Goal: Transaction & Acquisition: Purchase product/service

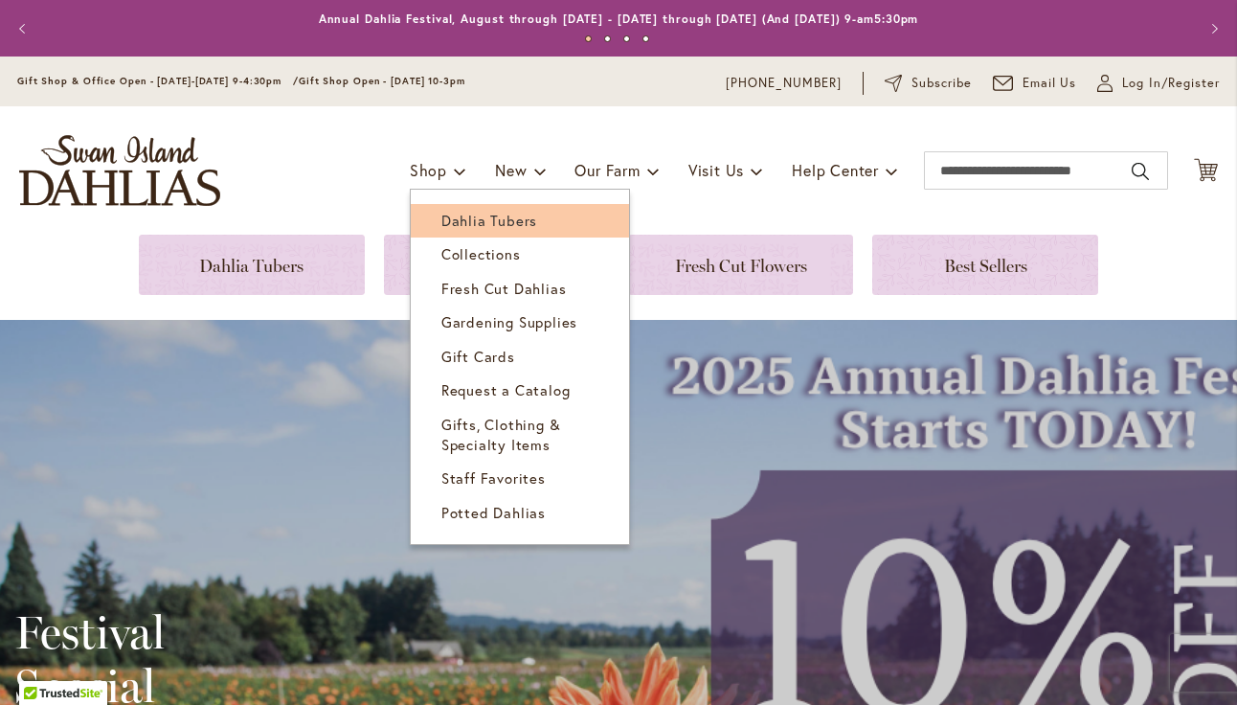
click at [451, 216] on span "Dahlia Tubers" at bounding box center [489, 220] width 96 height 19
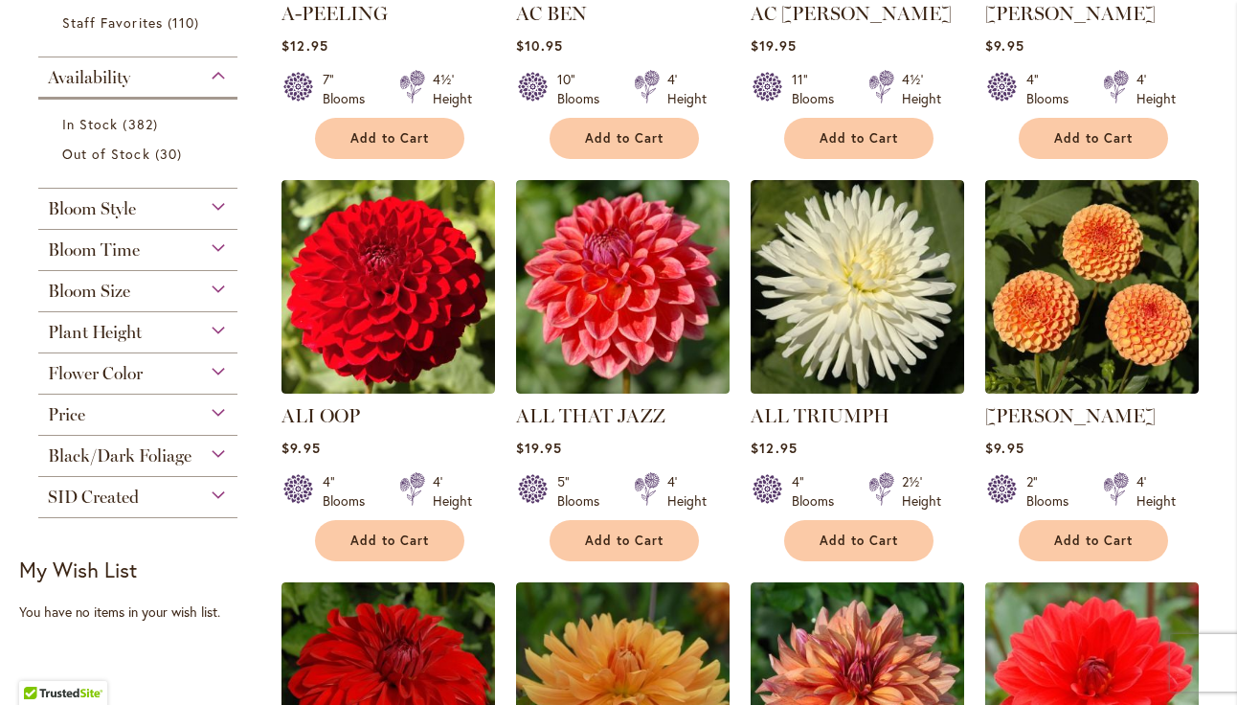
scroll to position [702, 0]
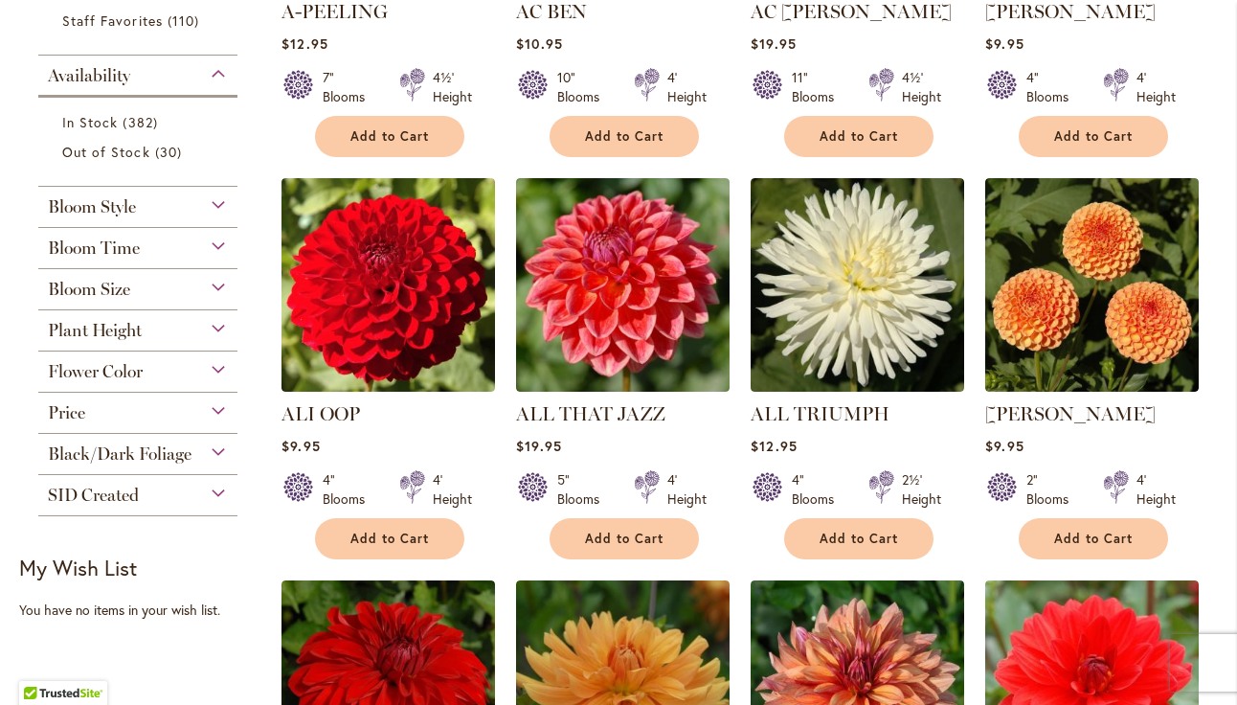
click at [113, 382] on span "Flower Color" at bounding box center [95, 371] width 95 height 21
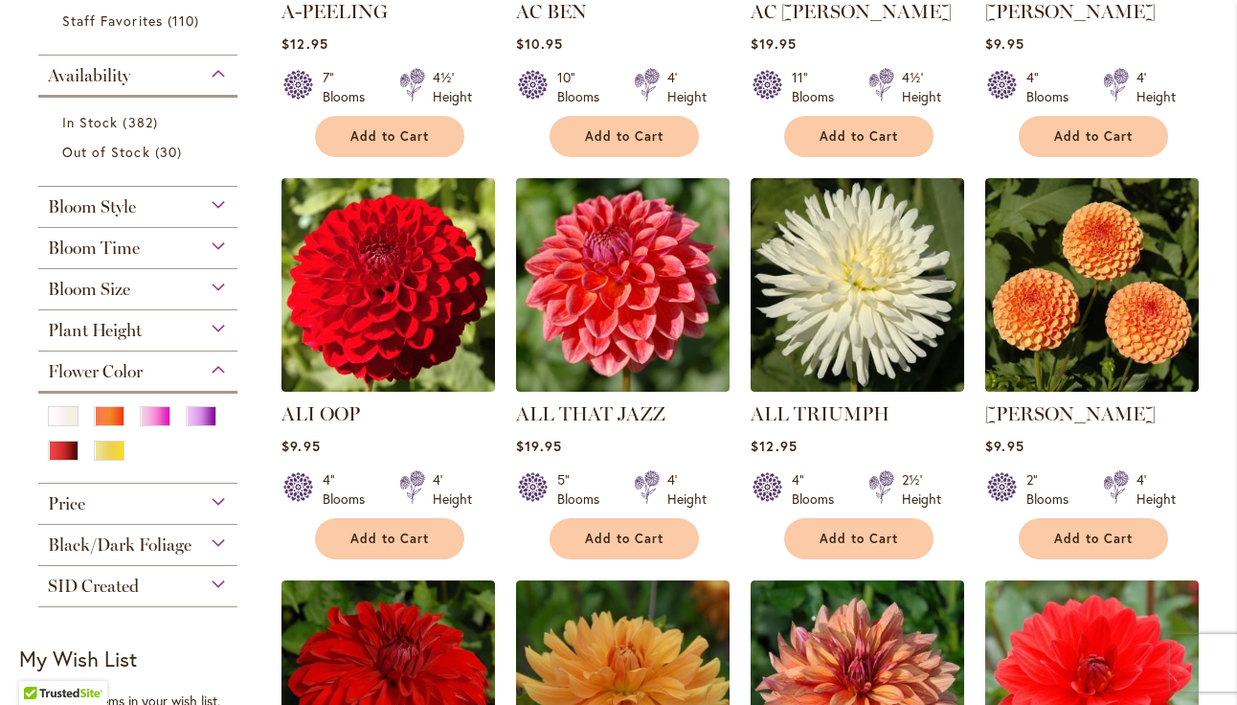
click at [110, 341] on span "Plant Height" at bounding box center [95, 330] width 94 height 21
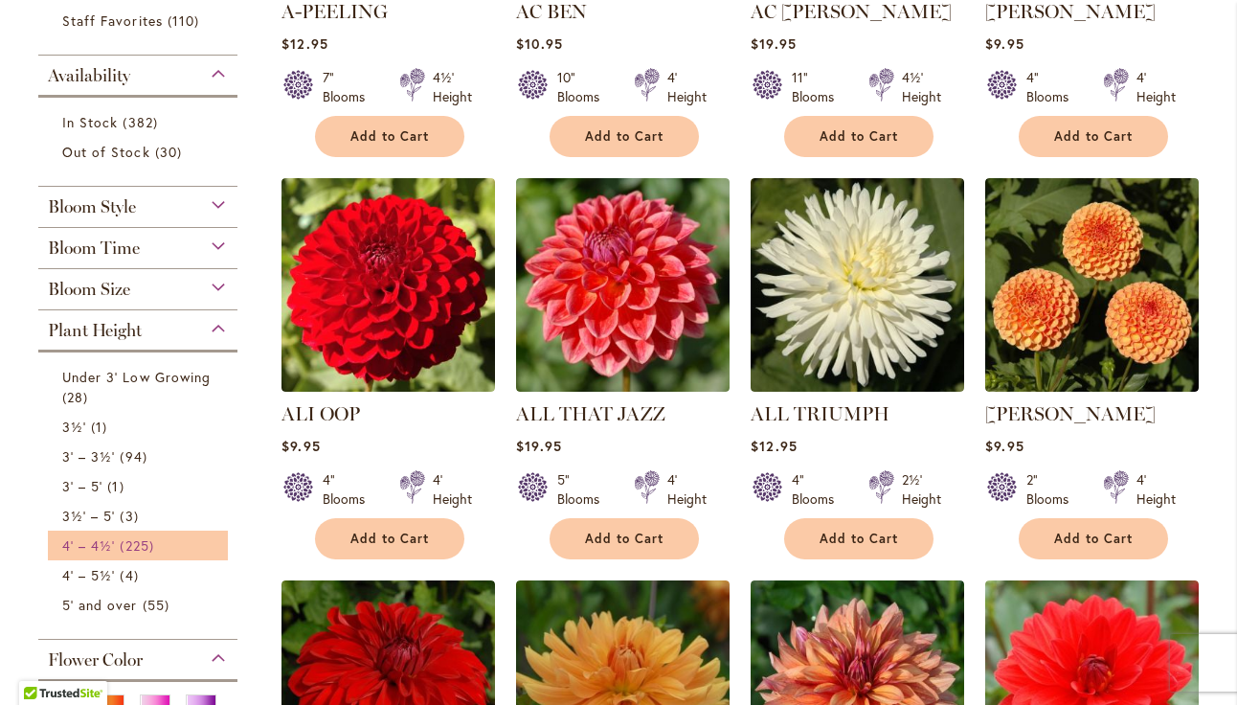
click at [108, 554] on span "4' – 4½'" at bounding box center [88, 545] width 53 height 18
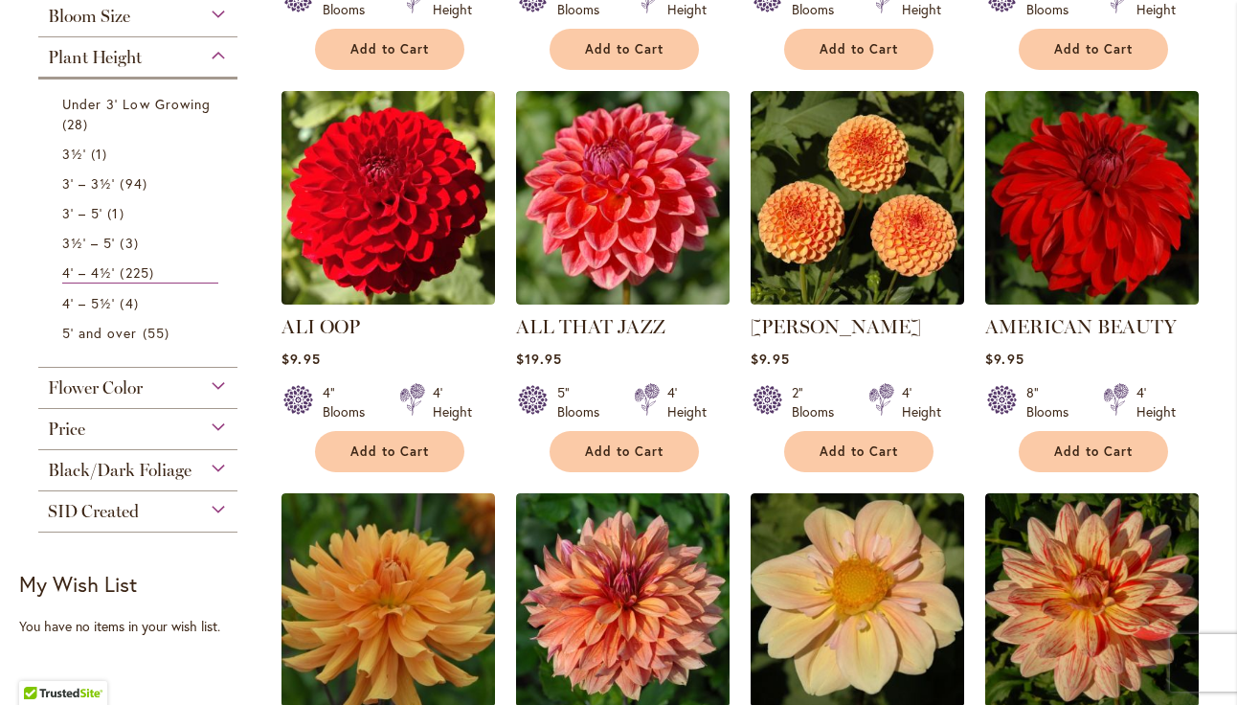
scroll to position [756, 0]
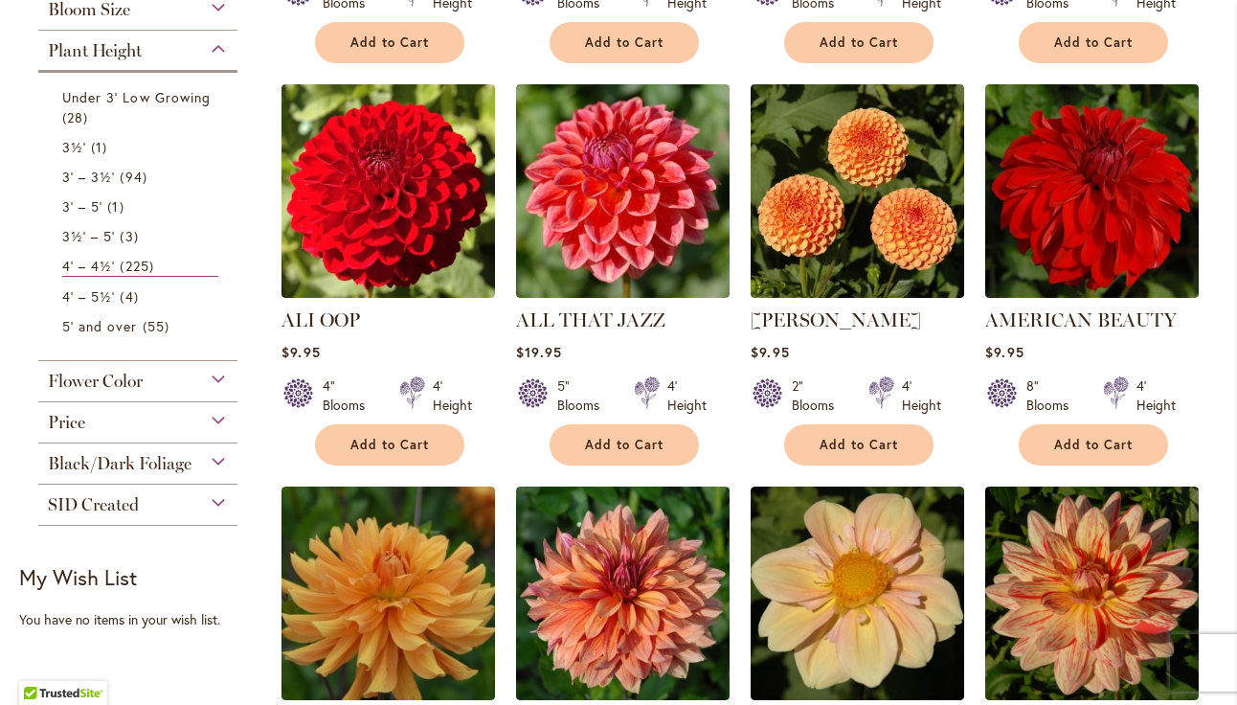
click at [165, 474] on span "Black/Dark Foliage" at bounding box center [120, 463] width 144 height 21
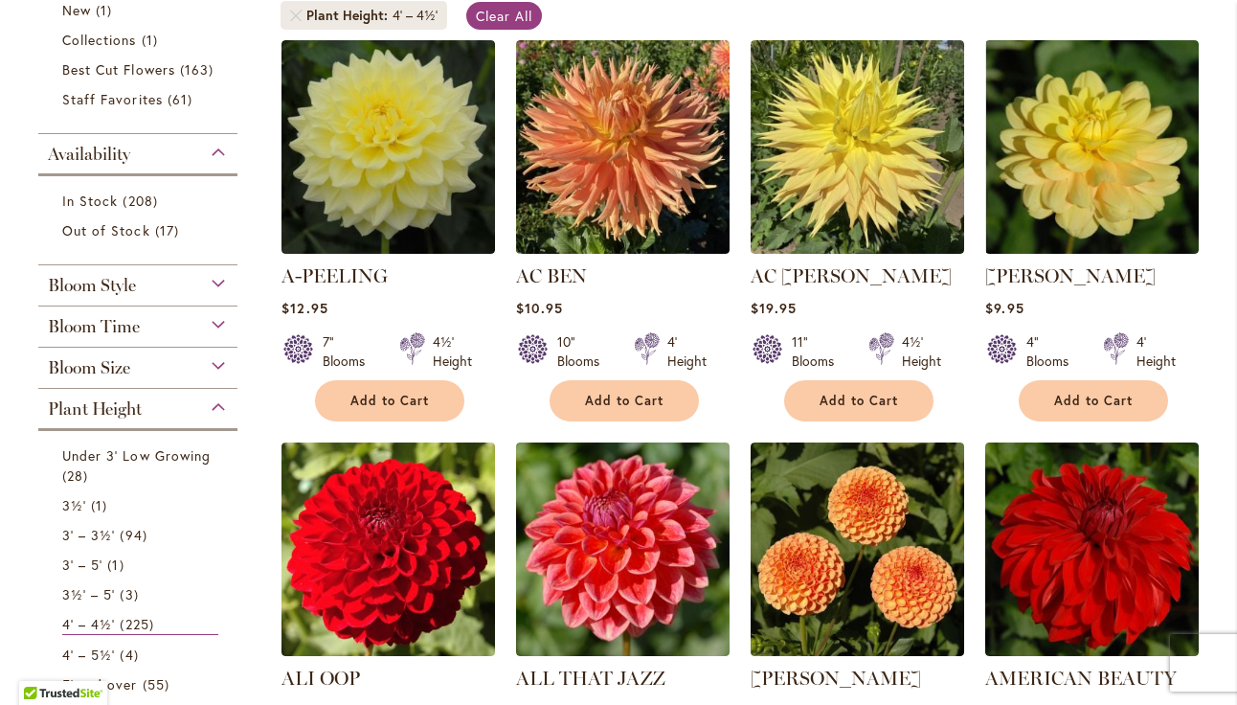
scroll to position [388, 0]
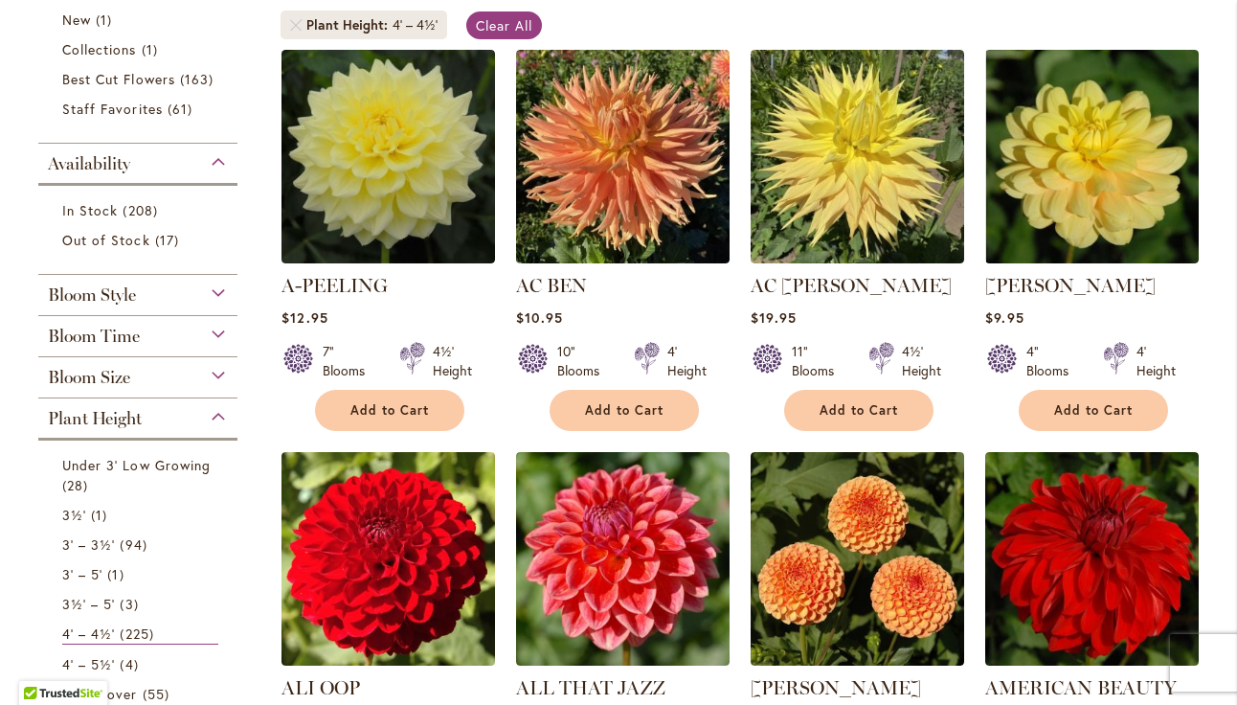
click at [127, 347] on span "Bloom Time" at bounding box center [94, 336] width 92 height 21
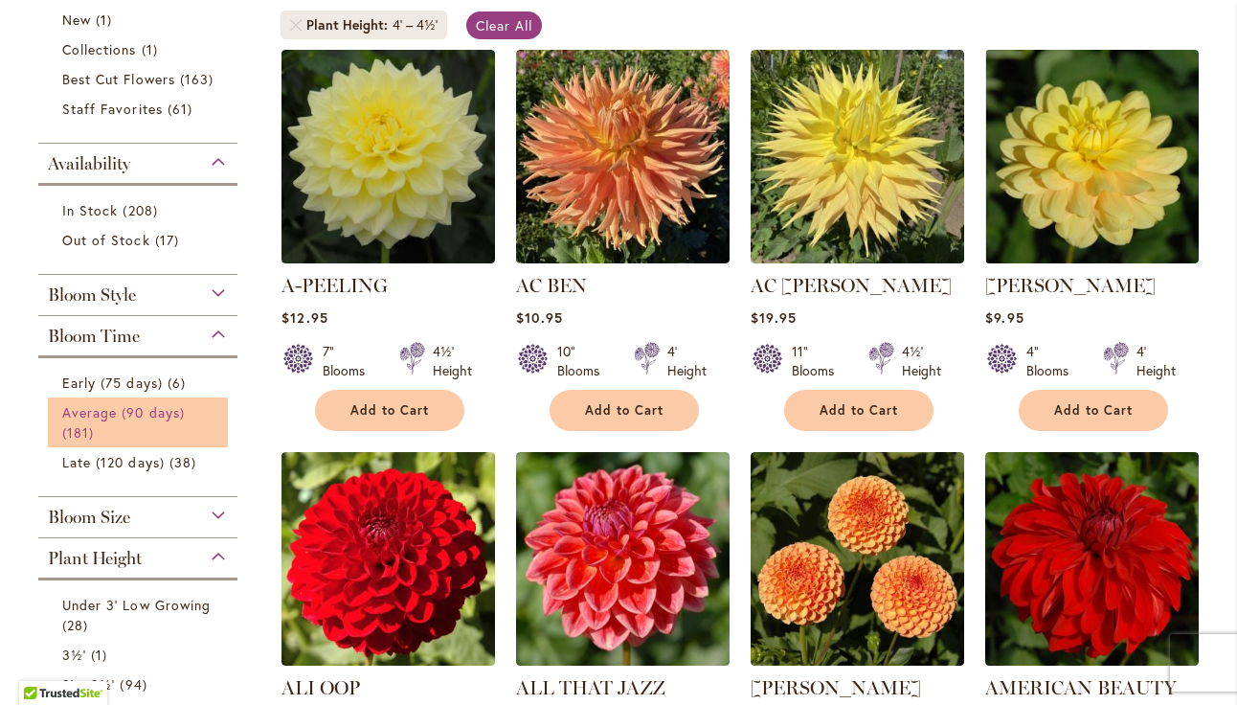
click at [96, 421] on span "Average (90 days)" at bounding box center [123, 412] width 123 height 18
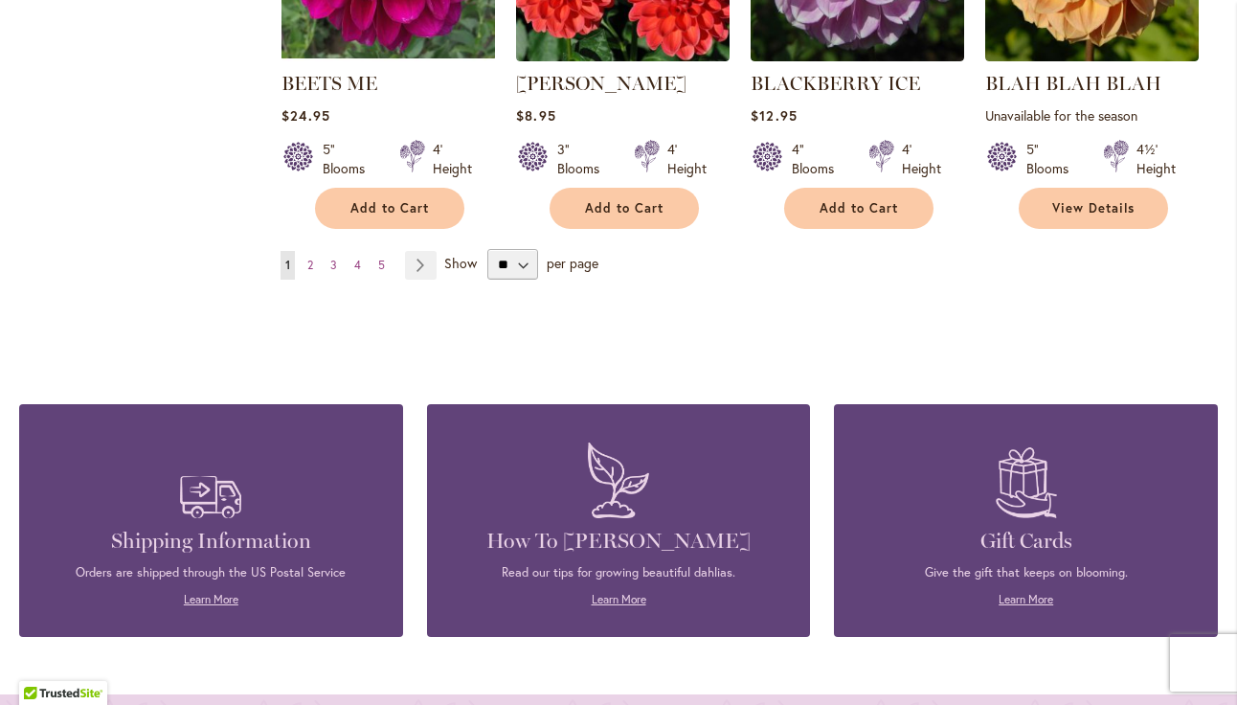
scroll to position [1820, 0]
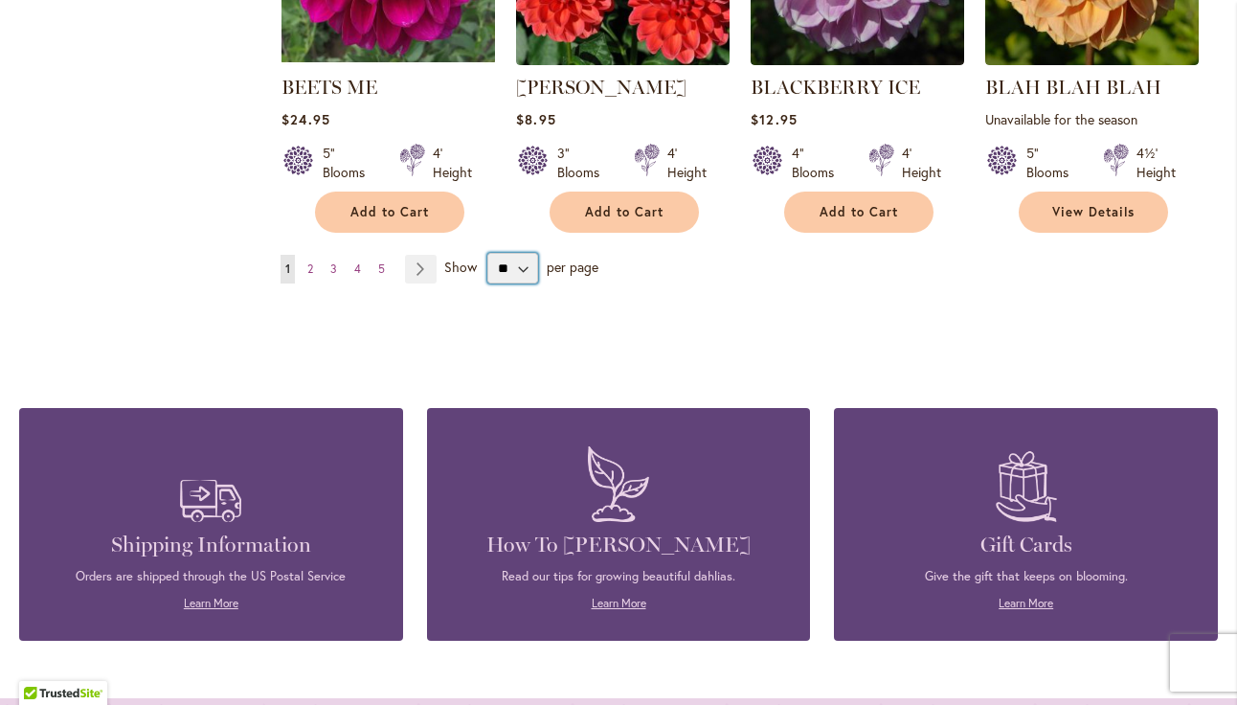
select select "**"
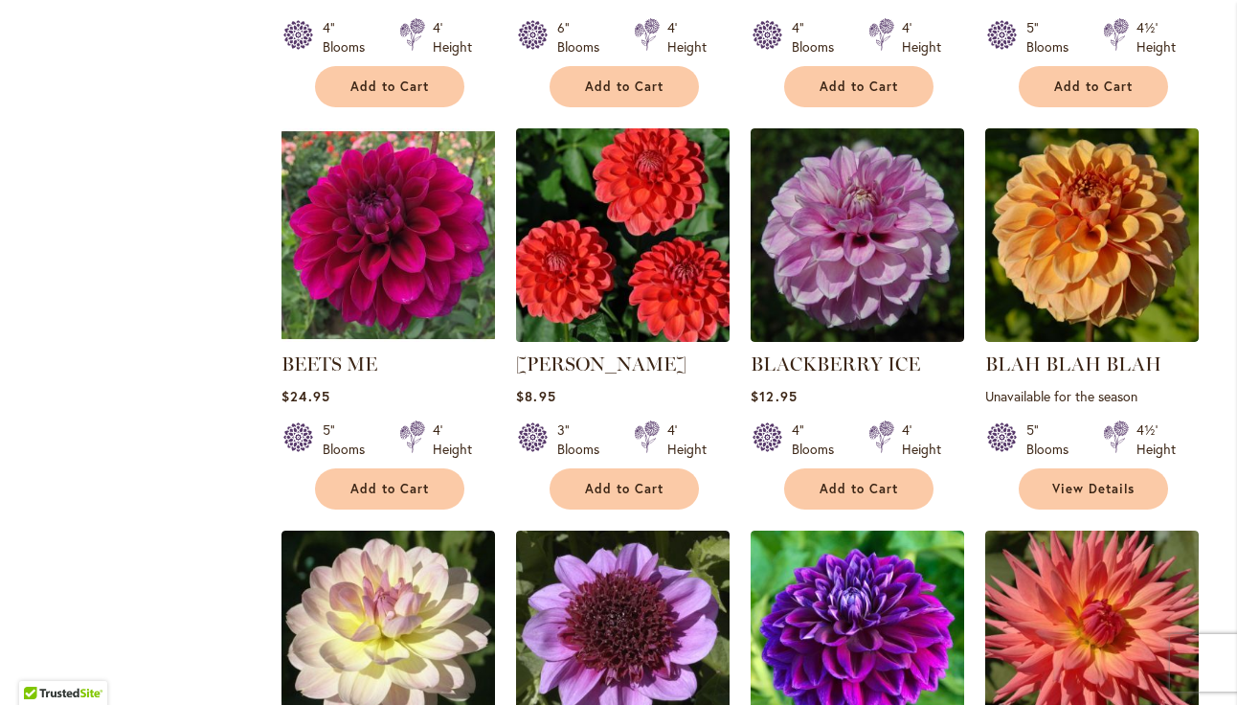
scroll to position [1545, 0]
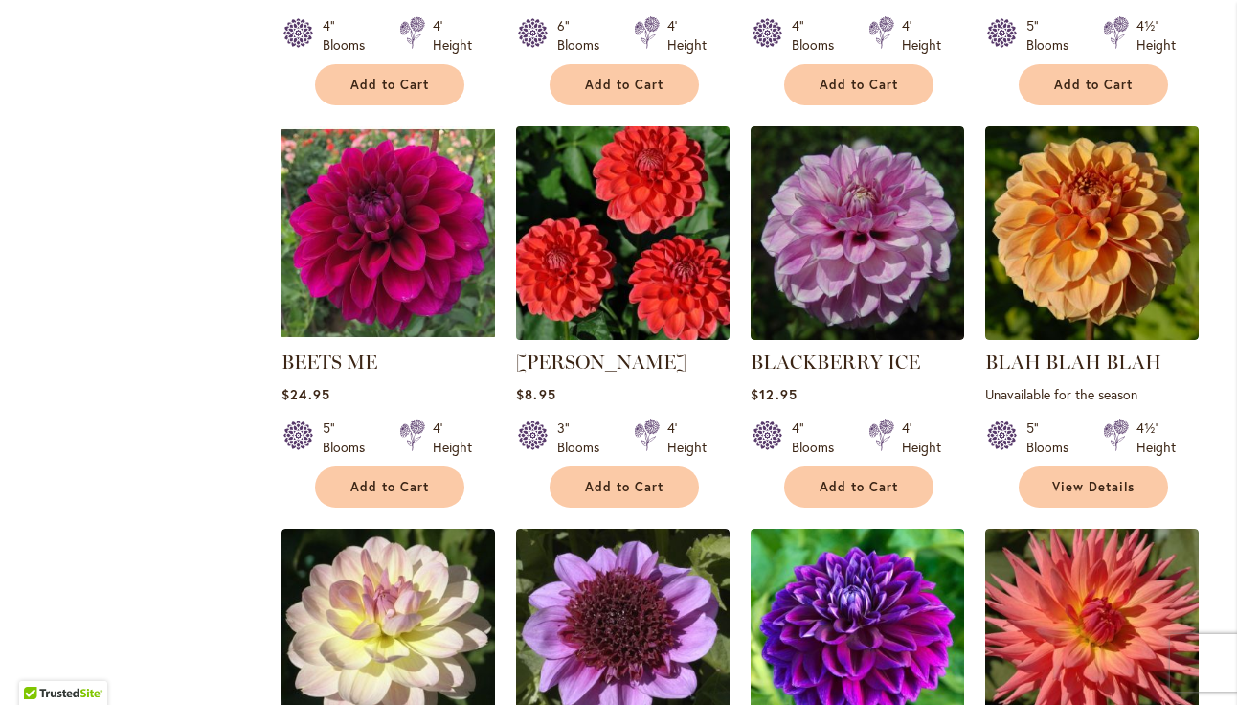
click at [669, 237] on img at bounding box center [623, 233] width 224 height 224
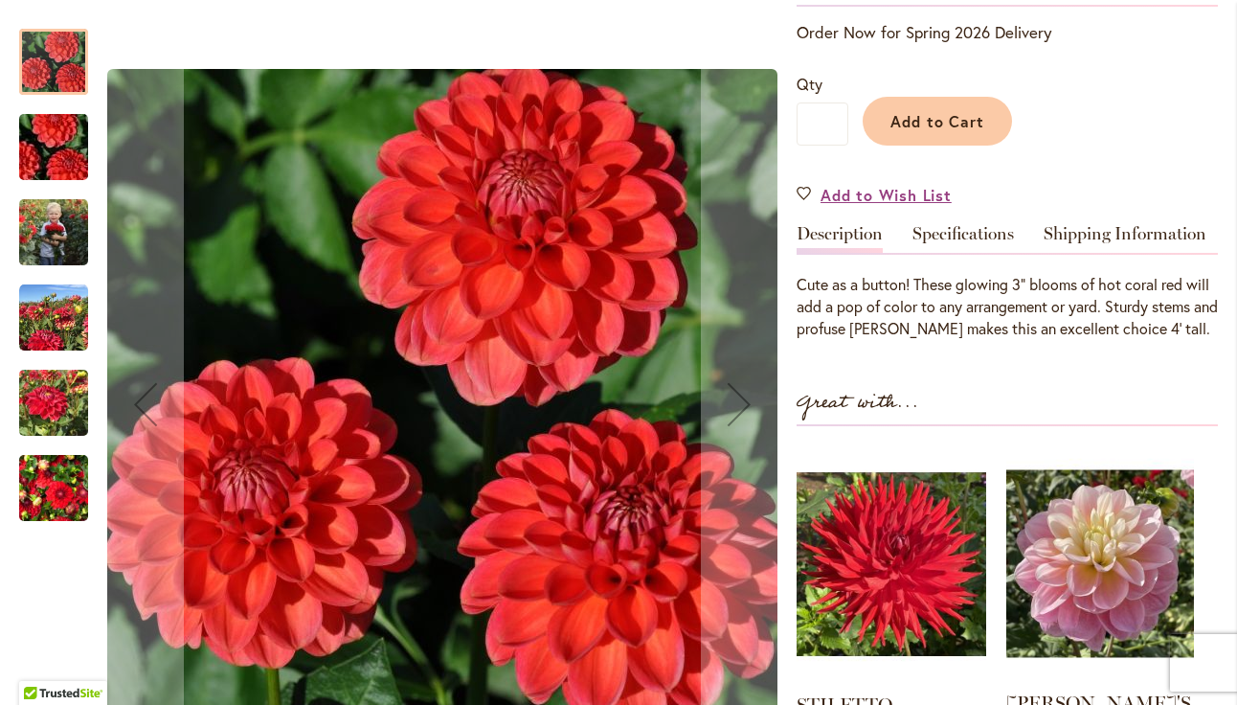
scroll to position [414, 0]
click at [49, 229] on img "BENJAMIN MATTHEW" at bounding box center [53, 232] width 69 height 86
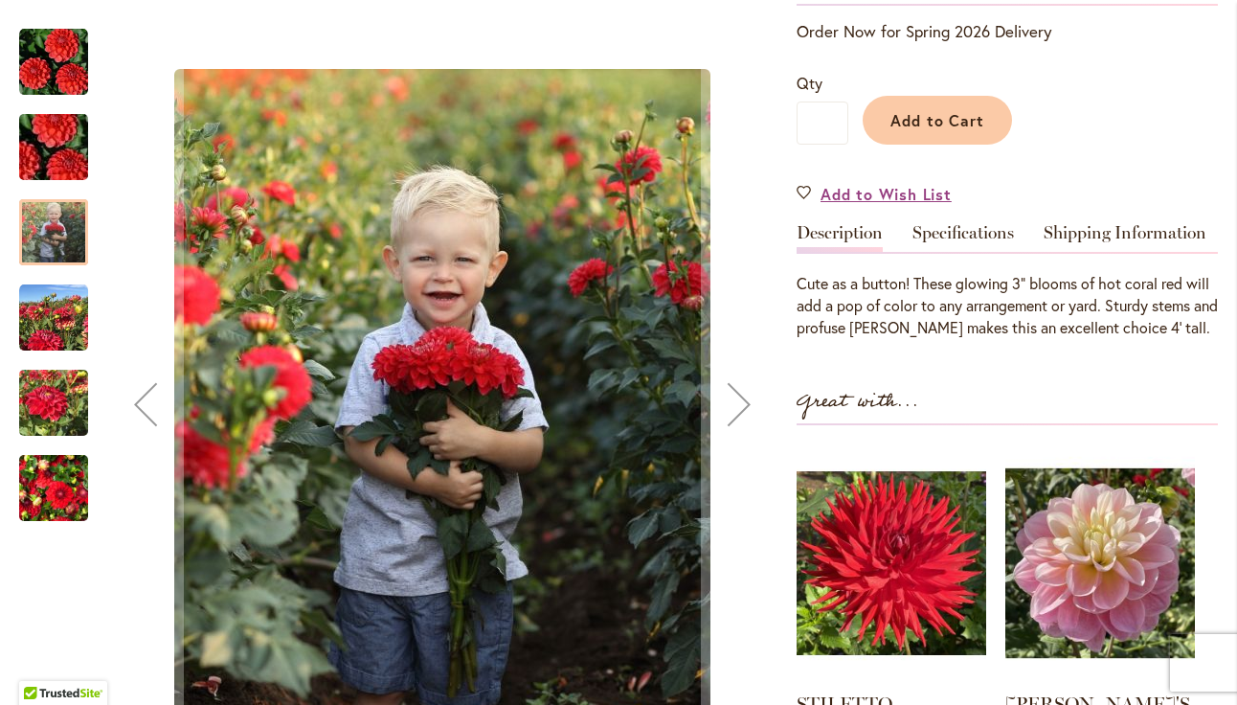
click at [54, 327] on img "BENJAMIN MATTHEW" at bounding box center [53, 317] width 69 height 69
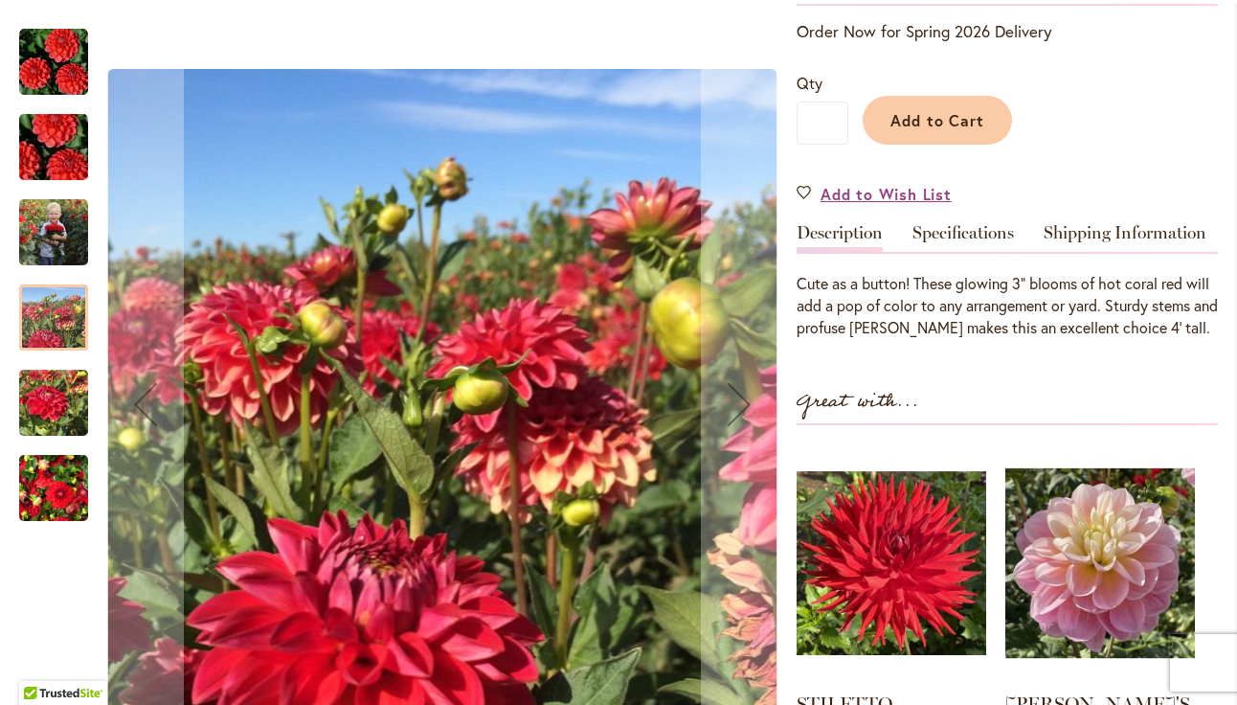
click at [57, 406] on img "BENJAMIN MATTHEW" at bounding box center [53, 403] width 69 height 92
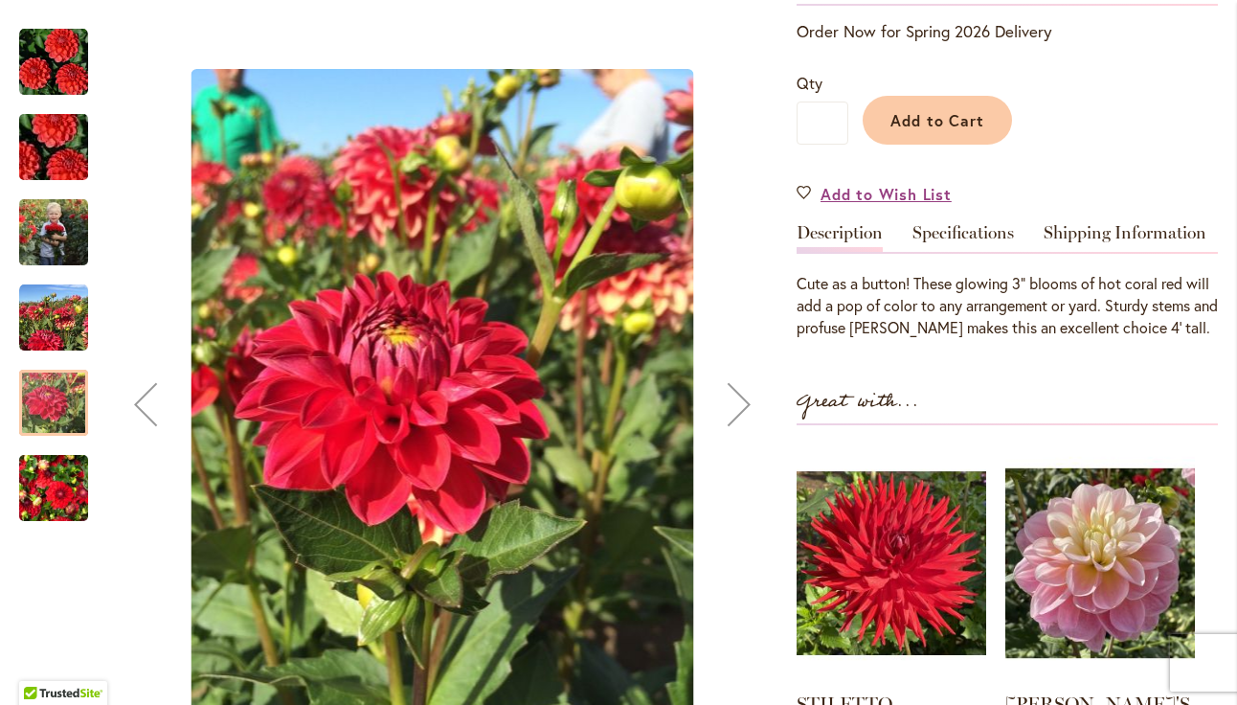
click at [60, 499] on img "BENJAMIN MATTHEW" at bounding box center [53, 488] width 69 height 92
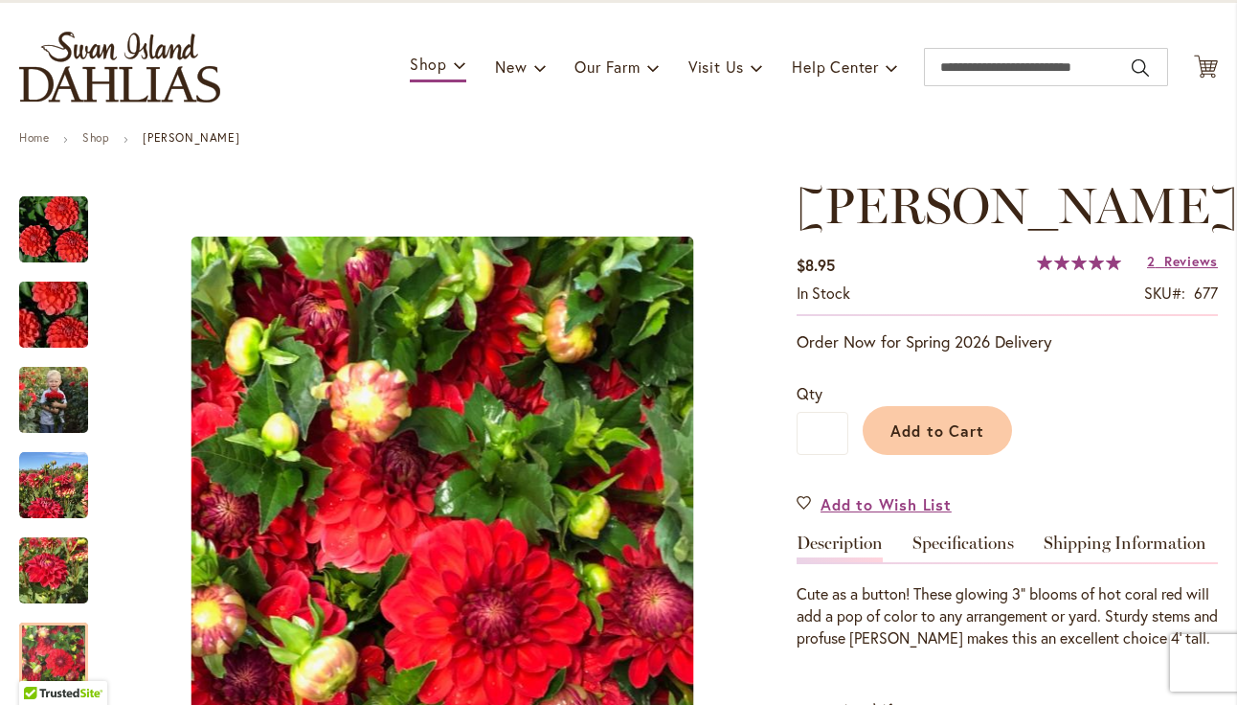
scroll to position [135, 0]
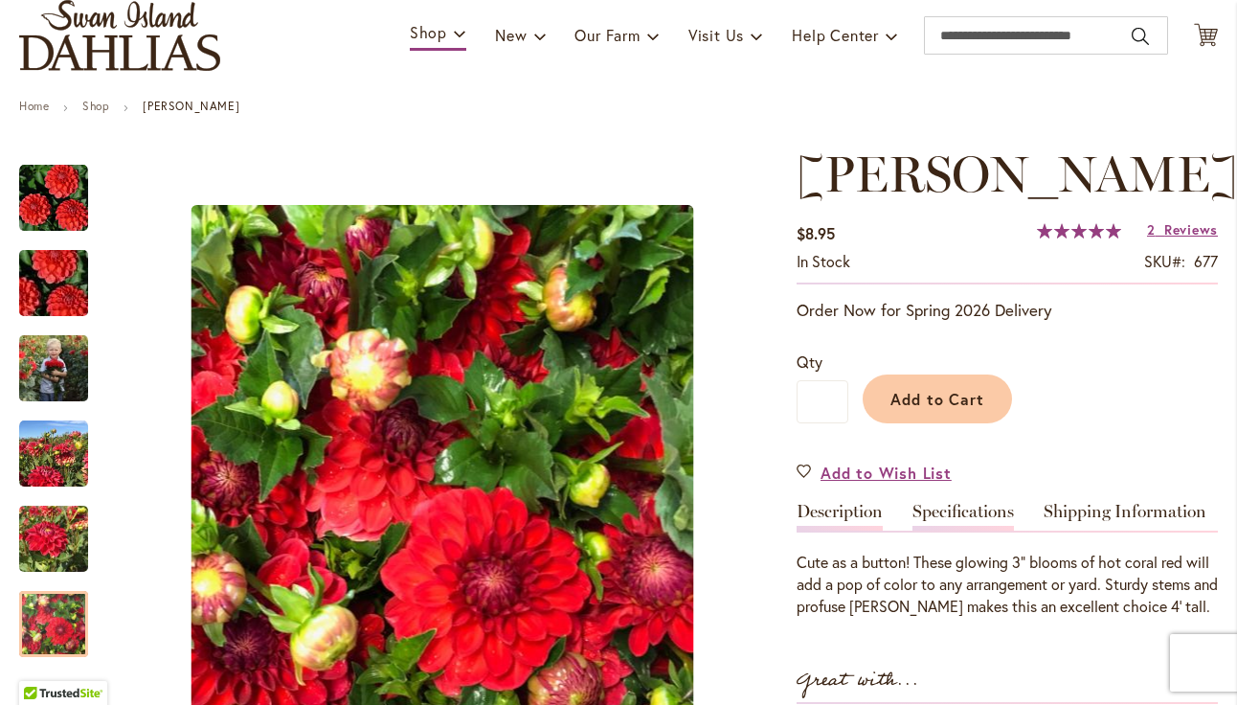
click at [1002, 531] on link "Specifications" at bounding box center [964, 517] width 102 height 28
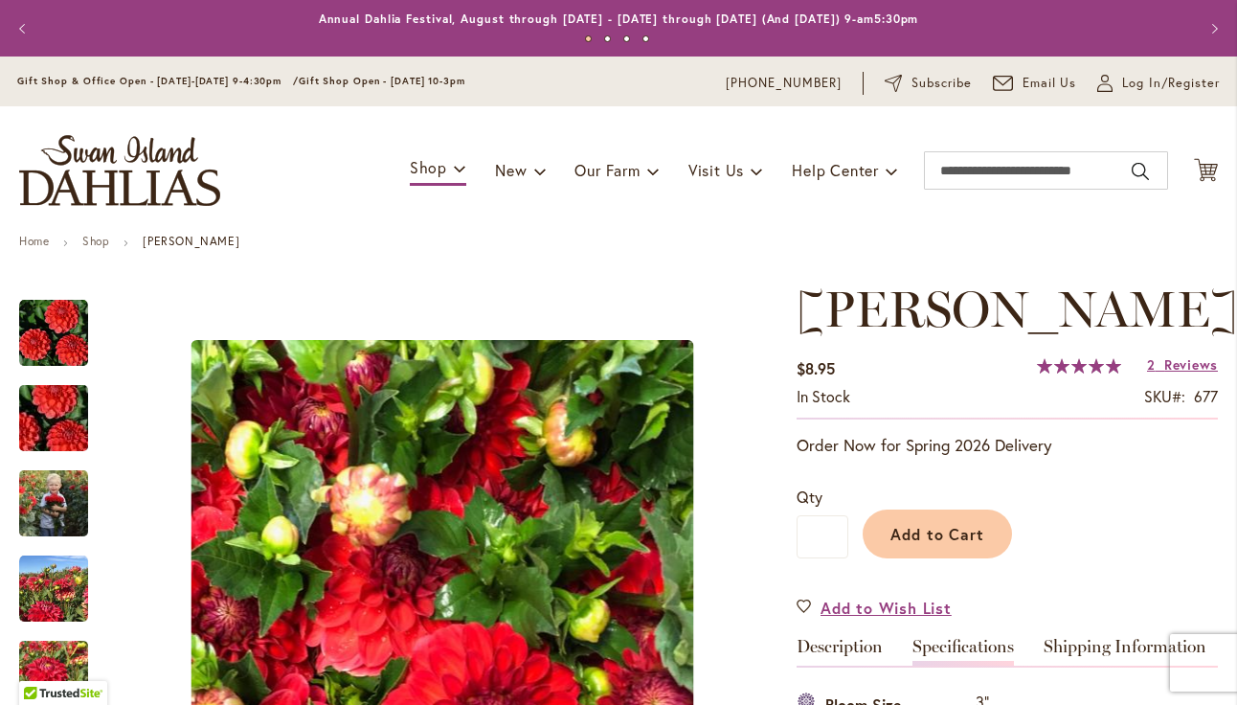
scroll to position [0, 0]
click at [933, 558] on button "Add to Cart" at bounding box center [937, 533] width 149 height 49
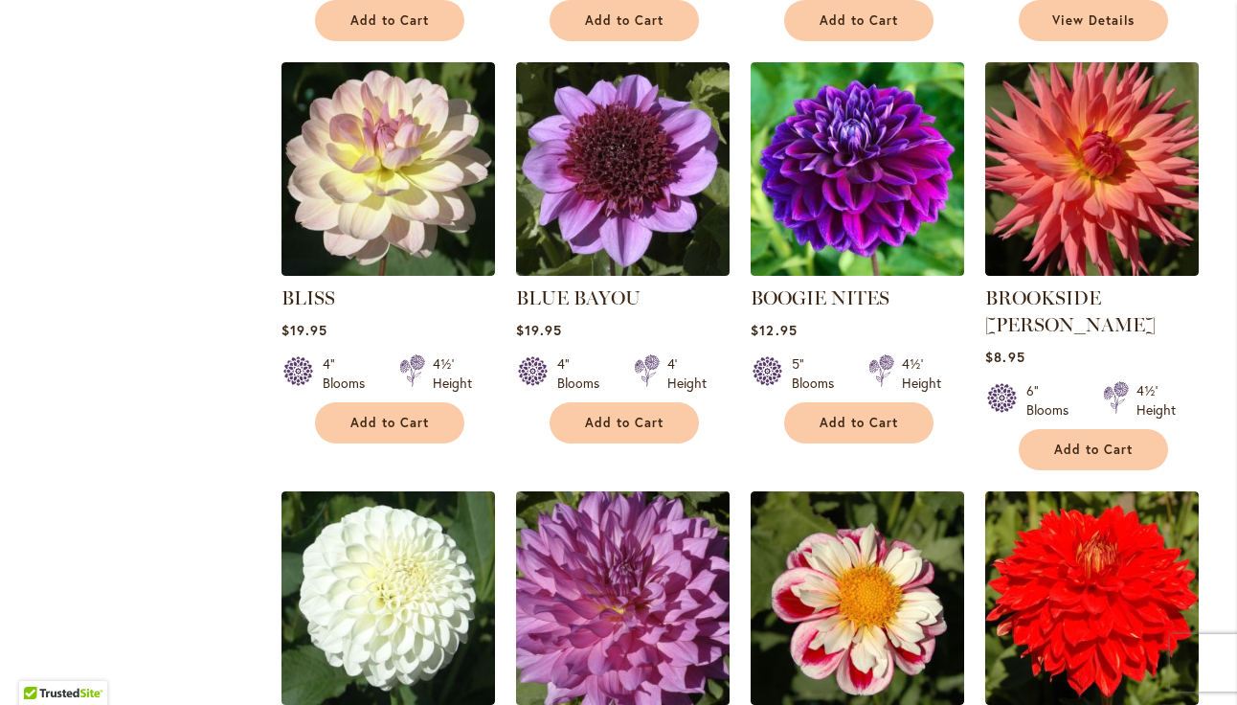
scroll to position [1992, 0]
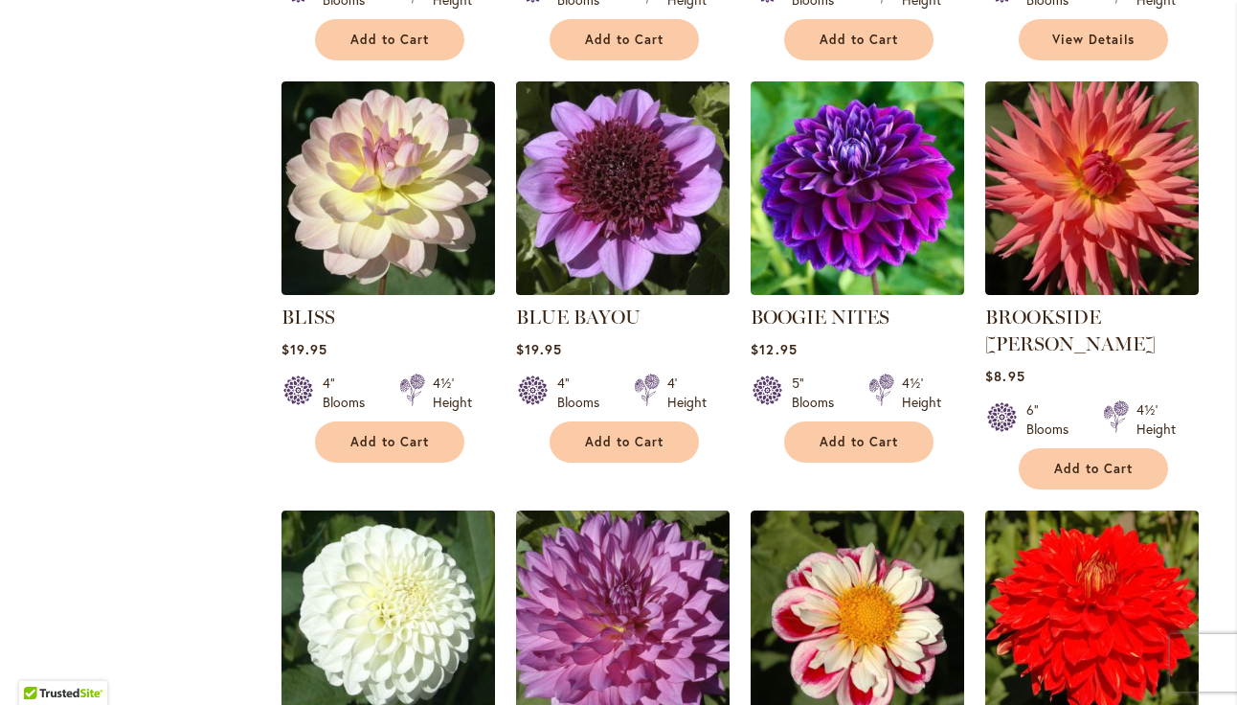
click at [605, 210] on img at bounding box center [623, 188] width 224 height 224
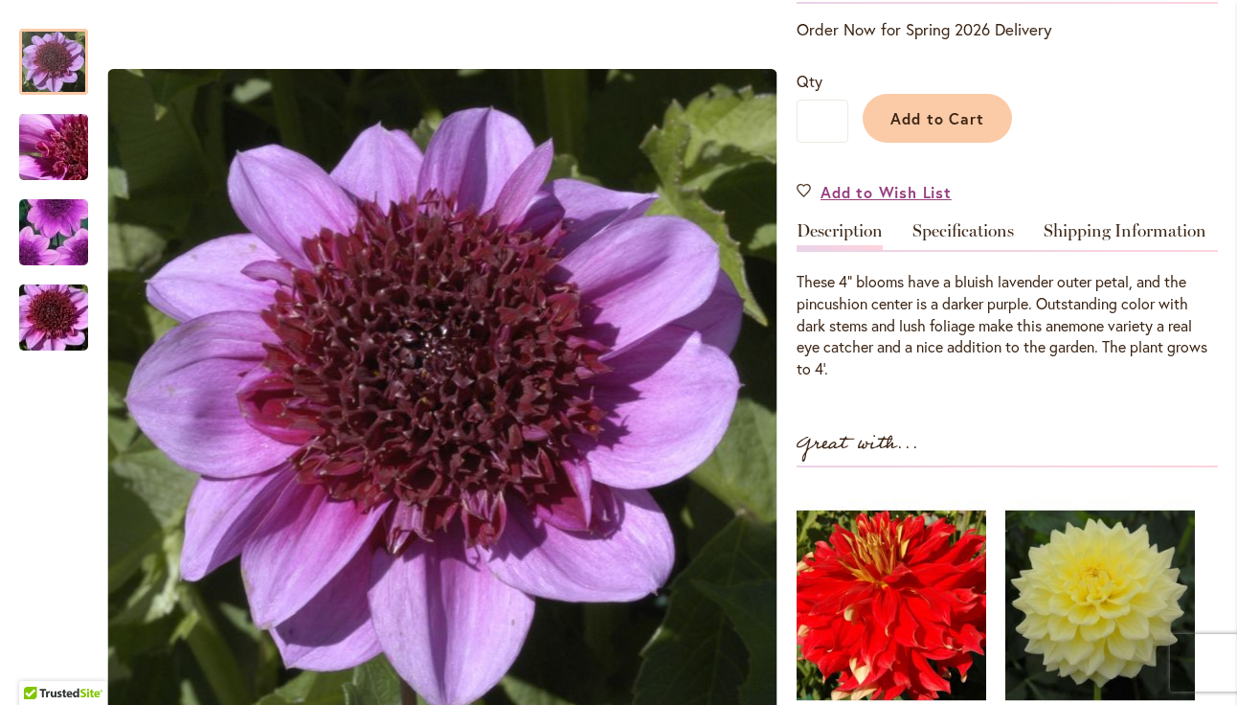
scroll to position [415, 0]
click at [975, 229] on link "Specifications" at bounding box center [964, 237] width 102 height 28
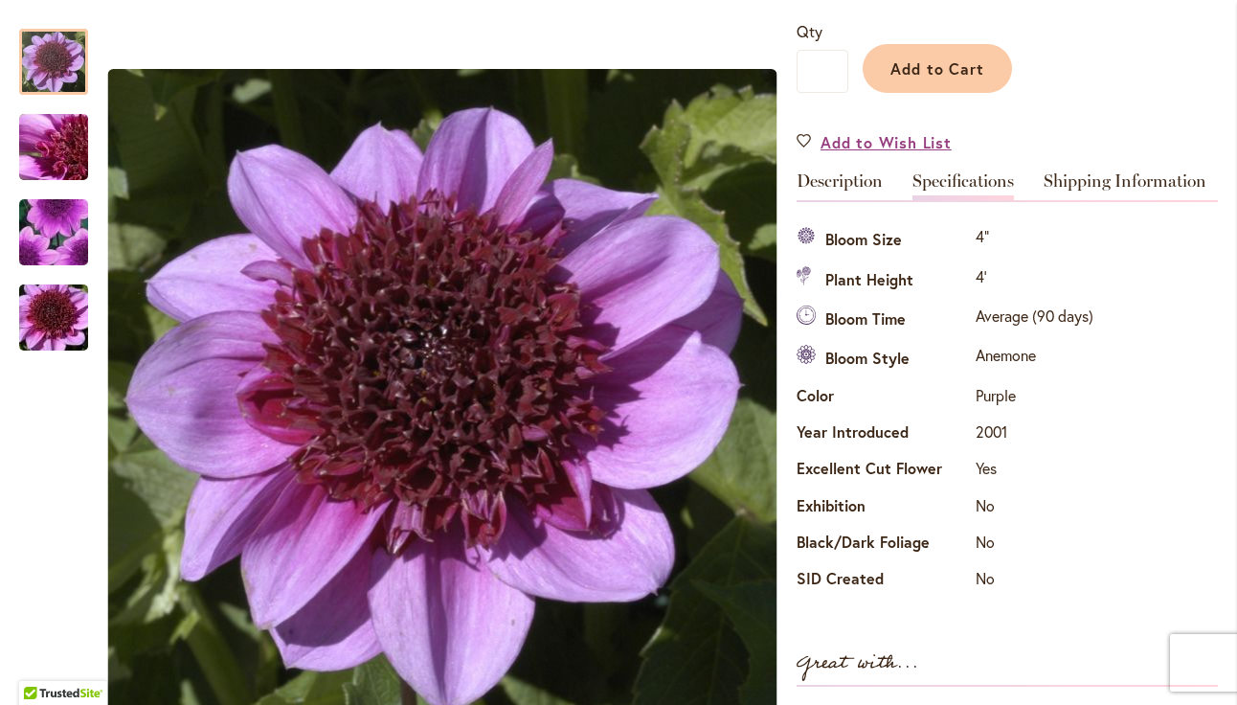
scroll to position [468, 0]
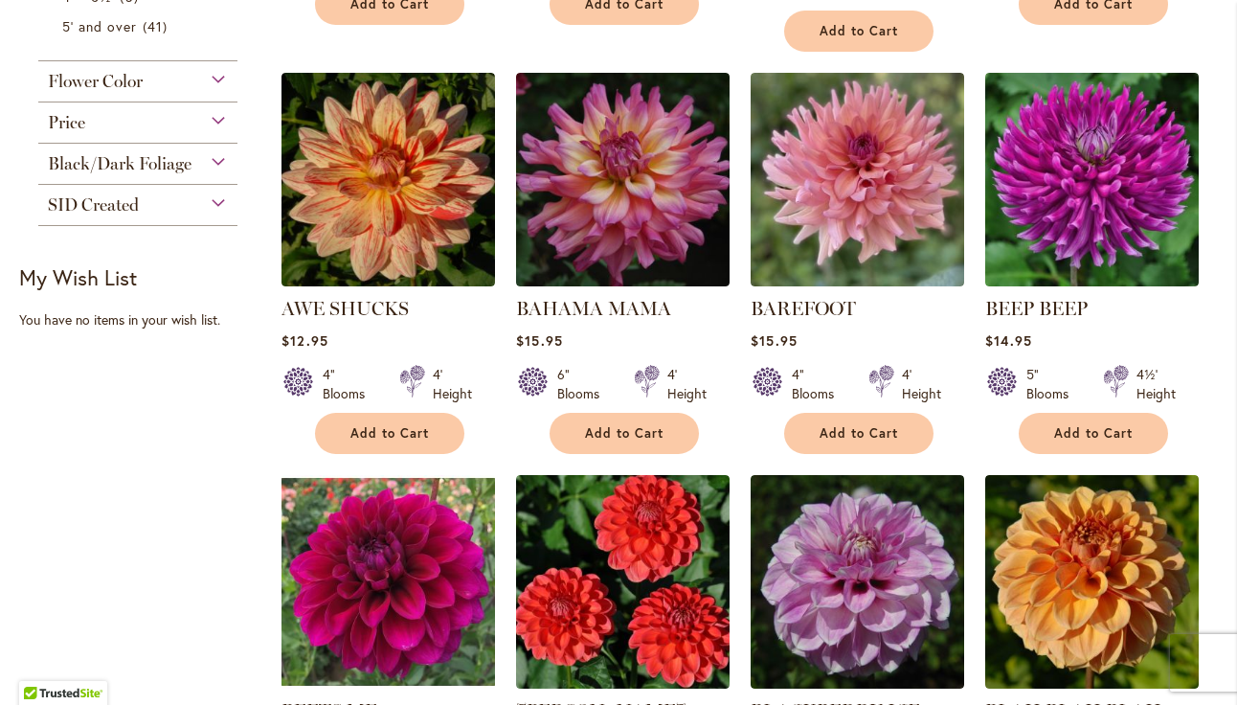
scroll to position [1194, 0]
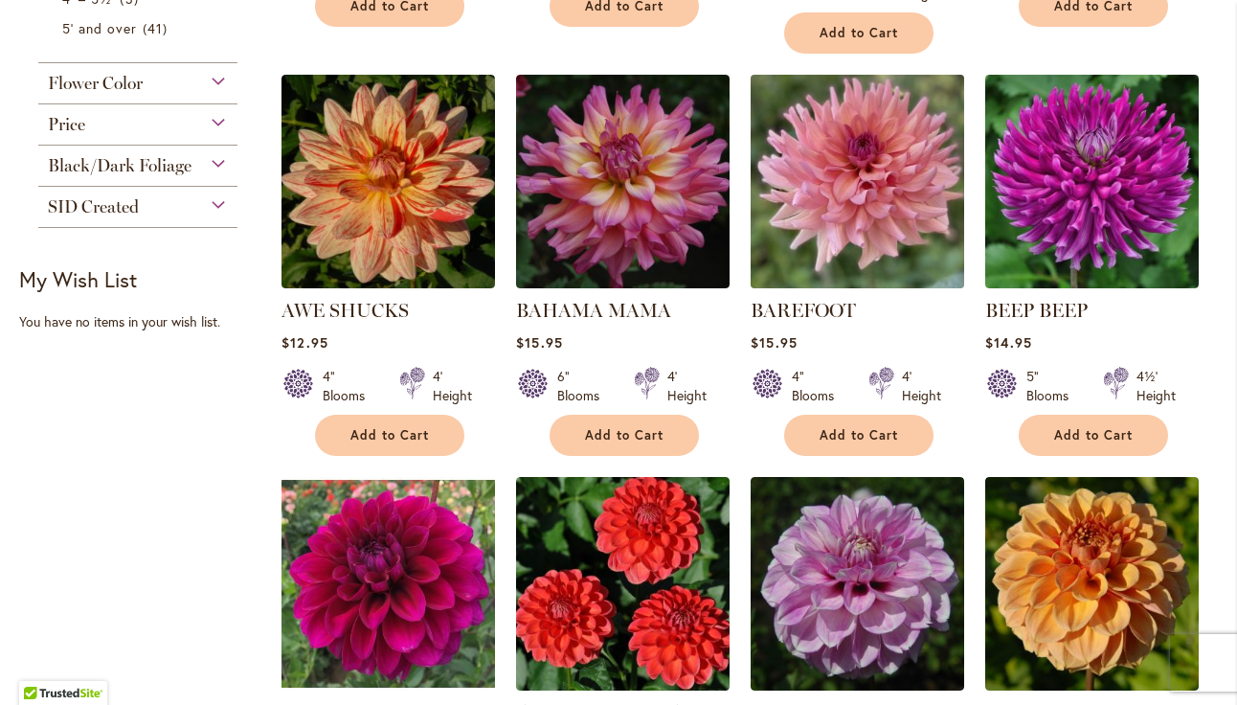
click at [861, 173] on img at bounding box center [858, 181] width 224 height 224
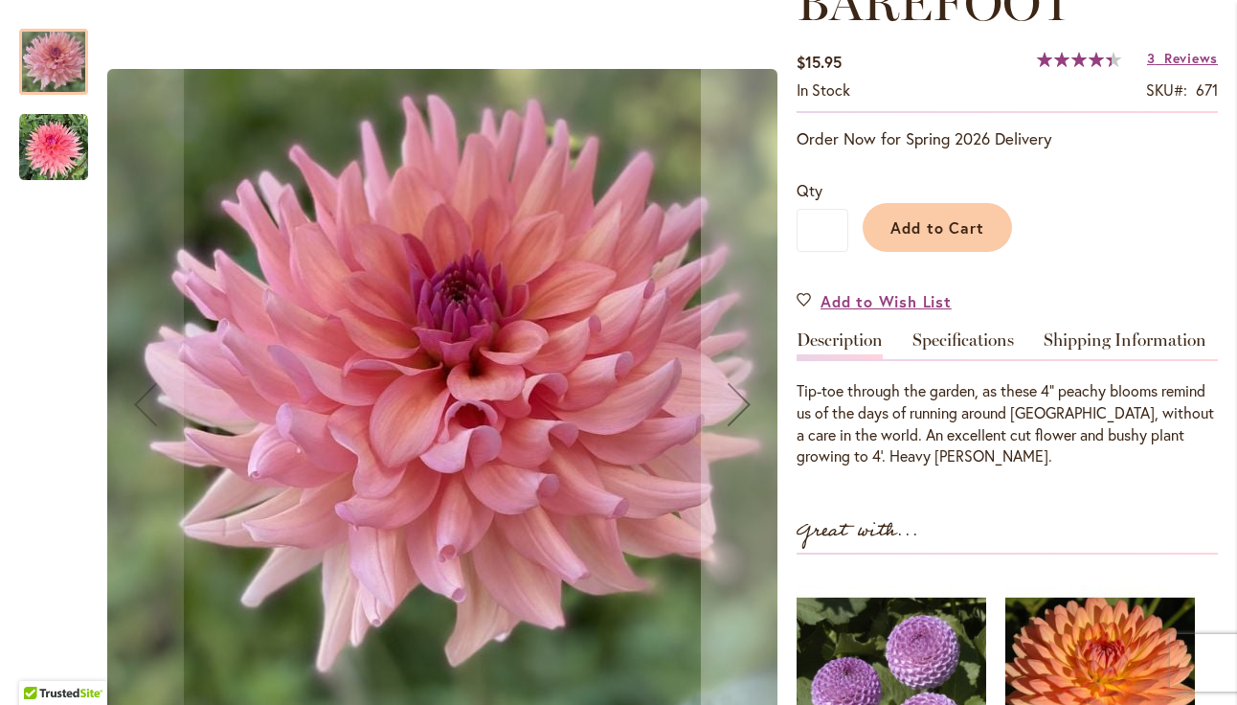
scroll to position [312, 0]
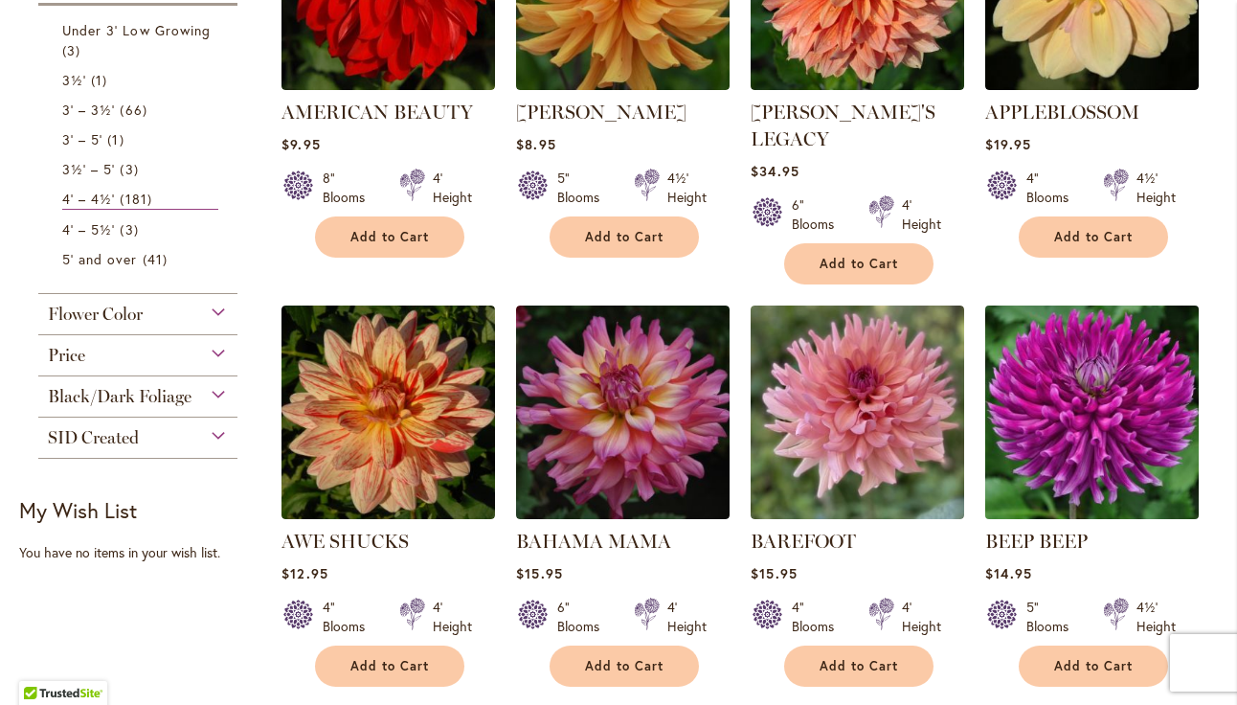
scroll to position [971, 0]
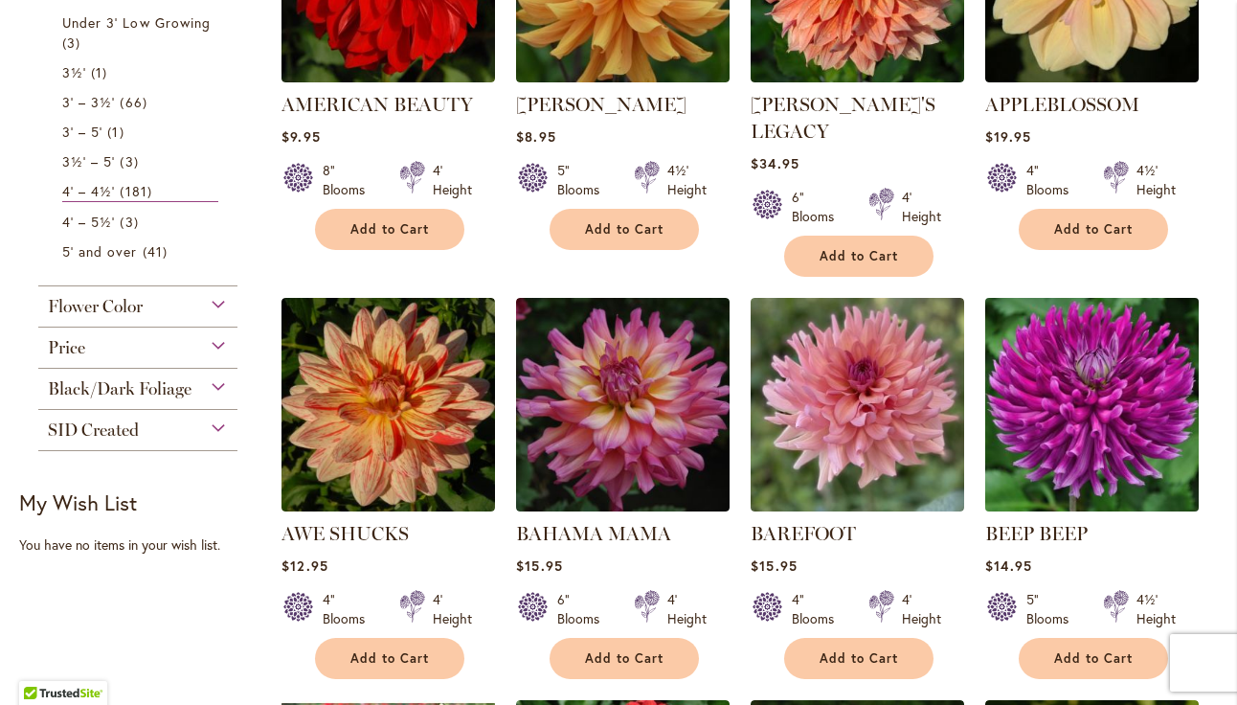
click at [1052, 379] on img at bounding box center [1093, 404] width 224 height 224
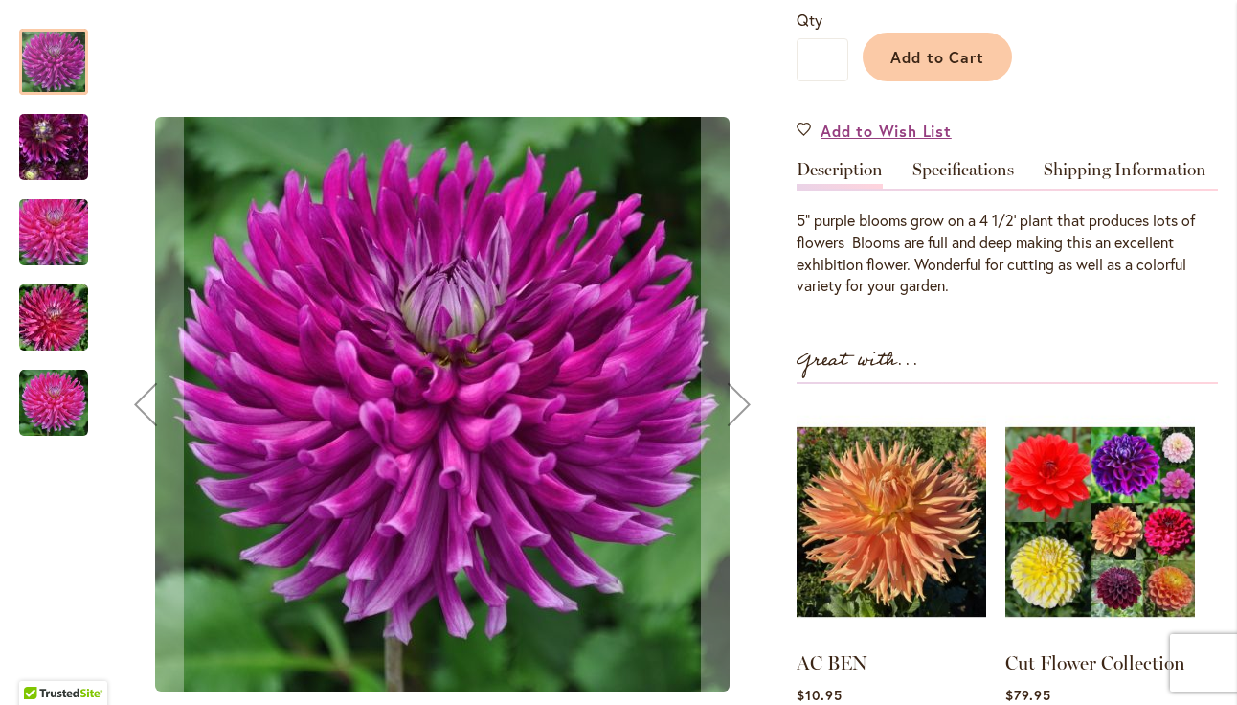
scroll to position [478, 0]
click at [938, 168] on link "Specifications" at bounding box center [964, 174] width 102 height 28
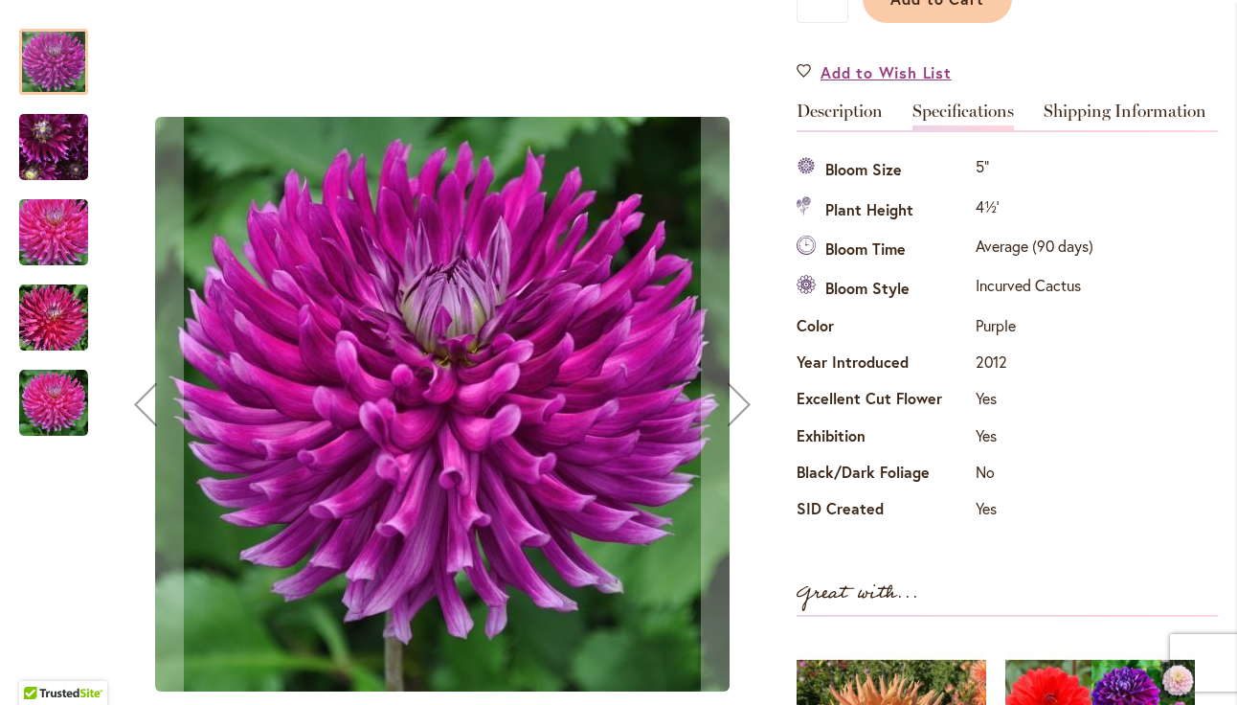
scroll to position [537, 0]
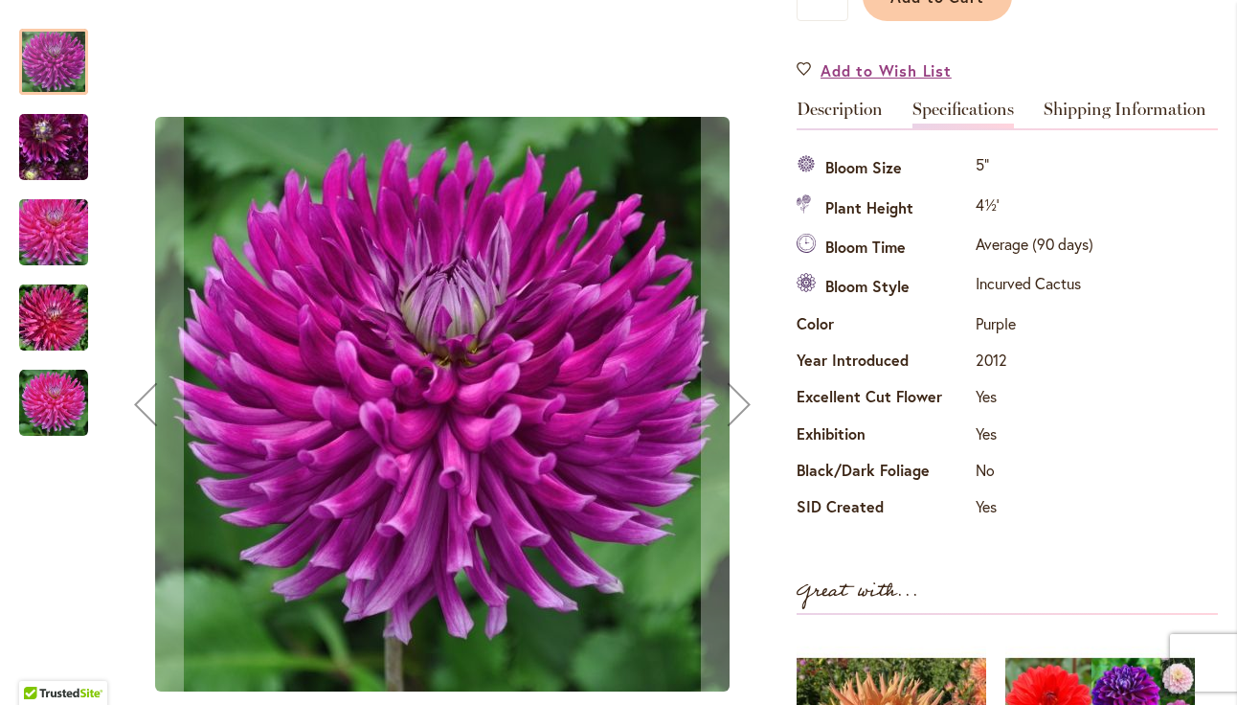
click at [25, 232] on img "BEEP BEEP" at bounding box center [54, 233] width 138 height 92
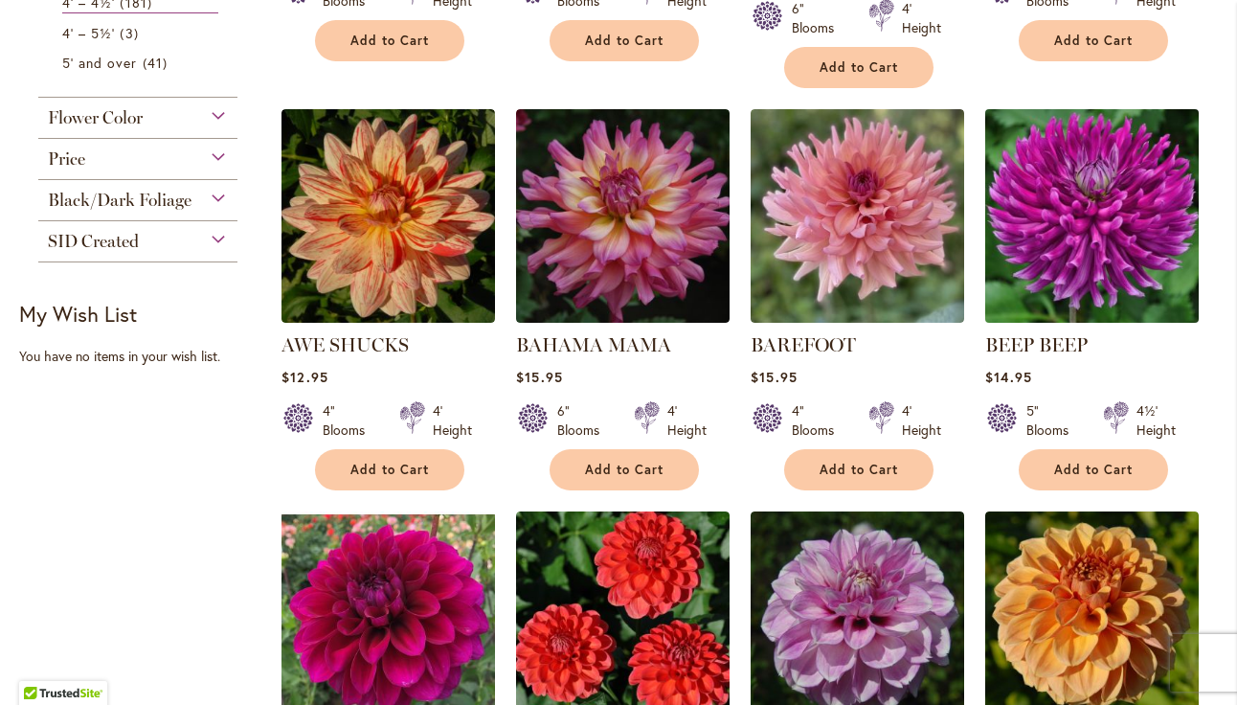
scroll to position [1165, 0]
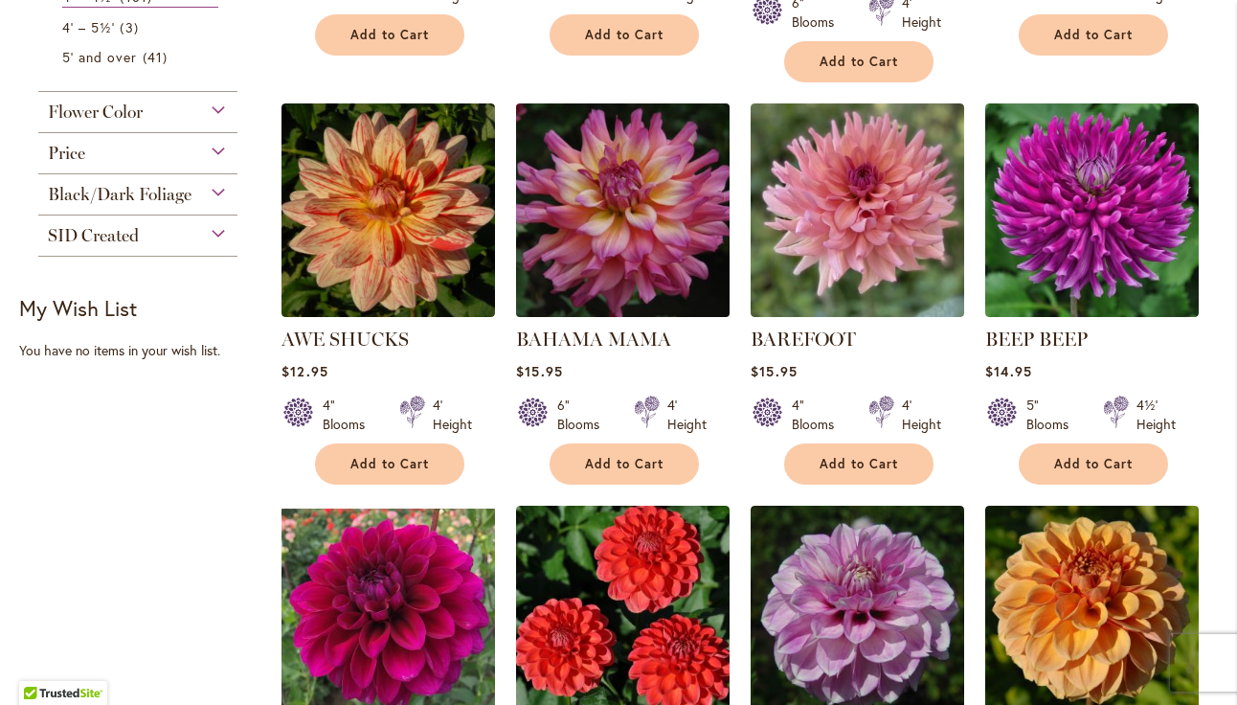
click at [649, 219] on img at bounding box center [623, 210] width 224 height 224
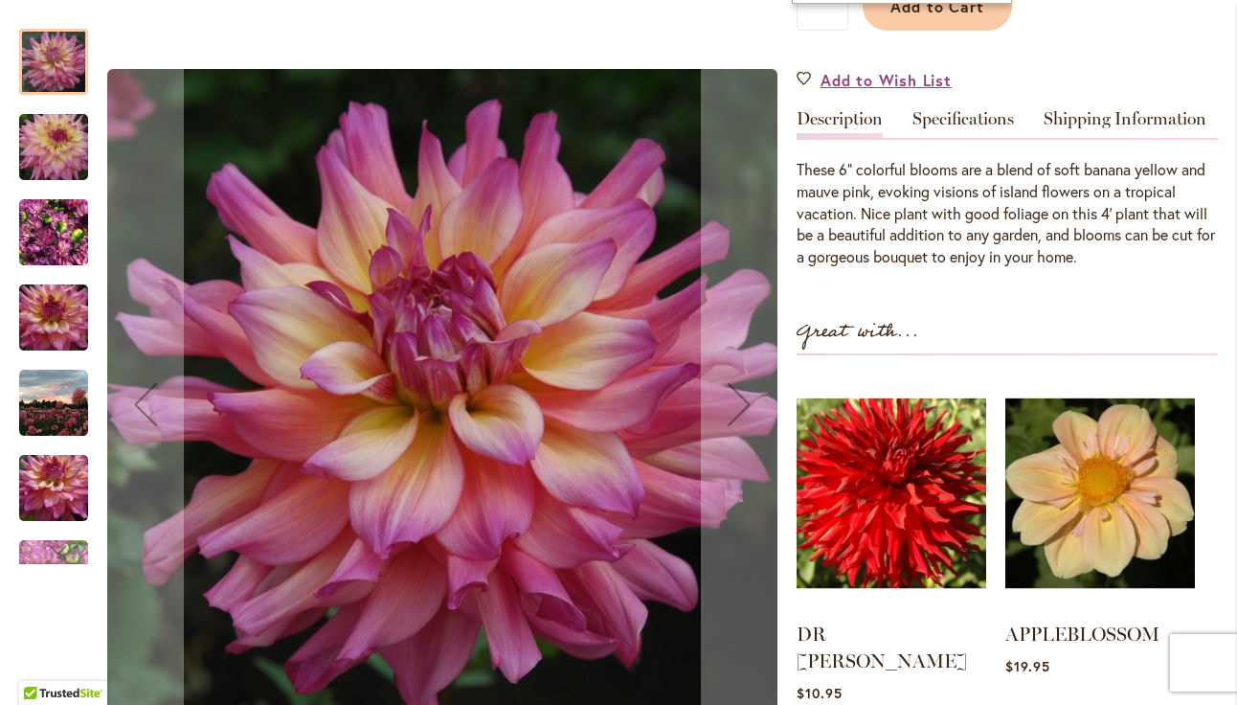
scroll to position [538, 0]
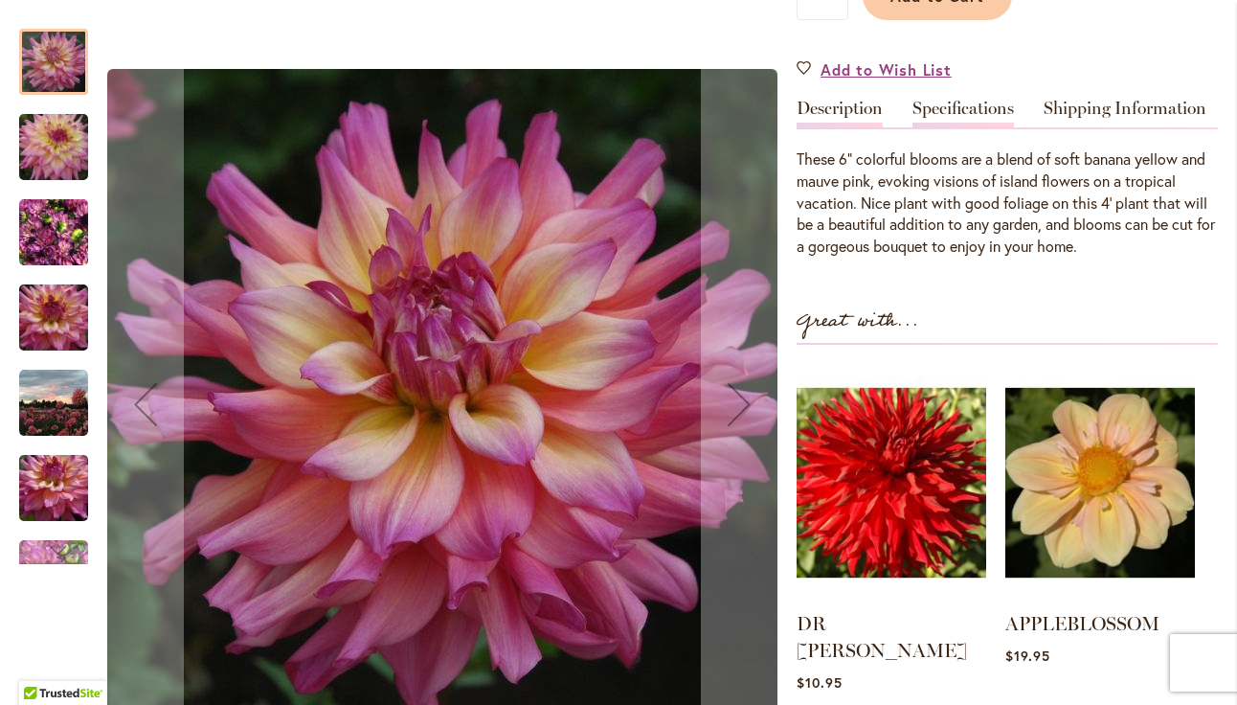
click at [947, 111] on link "Specifications" at bounding box center [964, 114] width 102 height 28
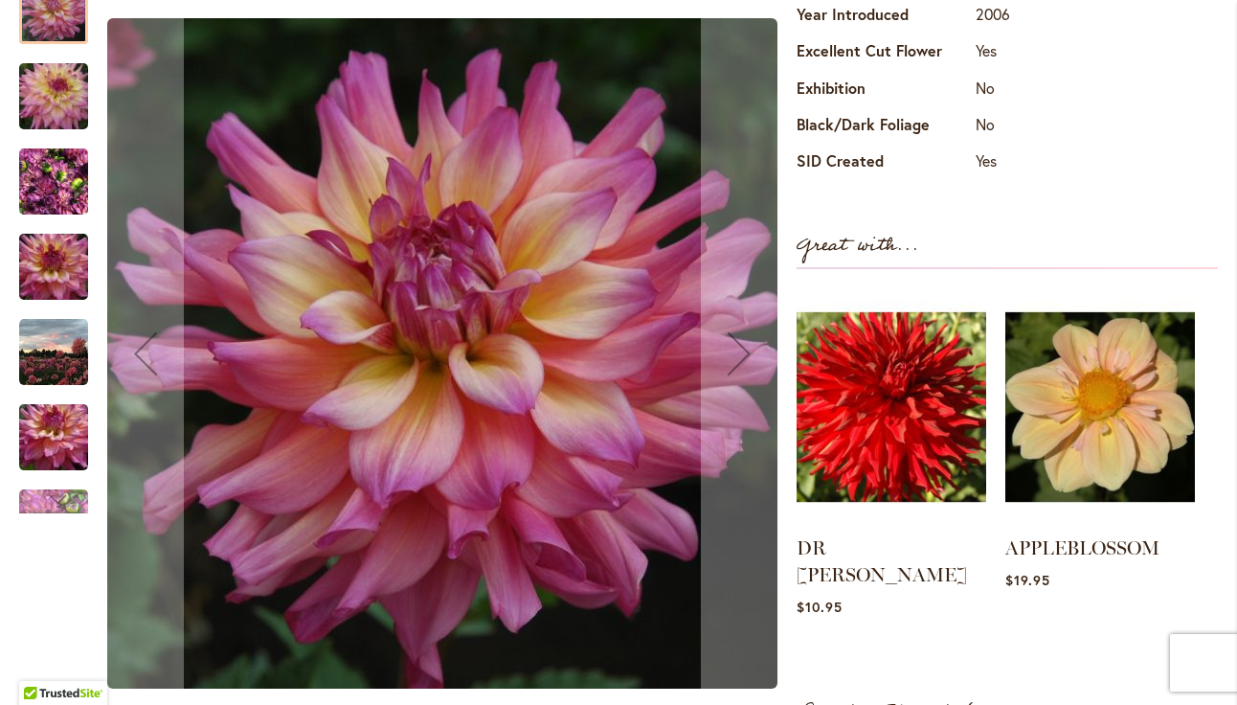
scroll to position [886, 0]
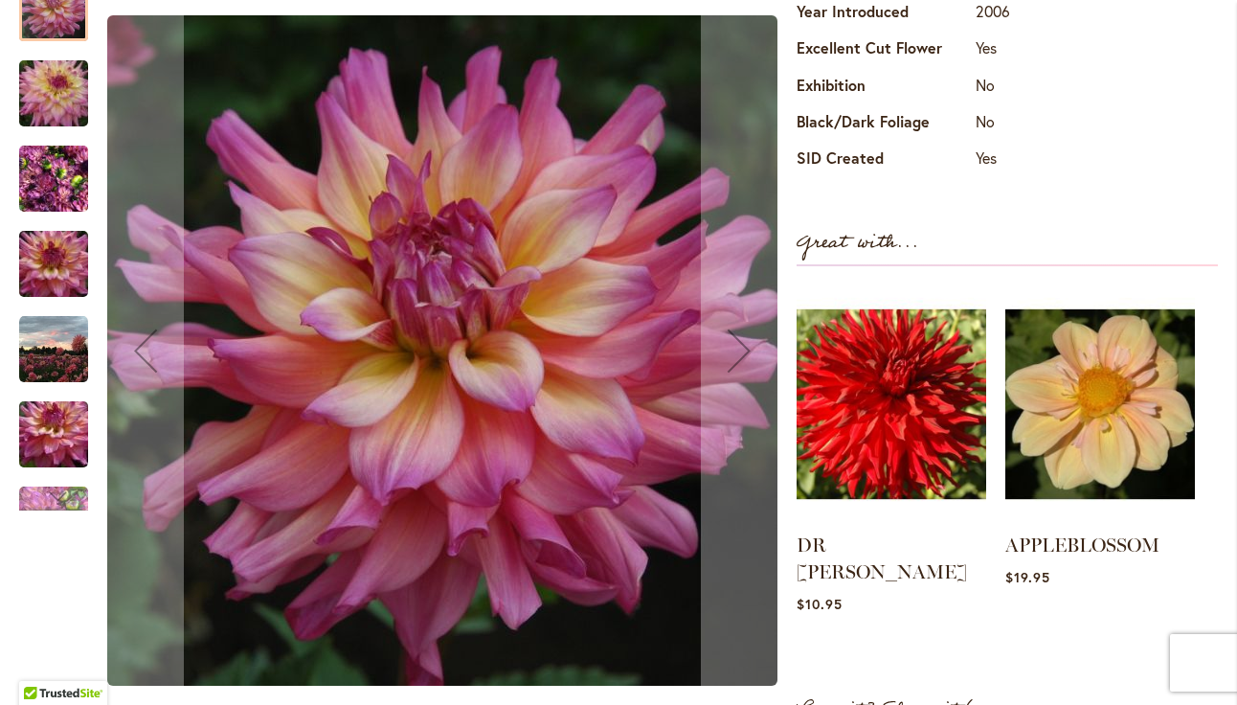
click at [58, 327] on img "Bahama Mama" at bounding box center [53, 349] width 69 height 69
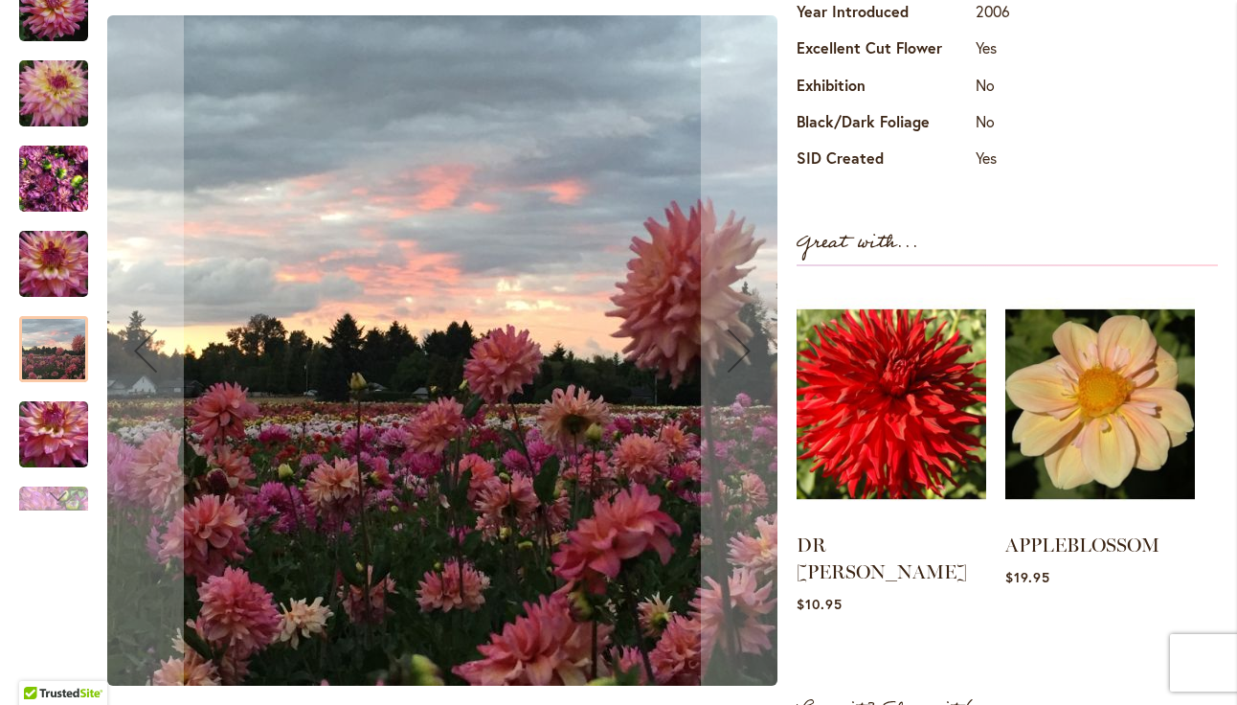
click at [59, 482] on div "Next" at bounding box center [53, 496] width 29 height 29
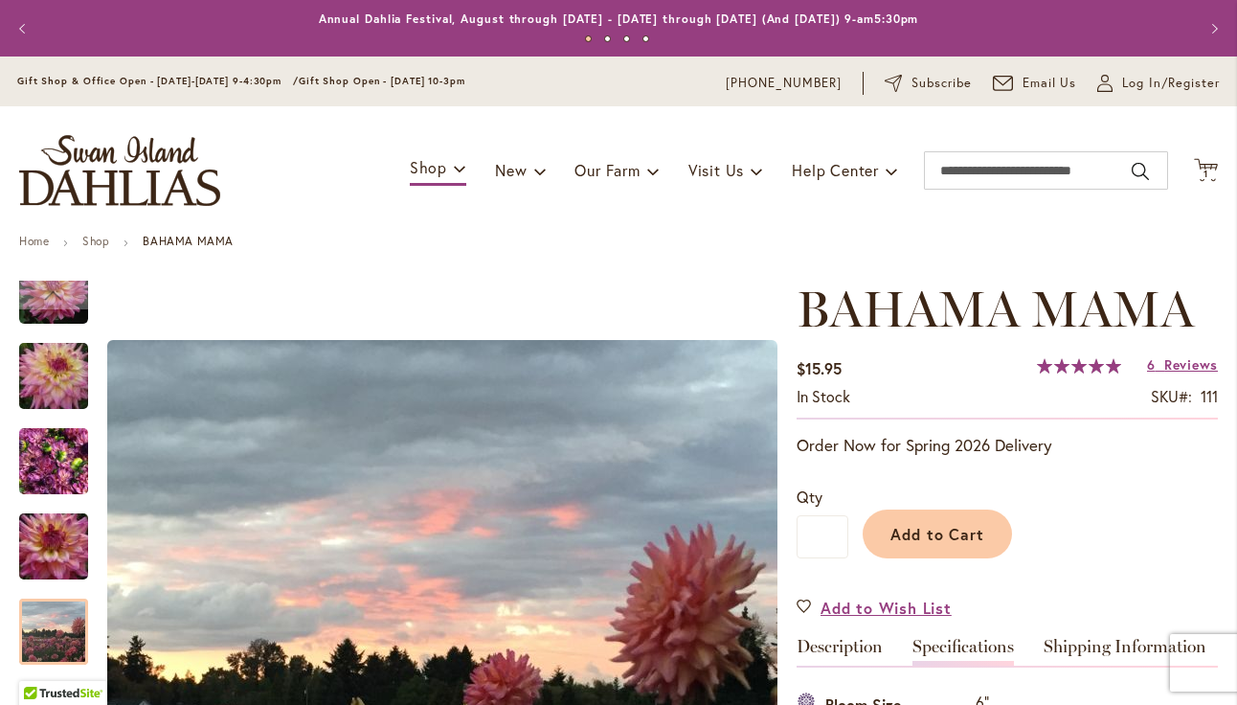
scroll to position [0, 0]
click at [960, 524] on span "Add to Cart" at bounding box center [938, 534] width 95 height 20
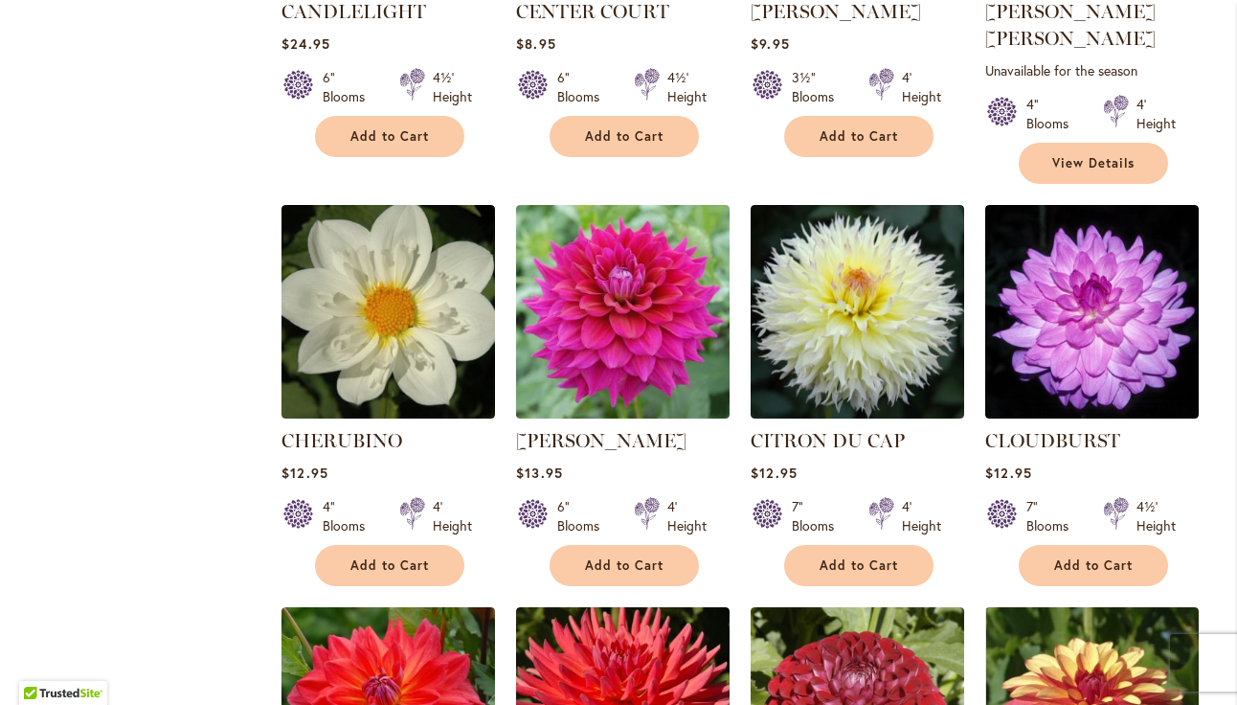
scroll to position [3156, 0]
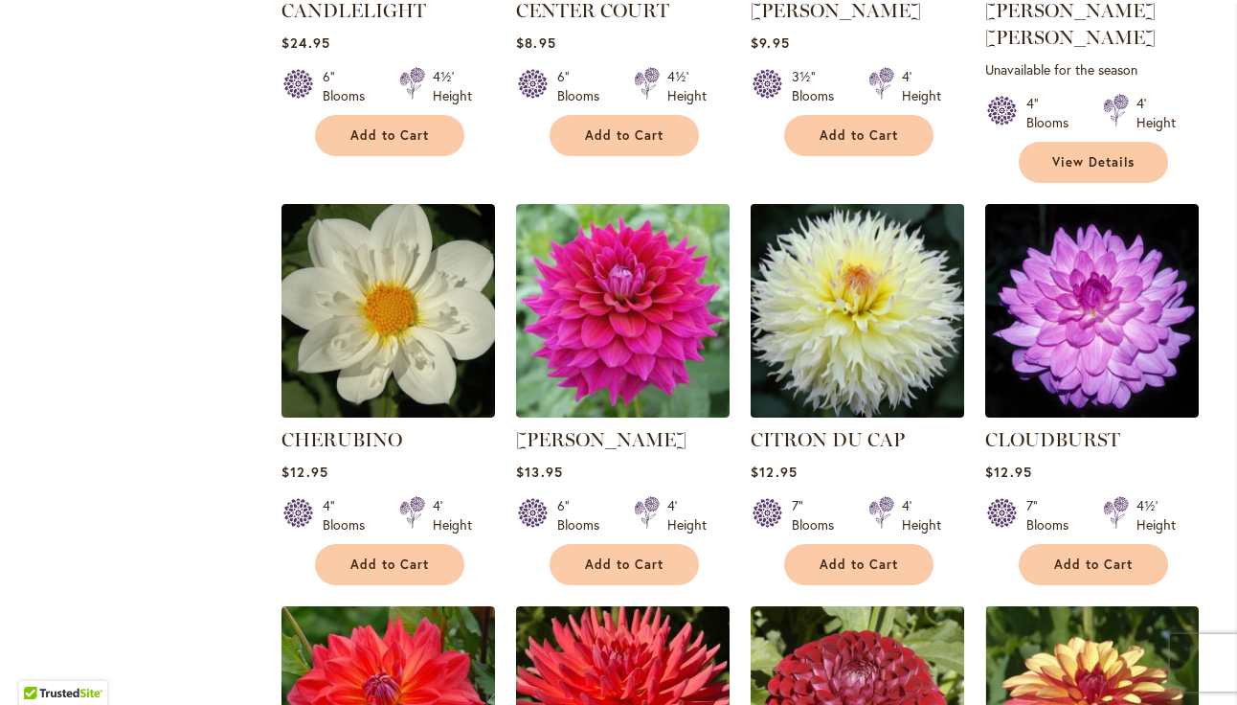
click at [892, 241] on img at bounding box center [858, 310] width 224 height 224
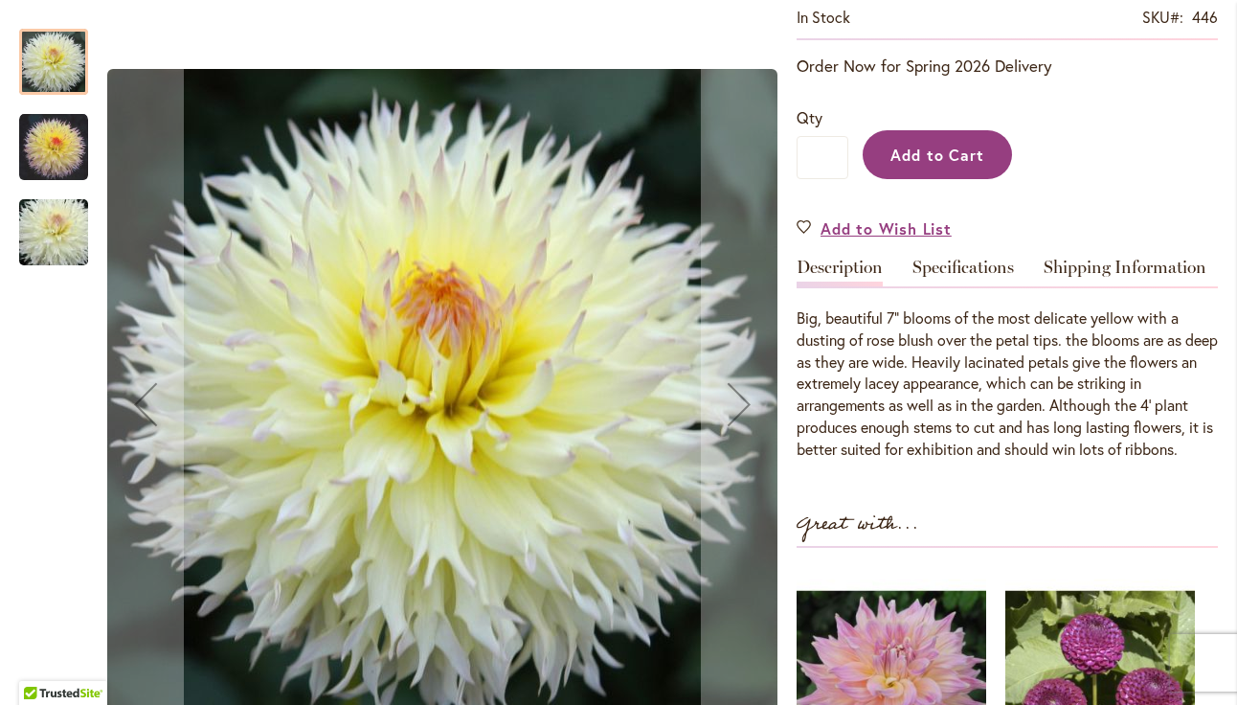
scroll to position [386, 0]
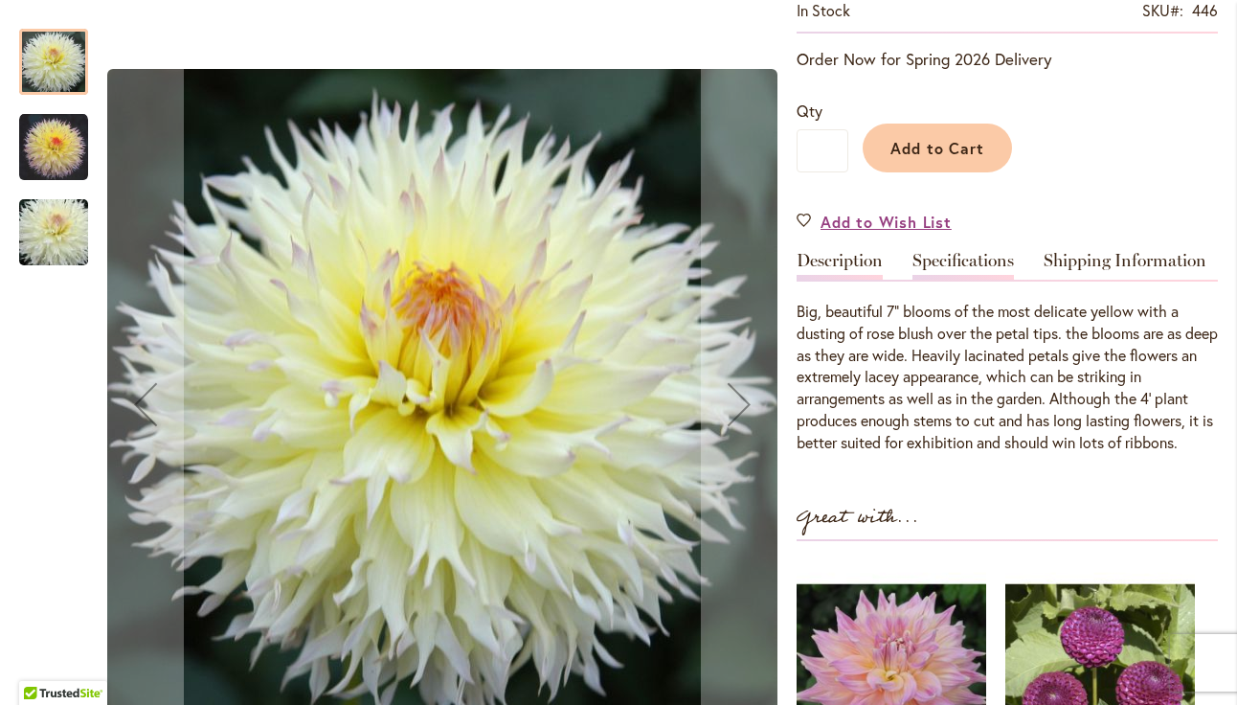
click at [941, 256] on link "Specifications" at bounding box center [964, 266] width 102 height 28
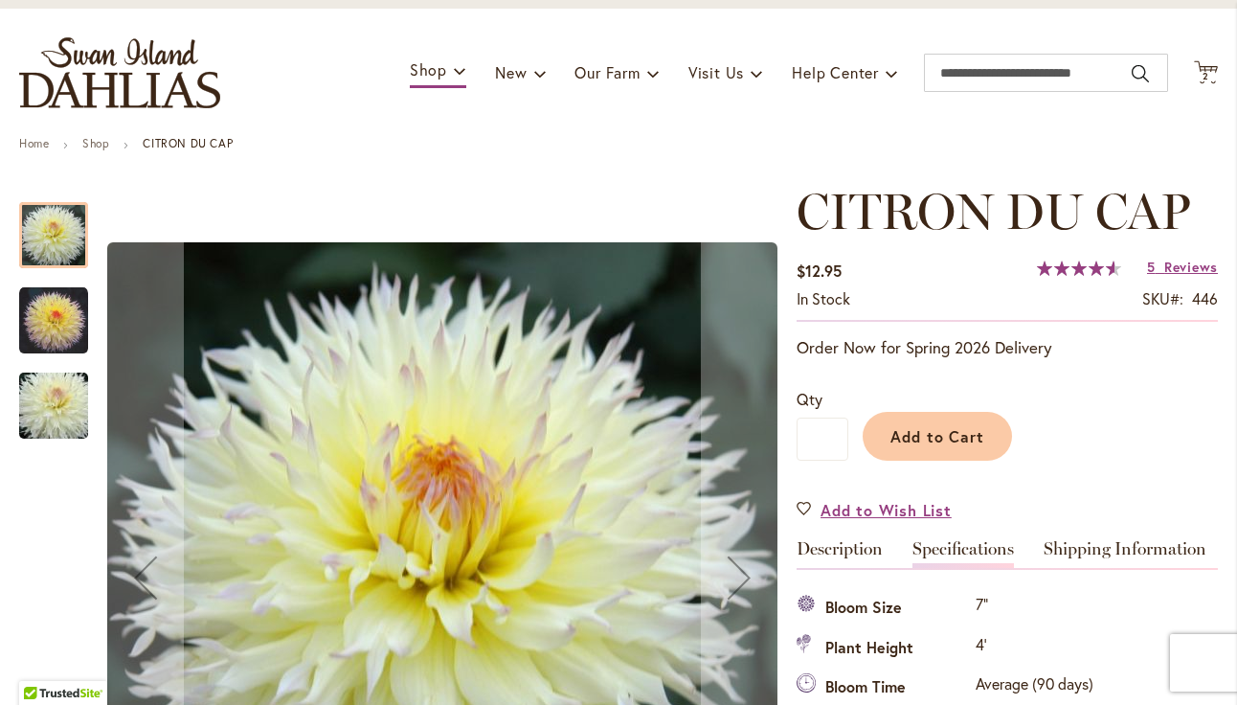
scroll to position [99, 0]
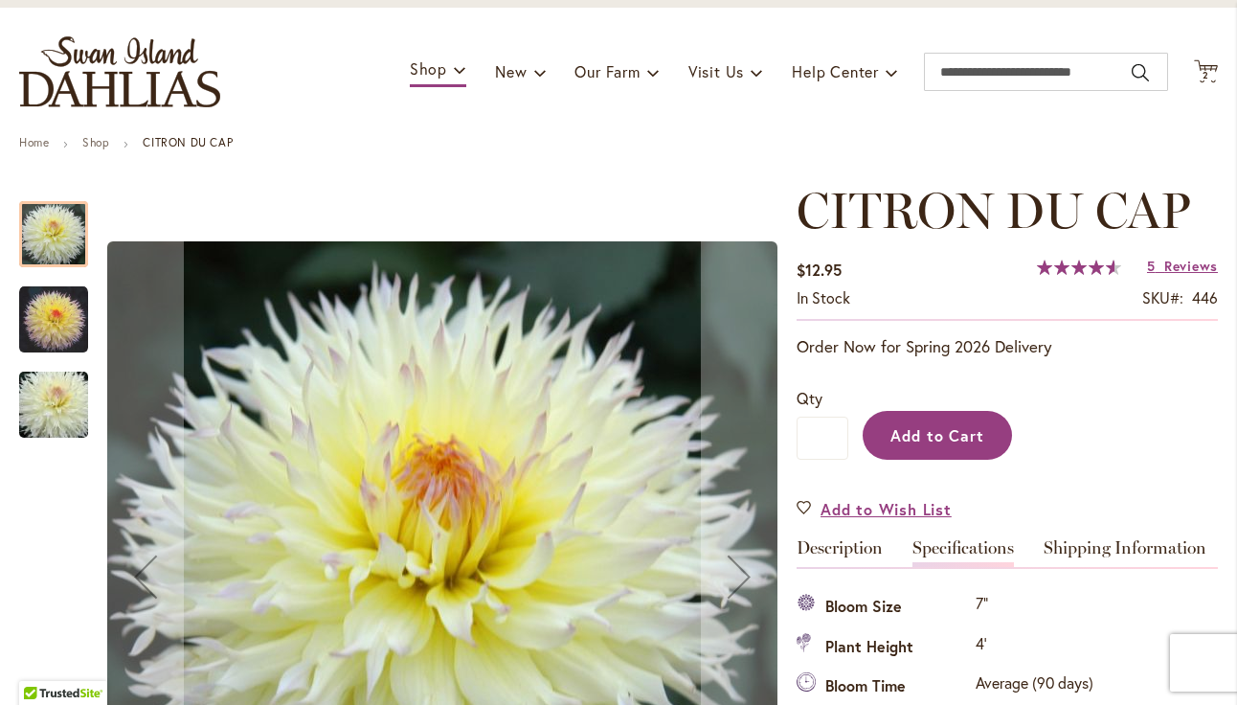
click at [936, 439] on span "Add to Cart" at bounding box center [938, 435] width 95 height 20
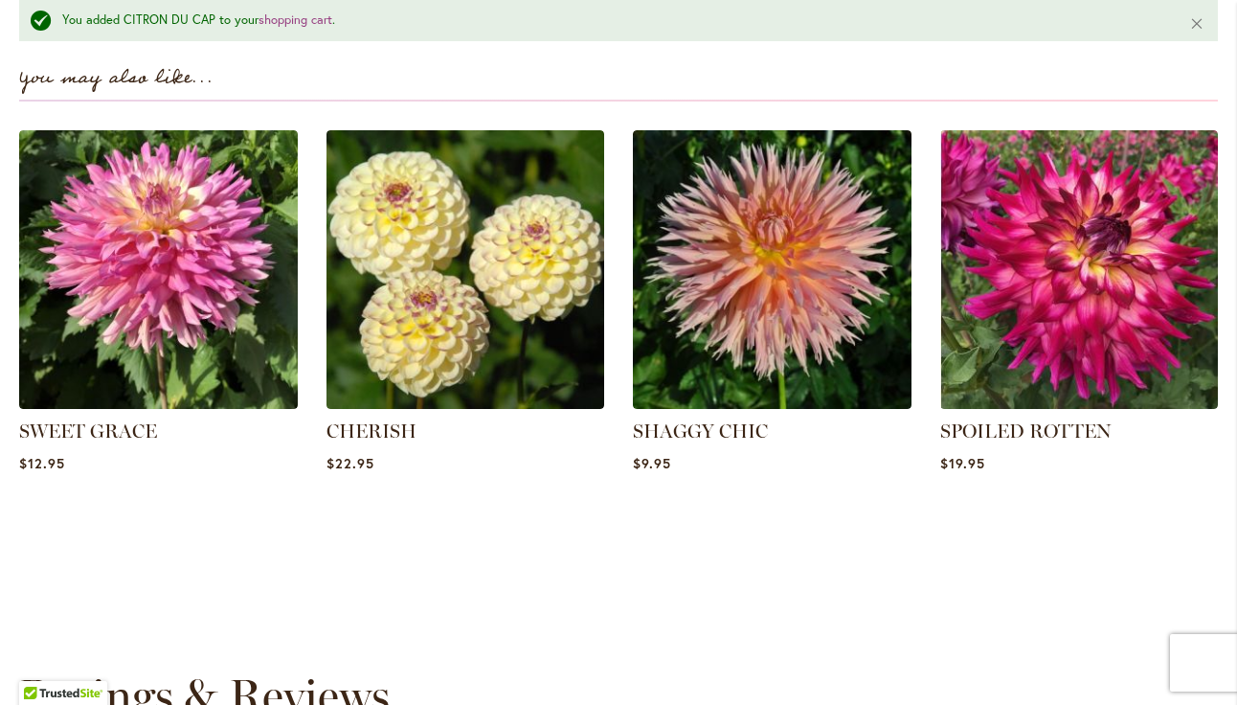
scroll to position [1646, 0]
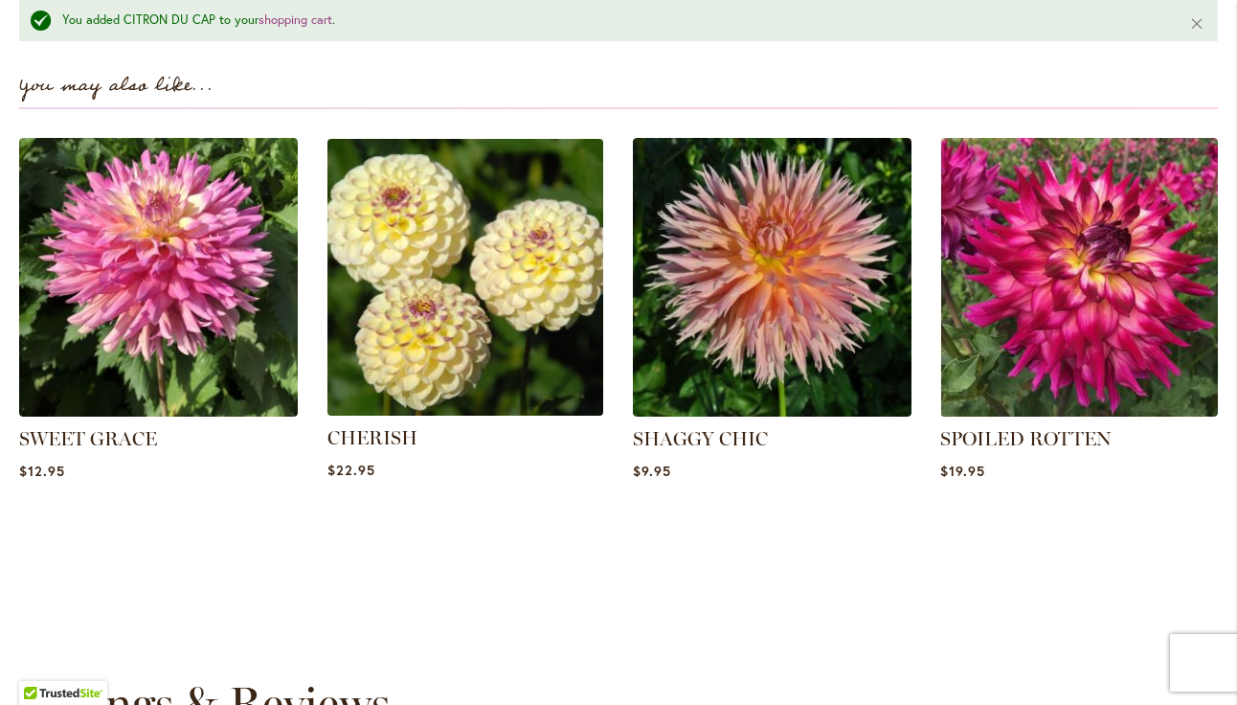
click at [451, 248] on img at bounding box center [465, 277] width 290 height 290
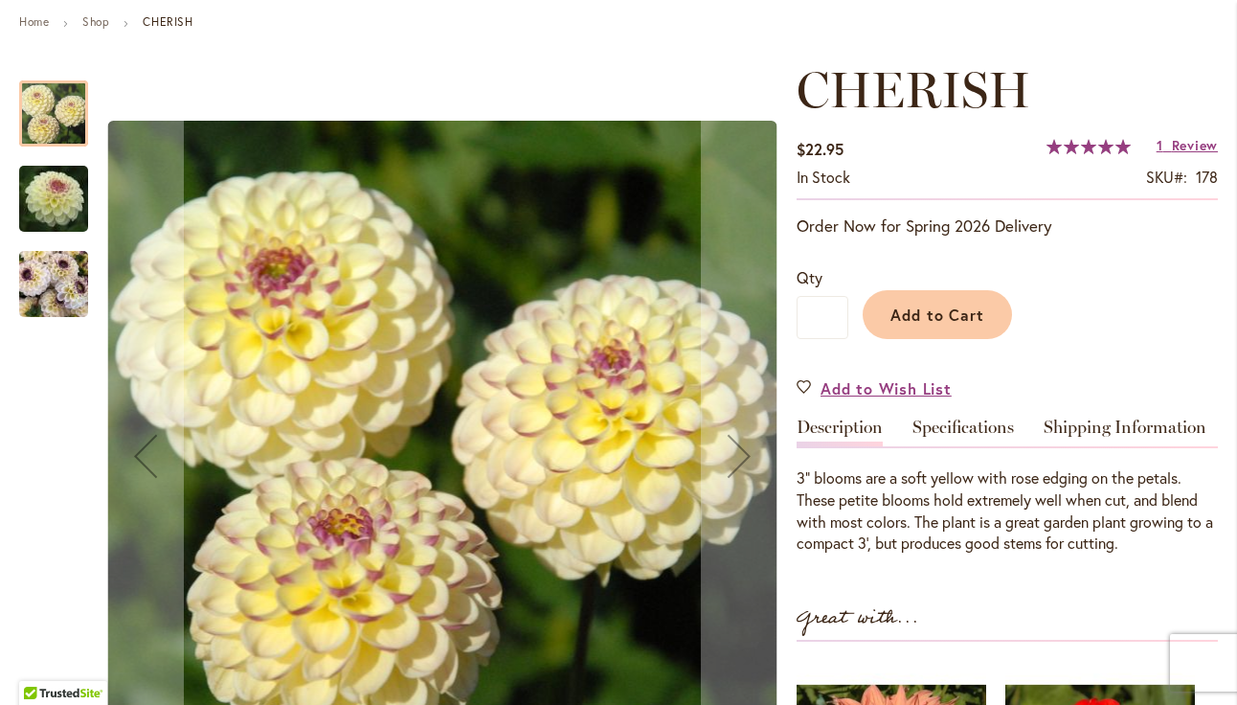
scroll to position [221, 0]
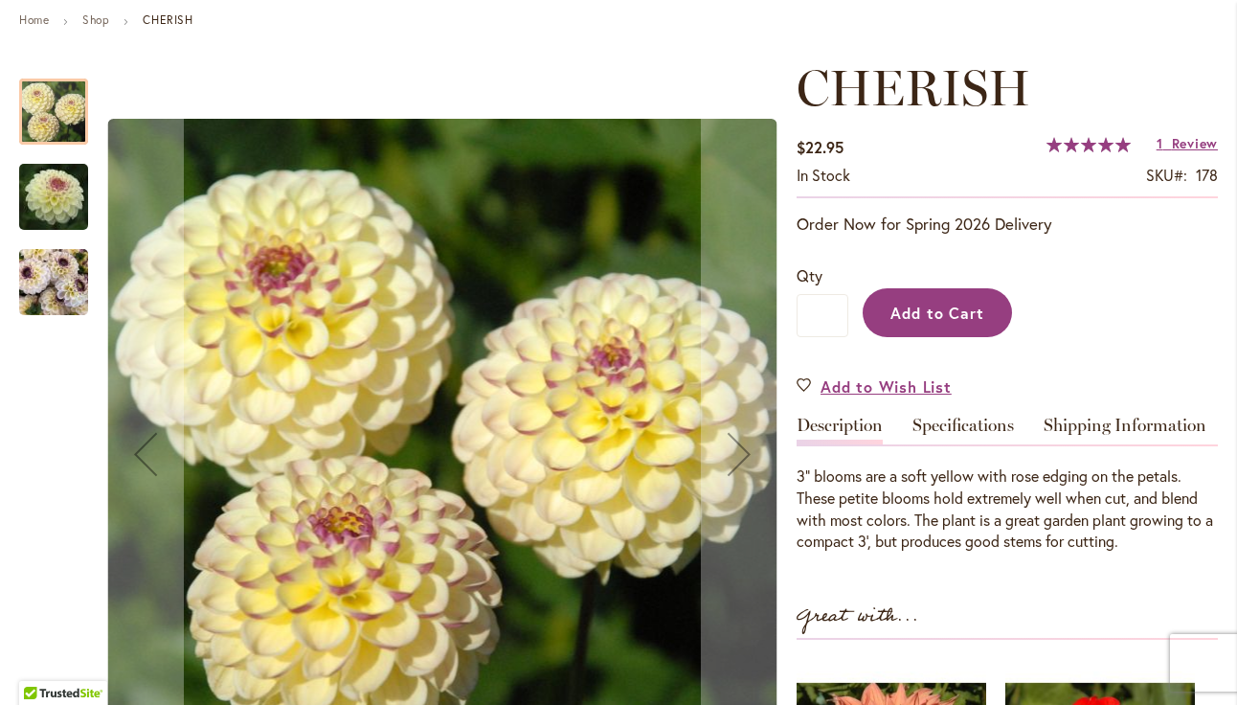
click at [959, 300] on button "Add to Cart" at bounding box center [937, 312] width 149 height 49
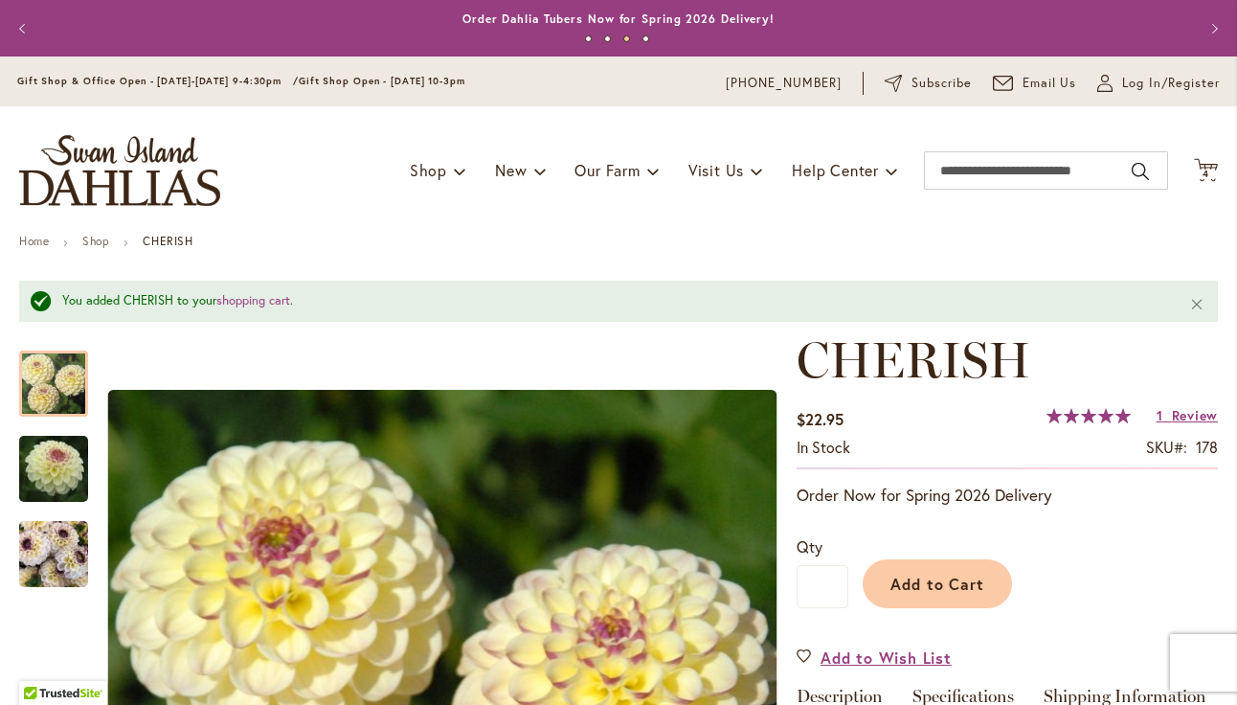
scroll to position [0, 0]
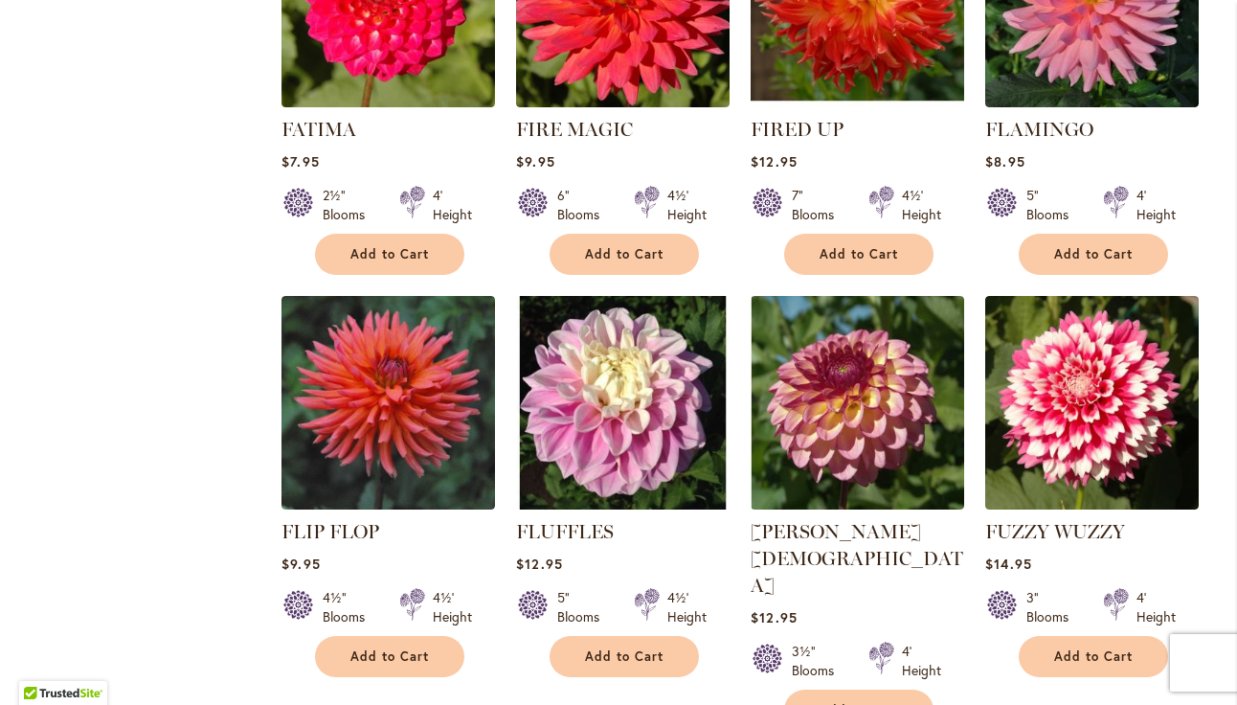
scroll to position [6332, 0]
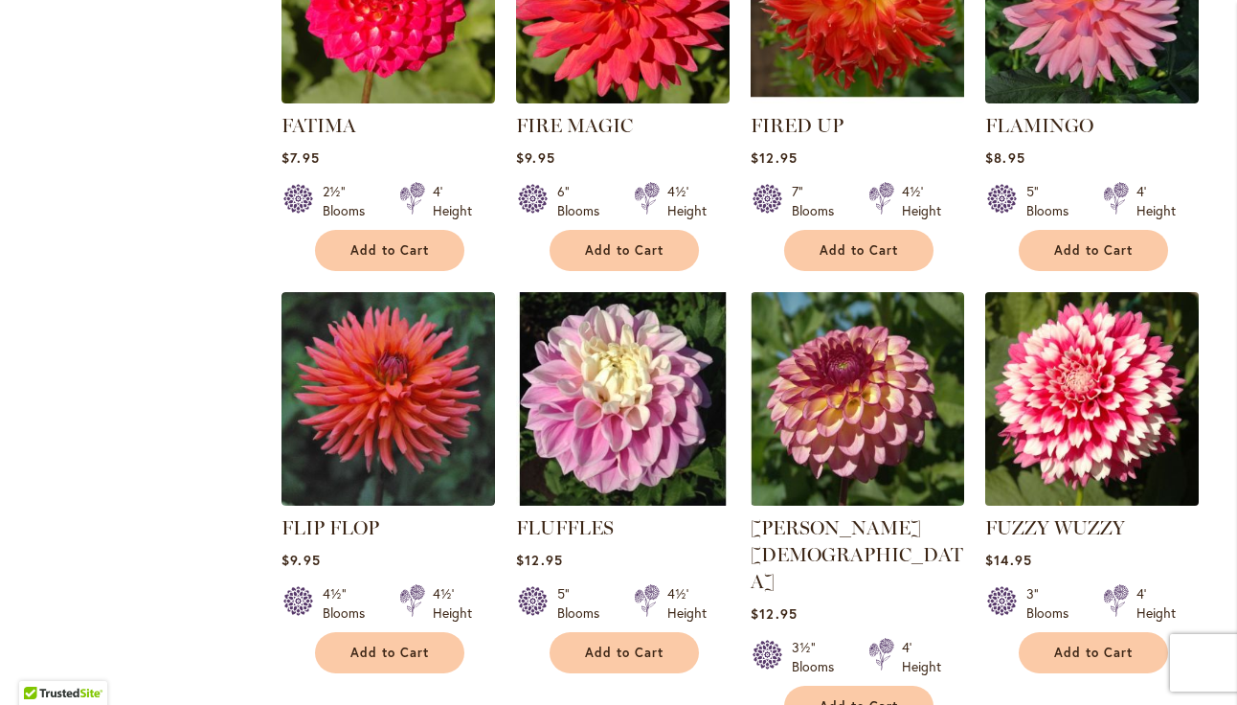
click at [1089, 353] on img at bounding box center [1093, 398] width 224 height 224
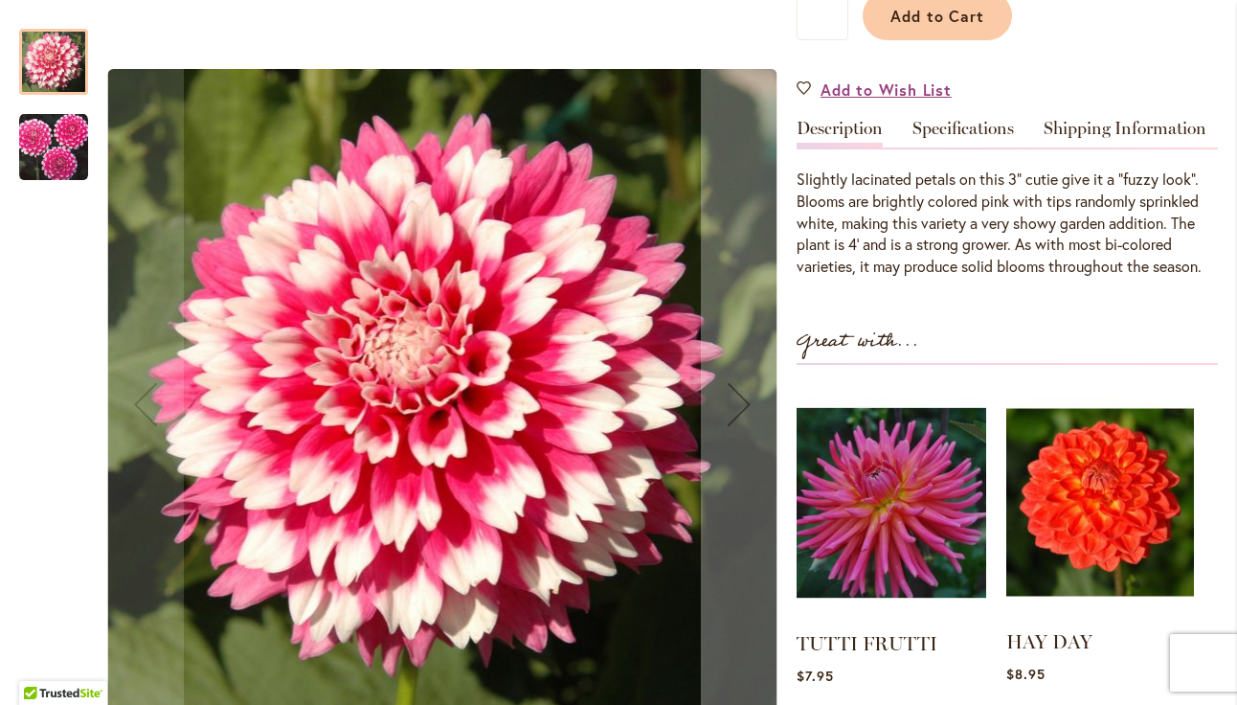
scroll to position [513, 0]
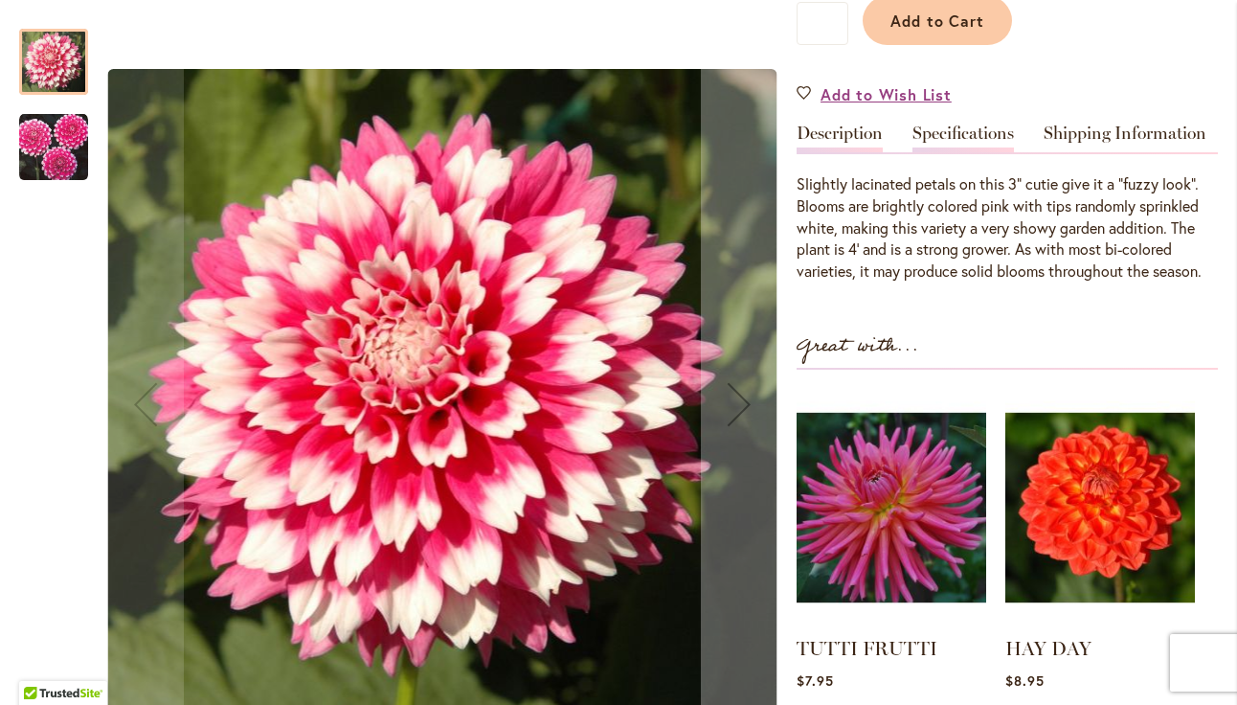
click at [967, 134] on link "Specifications" at bounding box center [964, 138] width 102 height 28
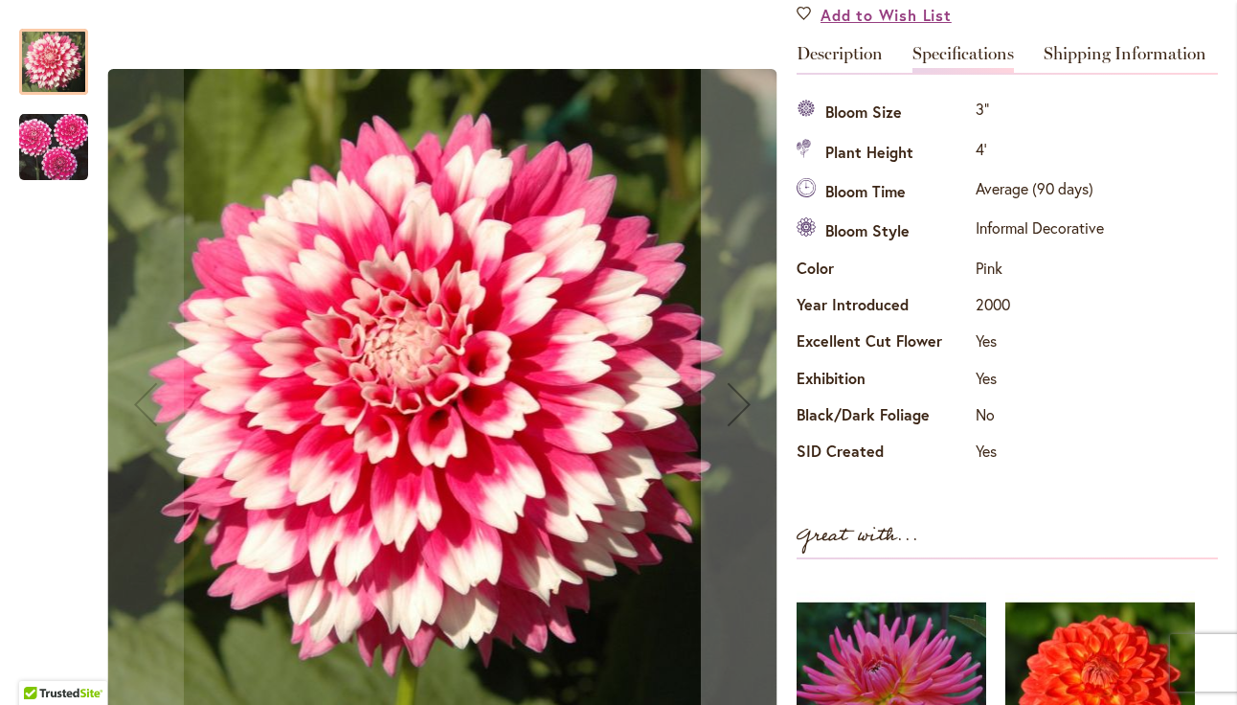
scroll to position [595, 0]
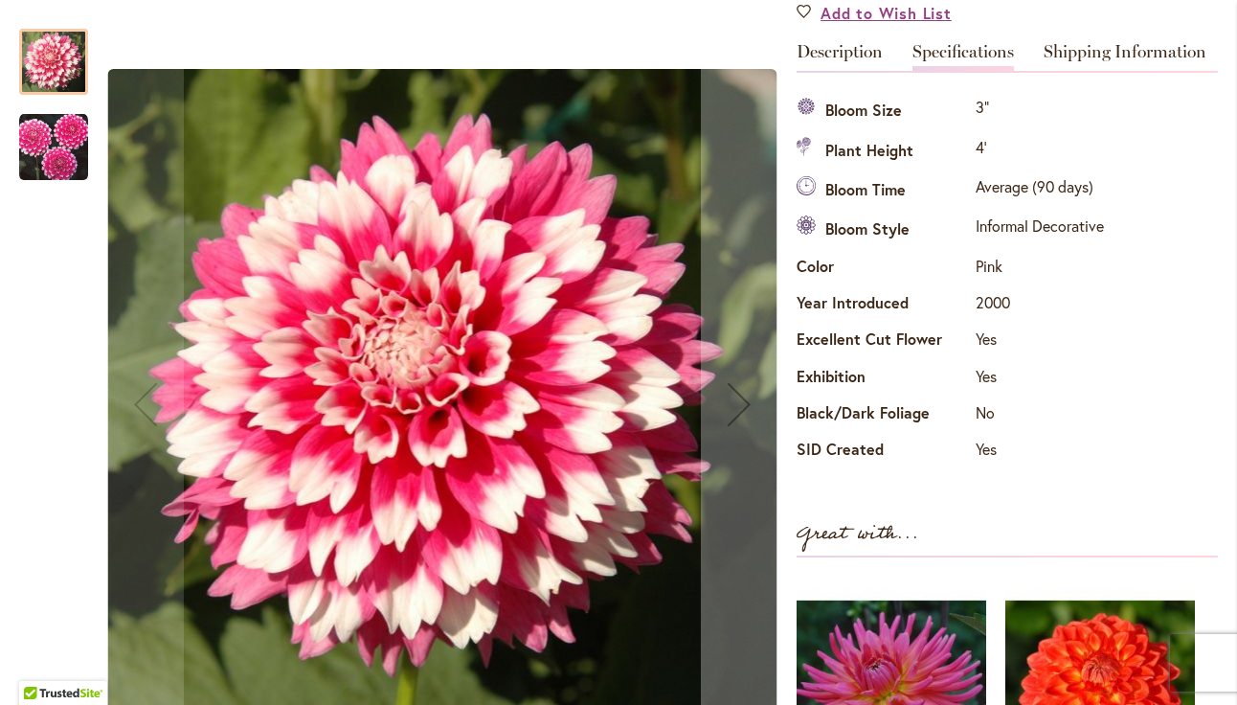
click at [46, 132] on img "FUZZY WUZZY" at bounding box center [53, 147] width 69 height 69
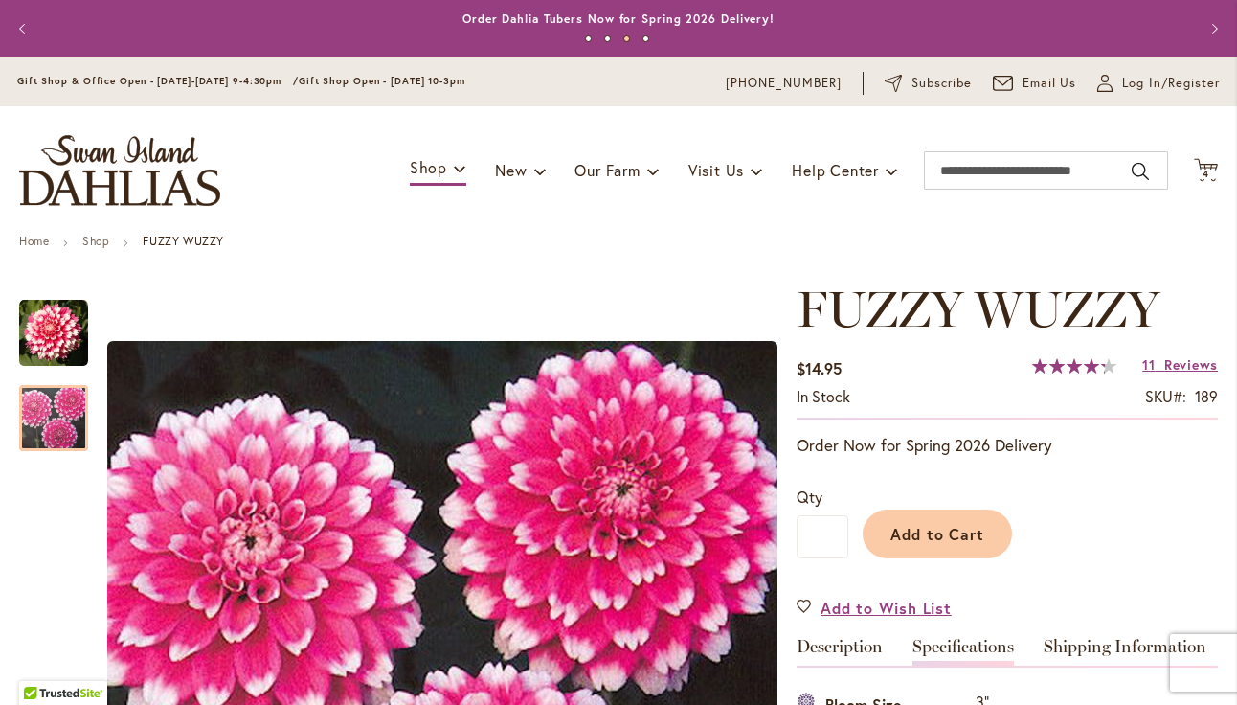
scroll to position [0, 0]
click at [957, 527] on span "Add to Cart" at bounding box center [938, 534] width 95 height 20
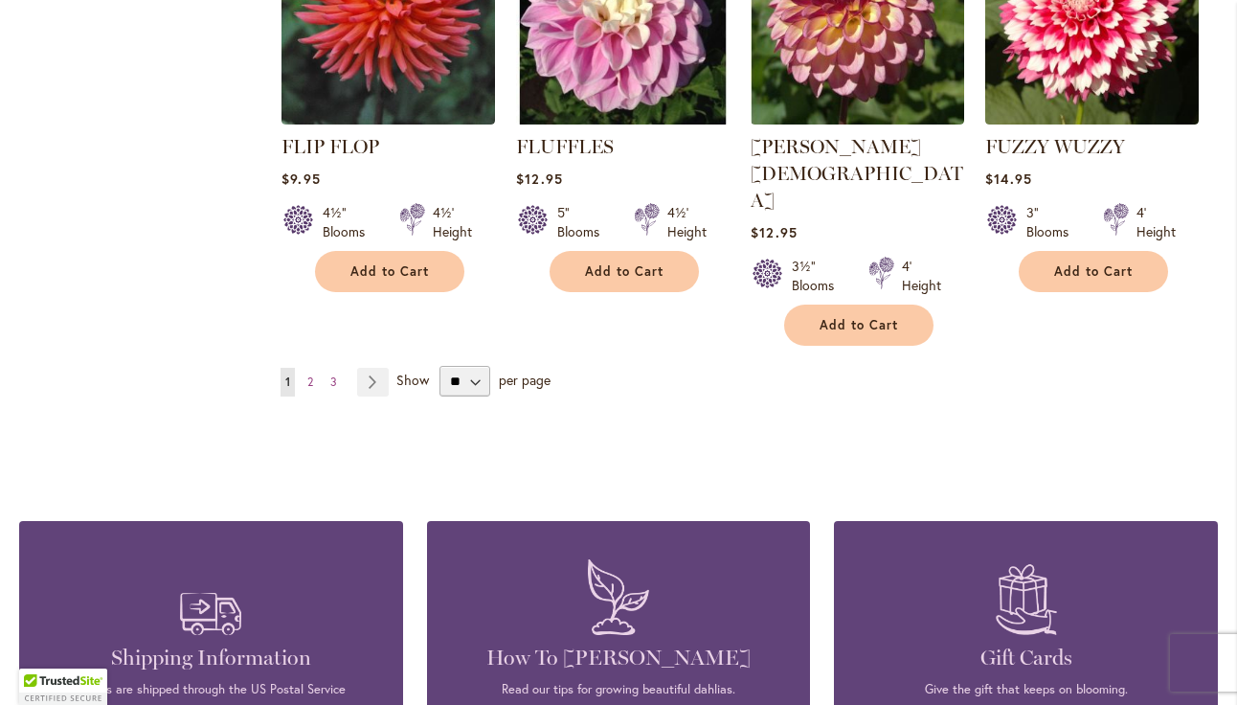
scroll to position [6700, 0]
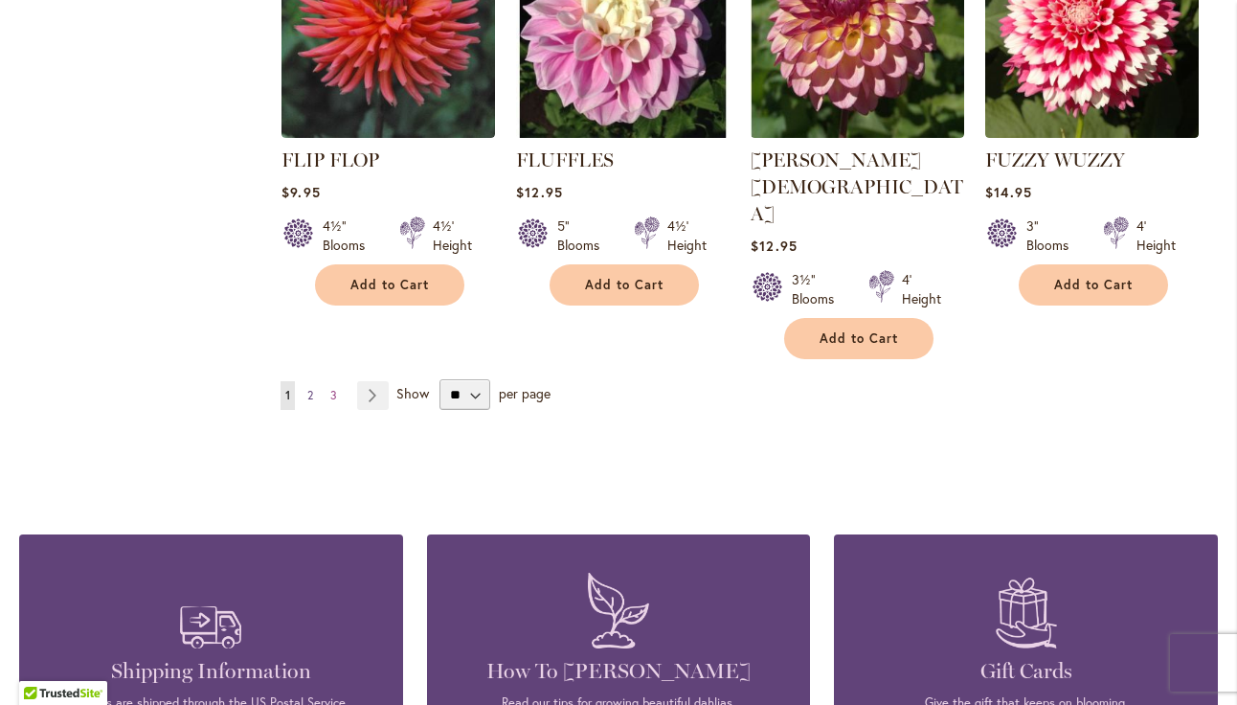
click at [309, 388] on span "2" at bounding box center [310, 395] width 6 height 14
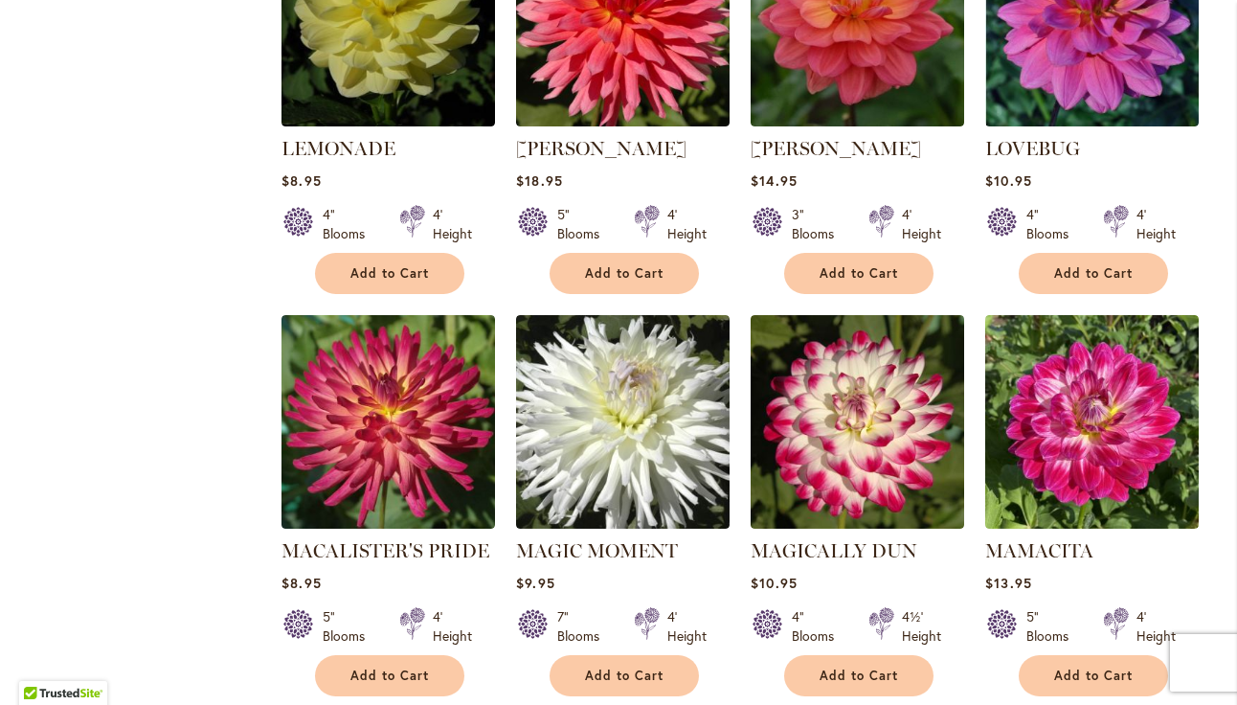
scroll to position [4307, 0]
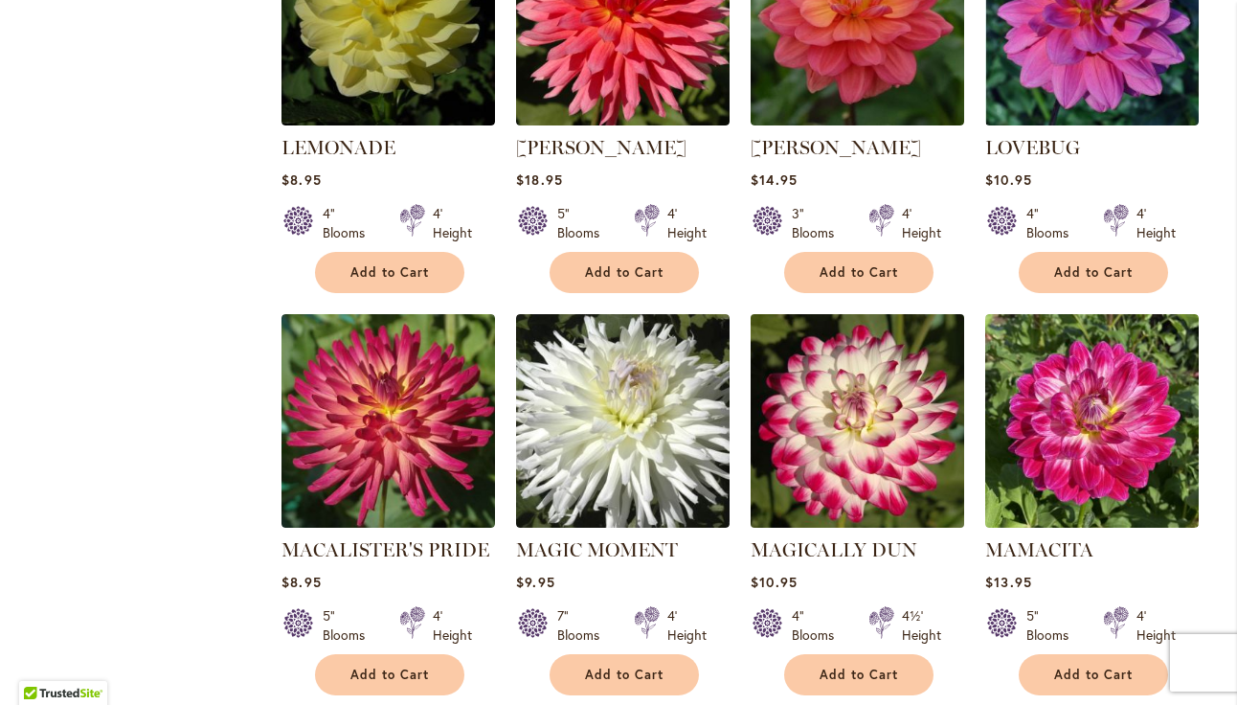
click at [860, 308] on img at bounding box center [858, 420] width 224 height 224
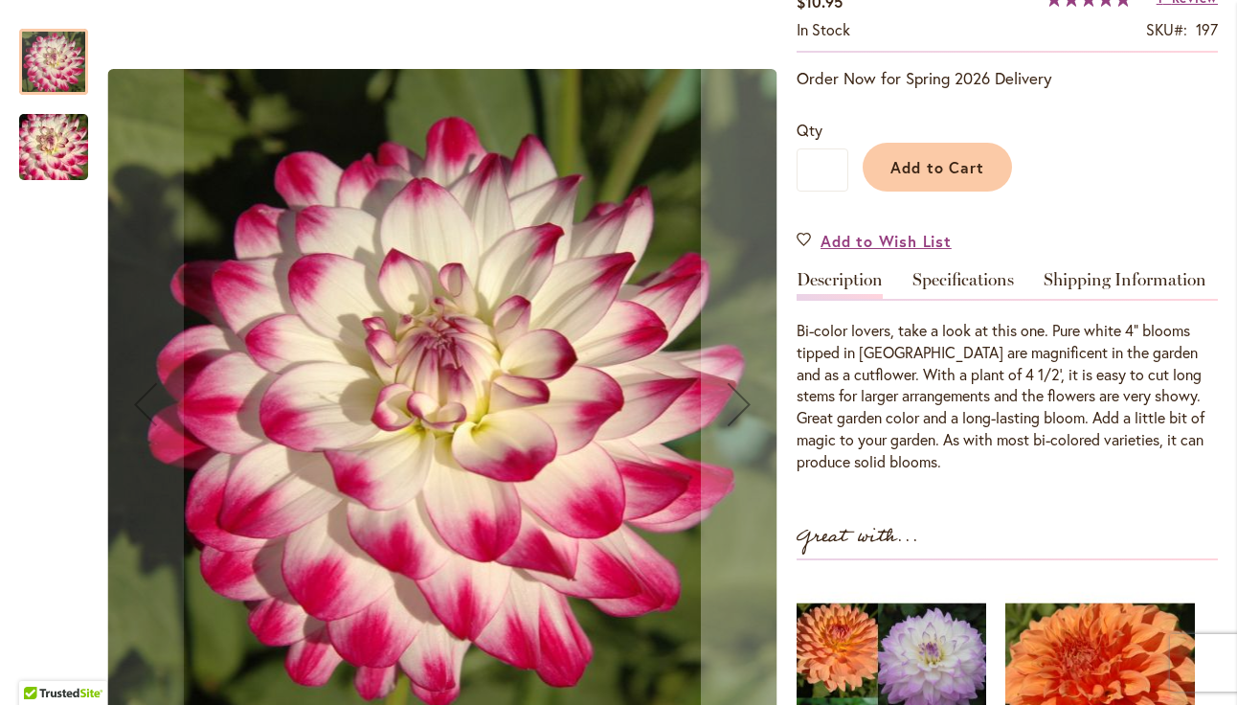
scroll to position [433, 0]
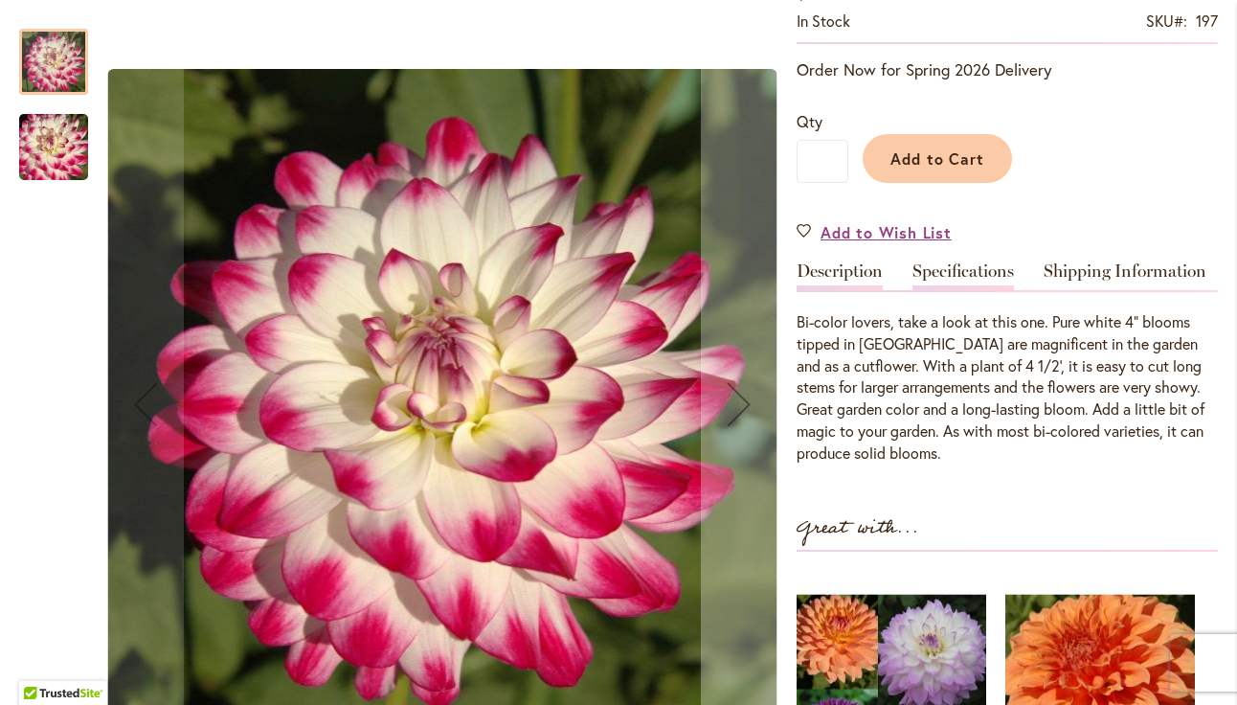
click at [966, 264] on link "Specifications" at bounding box center [964, 276] width 102 height 28
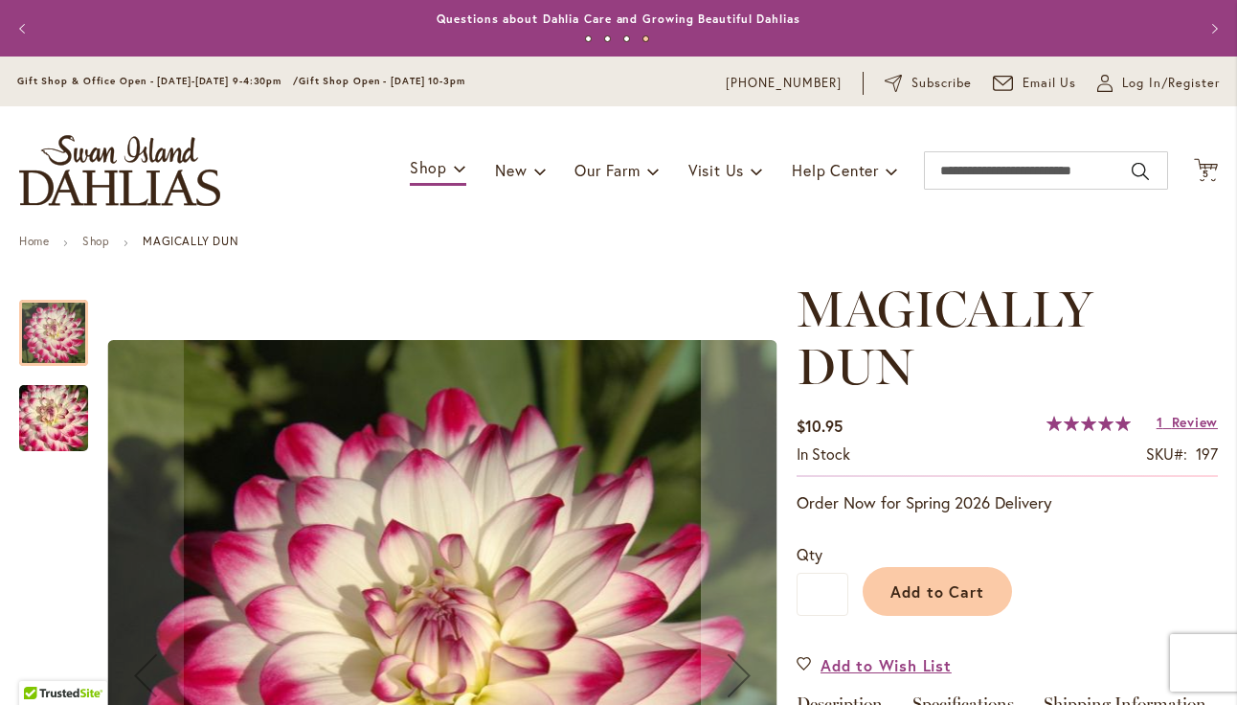
scroll to position [0, 0]
click at [964, 589] on span "Add to Cart" at bounding box center [938, 591] width 95 height 20
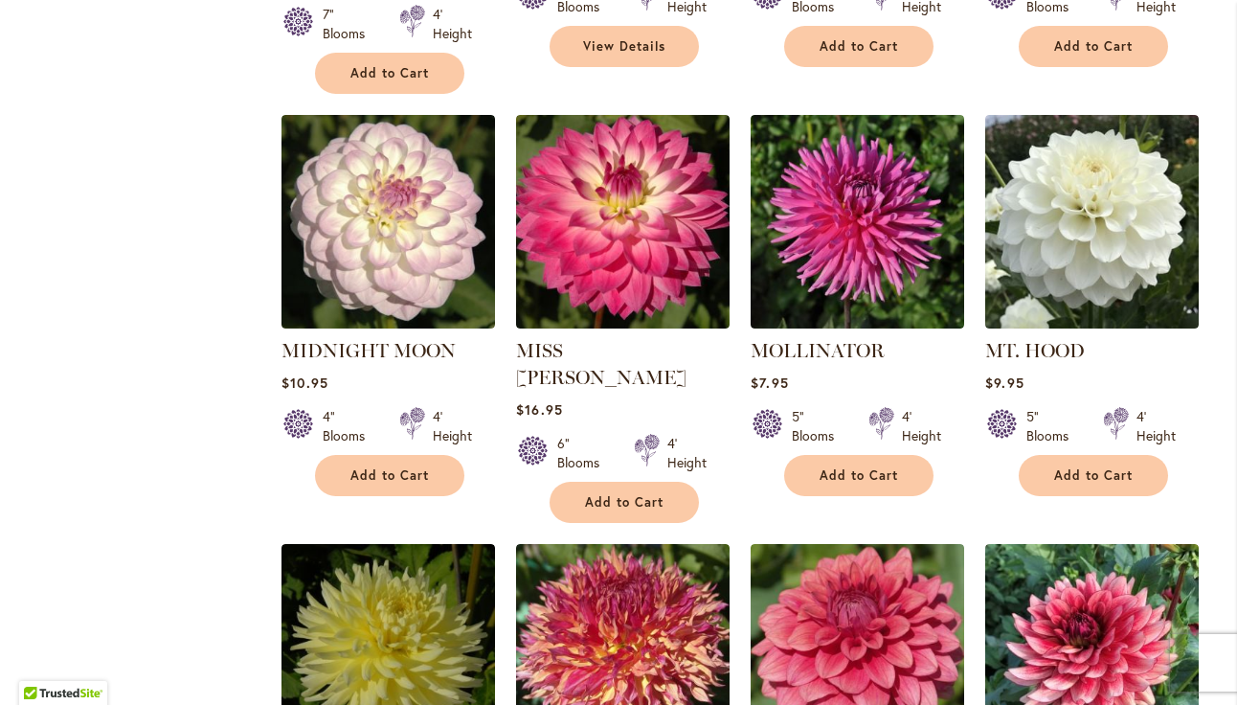
scroll to position [5367, 0]
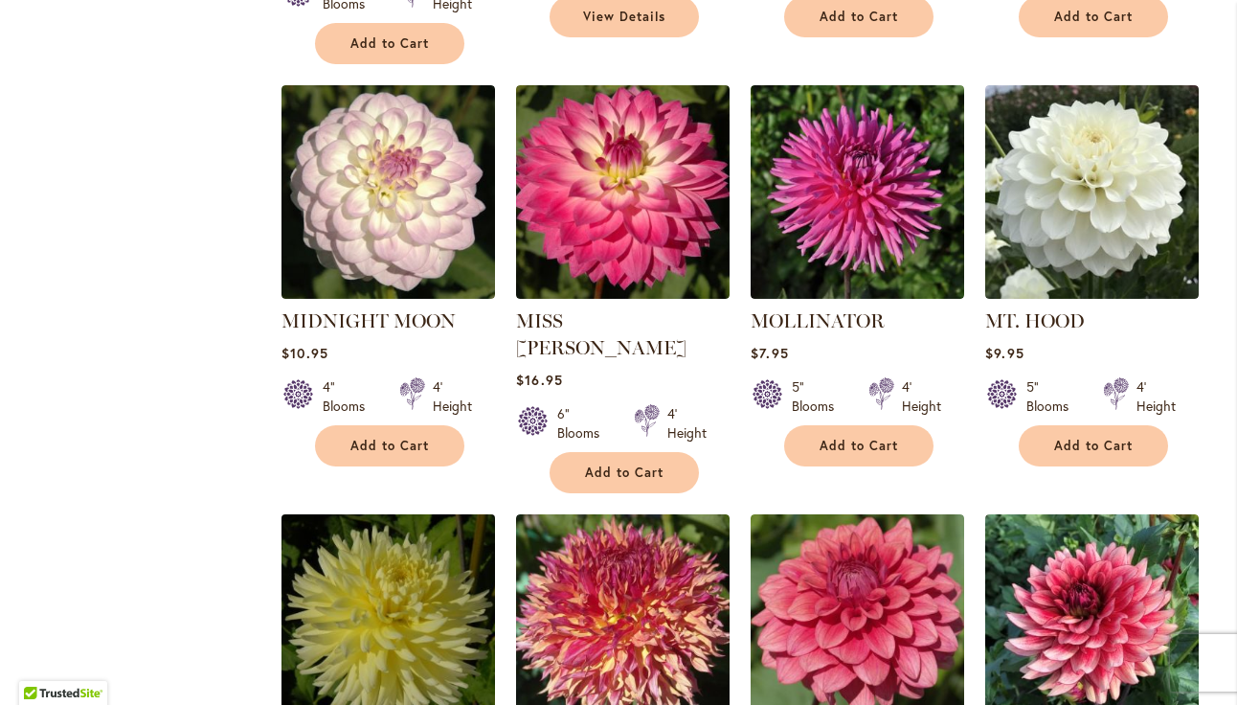
click at [426, 509] on img at bounding box center [389, 621] width 224 height 224
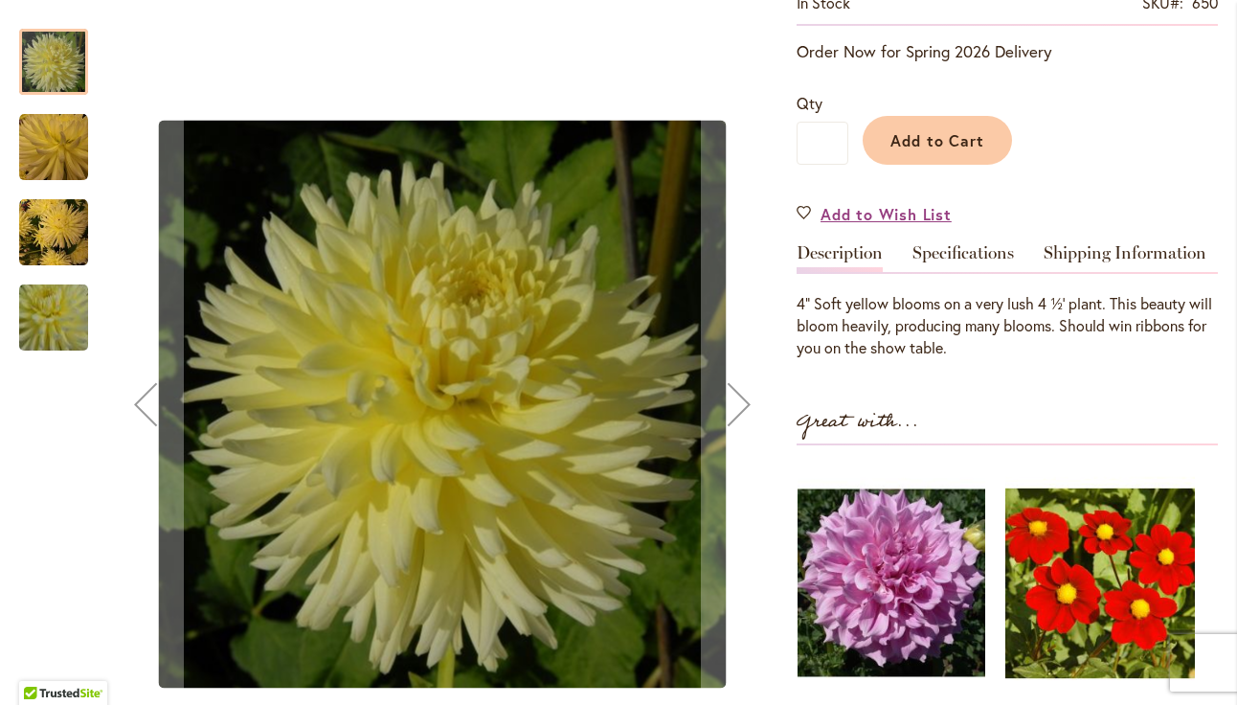
scroll to position [452, 0]
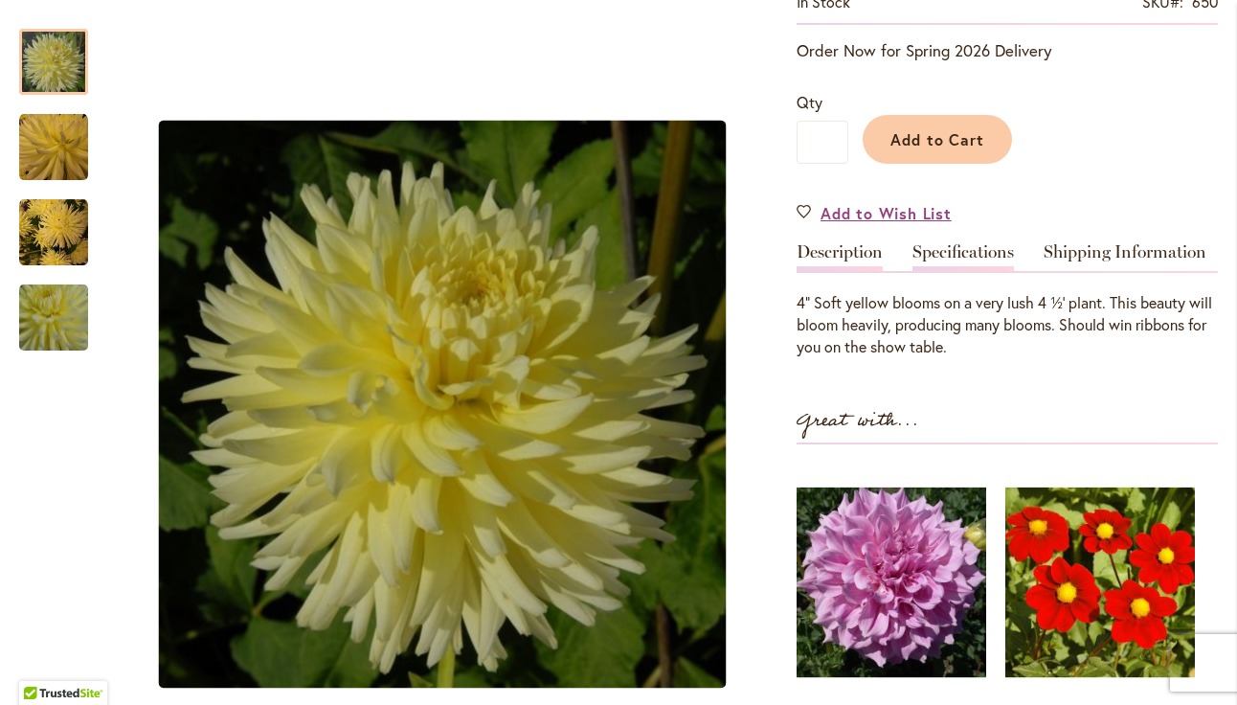
click at [981, 245] on link "Specifications" at bounding box center [964, 257] width 102 height 28
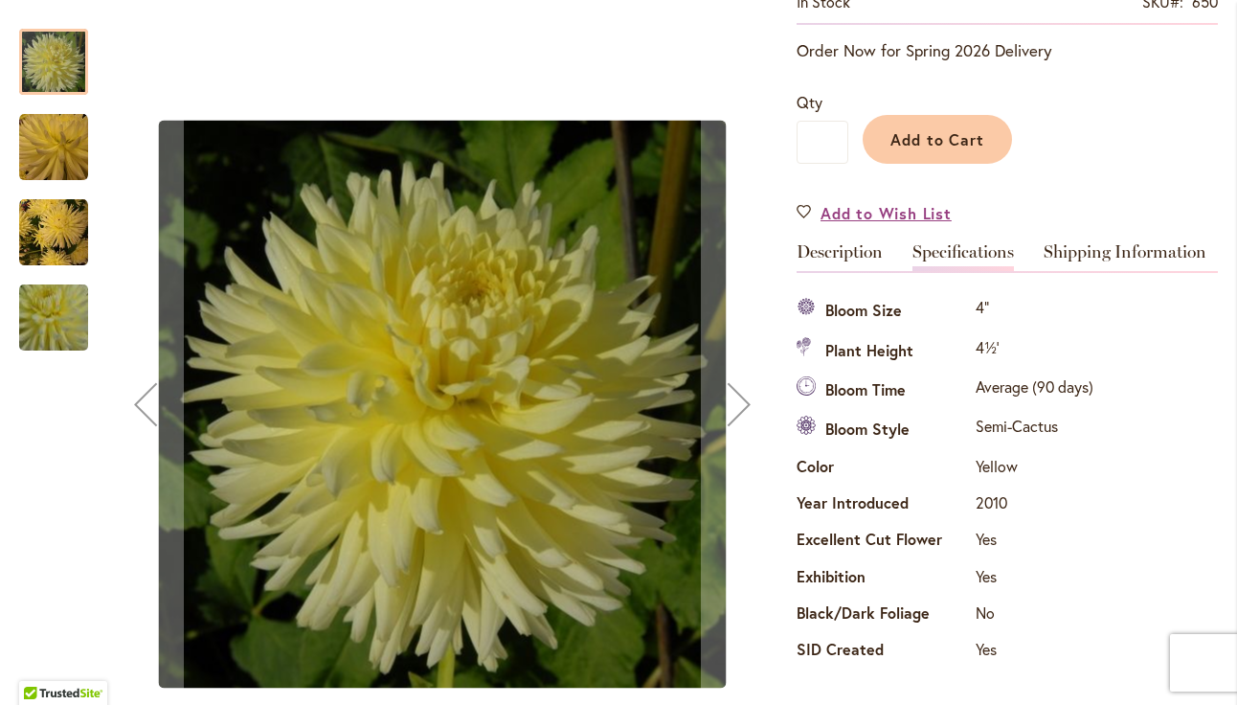
click at [79, 199] on img "MY LITTLE SUNSHINE" at bounding box center [53, 232] width 69 height 69
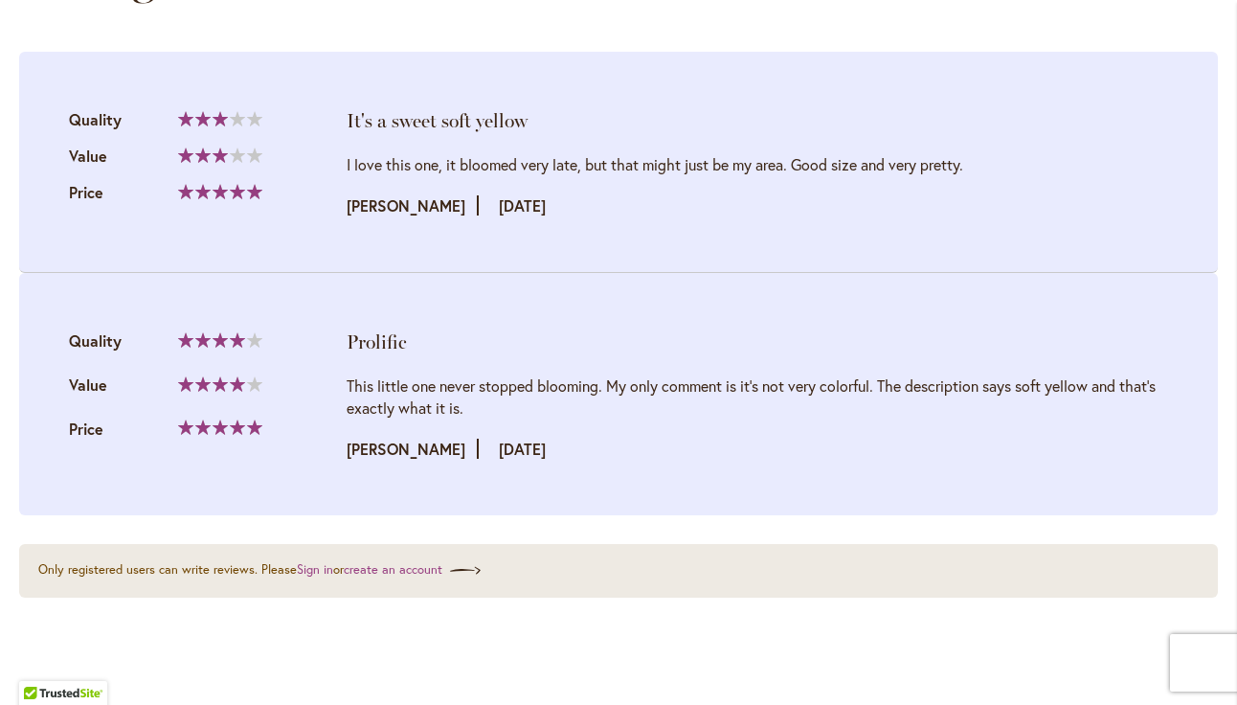
scroll to position [2378, 0]
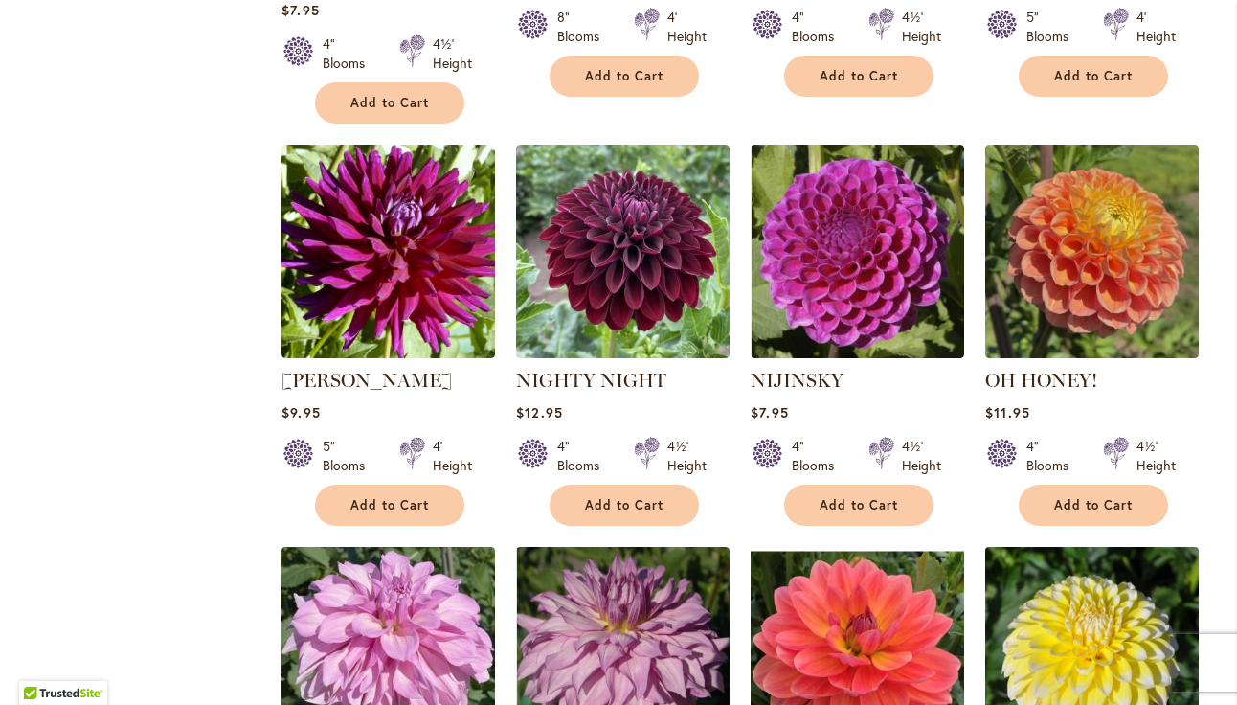
scroll to position [6166, 0]
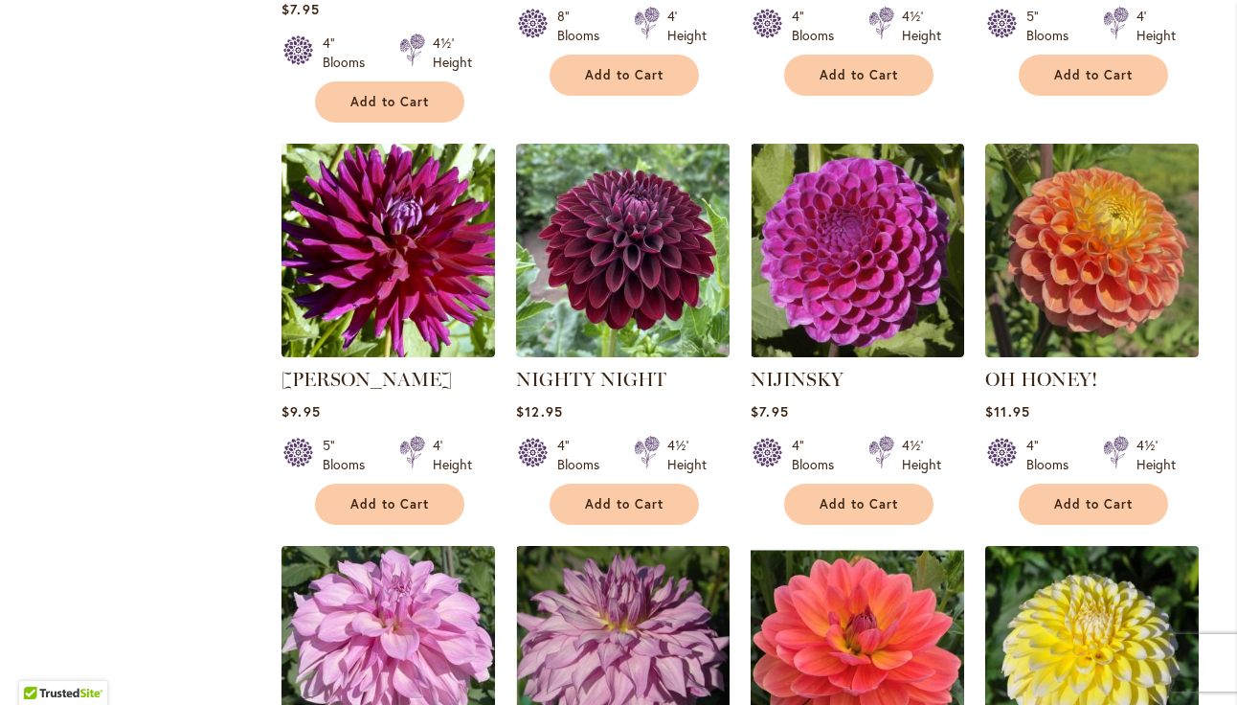
click at [1152, 540] on img at bounding box center [1093, 652] width 224 height 224
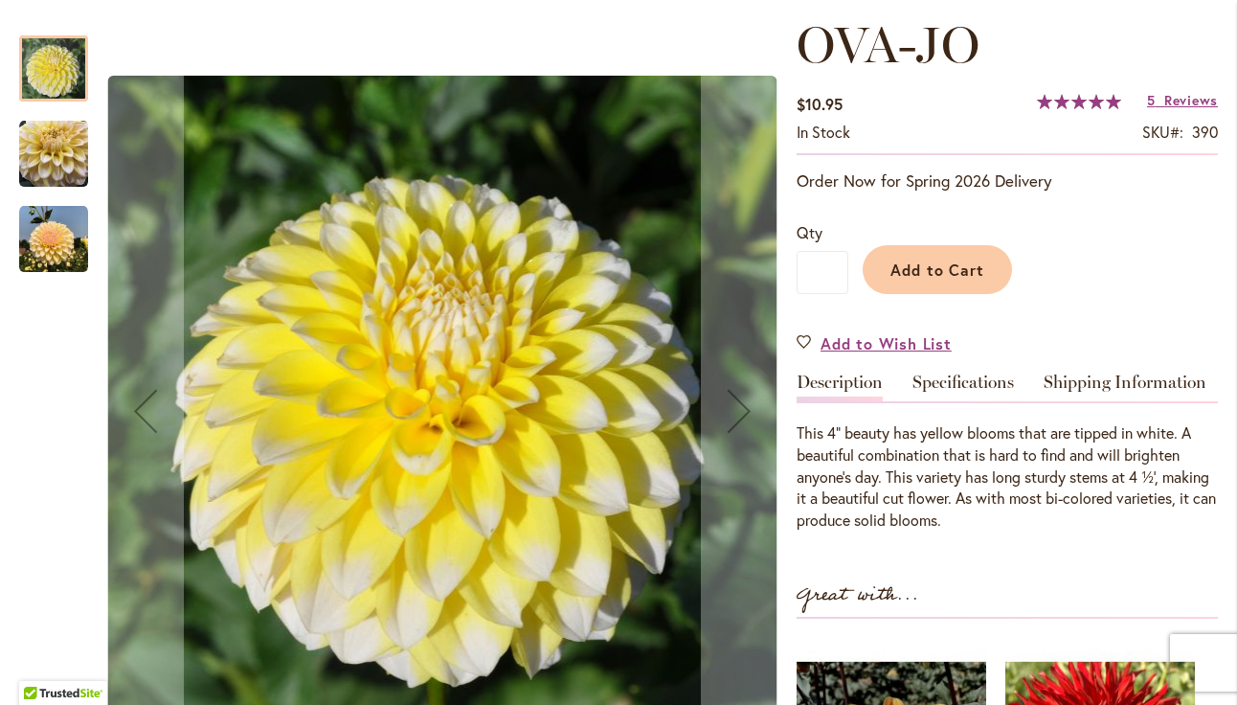
scroll to position [275, 0]
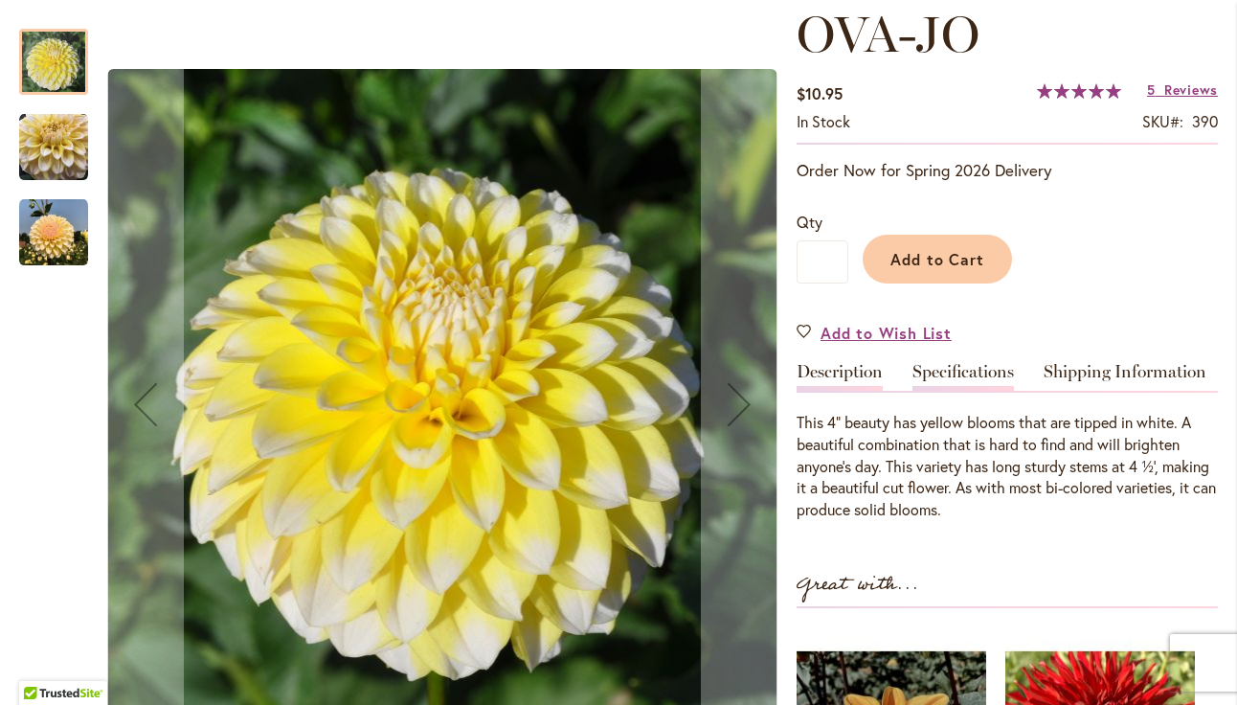
click at [997, 364] on link "Specifications" at bounding box center [964, 377] width 102 height 28
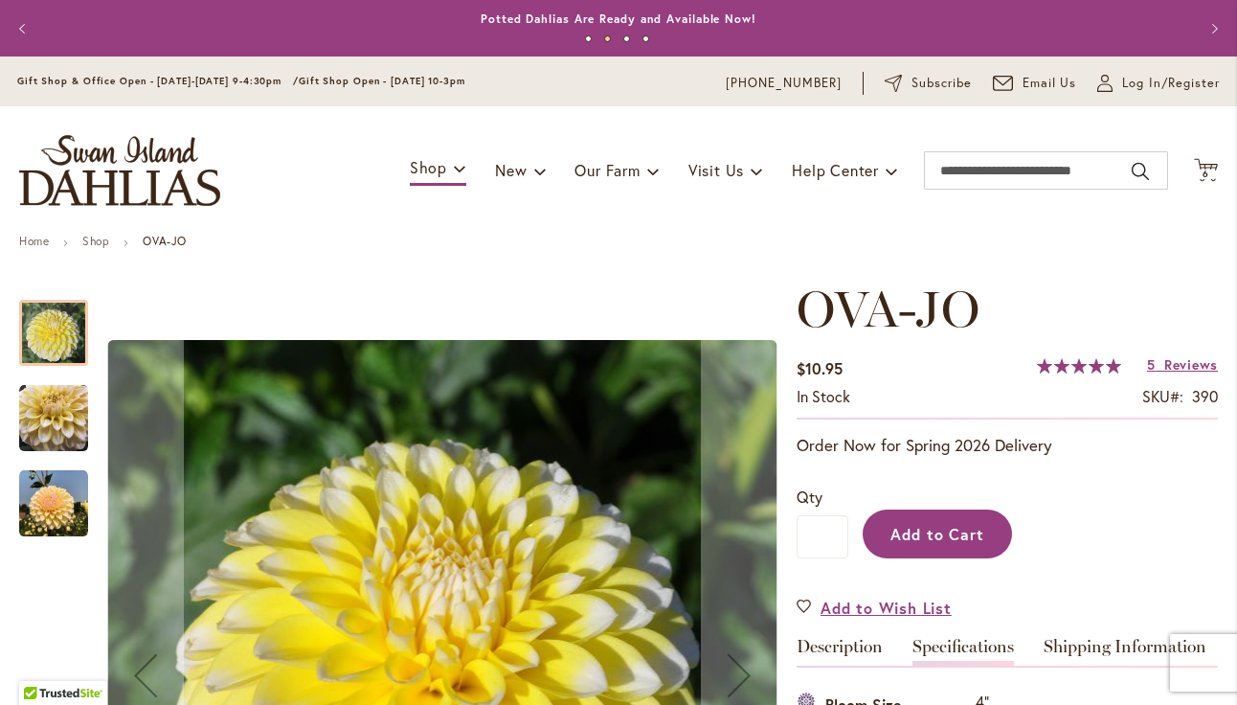
scroll to position [0, 0]
click at [971, 538] on span "Add to Cart" at bounding box center [938, 534] width 95 height 20
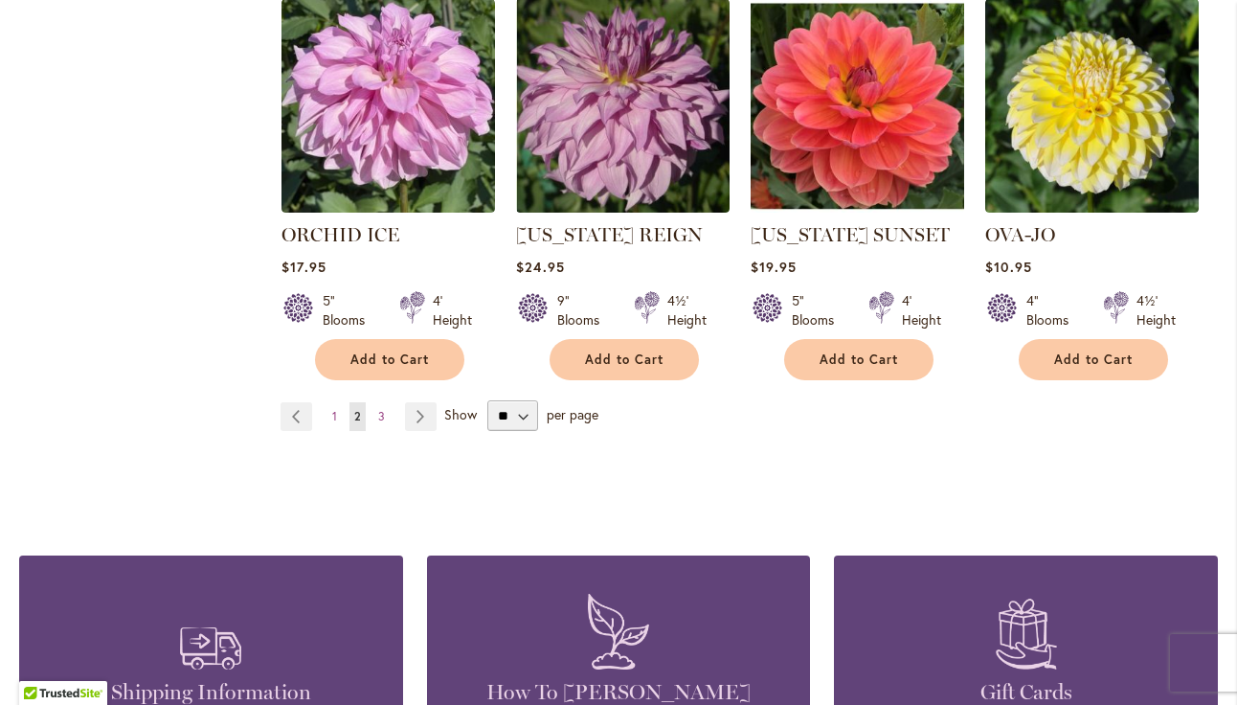
scroll to position [6722, 0]
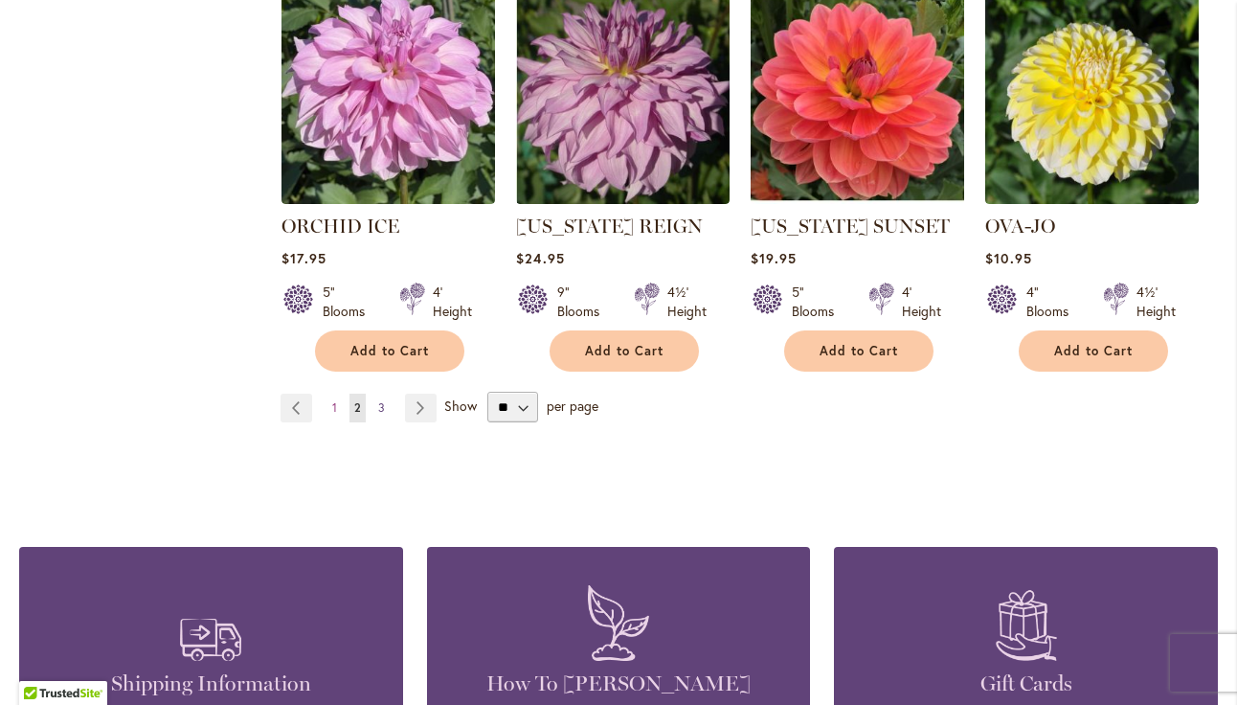
click at [379, 400] on span "3" at bounding box center [381, 407] width 7 height 14
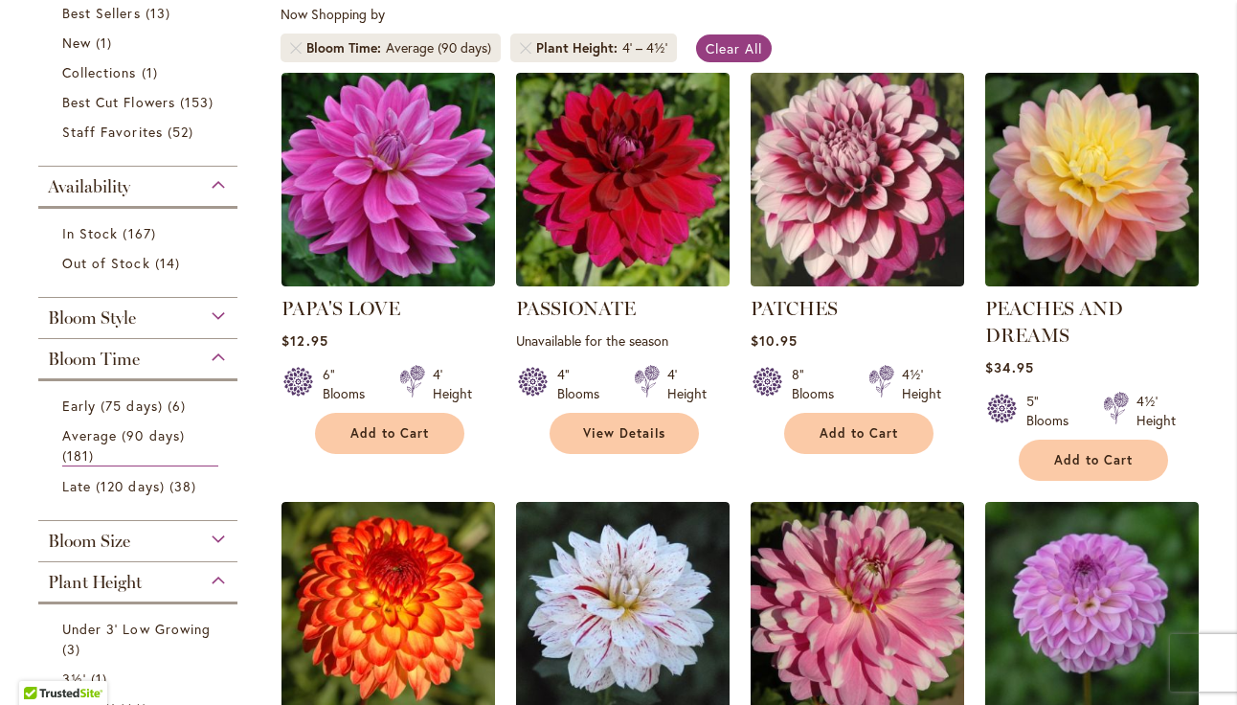
scroll to position [373, 0]
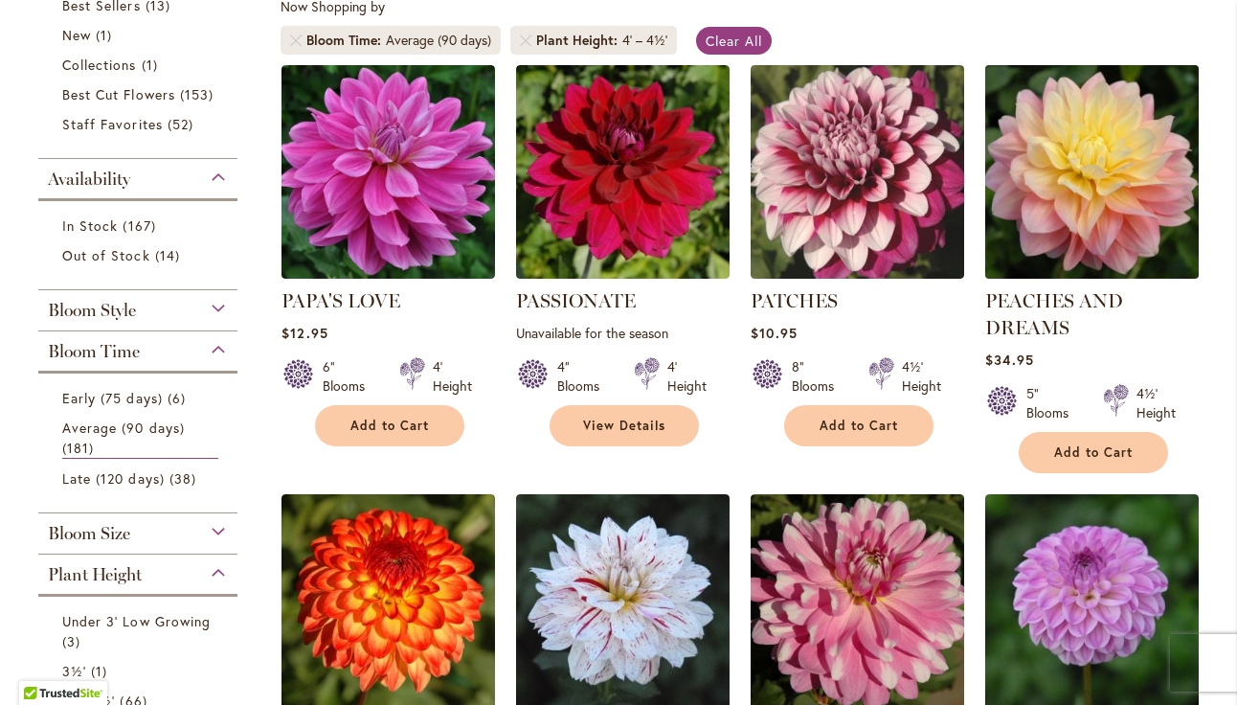
click at [1066, 177] on img at bounding box center [1093, 171] width 224 height 224
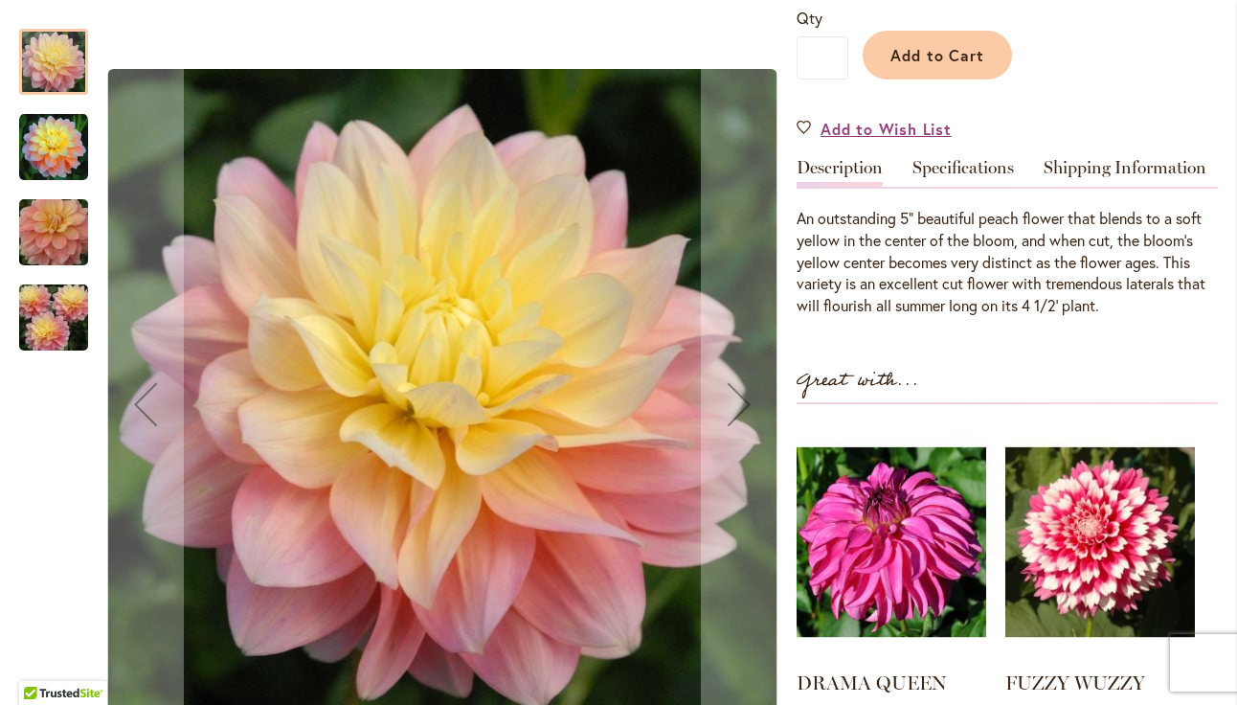
scroll to position [540, 0]
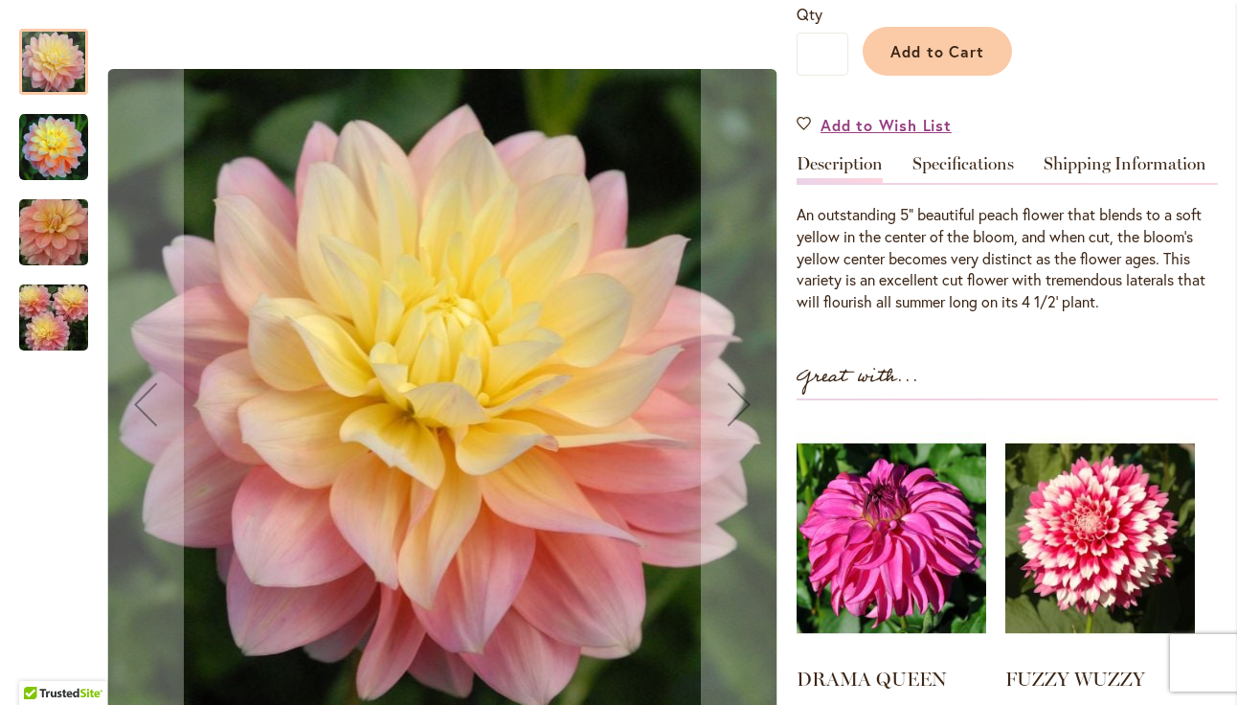
click at [51, 132] on img "PEACHES AND DREAMS" at bounding box center [53, 147] width 69 height 69
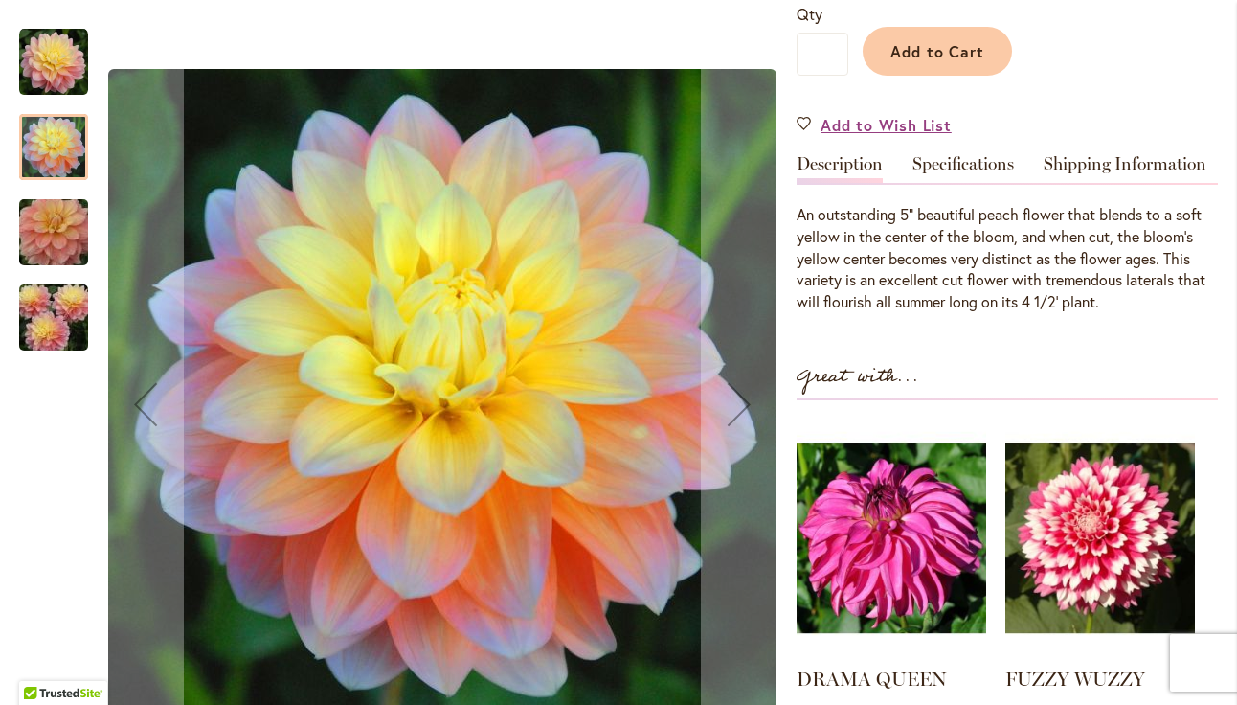
click at [48, 234] on img "PEACHES AND DREAMS" at bounding box center [54, 233] width 138 height 92
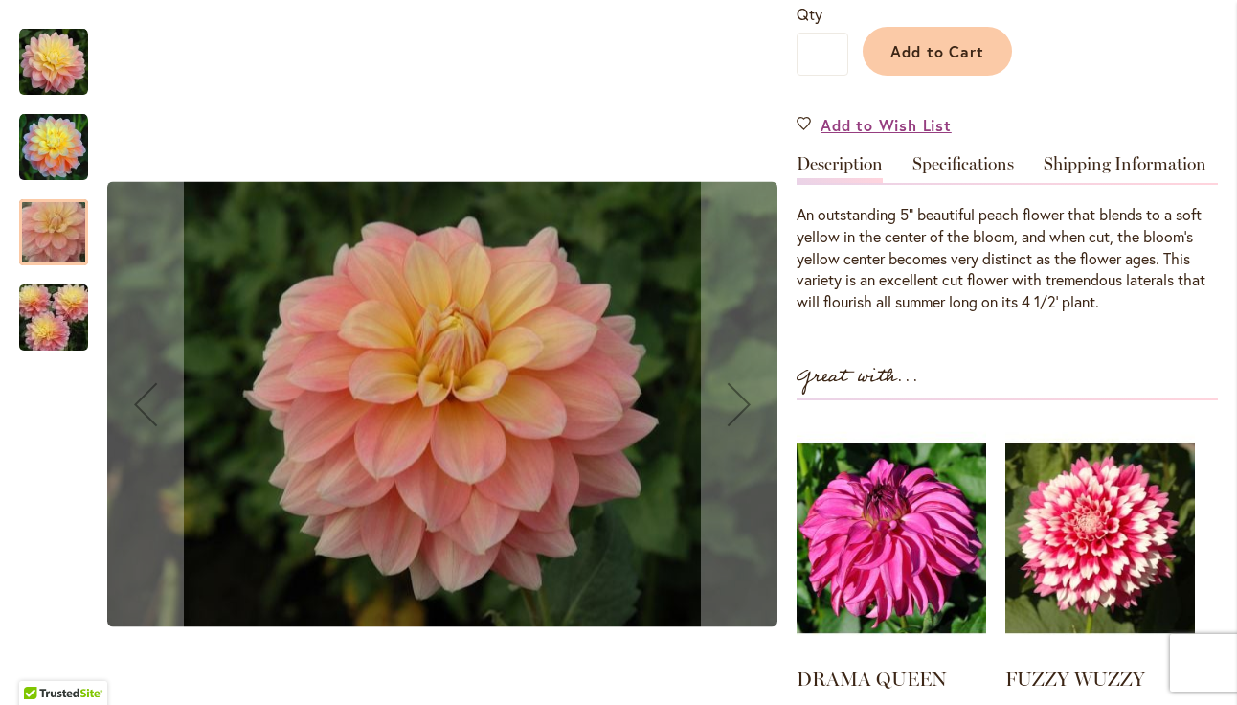
click at [47, 300] on img "PEACHES AND DREAMS" at bounding box center [54, 318] width 138 height 92
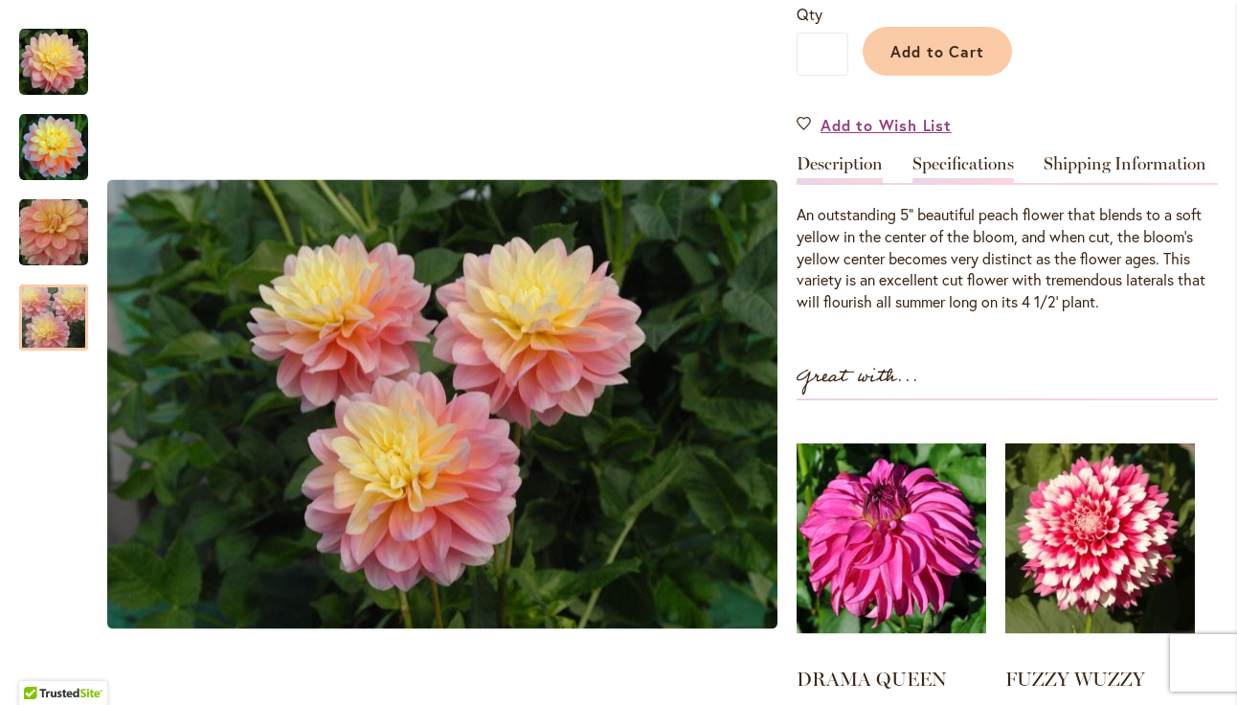
click at [989, 167] on link "Specifications" at bounding box center [964, 169] width 102 height 28
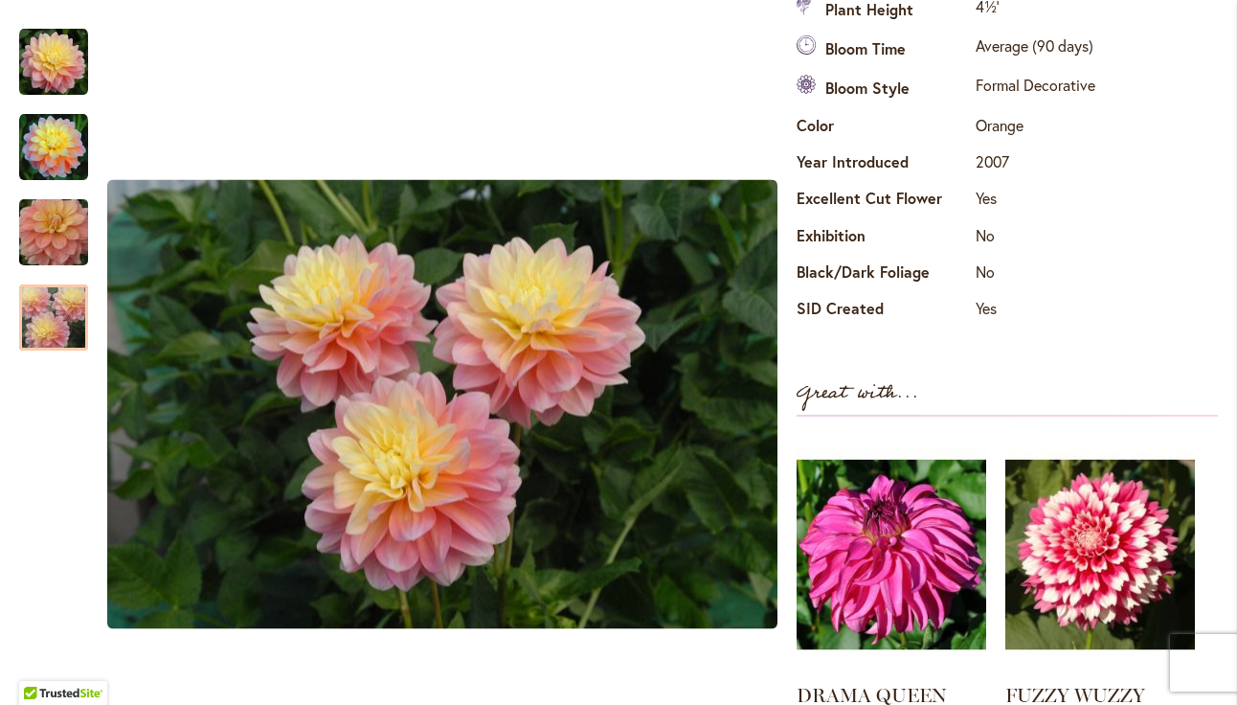
scroll to position [782, 0]
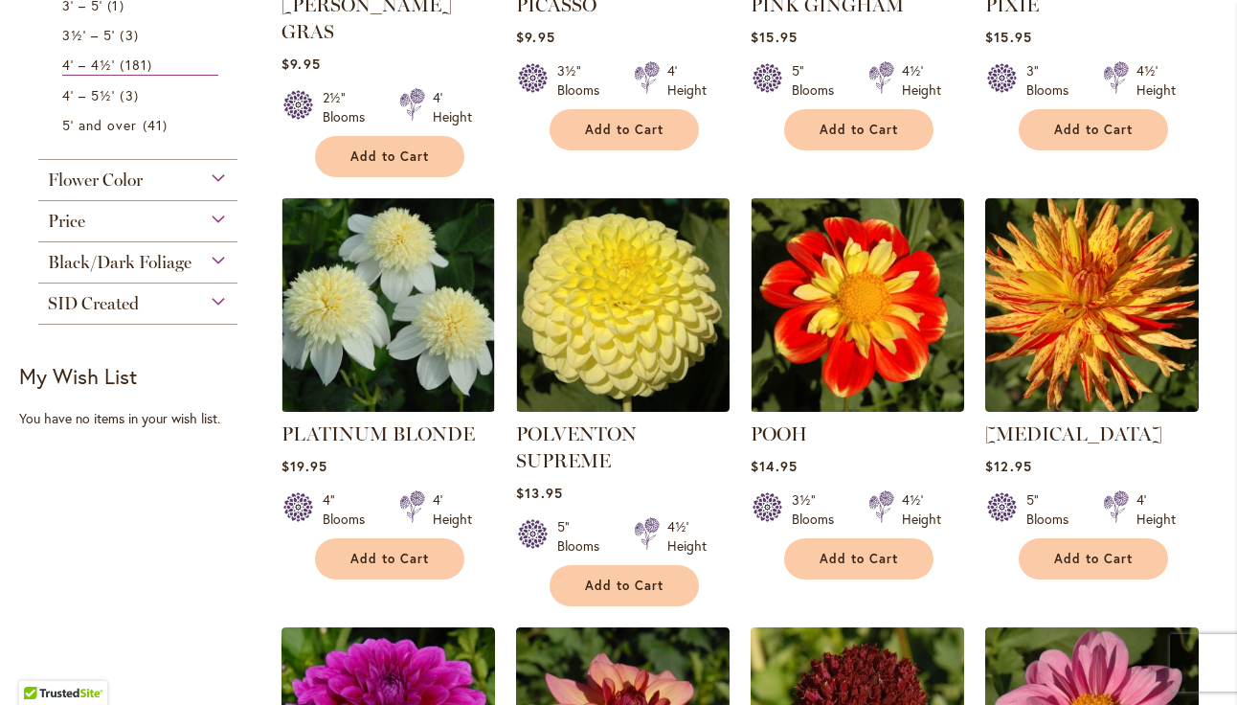
scroll to position [1098, 0]
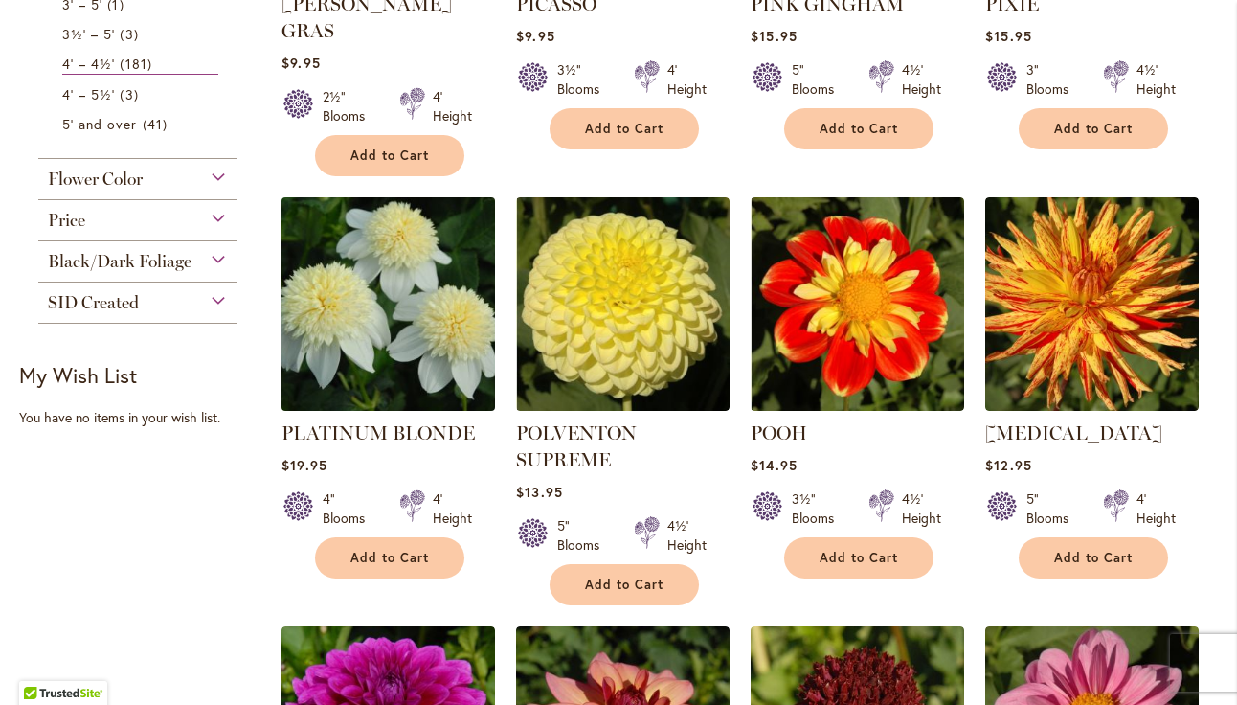
click at [406, 265] on img at bounding box center [389, 304] width 224 height 224
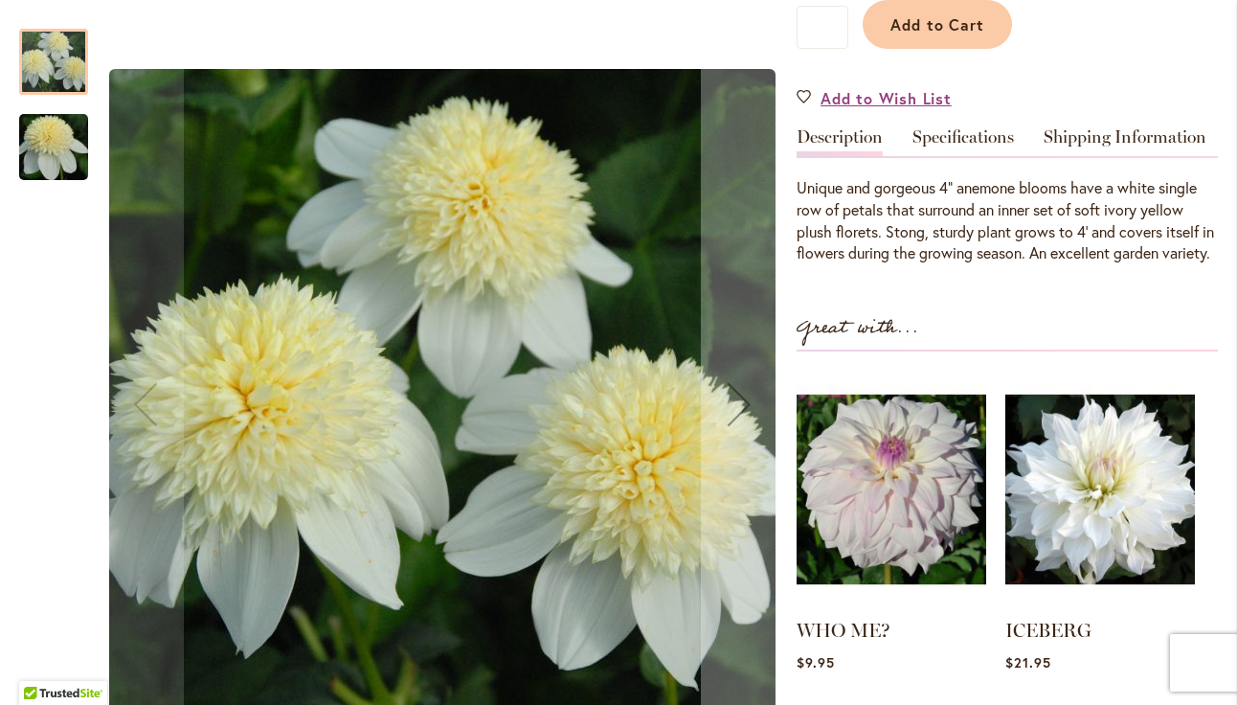
scroll to position [568, 0]
click at [1005, 127] on link "Specifications" at bounding box center [964, 141] width 102 height 28
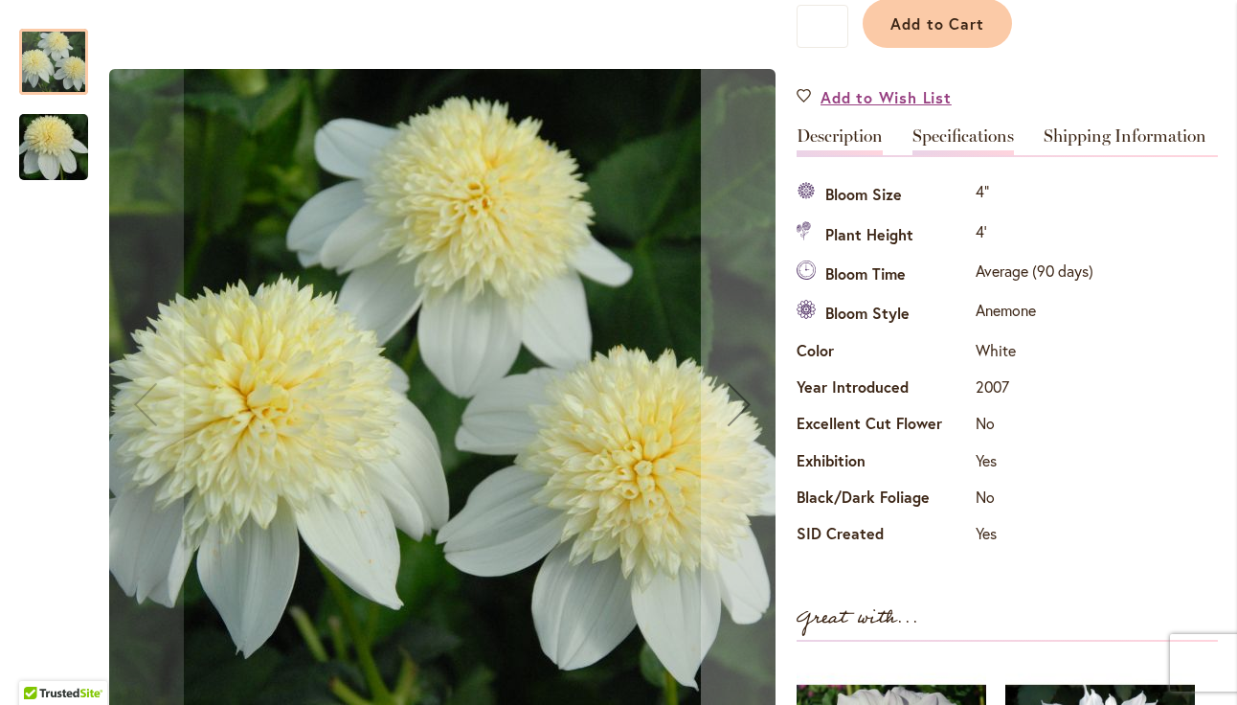
click at [879, 141] on link "Description" at bounding box center [840, 141] width 86 height 28
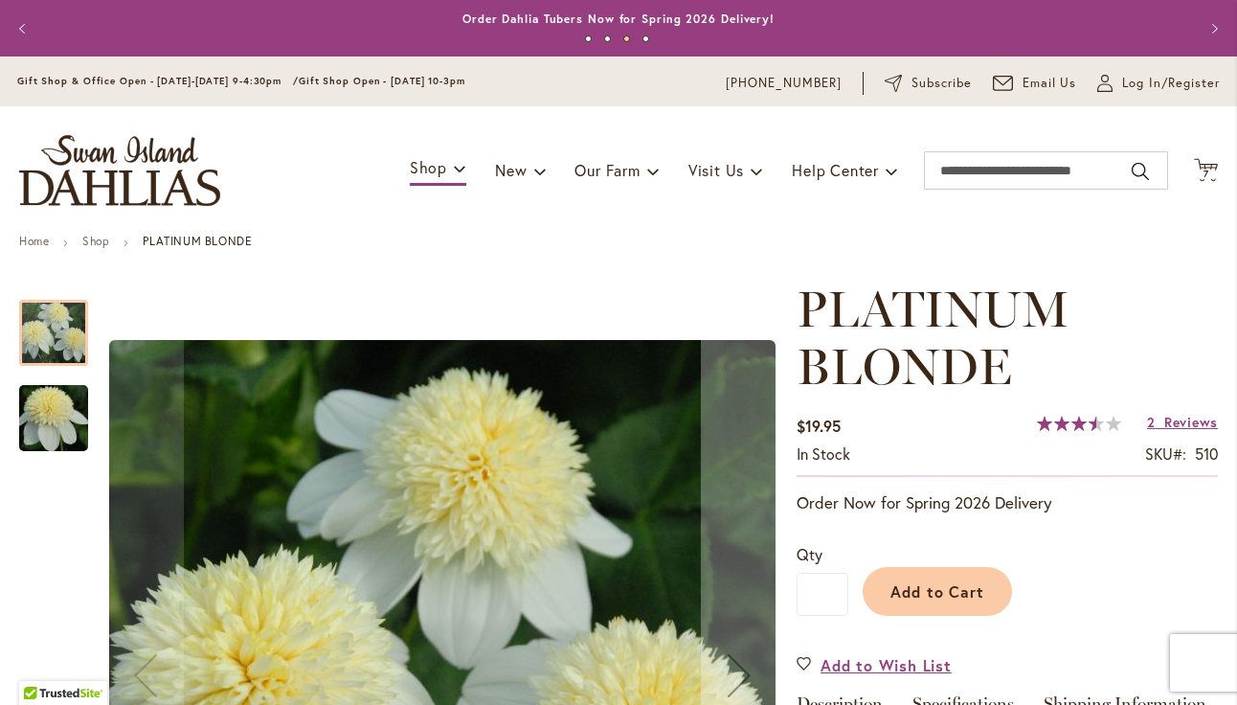
scroll to position [0, 0]
click at [959, 592] on span "Add to Cart" at bounding box center [938, 591] width 95 height 20
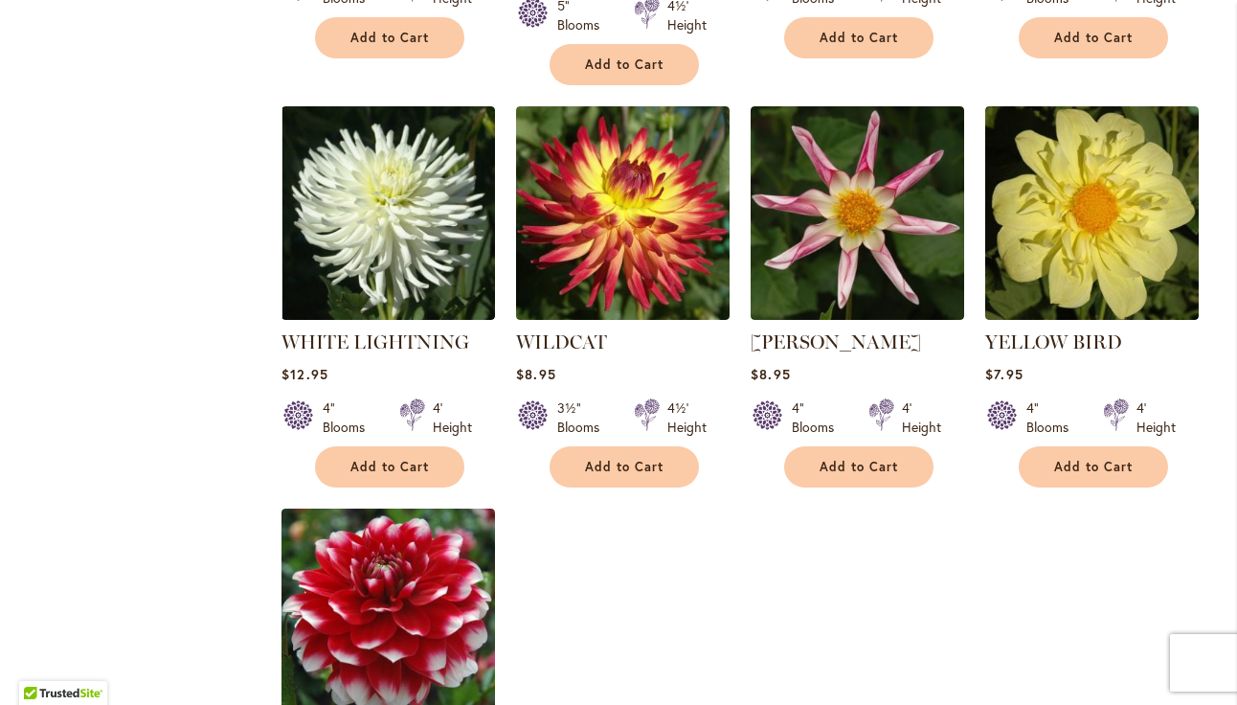
scroll to position [5311, 0]
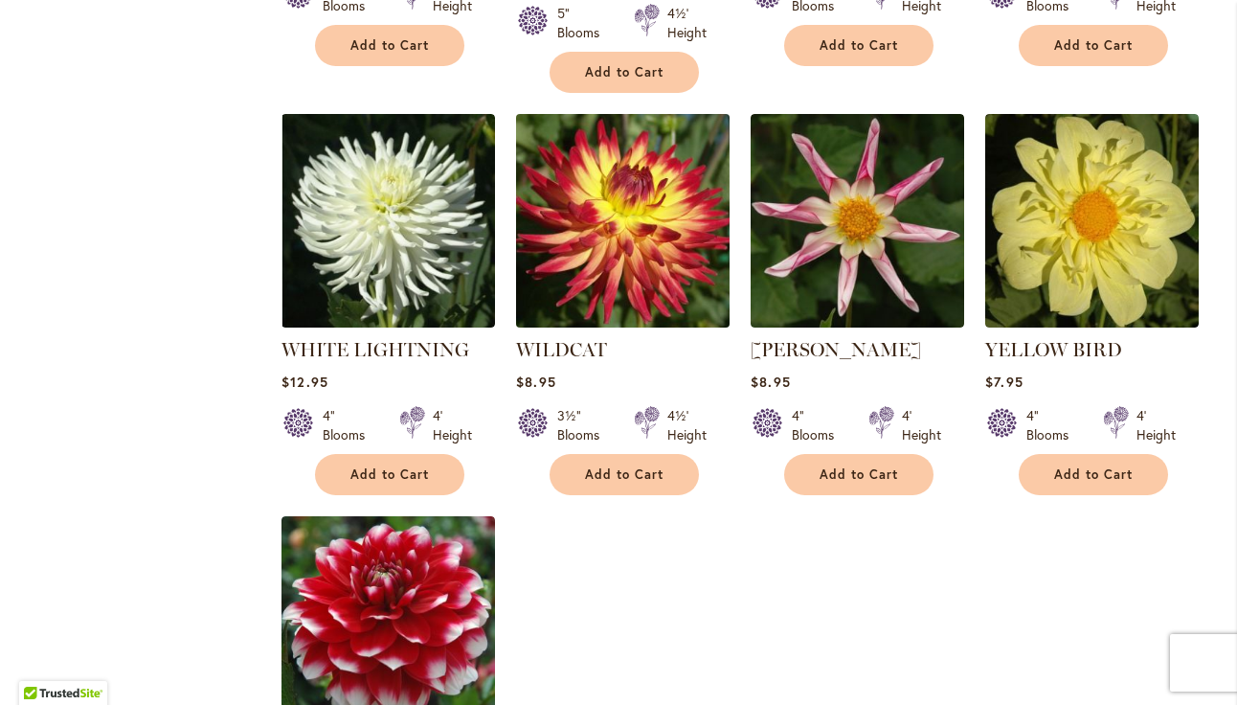
click at [635, 160] on img at bounding box center [623, 220] width 224 height 224
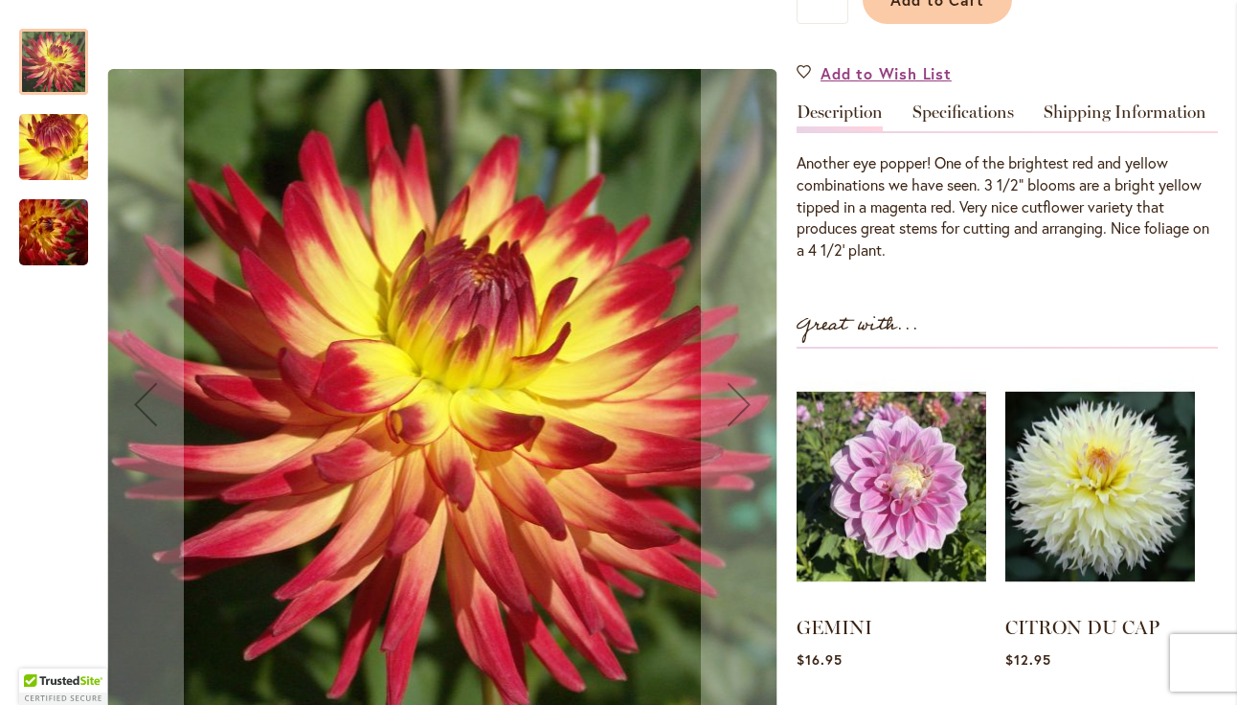
scroll to position [537, 0]
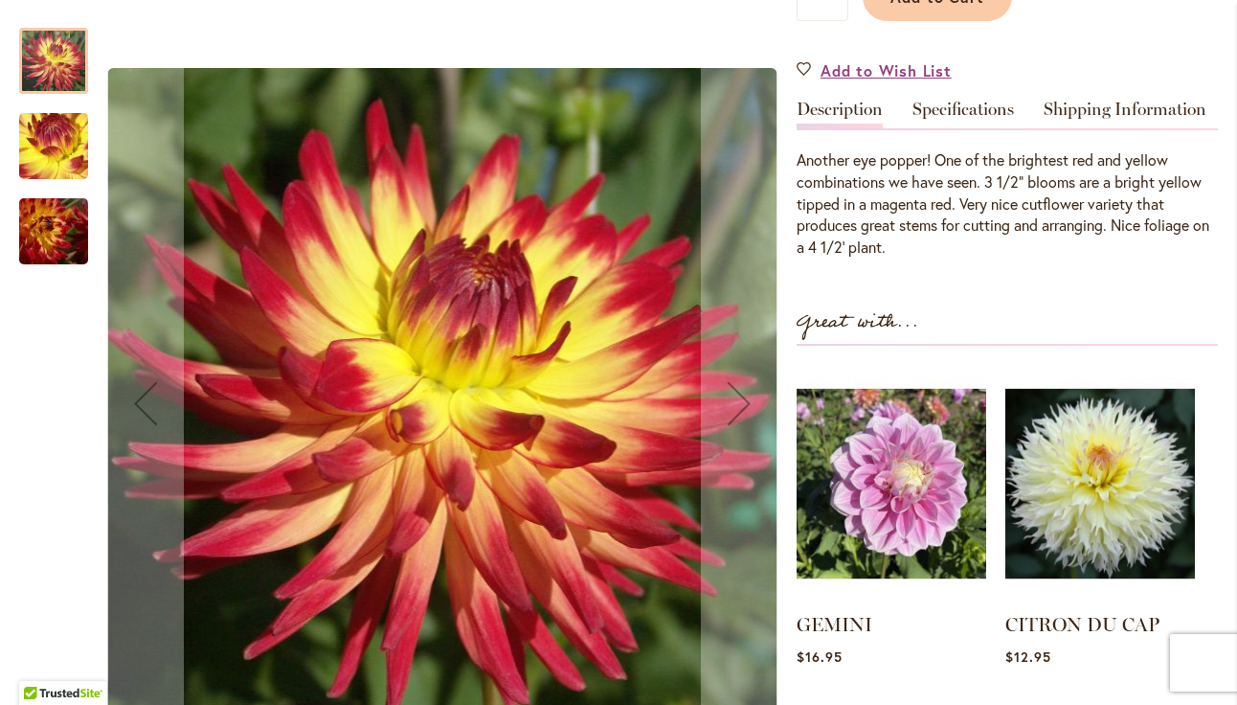
click at [61, 143] on img "WILDCAT" at bounding box center [54, 145] width 138 height 103
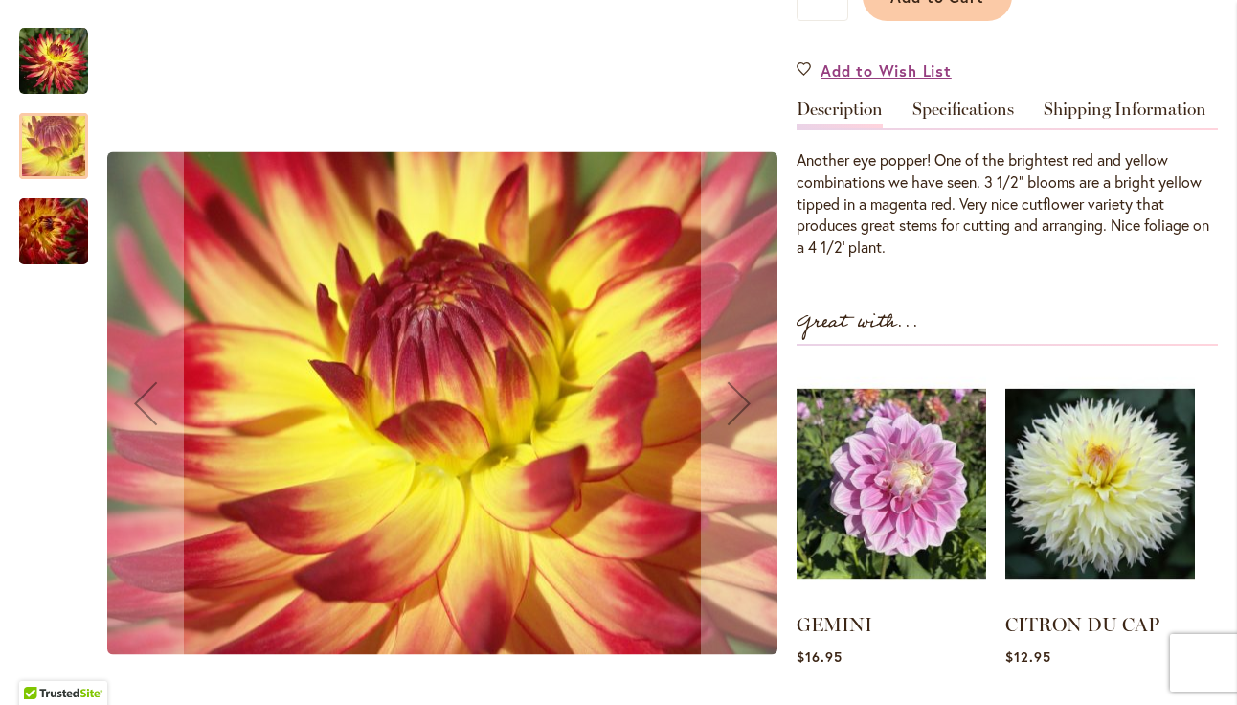
click at [59, 220] on img "WILDCAT" at bounding box center [54, 231] width 138 height 92
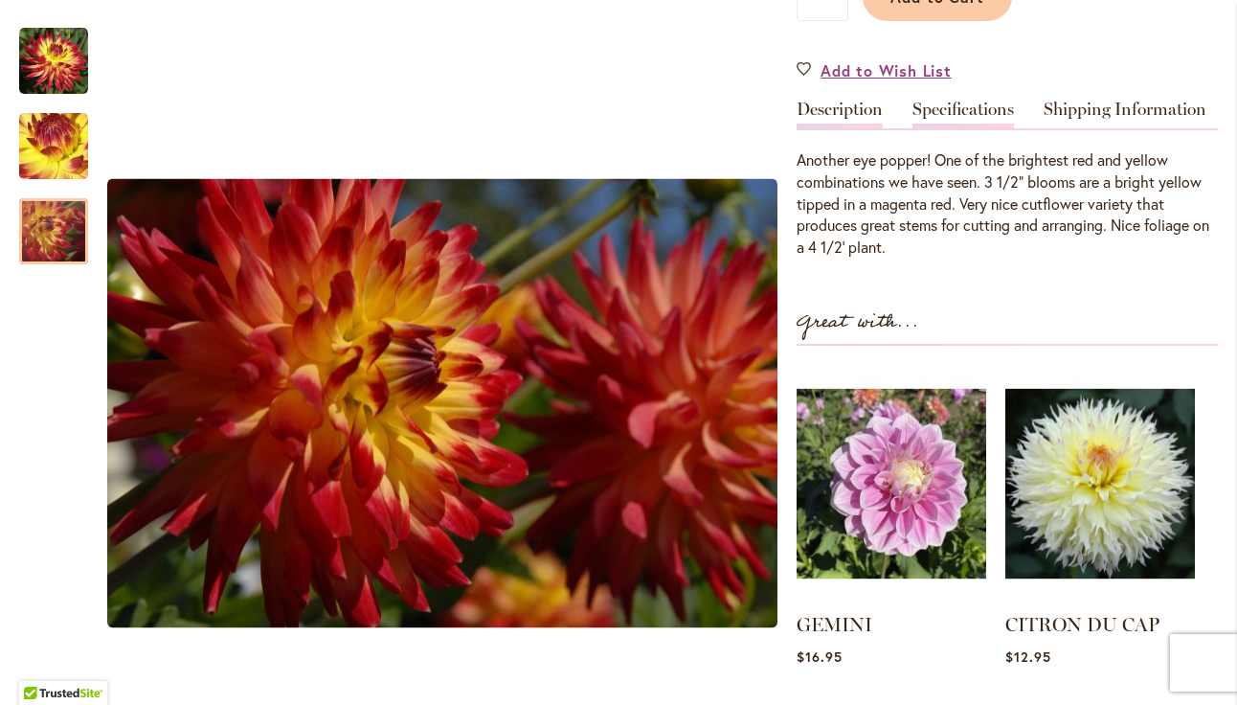
click at [984, 121] on link "Specifications" at bounding box center [964, 115] width 102 height 28
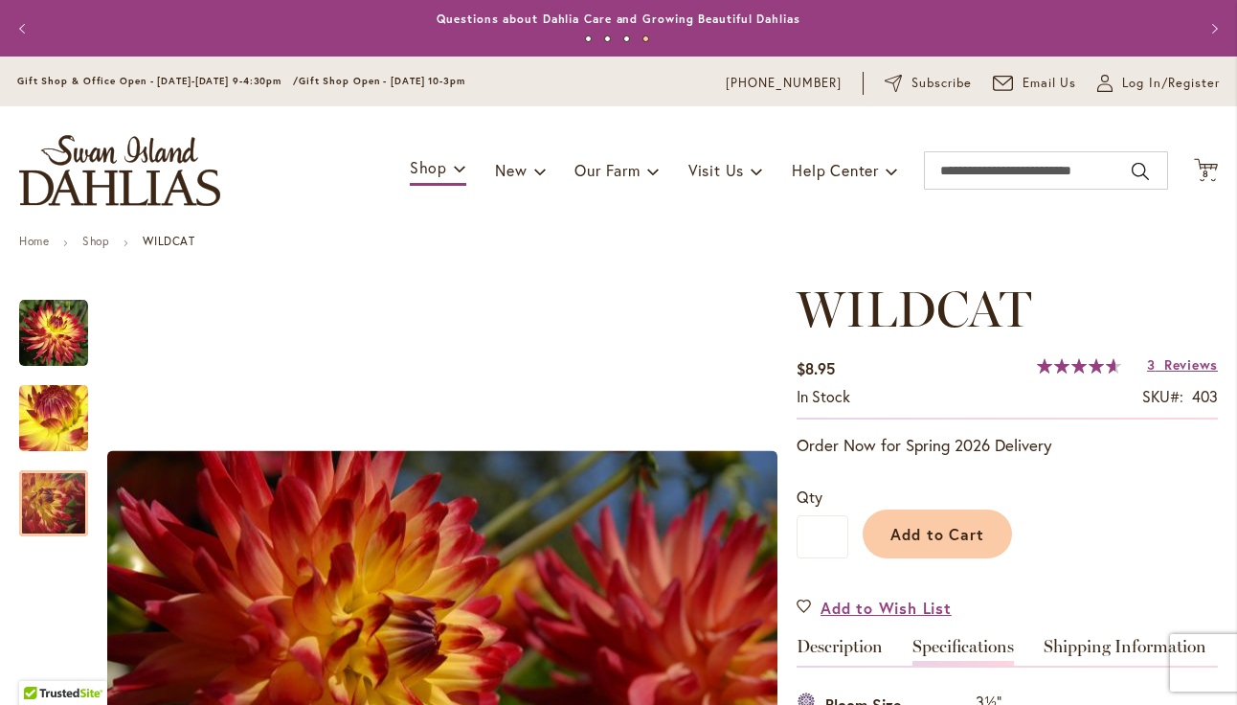
scroll to position [0, 0]
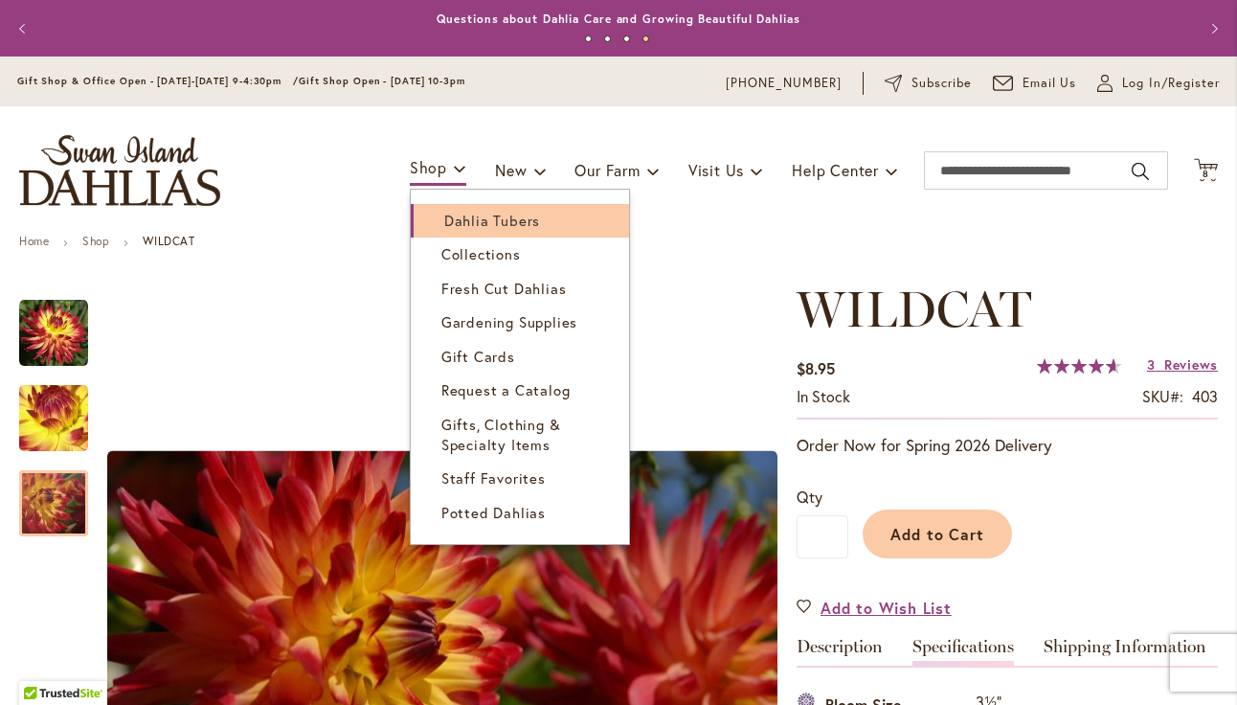
click at [452, 222] on span "Dahlia Tubers" at bounding box center [492, 220] width 96 height 19
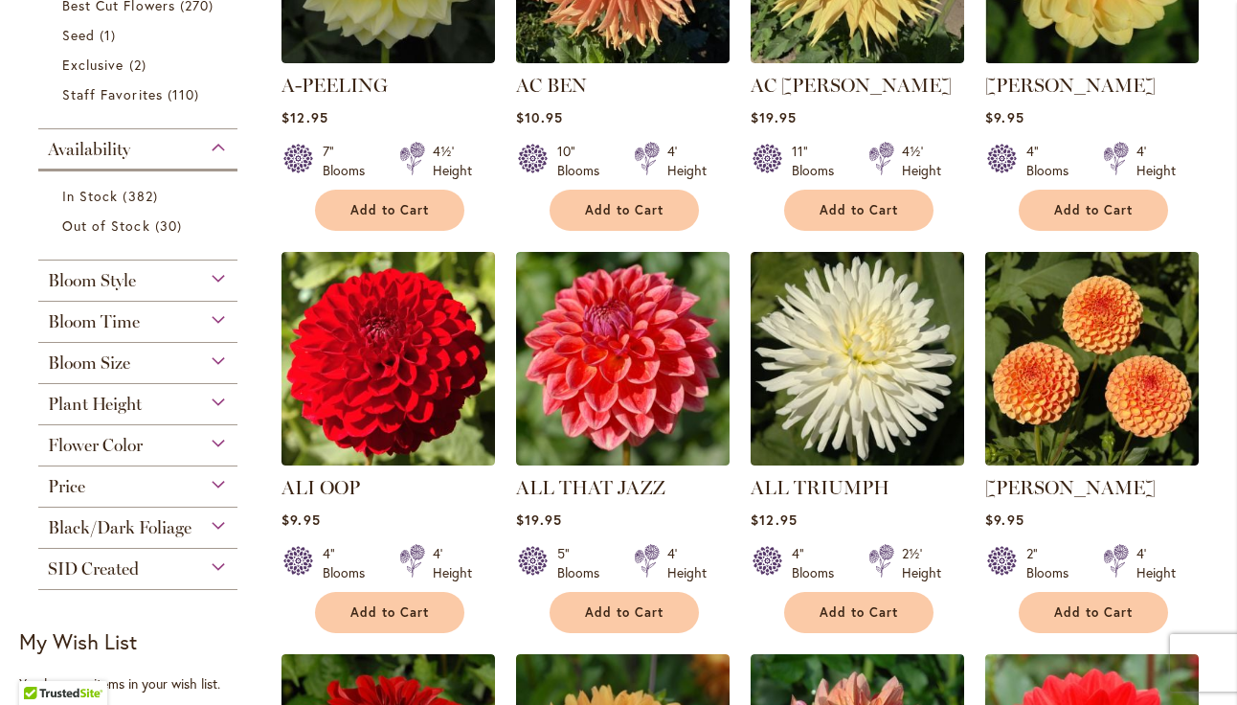
scroll to position [633, 0]
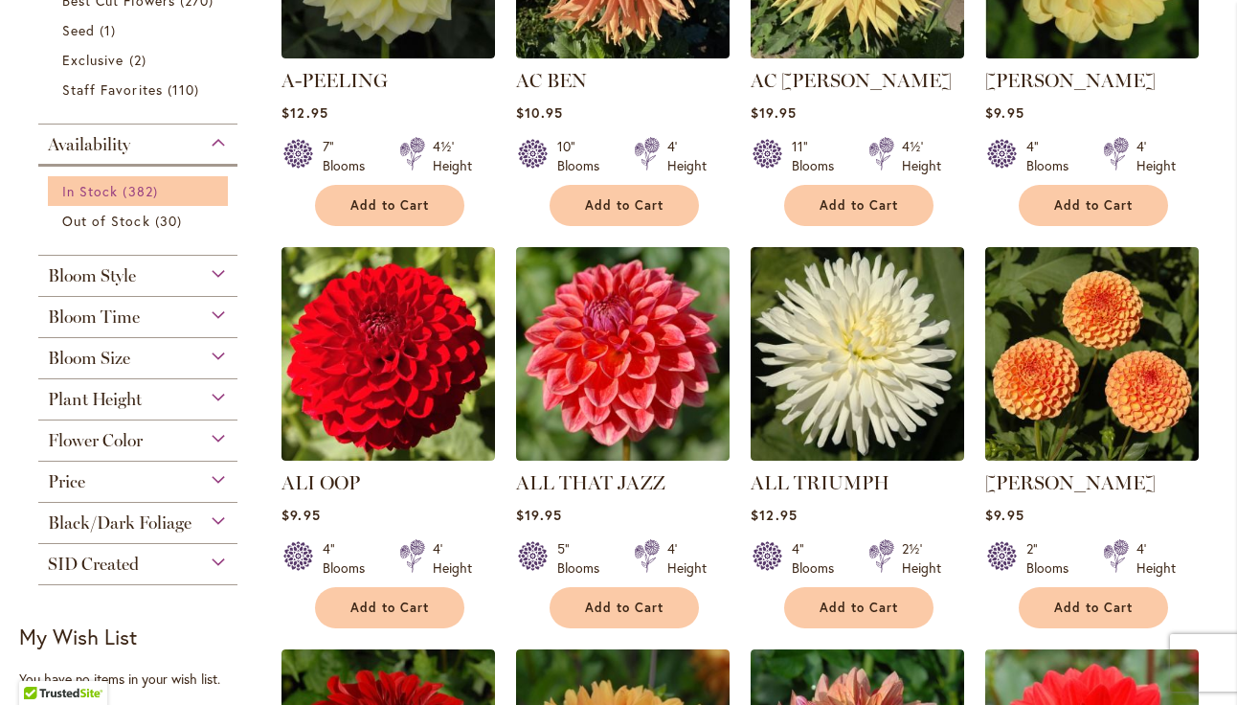
click at [143, 201] on span "382 items" at bounding box center [142, 191] width 39 height 20
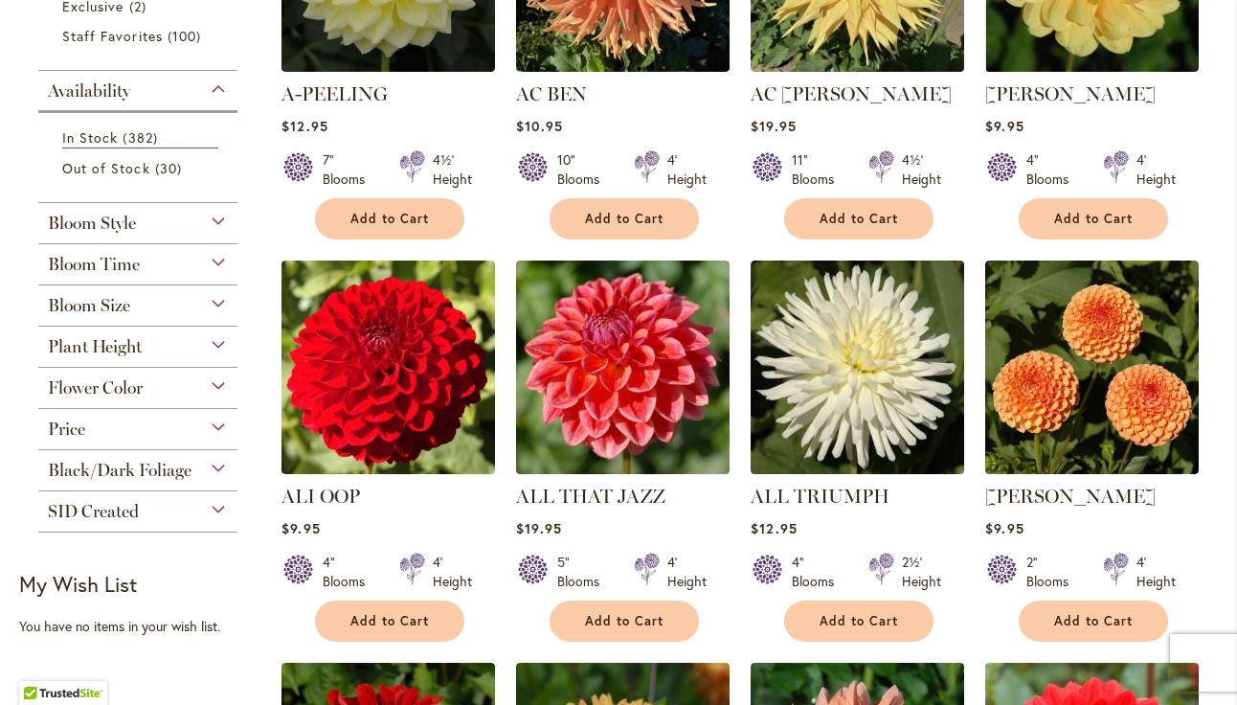
scroll to position [581, 0]
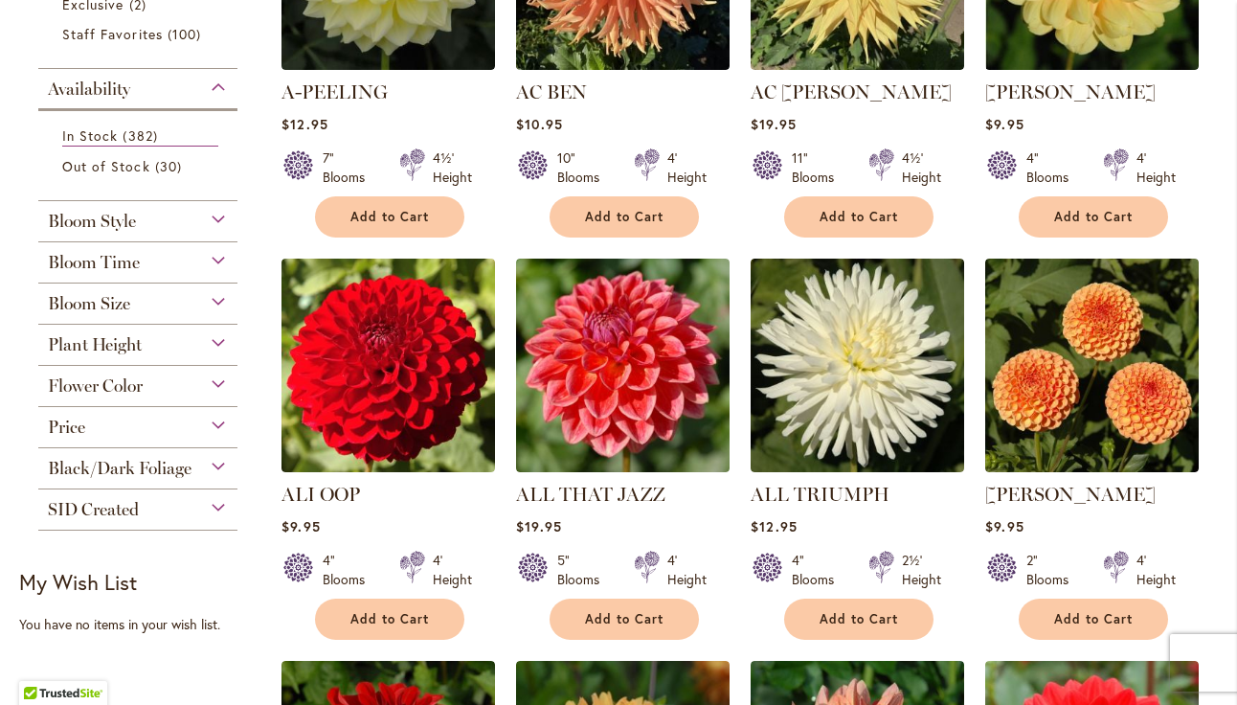
click at [131, 355] on span "Plant Height" at bounding box center [95, 344] width 94 height 21
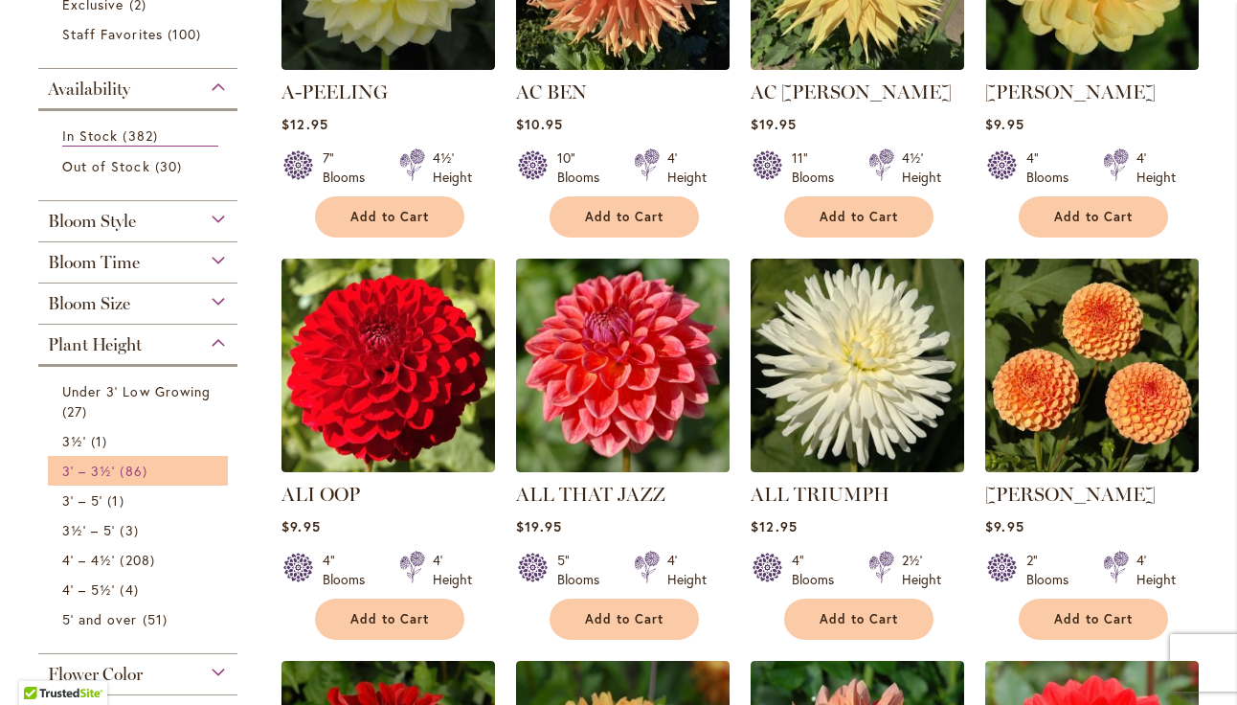
click at [125, 481] on span "86 items" at bounding box center [136, 471] width 32 height 20
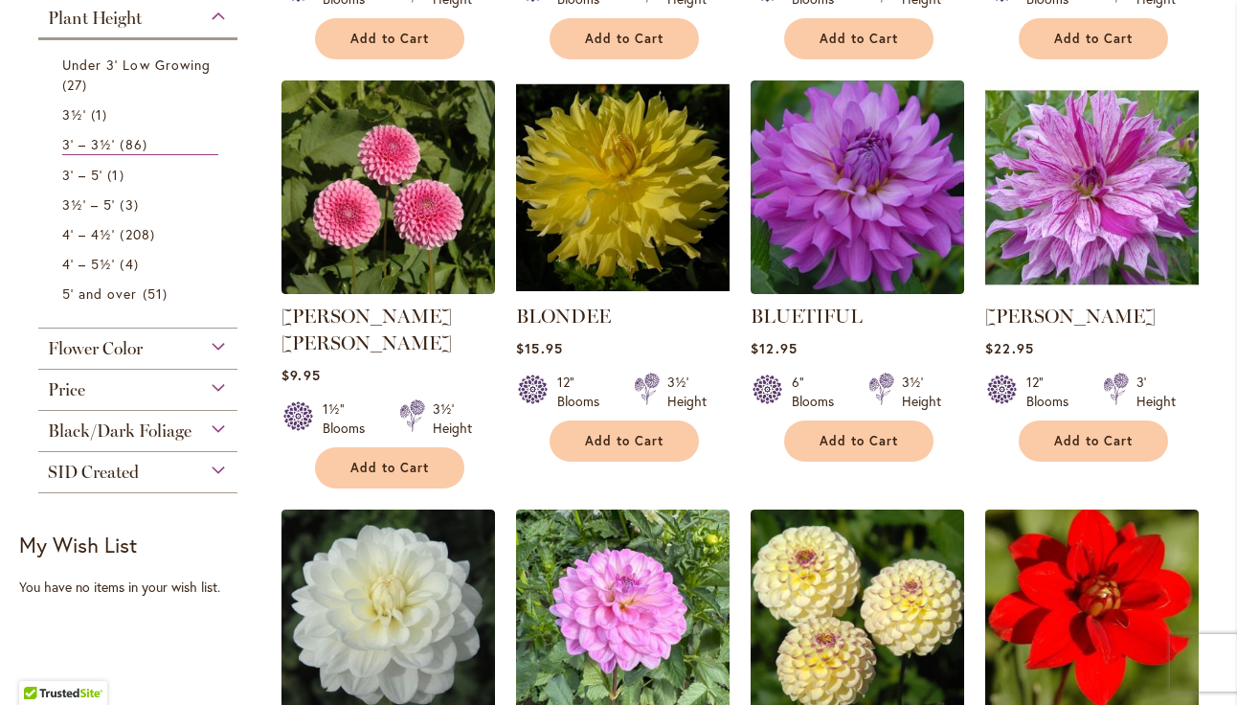
scroll to position [753, 0]
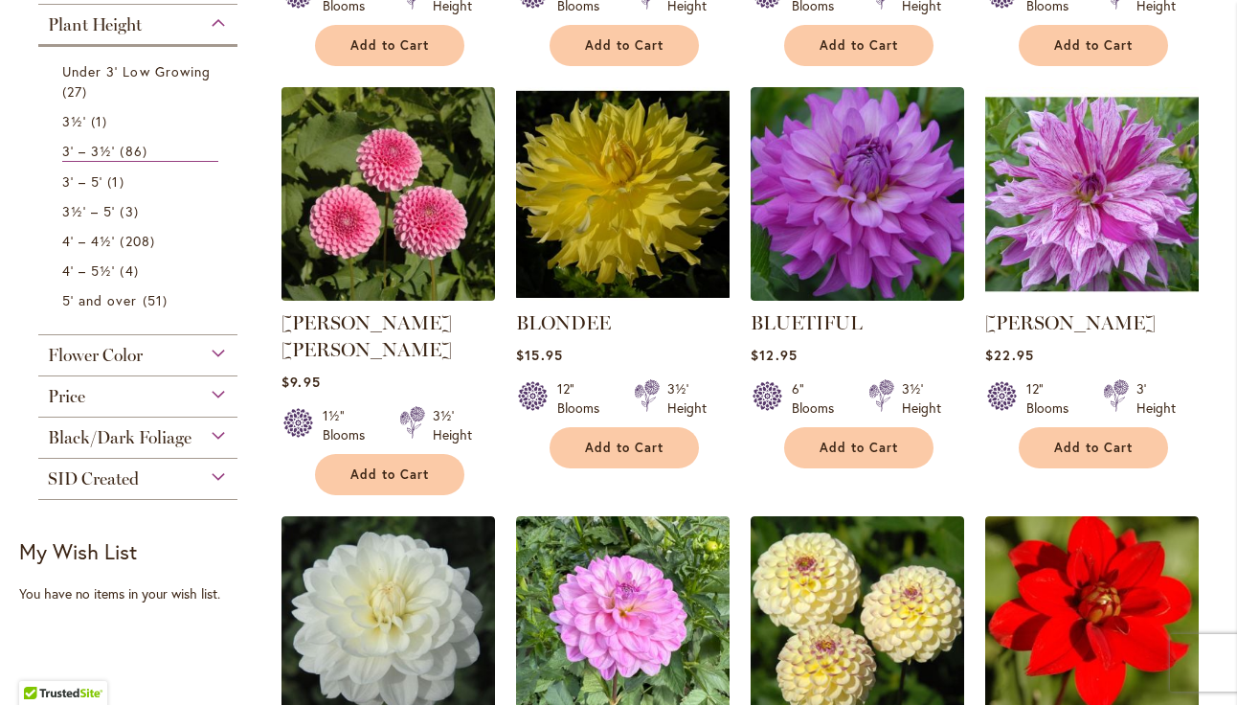
click at [405, 211] on img at bounding box center [389, 193] width 224 height 224
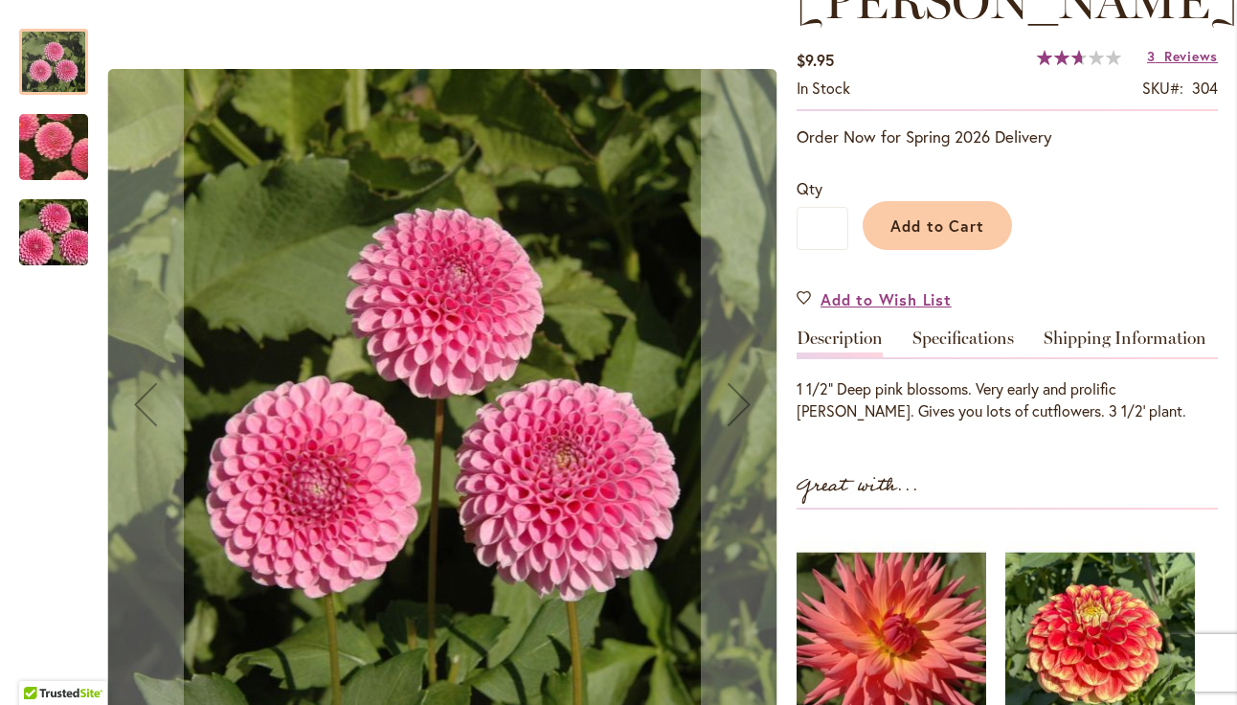
scroll to position [367, 0]
click at [961, 328] on link "Specifications" at bounding box center [964, 342] width 102 height 28
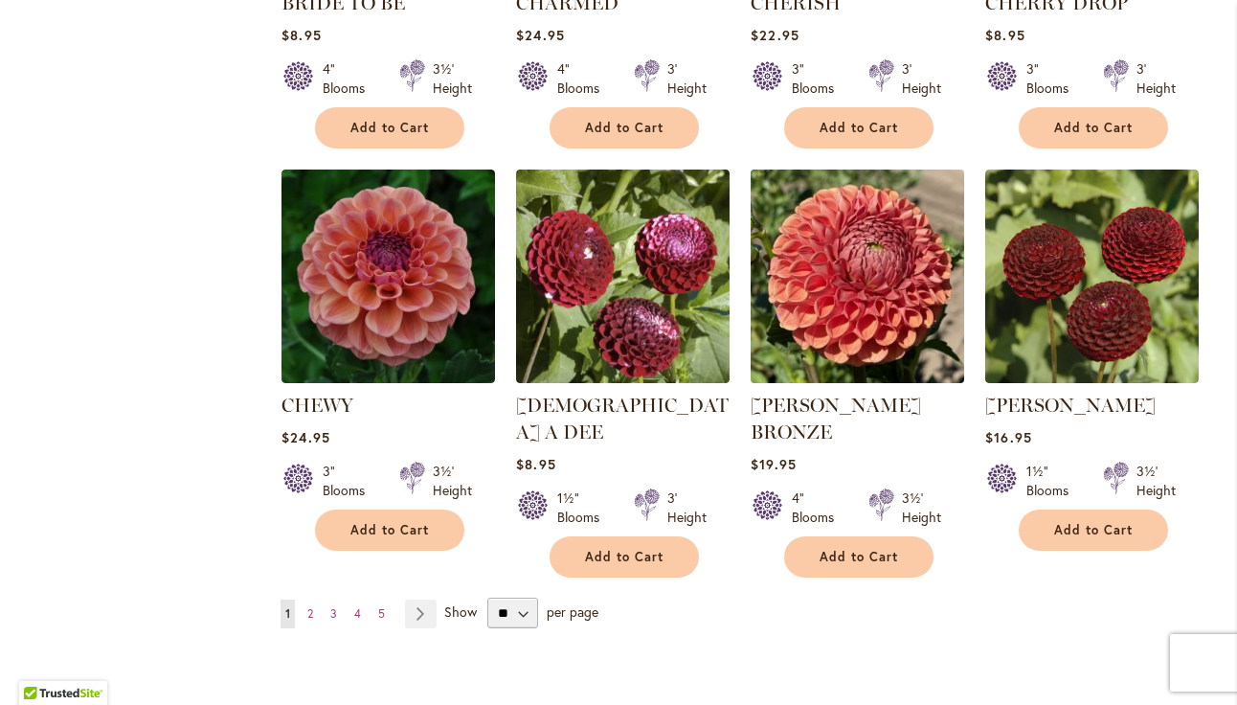
scroll to position [1507, 0]
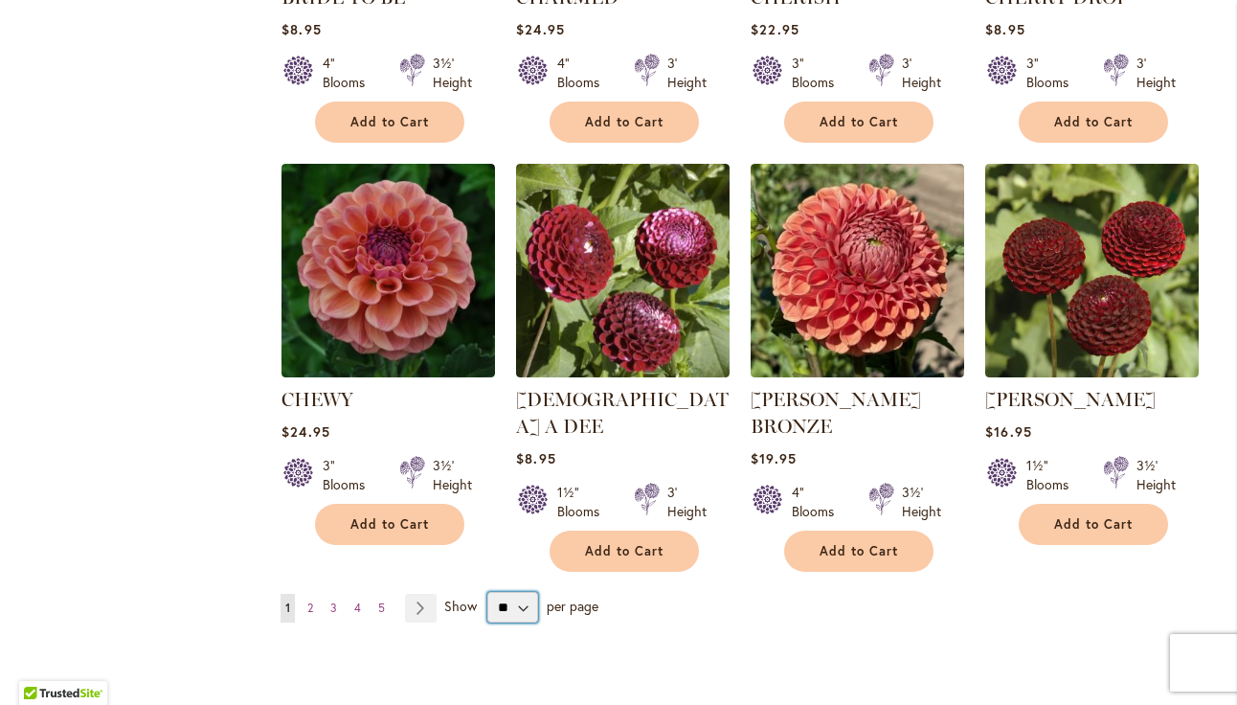
select select "**"
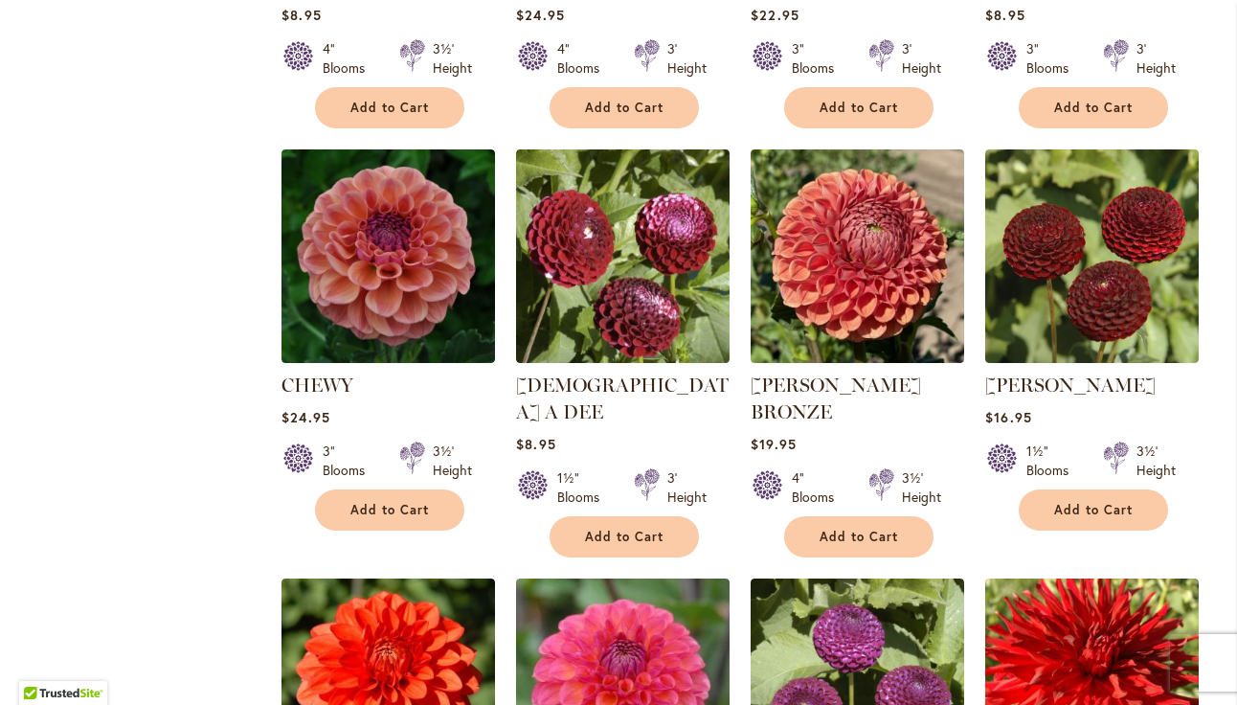
scroll to position [1520, 0]
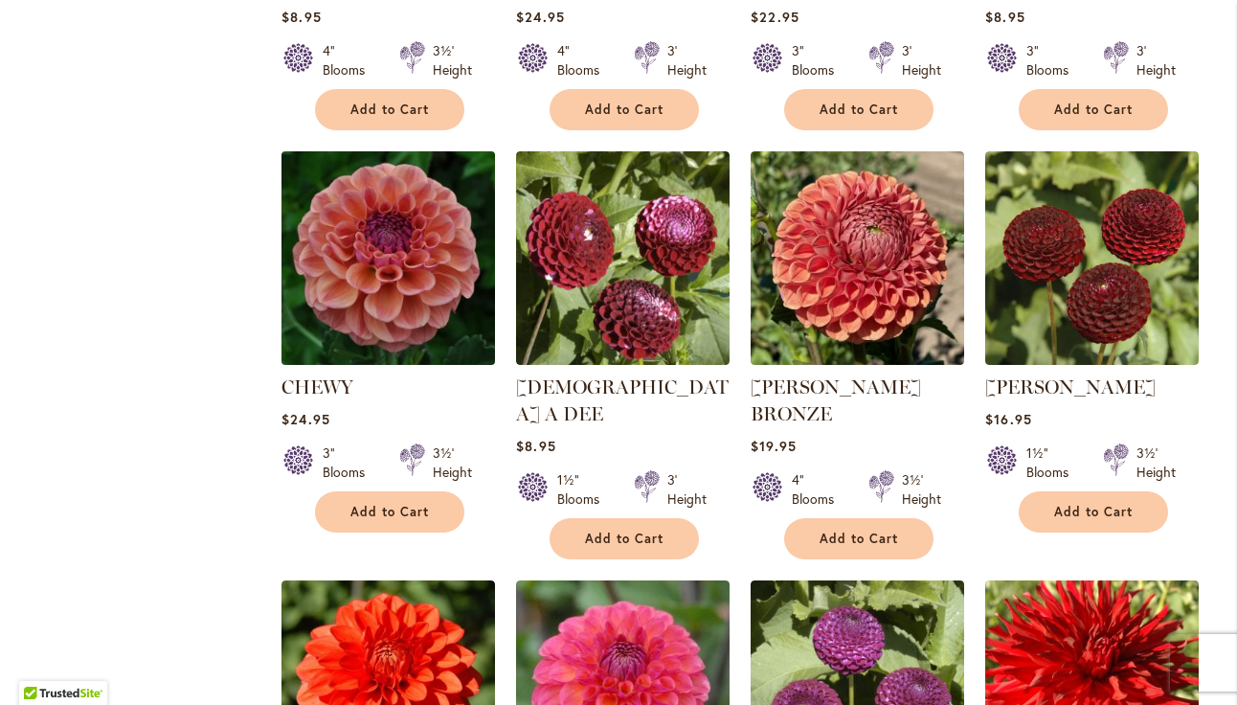
click at [392, 219] on img at bounding box center [389, 258] width 224 height 224
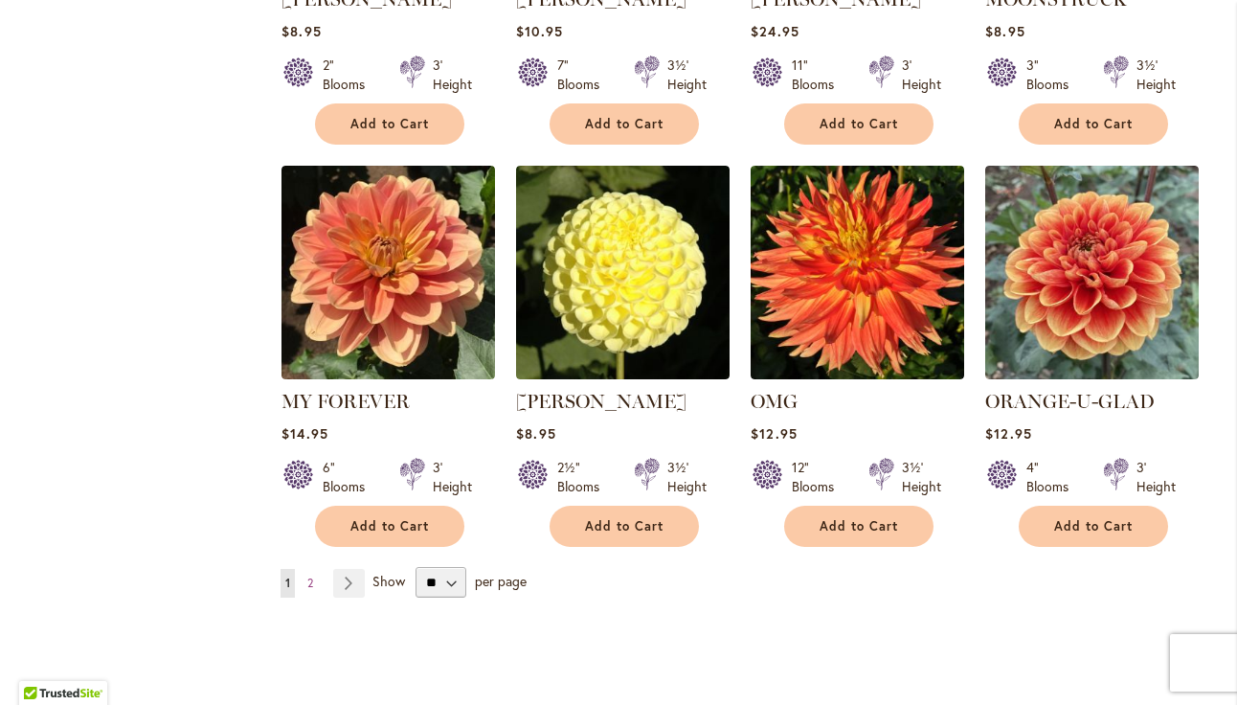
scroll to position [6468, 0]
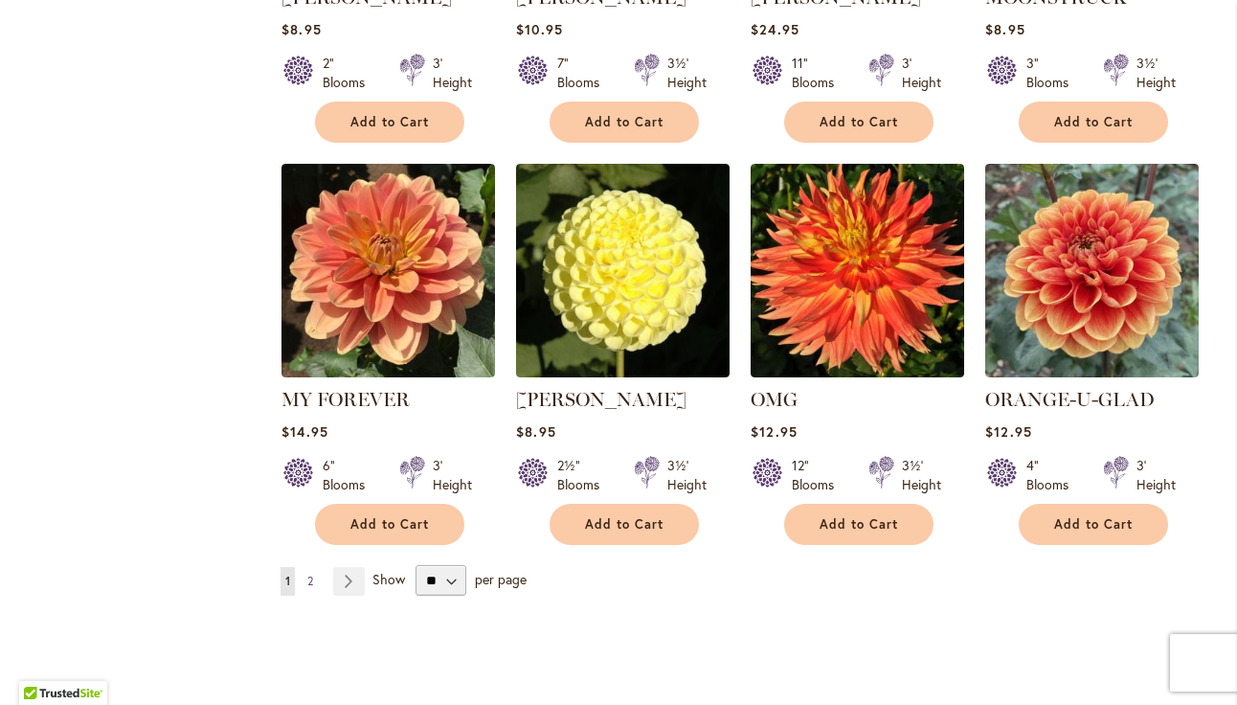
click at [313, 574] on span "2" at bounding box center [310, 581] width 6 height 14
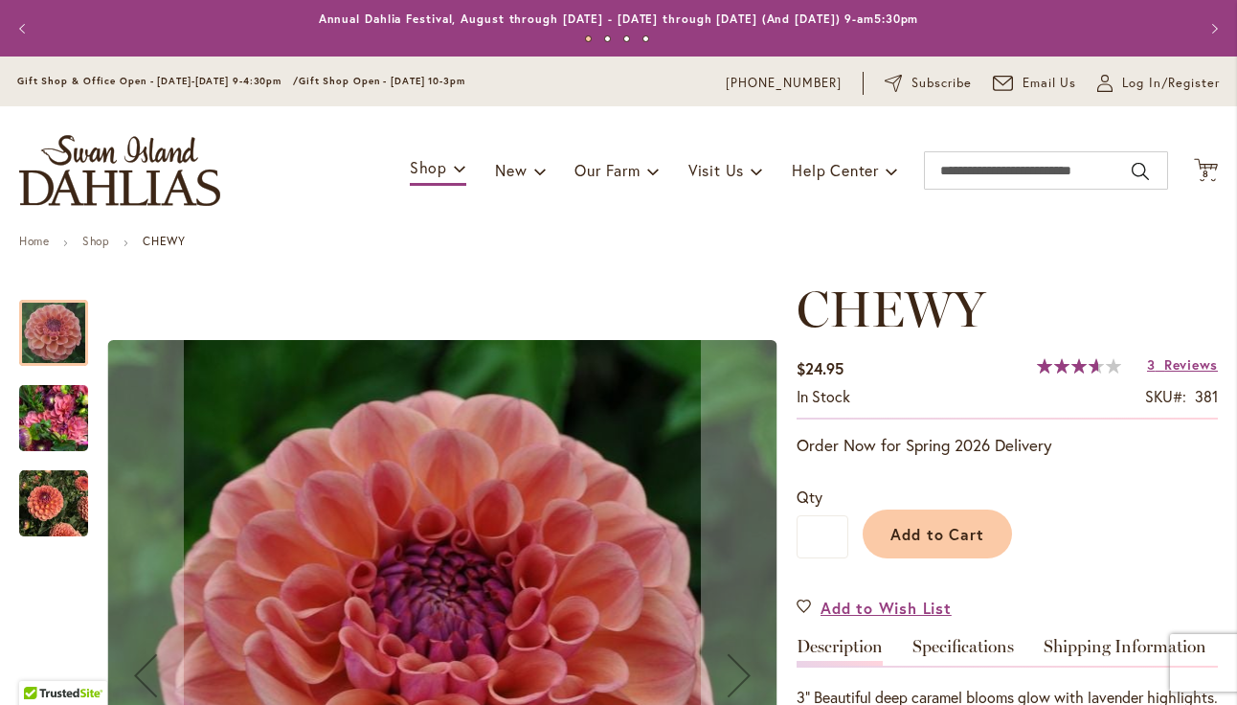
click at [50, 405] on img "CHEWY" at bounding box center [53, 419] width 69 height 92
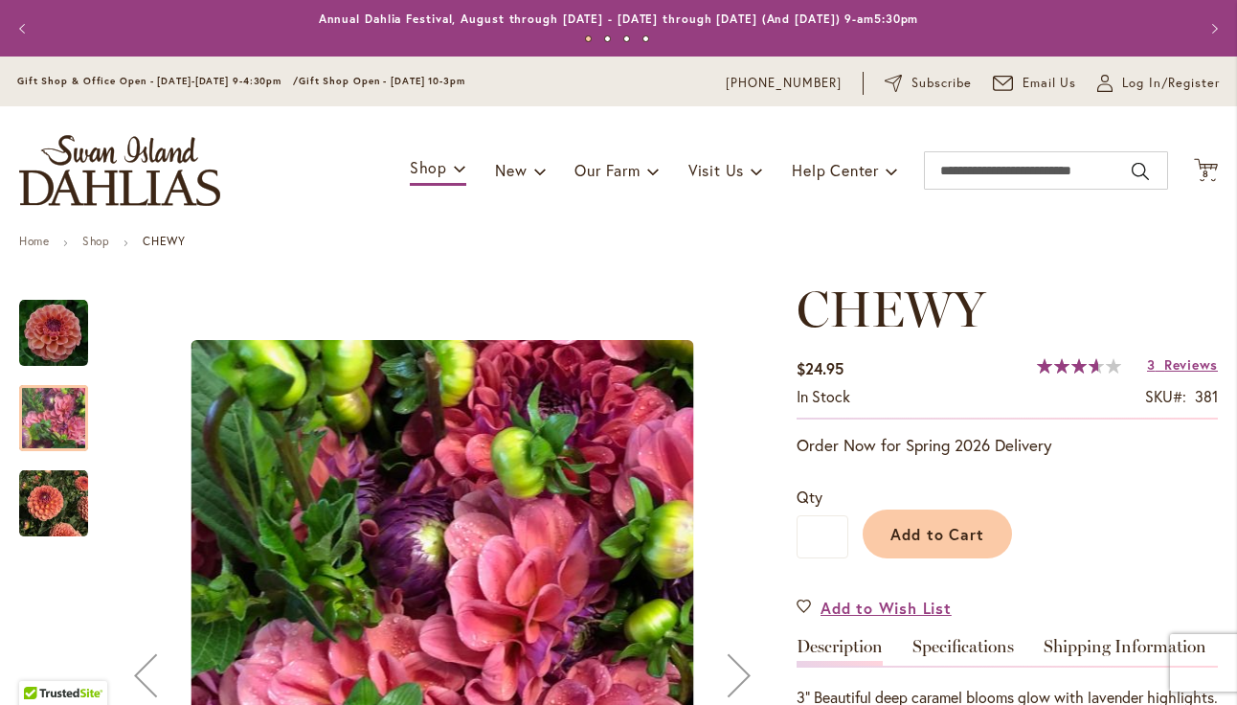
click at [55, 509] on img "CHEWY" at bounding box center [53, 503] width 69 height 69
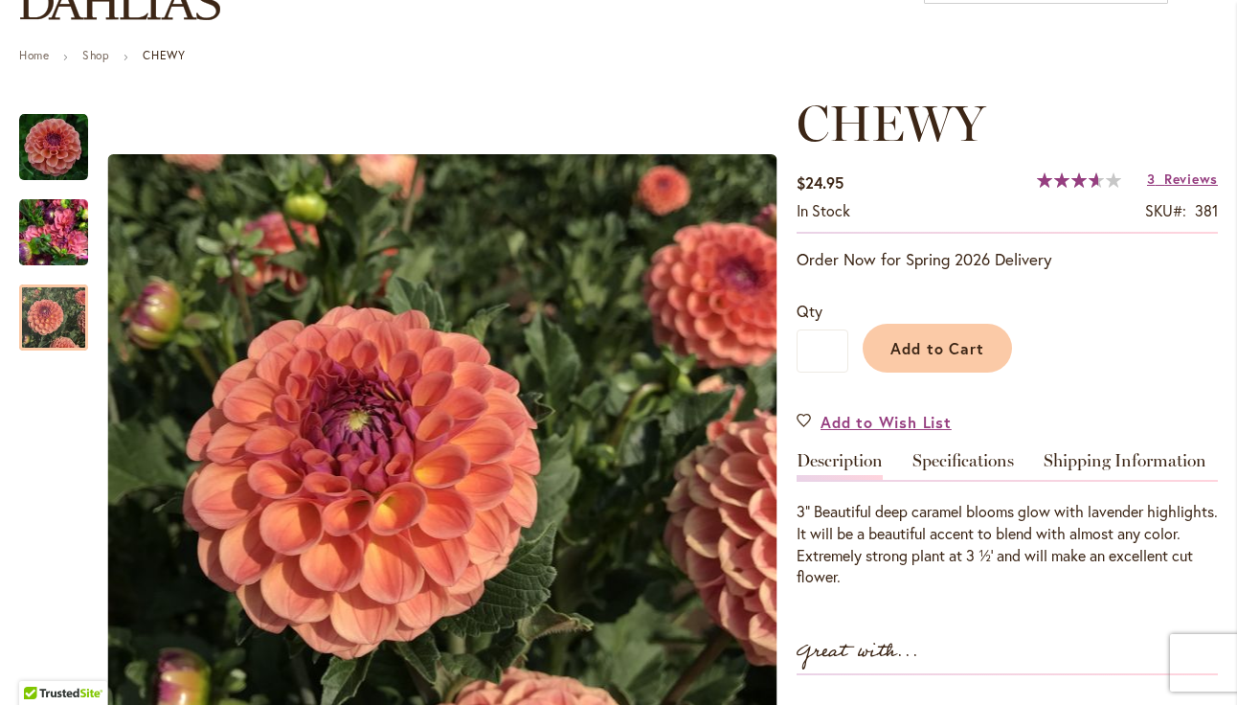
scroll to position [187, 0]
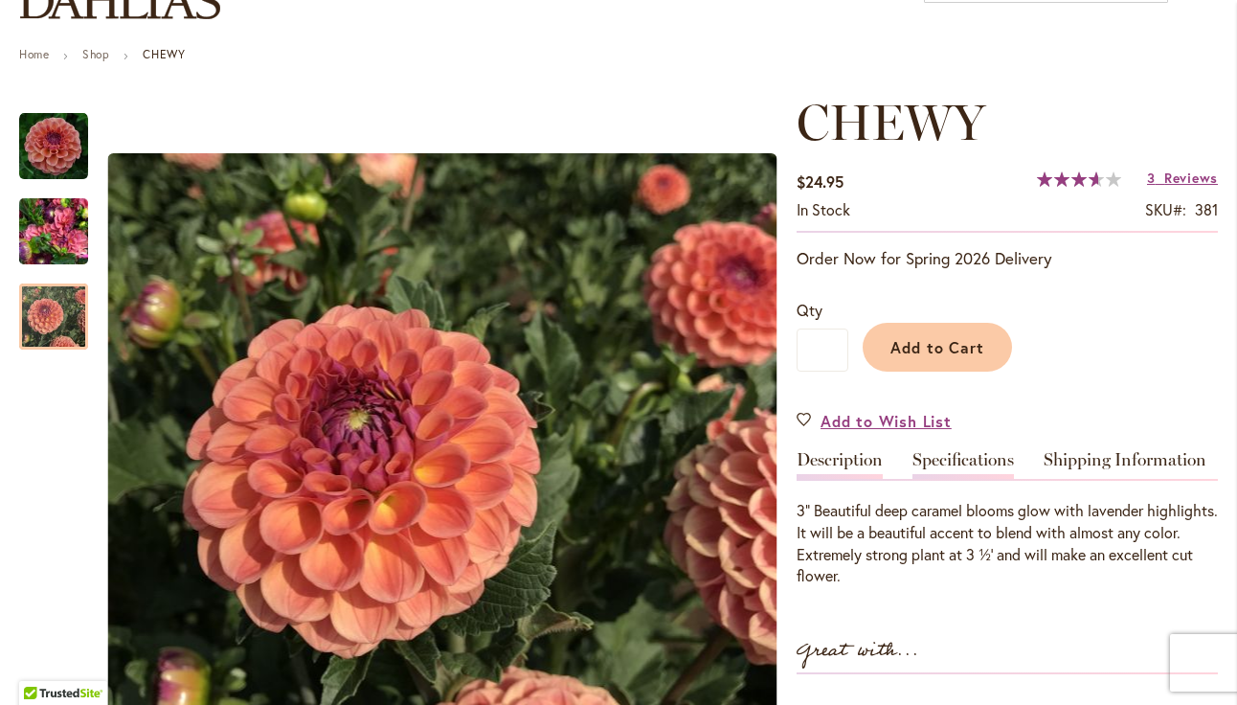
click at [960, 464] on link "Specifications" at bounding box center [964, 465] width 102 height 28
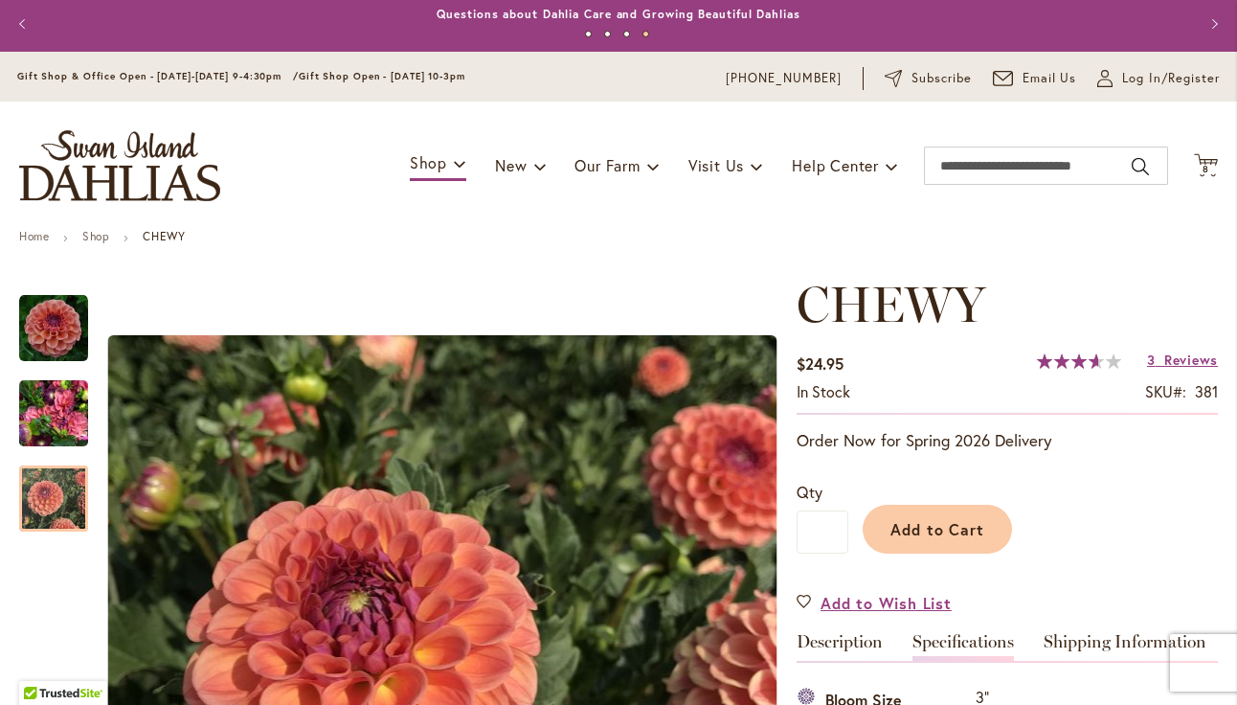
scroll to position [2, 0]
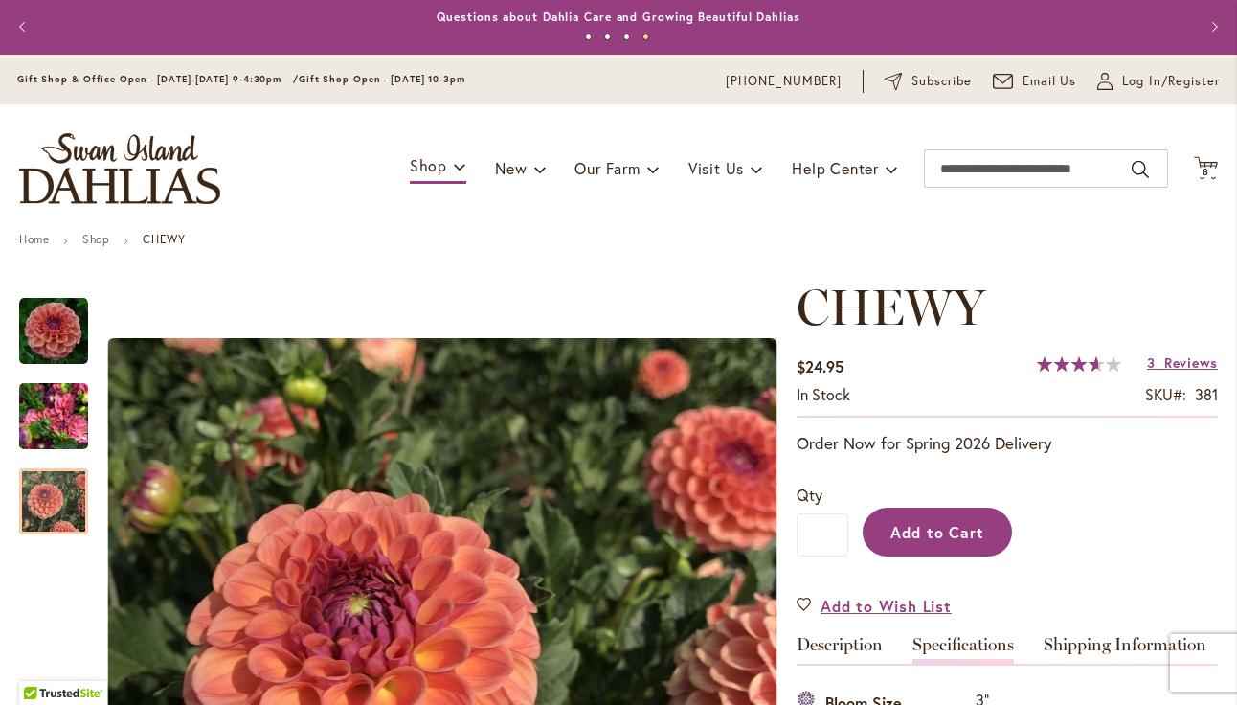
click at [951, 531] on span "Add to Cart" at bounding box center [938, 532] width 95 height 20
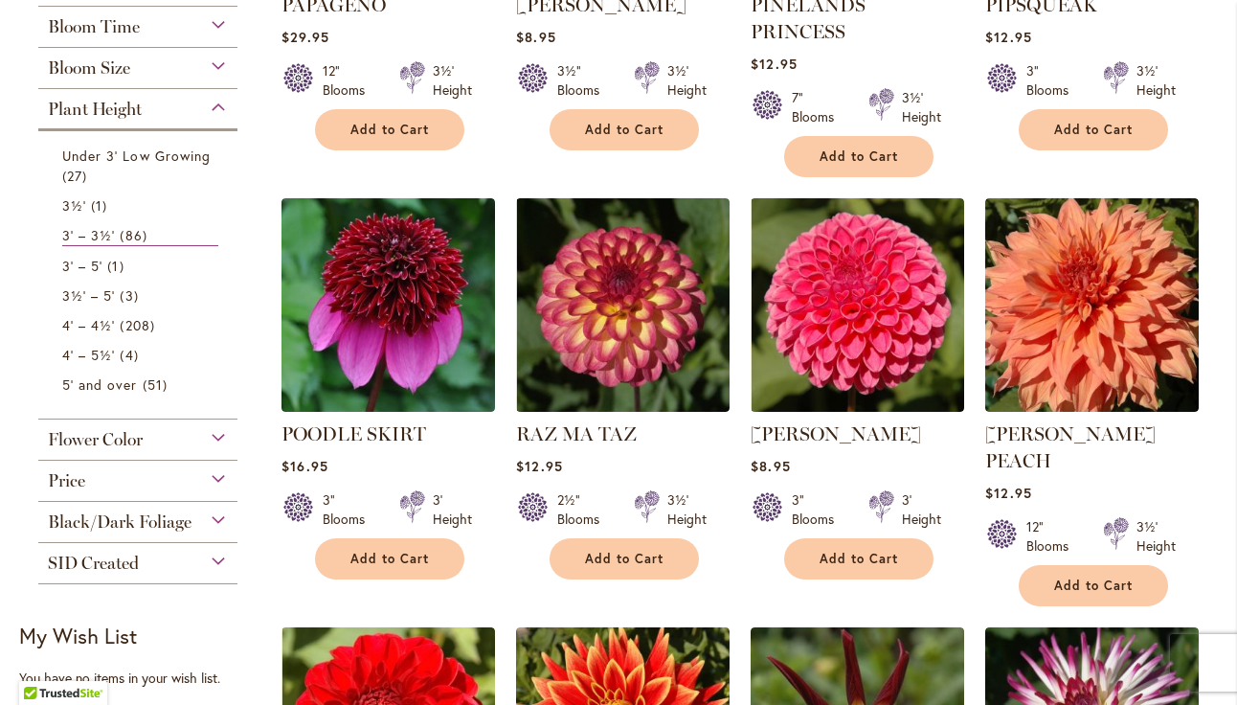
scroll to position [669, 0]
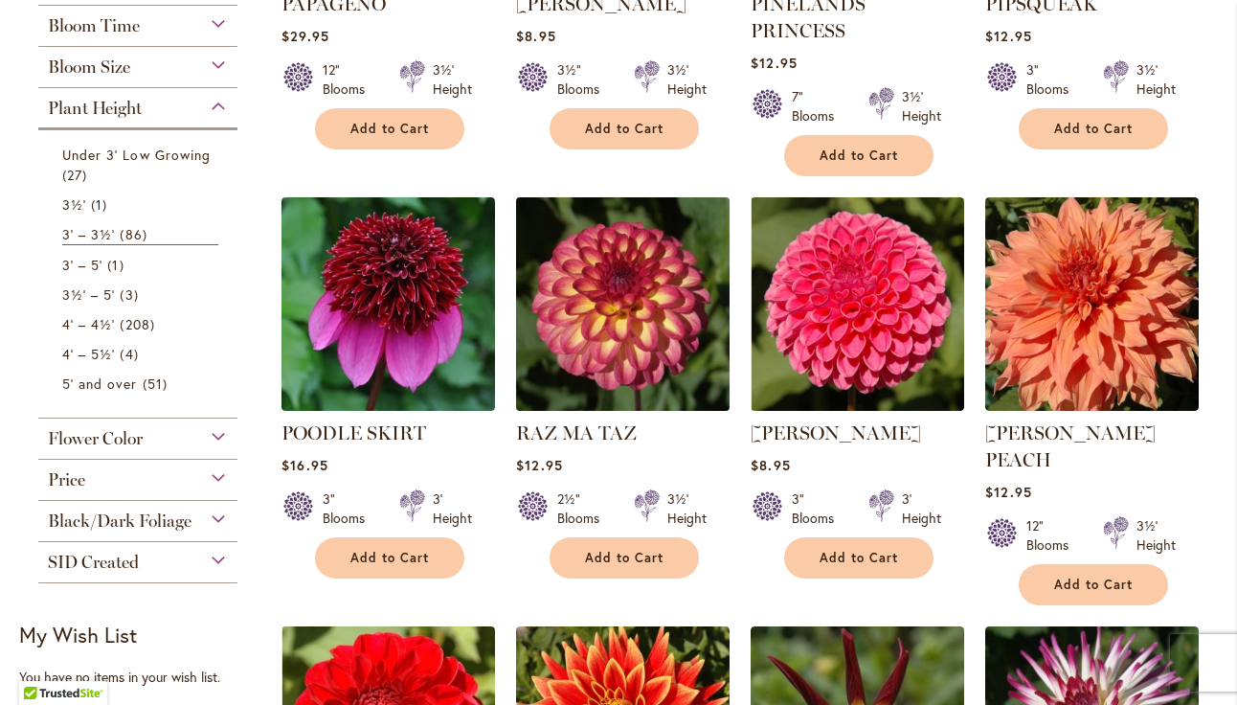
click at [634, 300] on img at bounding box center [623, 304] width 224 height 224
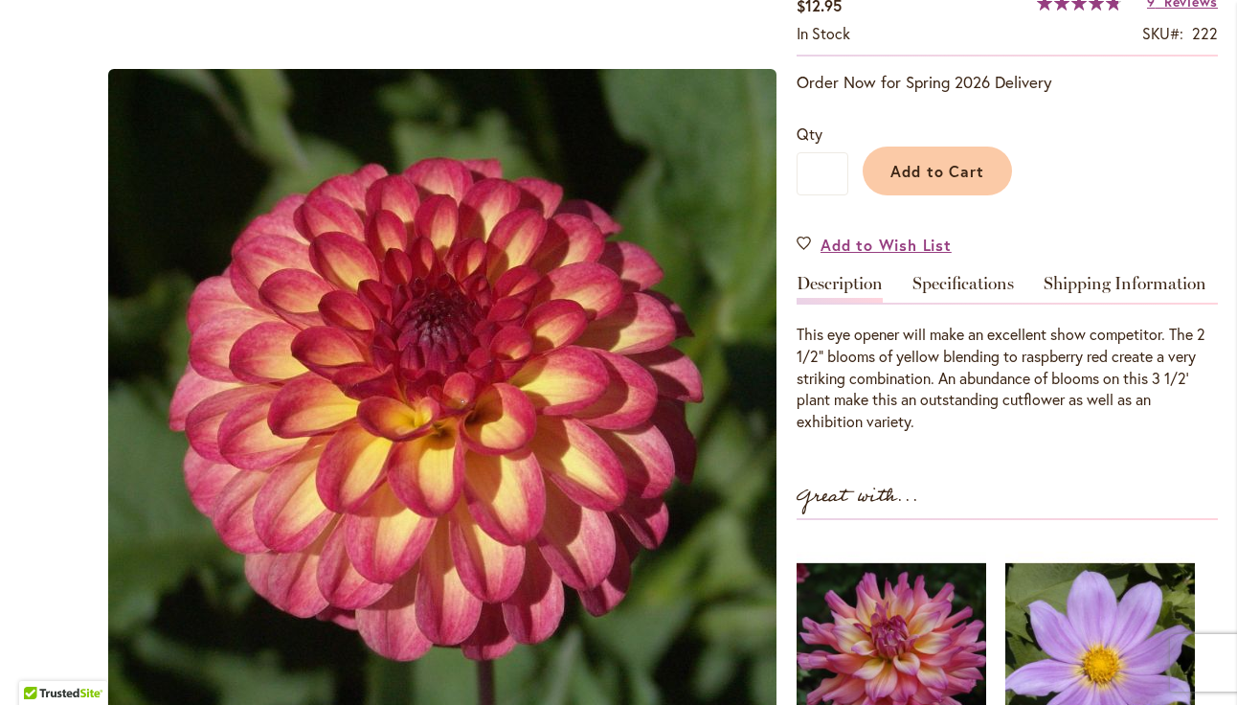
scroll to position [367, 0]
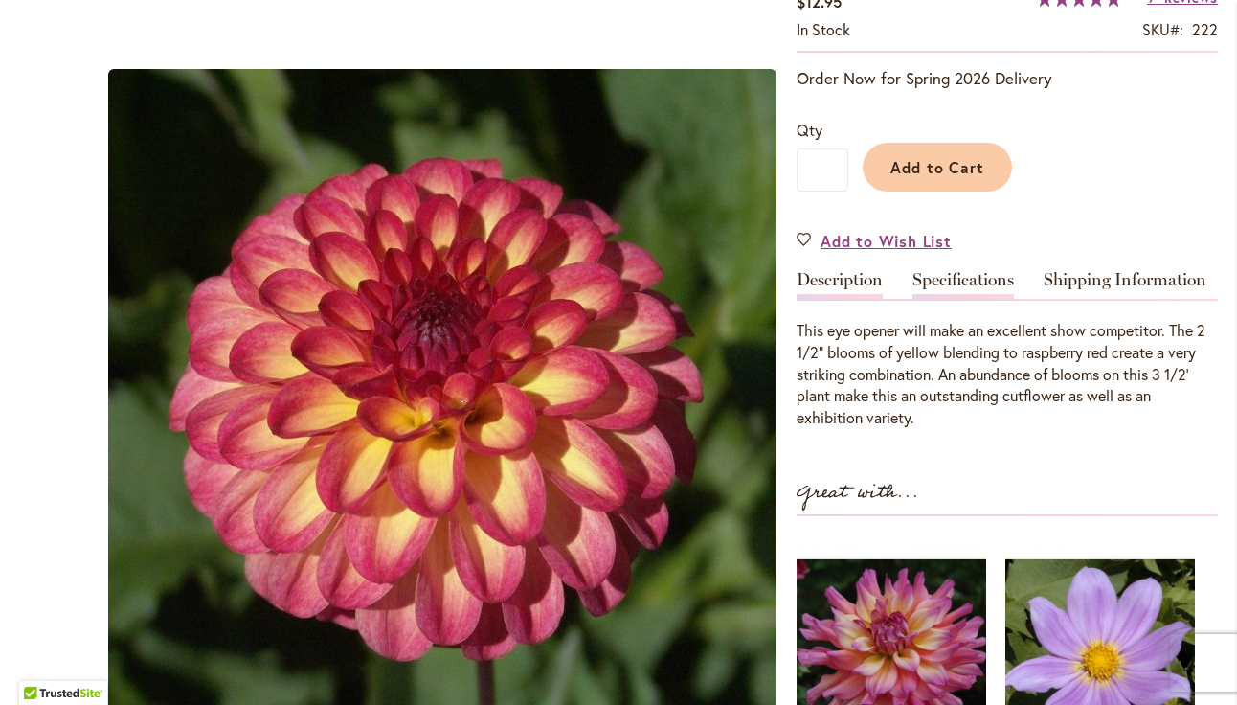
click at [960, 278] on link "Specifications" at bounding box center [964, 285] width 102 height 28
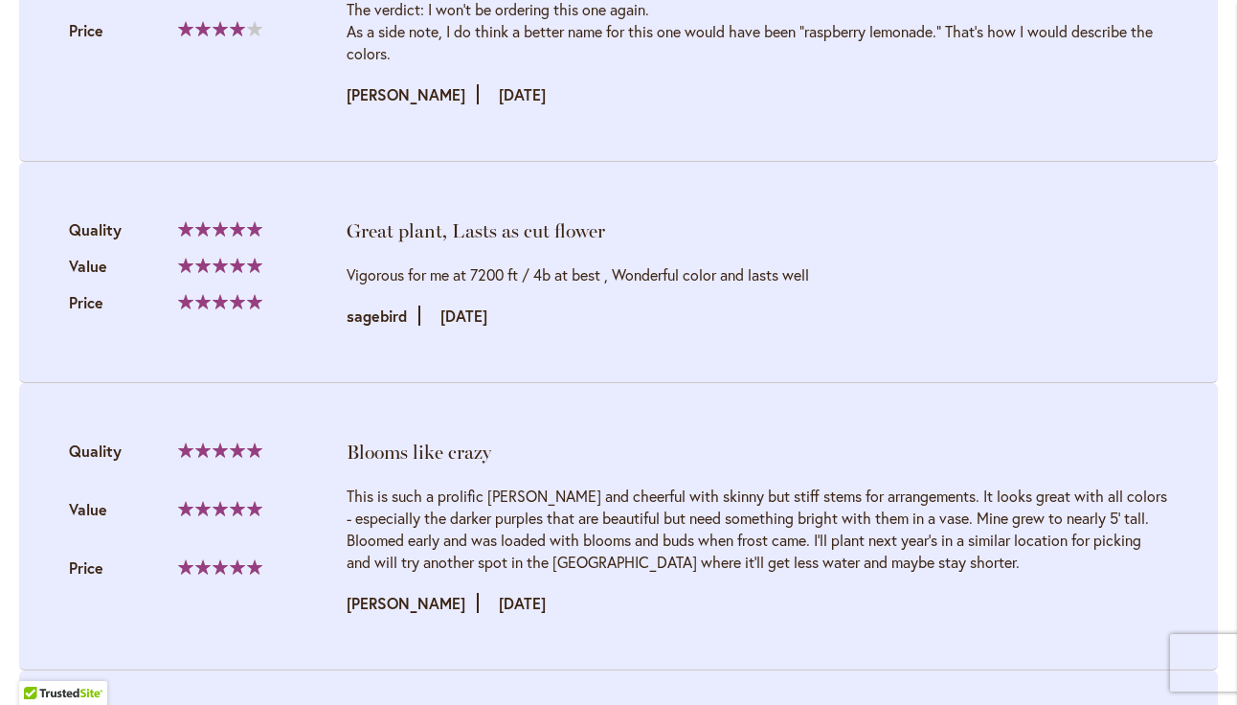
scroll to position [2615, 0]
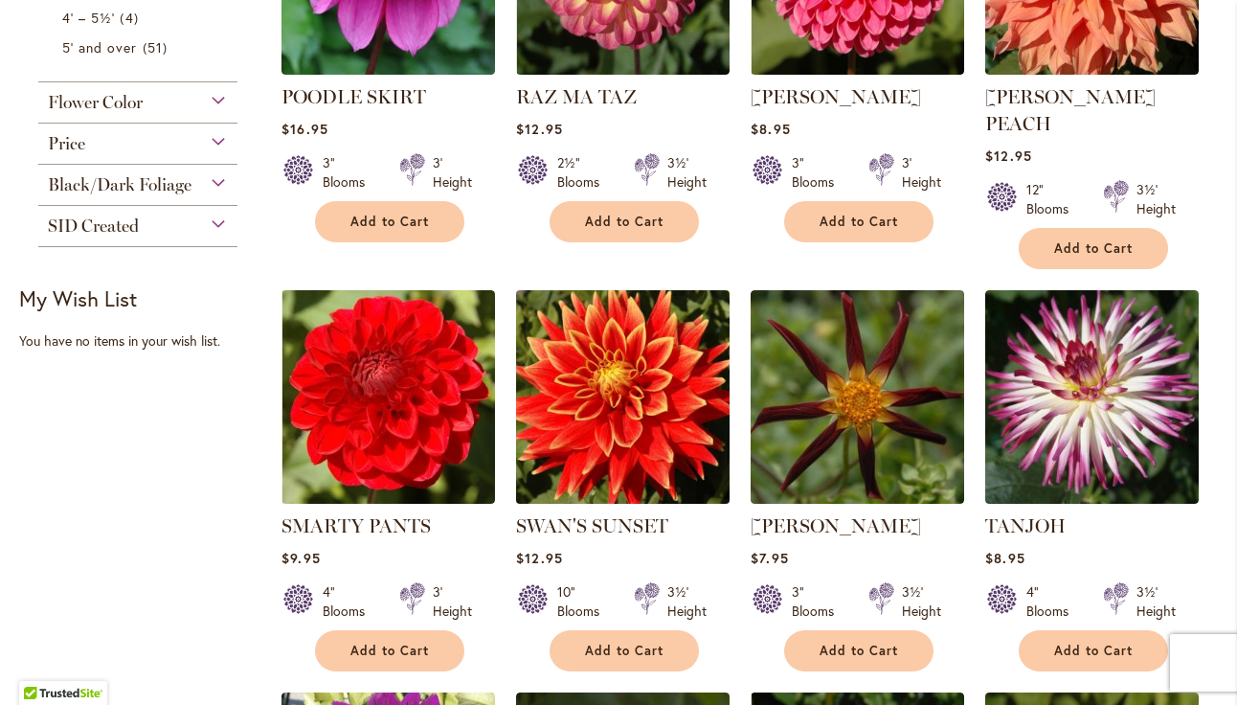
scroll to position [1014, 0]
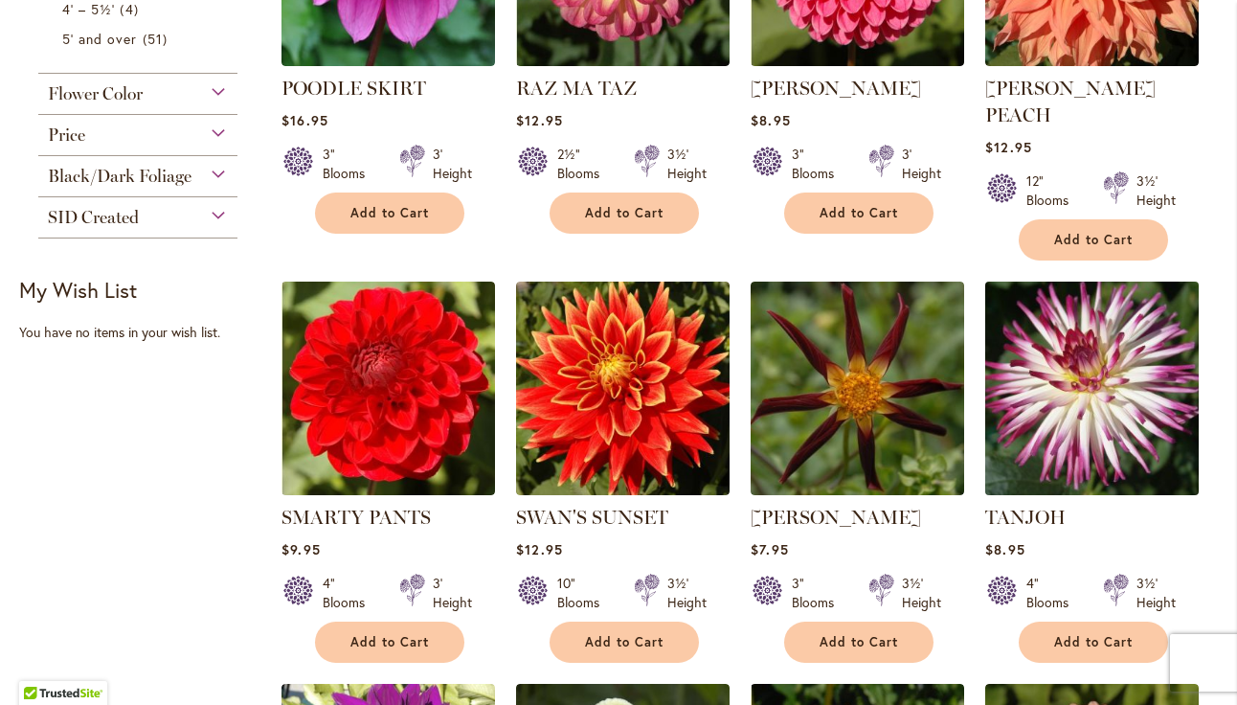
click at [1110, 330] on img at bounding box center [1093, 388] width 224 height 224
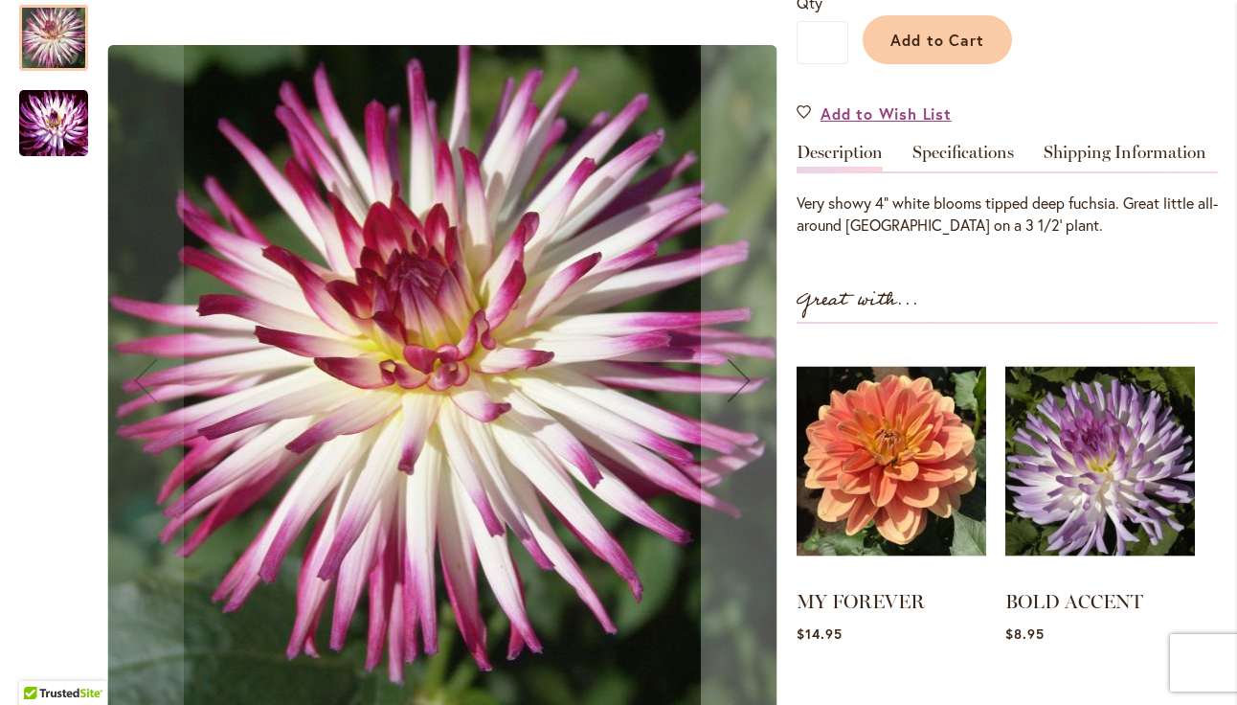
scroll to position [495, 0]
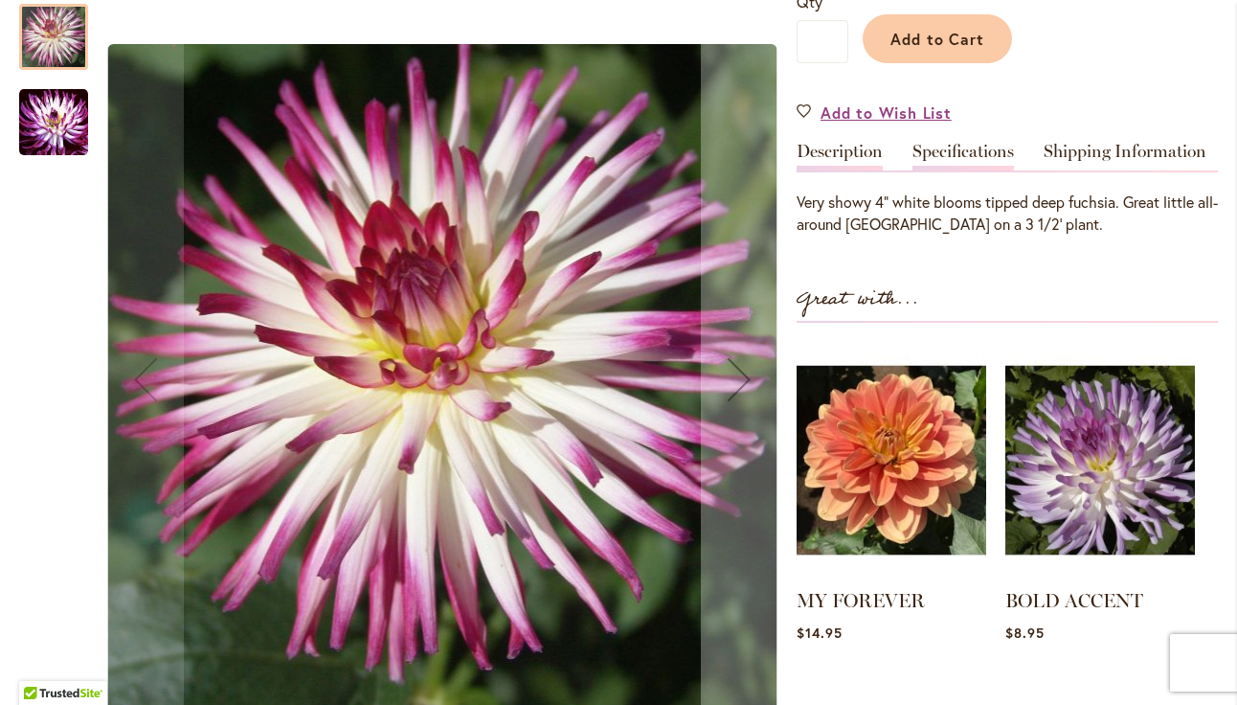
click at [976, 147] on link "Specifications" at bounding box center [964, 157] width 102 height 28
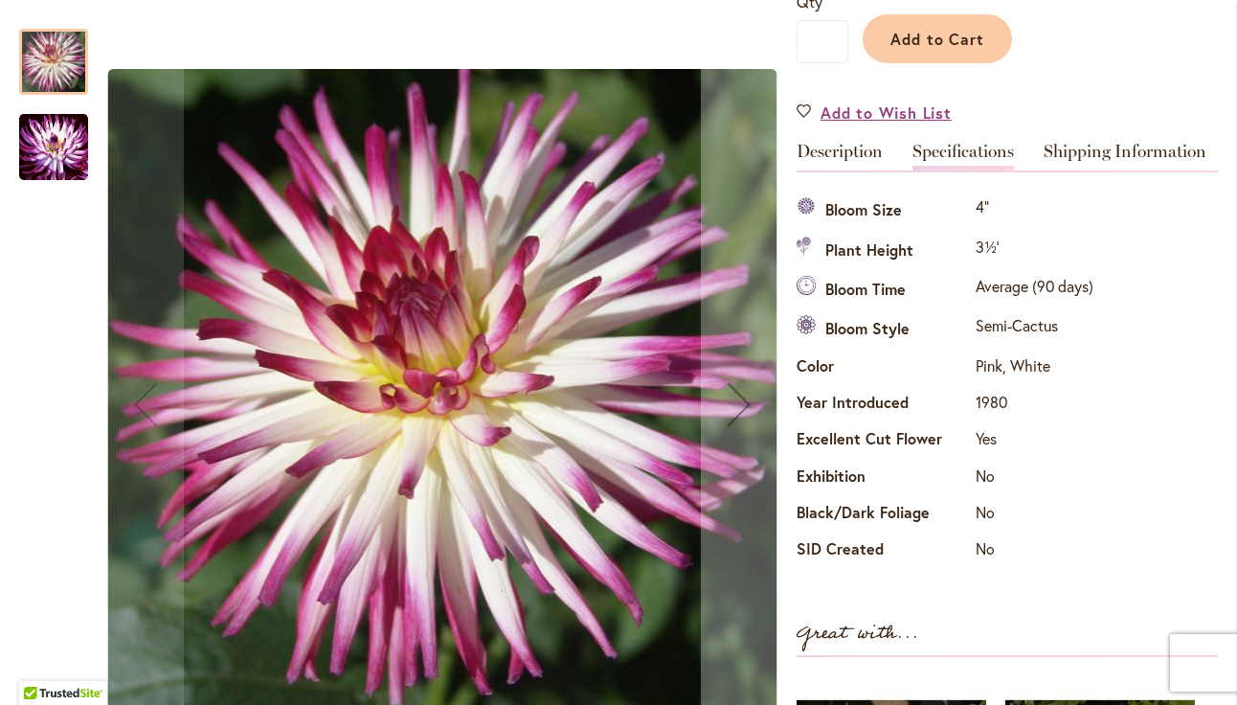
click at [66, 139] on img "TANJOH" at bounding box center [53, 147] width 69 height 72
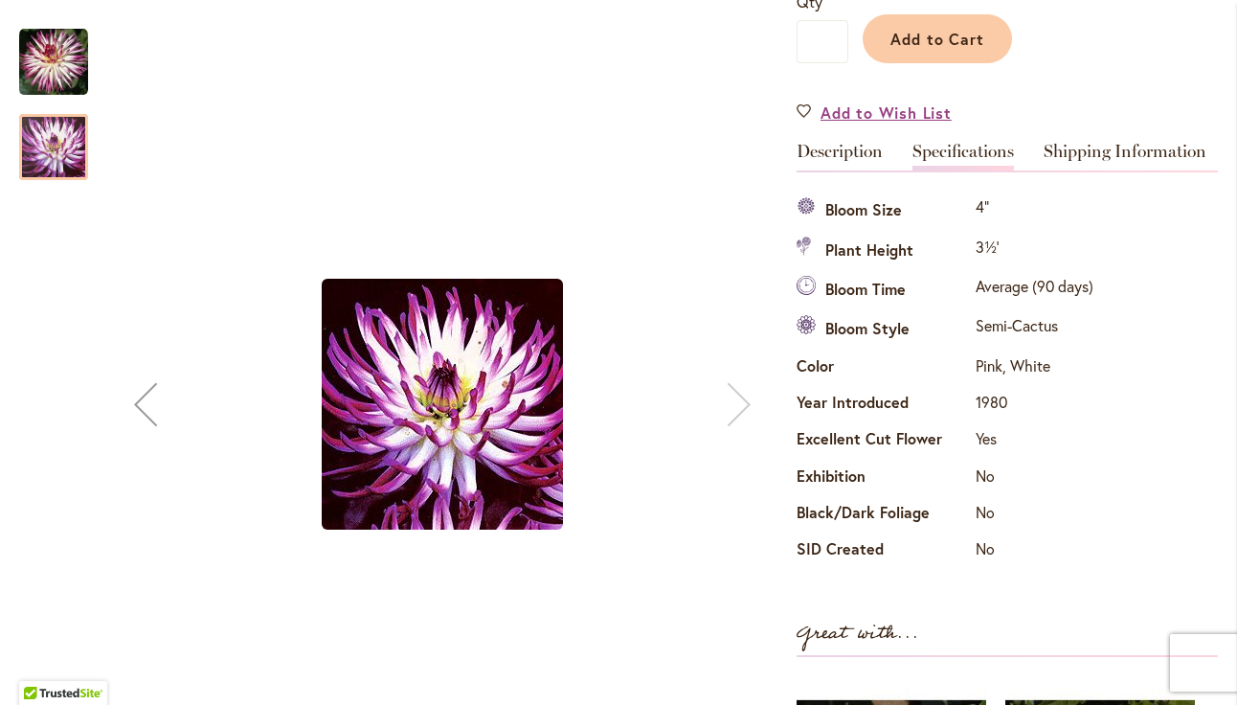
click at [64, 68] on img "TANJOH" at bounding box center [53, 62] width 69 height 69
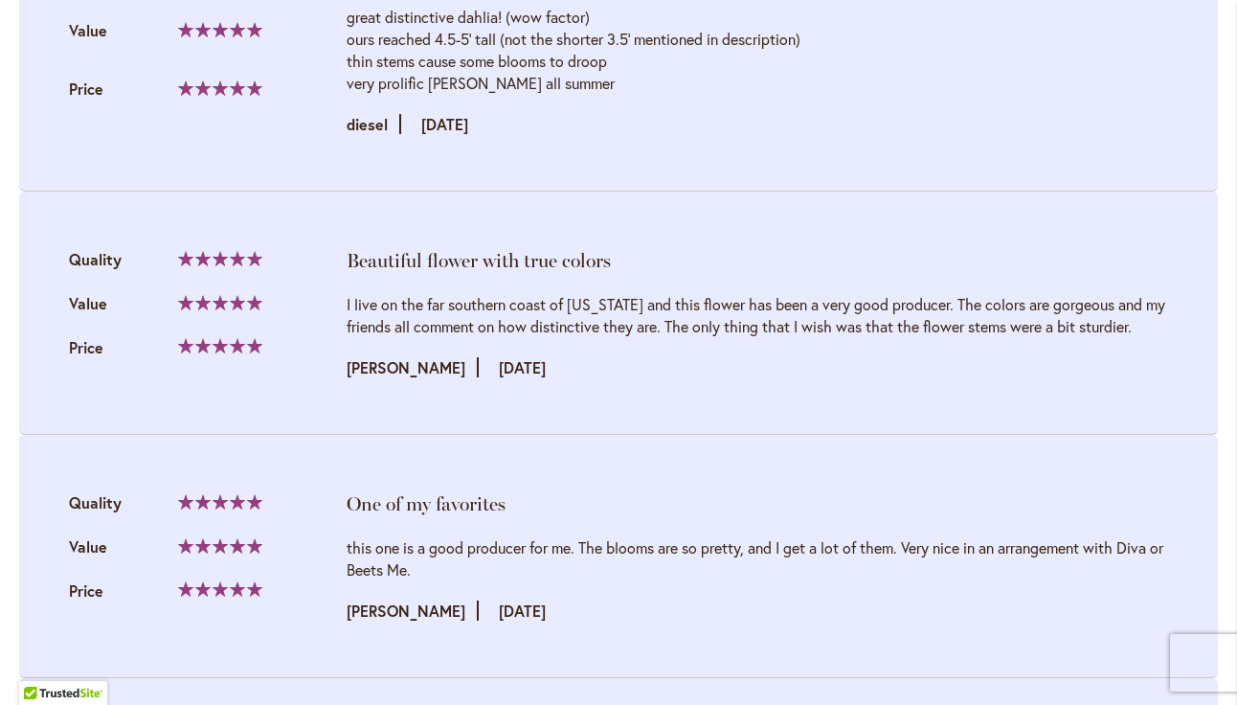
scroll to position [2738, 0]
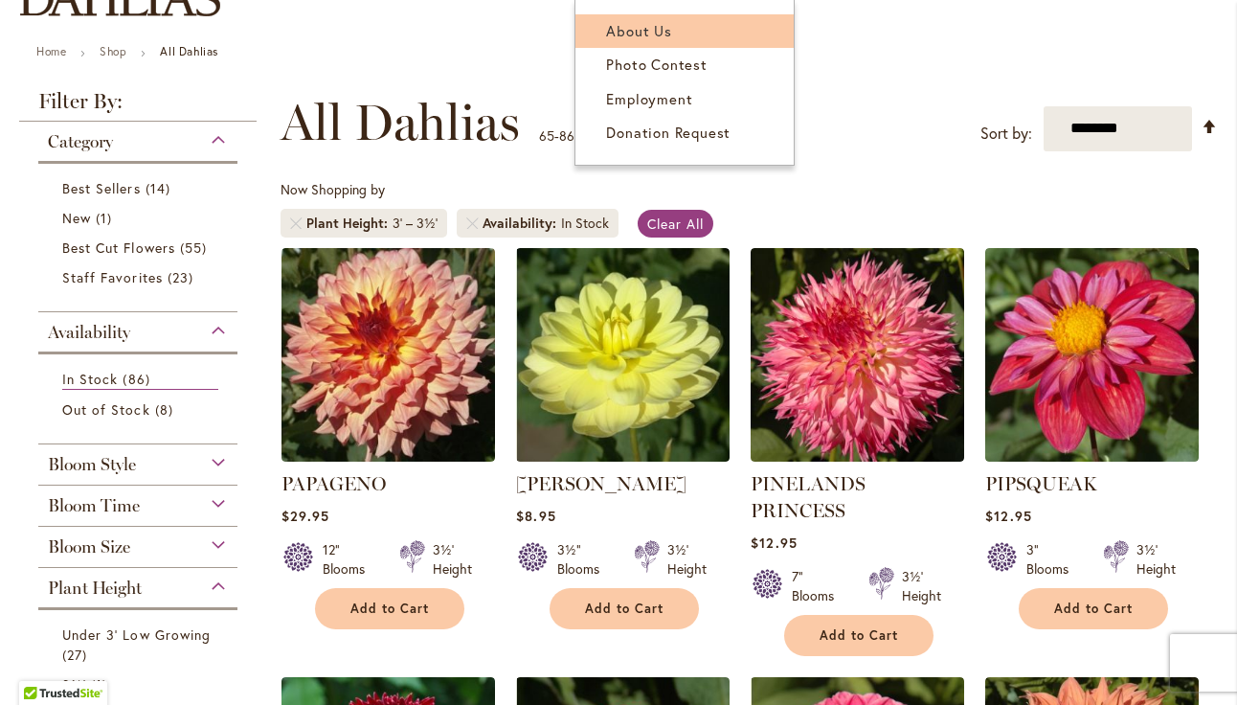
scroll to position [200, 0]
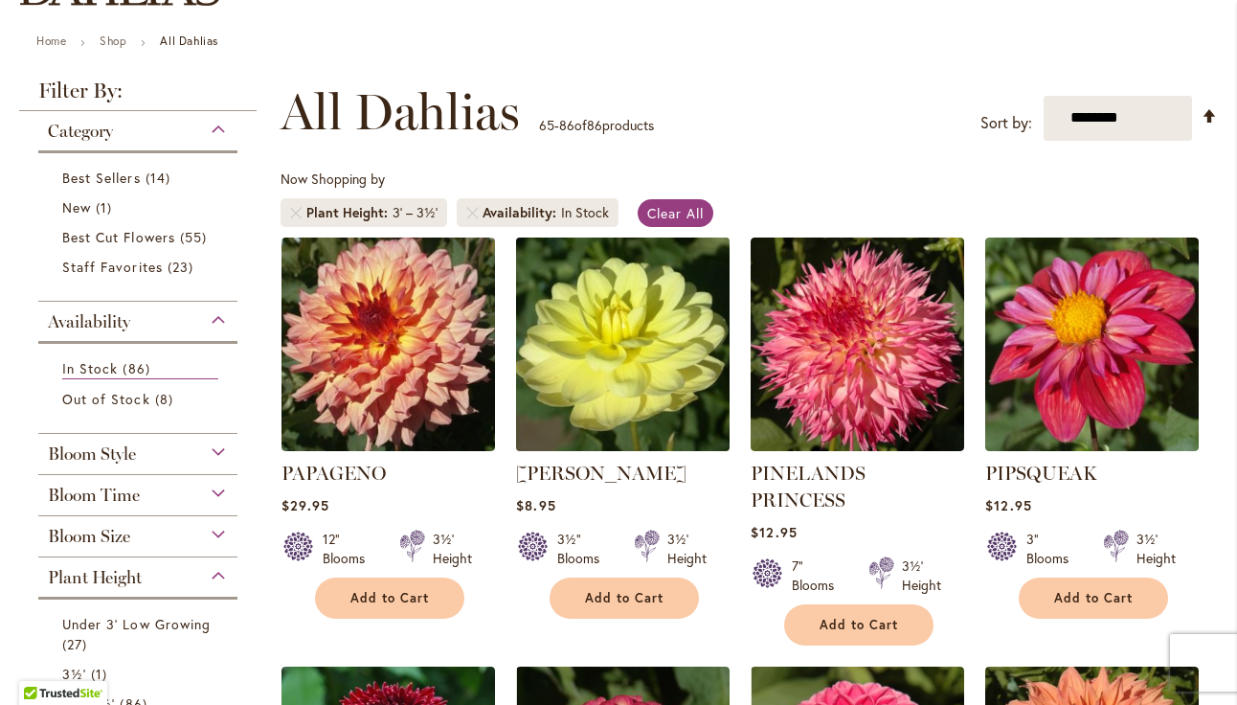
click at [623, 350] on img at bounding box center [623, 344] width 224 height 224
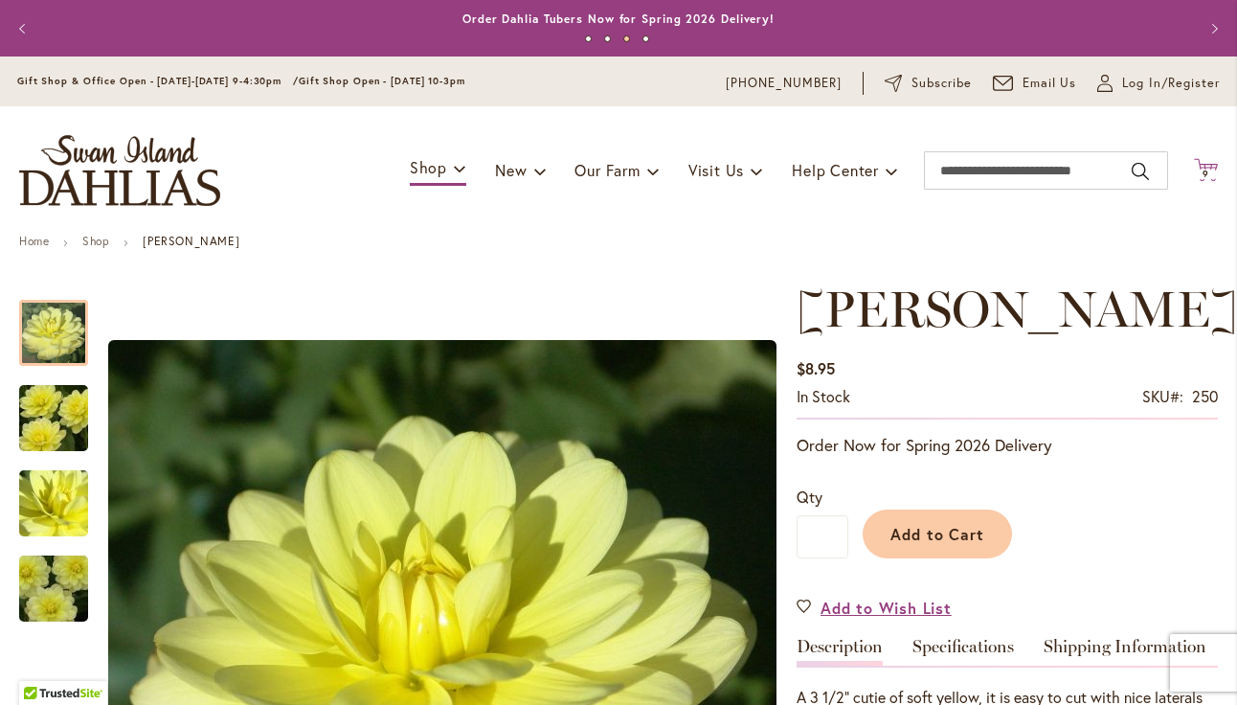
click at [1210, 173] on span "9 9 items" at bounding box center [1206, 175] width 19 height 10
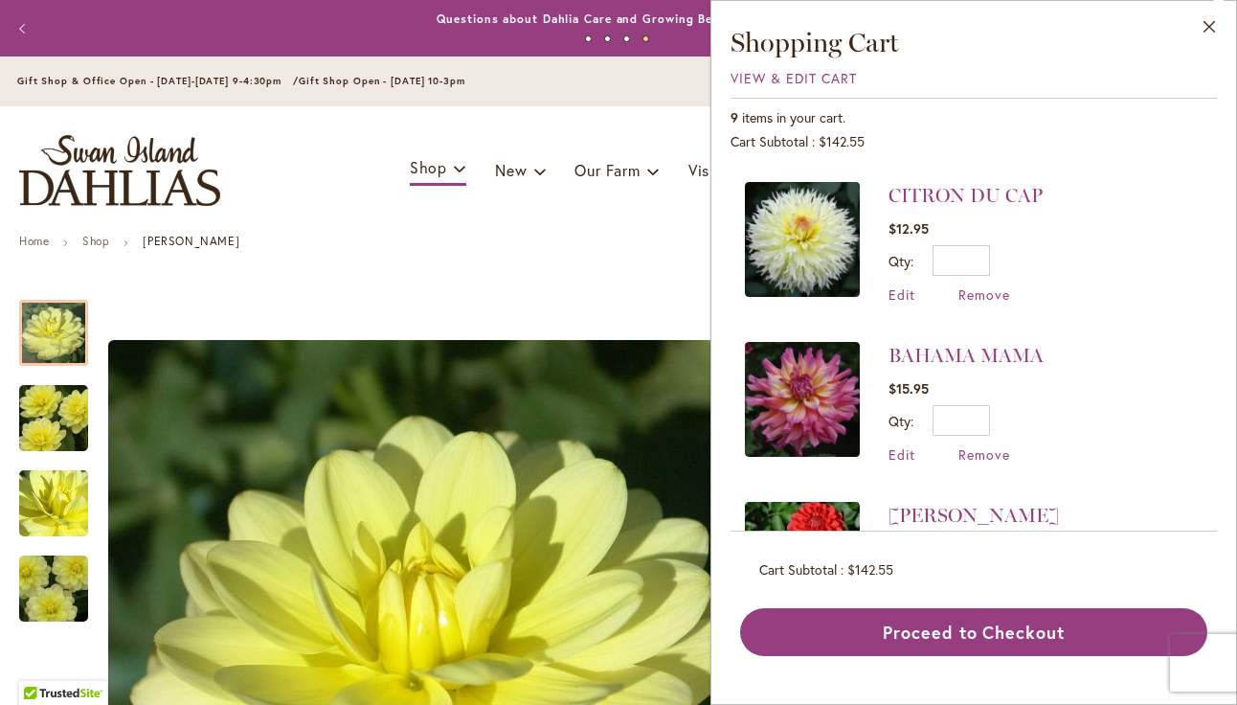
scroll to position [954, 0]
click at [992, 294] on span "Remove" at bounding box center [985, 293] width 52 height 18
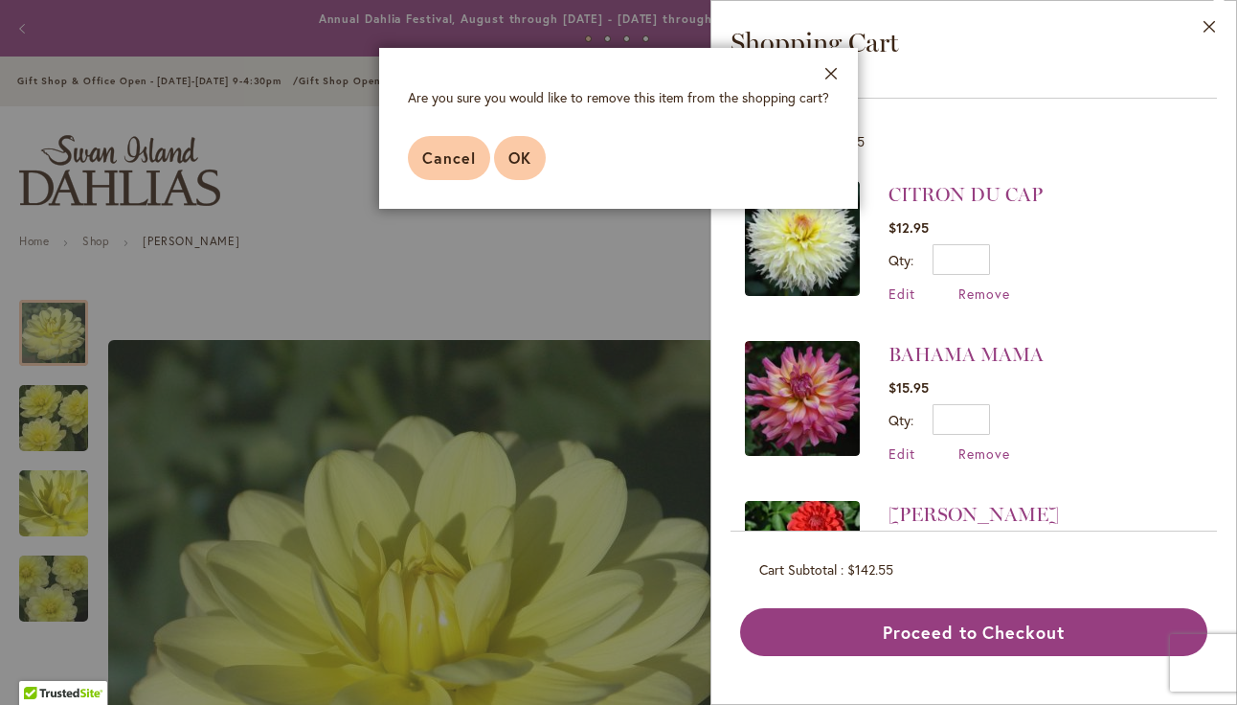
click at [530, 148] on span "OK" at bounding box center [520, 157] width 23 height 20
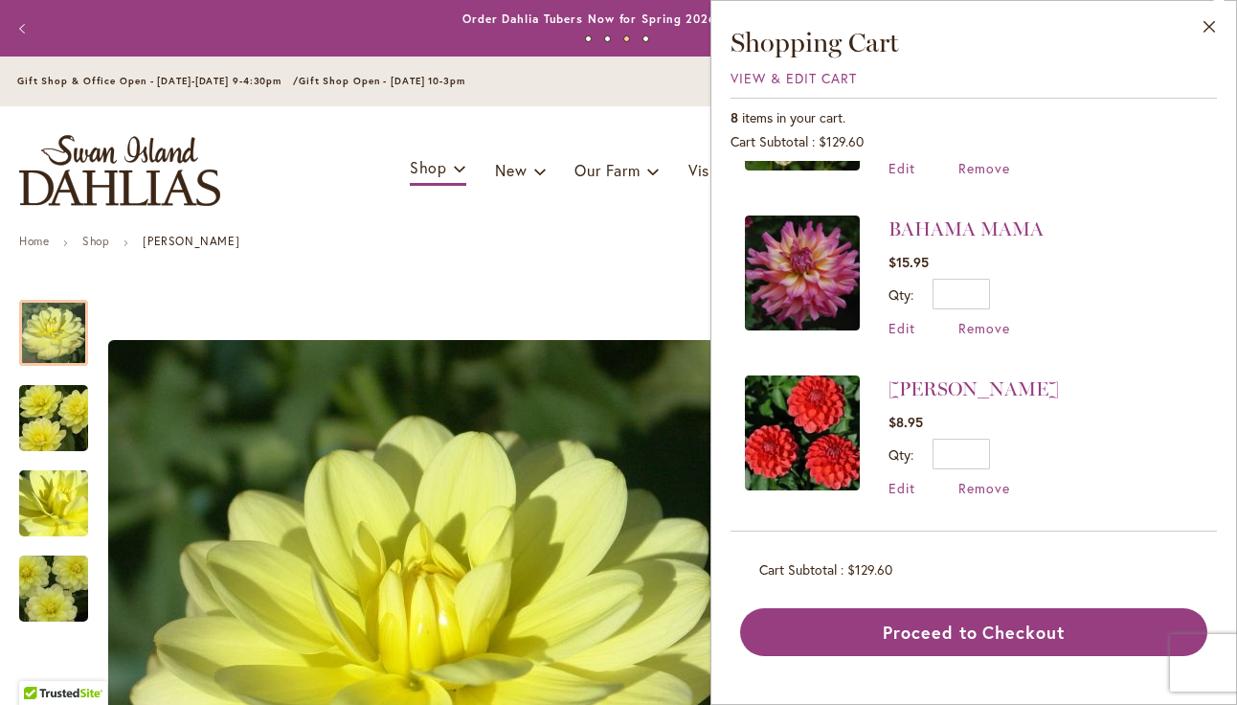
scroll to position [919, 0]
click at [981, 488] on span "Remove" at bounding box center [985, 488] width 52 height 18
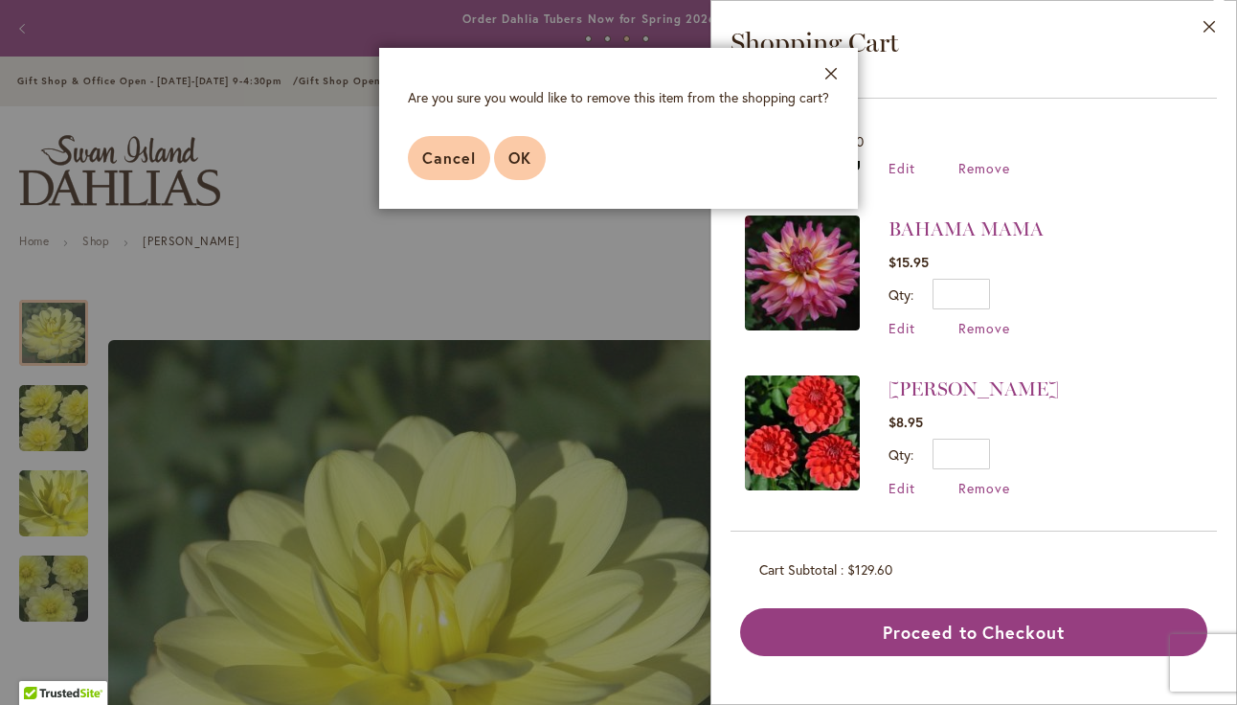
click at [518, 158] on span "OK" at bounding box center [520, 157] width 23 height 20
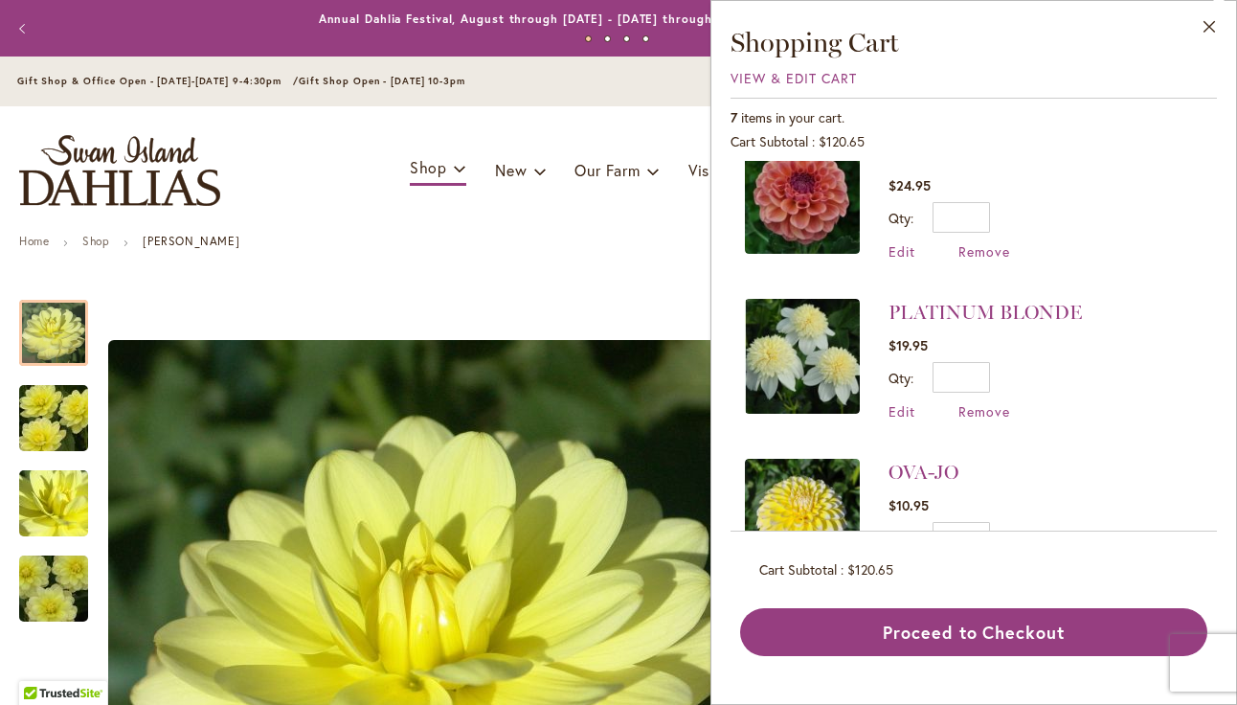
scroll to position [32, 0]
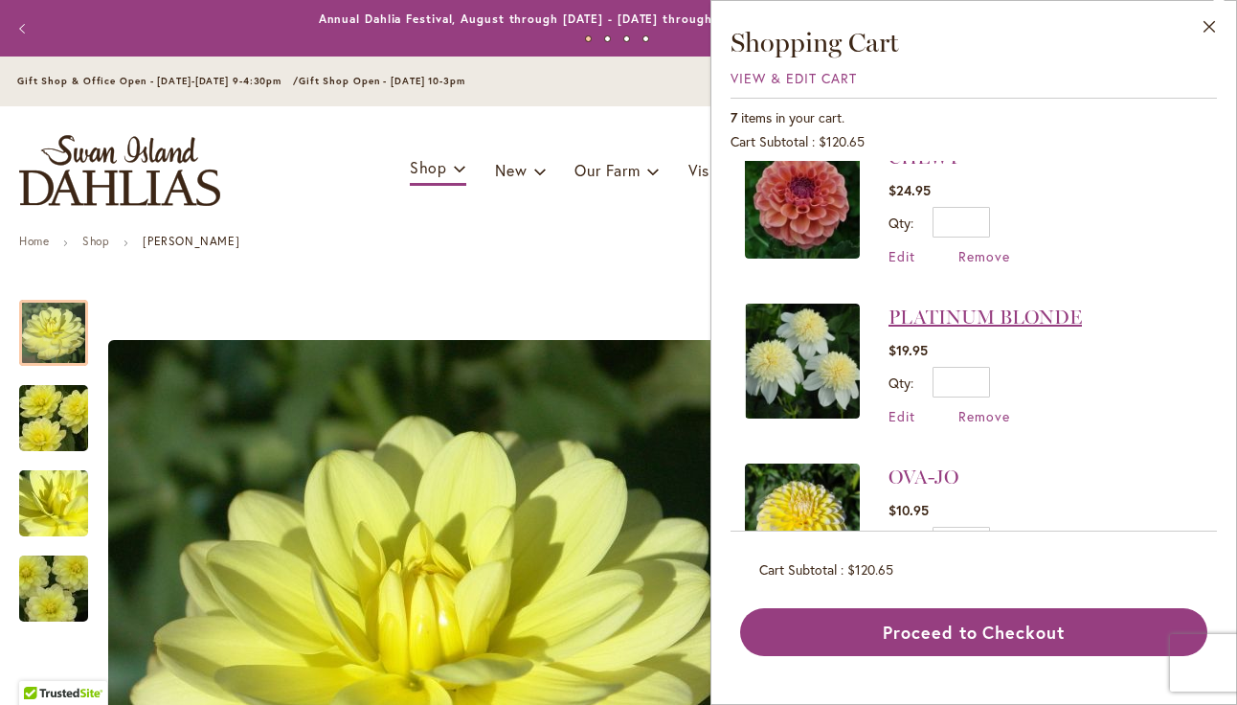
click at [992, 317] on link "PLATINUM BLONDE" at bounding box center [985, 316] width 193 height 23
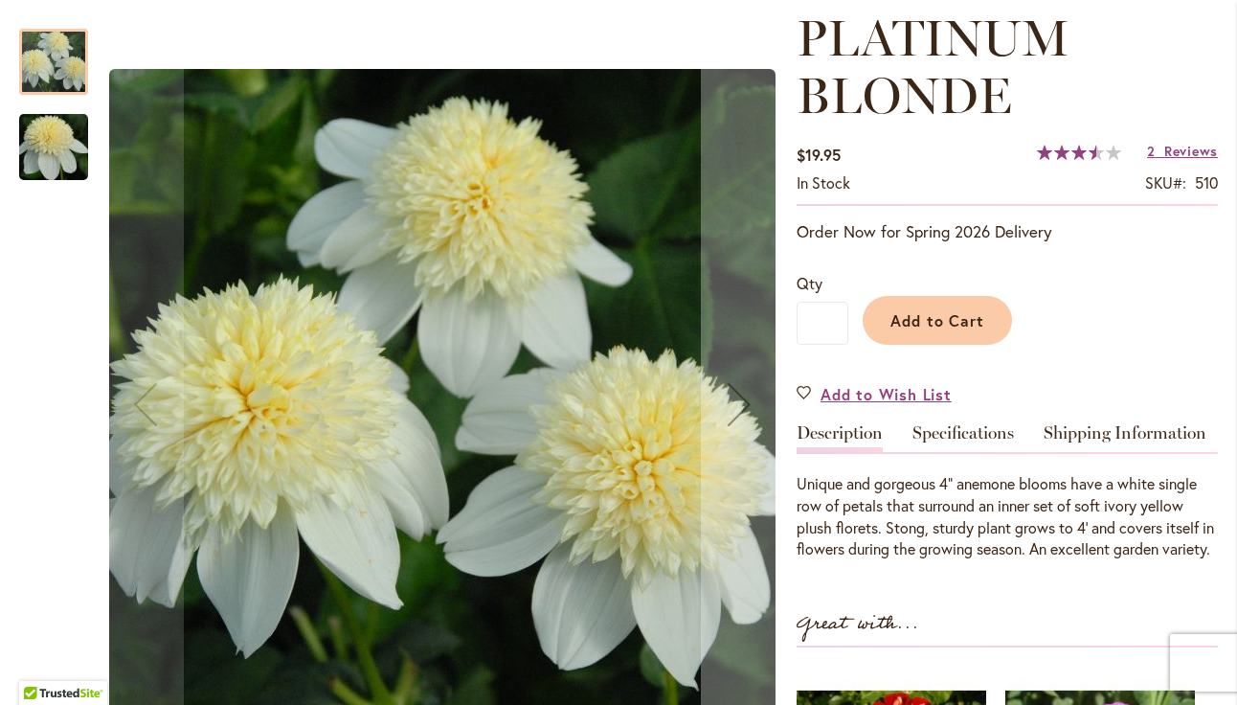
scroll to position [273, 0]
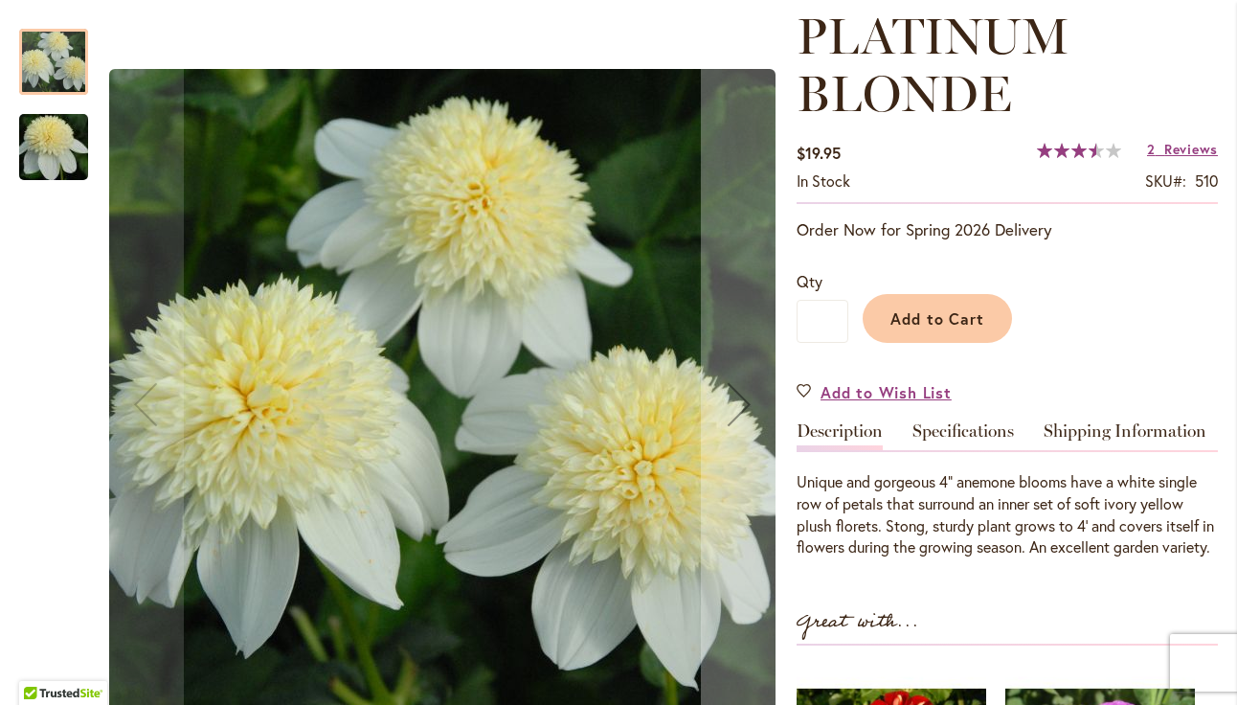
click at [46, 152] on img "PLATINUM BLONDE" at bounding box center [54, 148] width 138 height 92
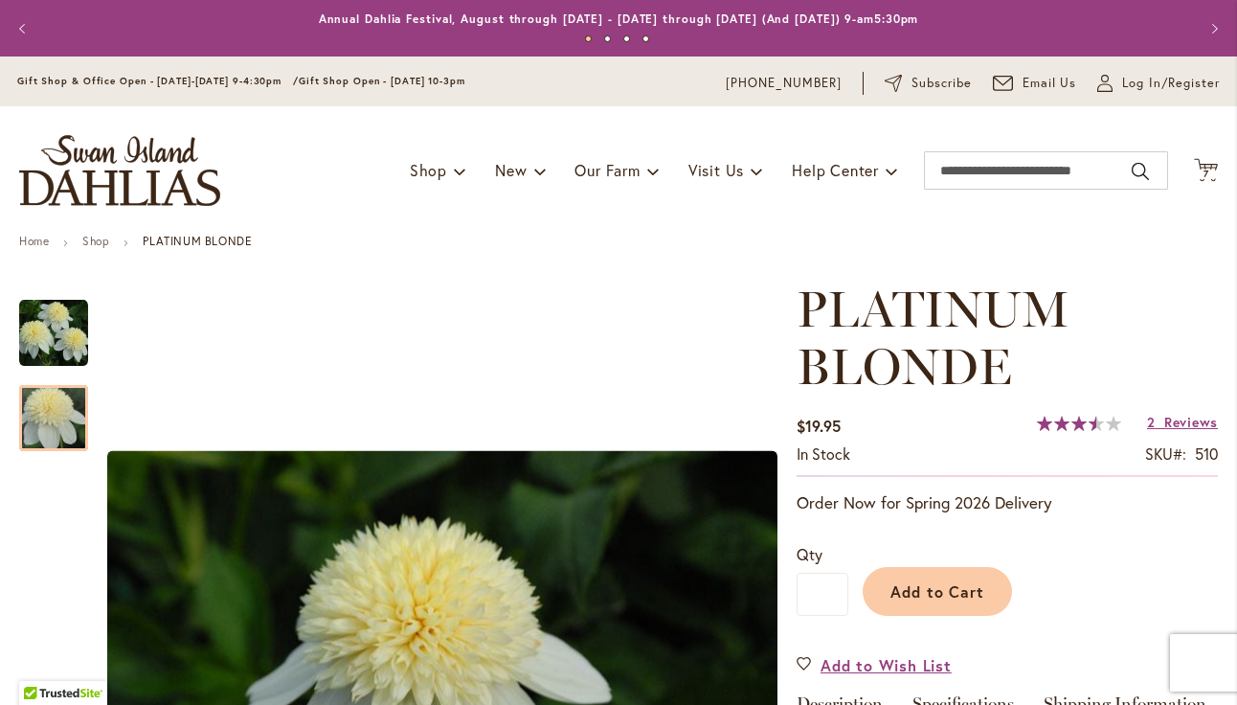
scroll to position [0, 0]
click at [1202, 170] on span "7 7 items" at bounding box center [1206, 175] width 19 height 10
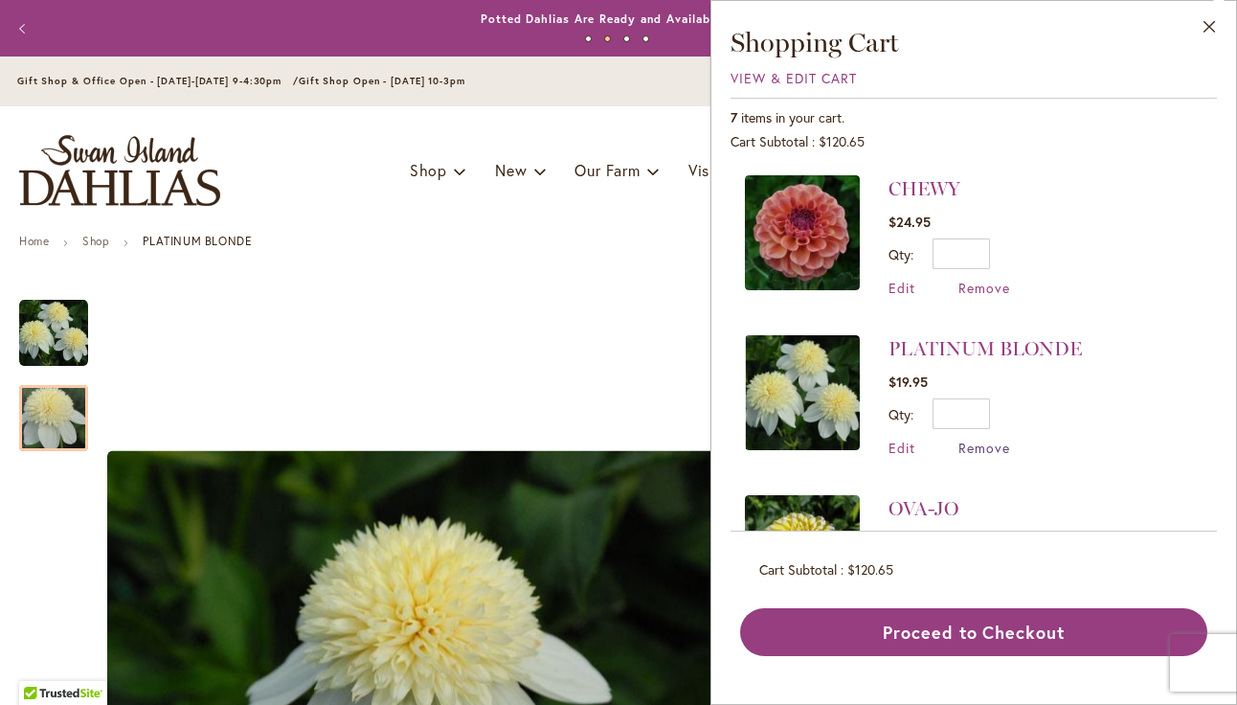
click at [991, 448] on span "Remove" at bounding box center [985, 448] width 52 height 18
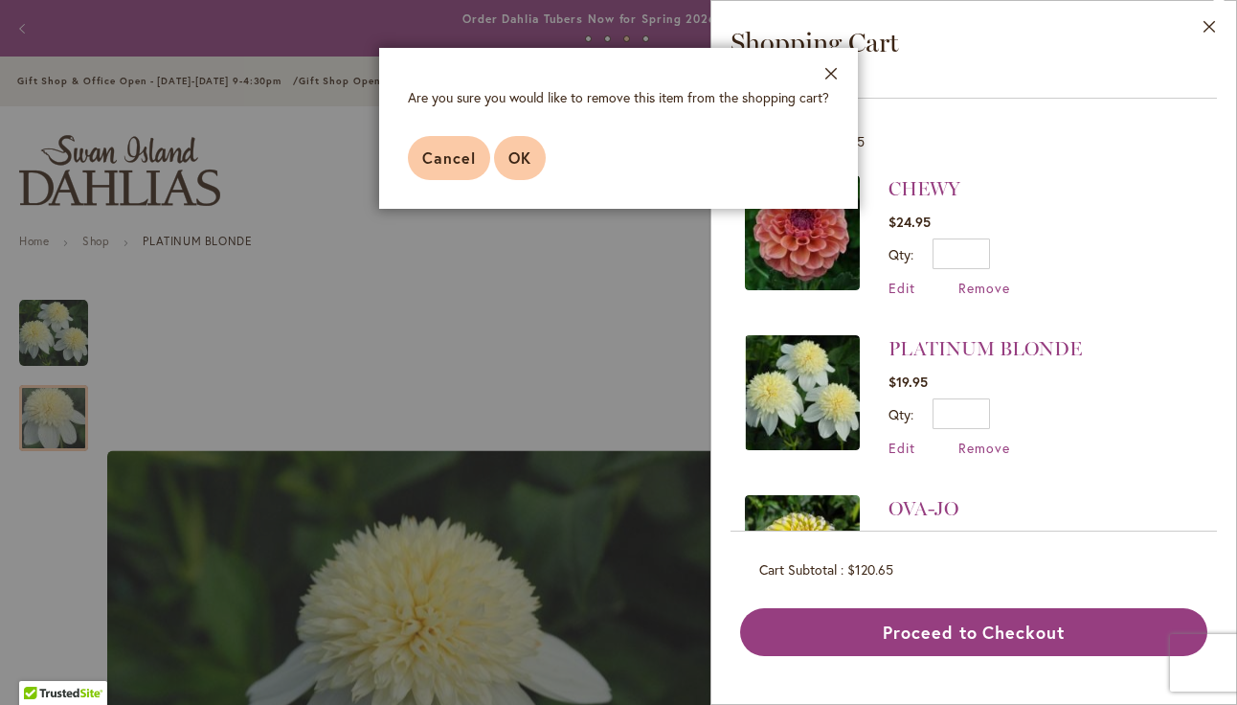
click at [514, 150] on span "OK" at bounding box center [520, 157] width 23 height 20
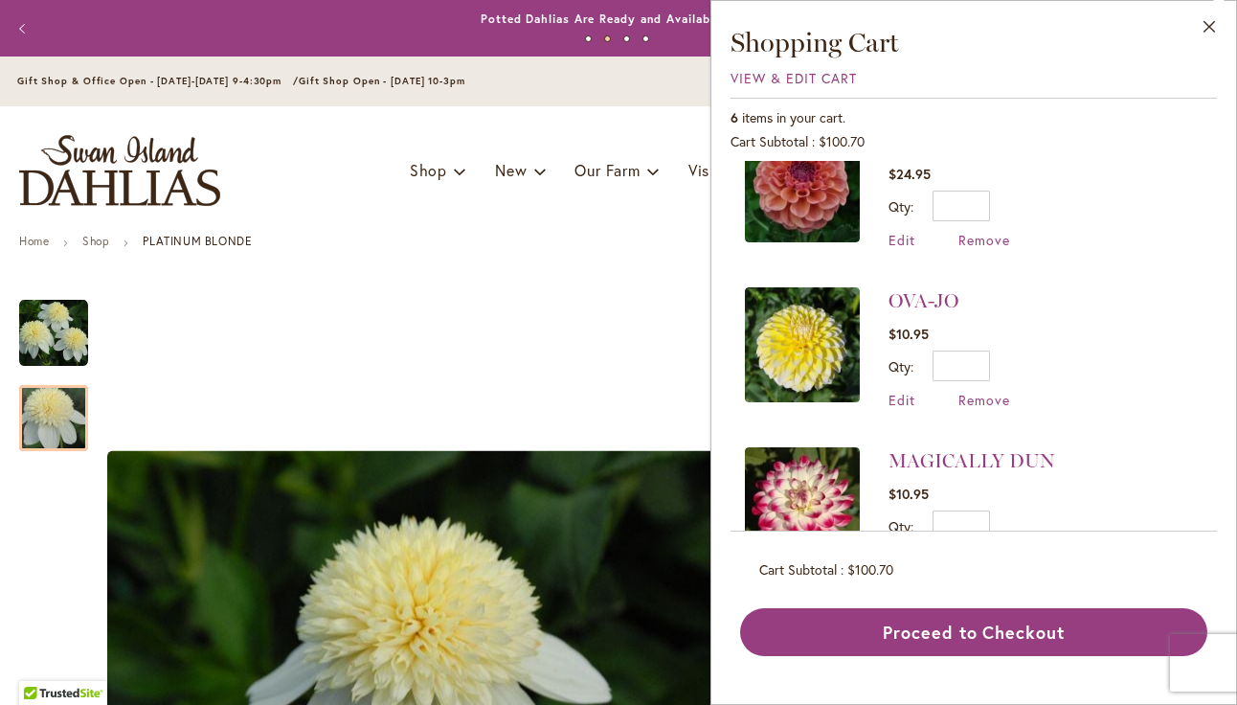
scroll to position [59, 0]
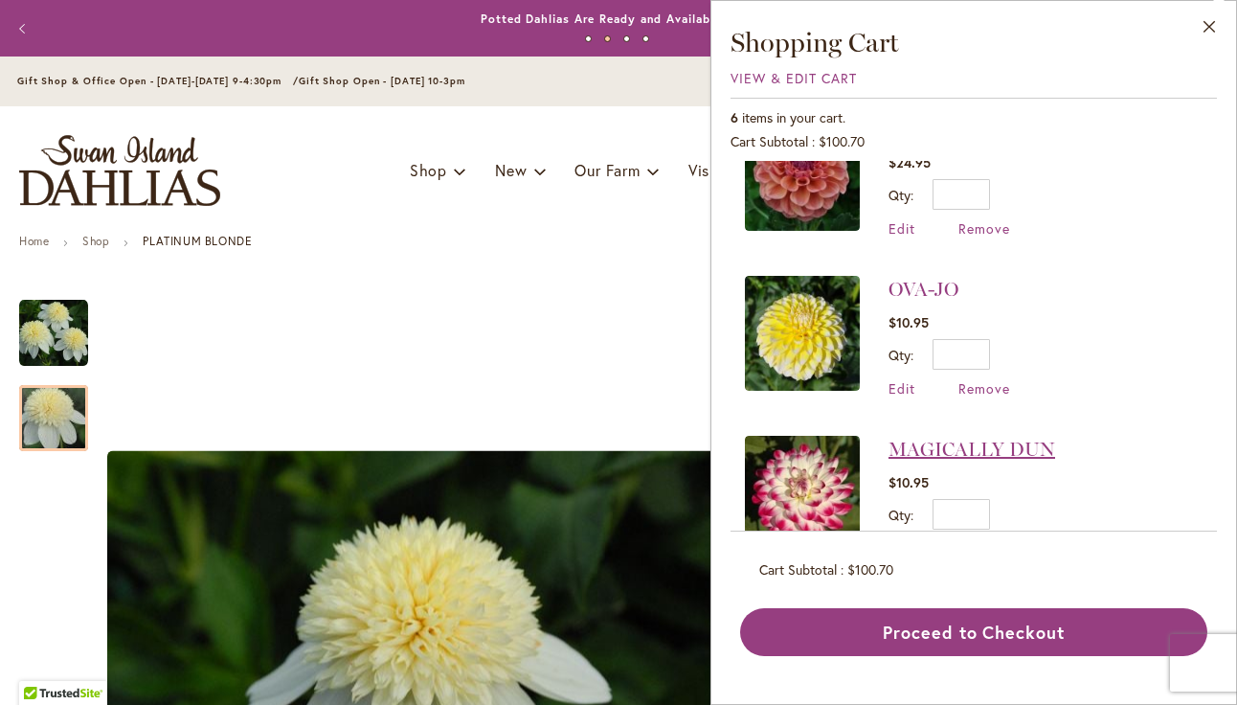
click at [905, 443] on link "MAGICALLY DUN" at bounding box center [972, 449] width 167 height 23
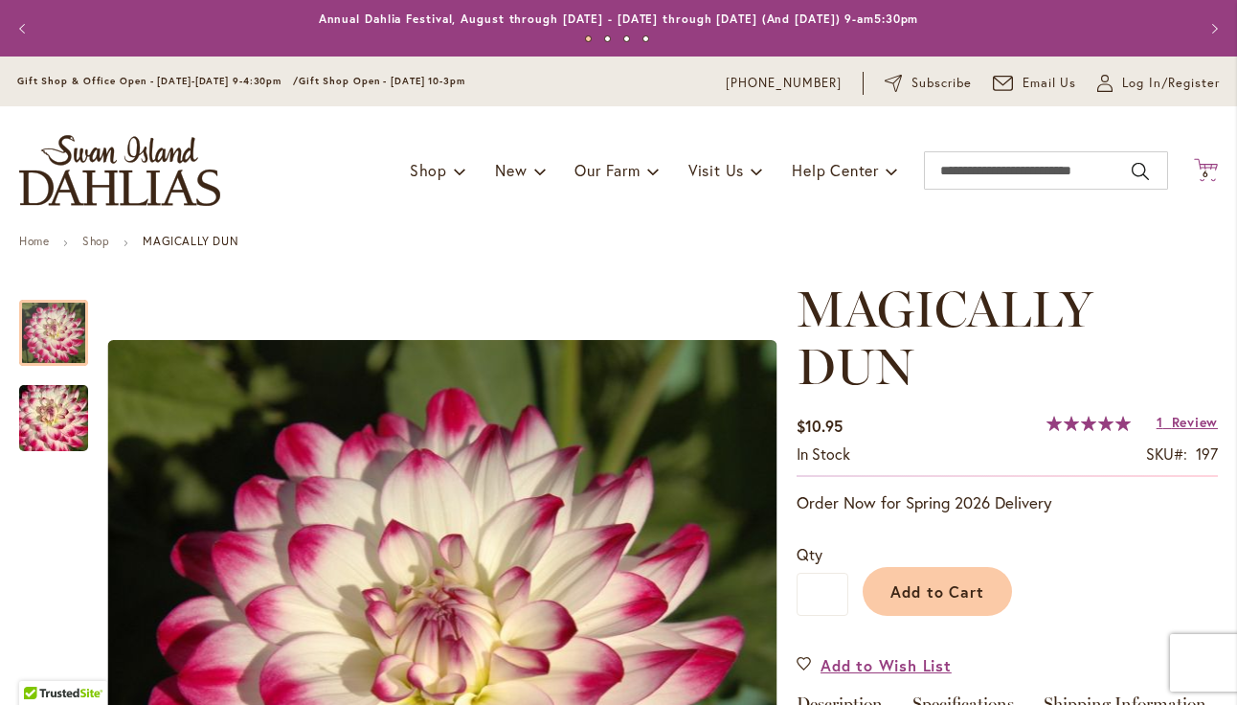
click at [1202, 170] on span "6 6 items" at bounding box center [1206, 175] width 19 height 10
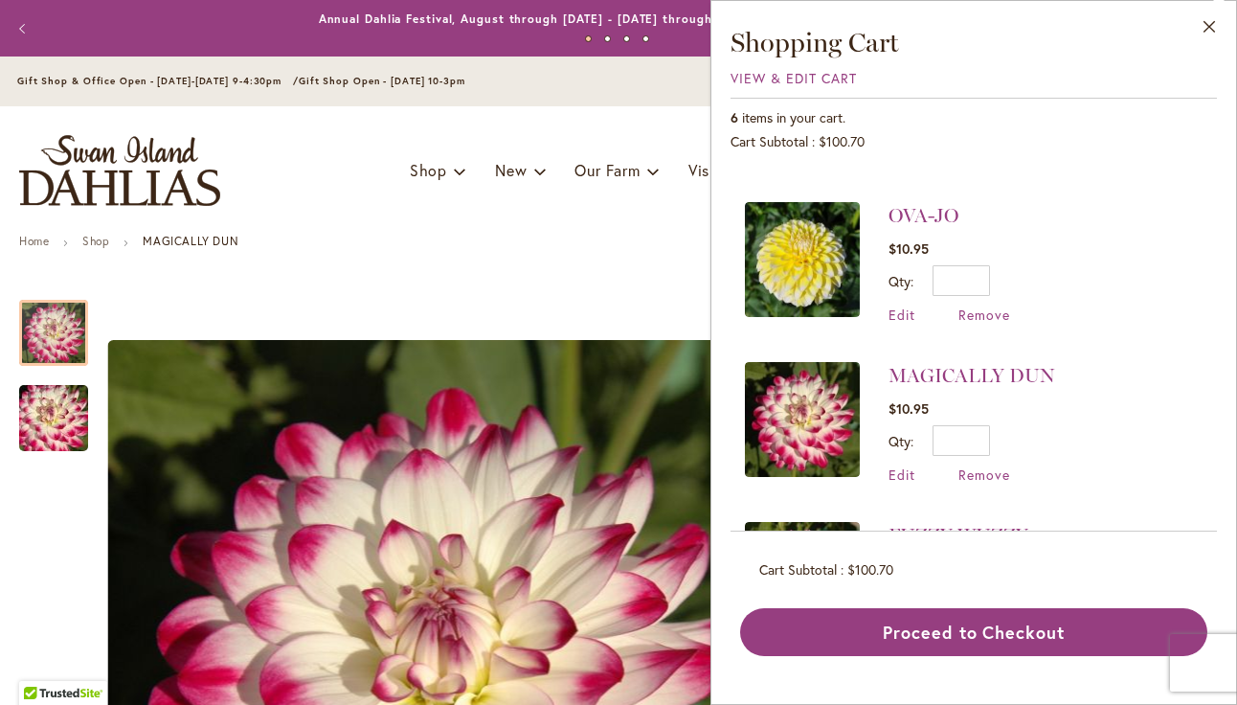
scroll to position [132, 0]
click at [789, 290] on img at bounding box center [802, 260] width 115 height 115
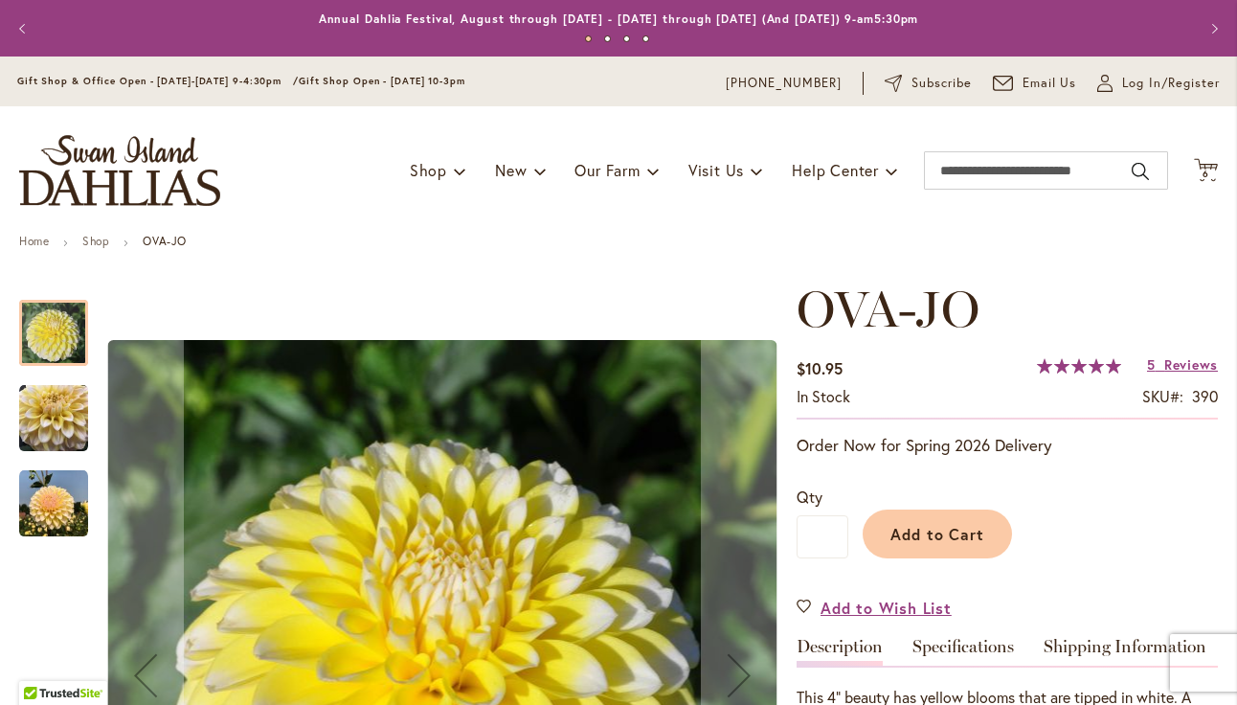
click at [53, 491] on img "OVA-JO" at bounding box center [53, 503] width 69 height 69
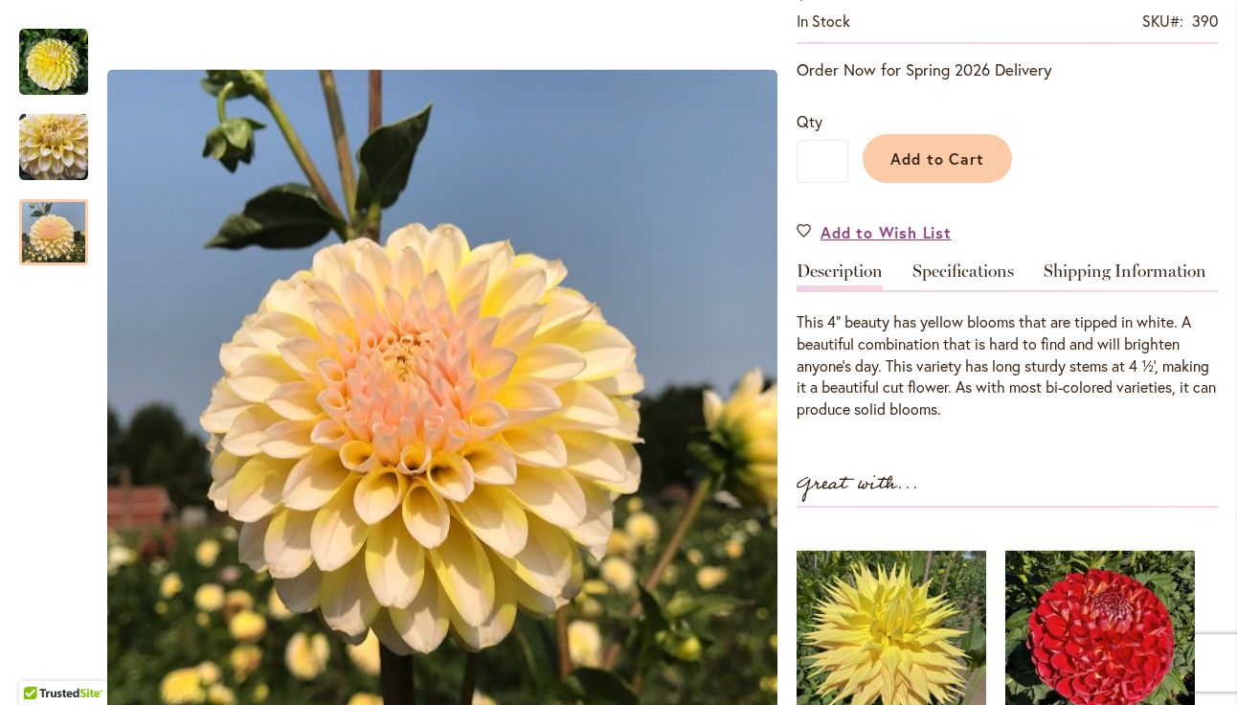
scroll to position [376, 0]
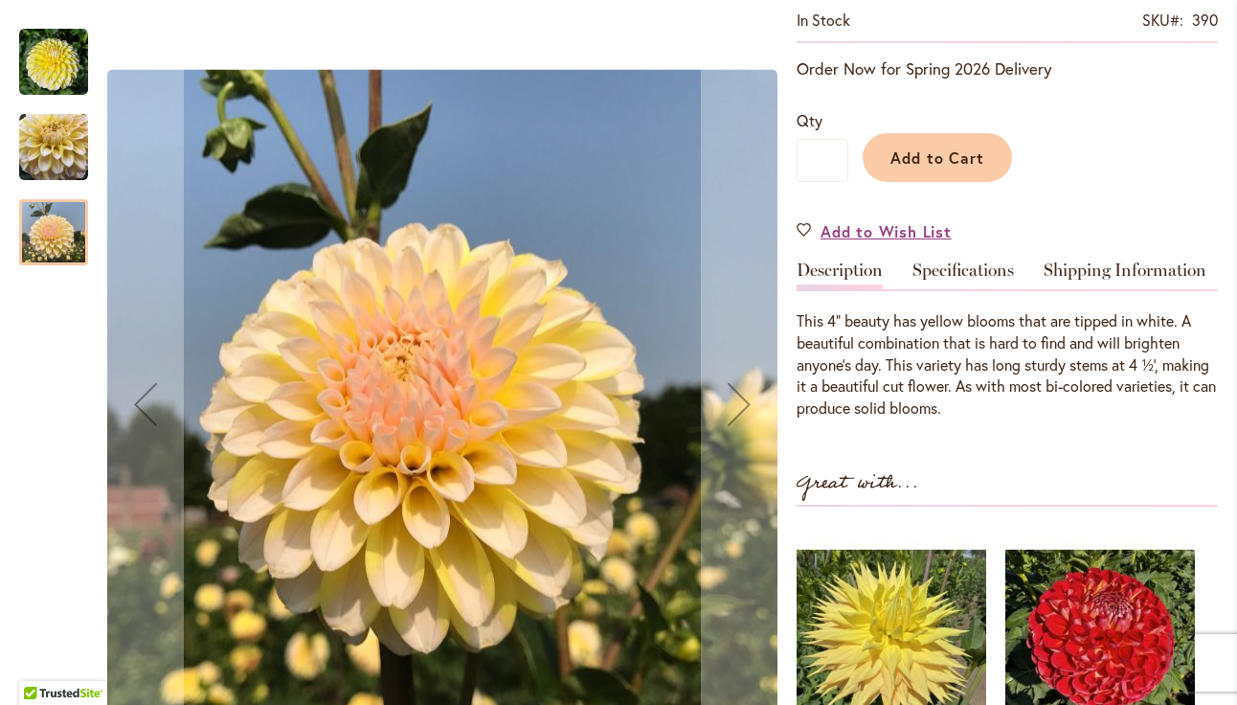
click at [57, 127] on img "OVA-JO" at bounding box center [53, 147] width 69 height 69
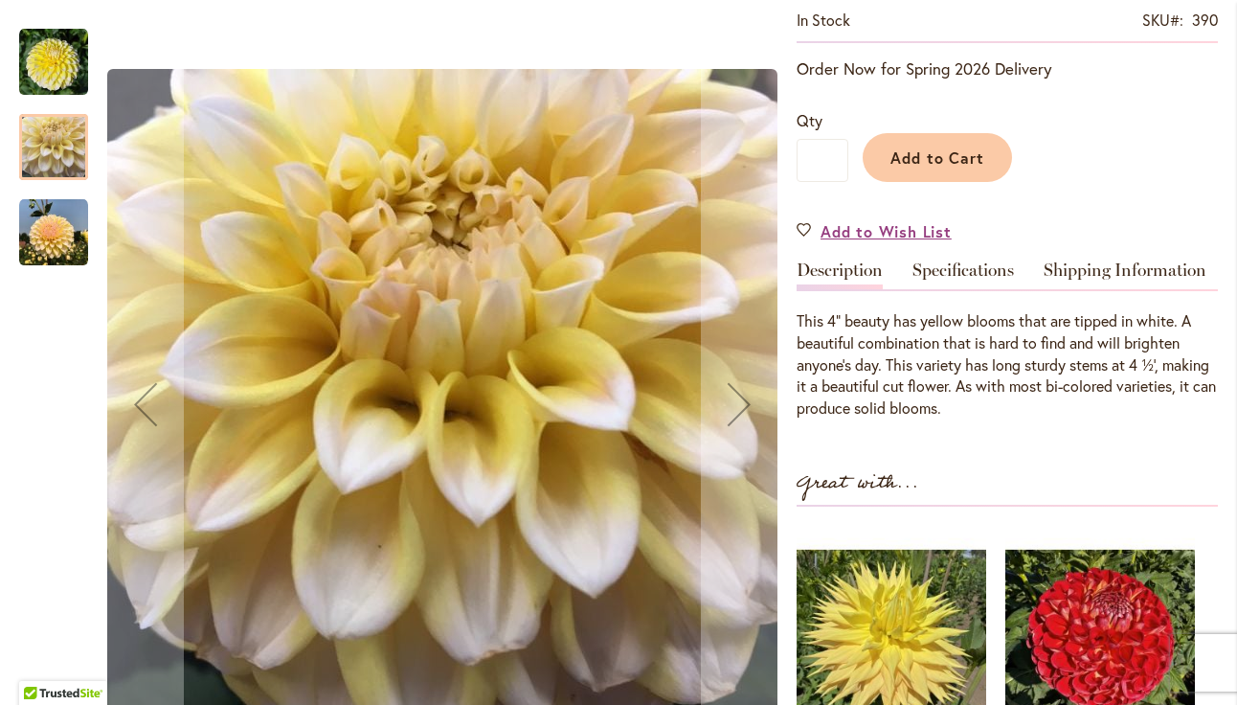
click at [39, 47] on img "OVA-JO" at bounding box center [53, 62] width 69 height 69
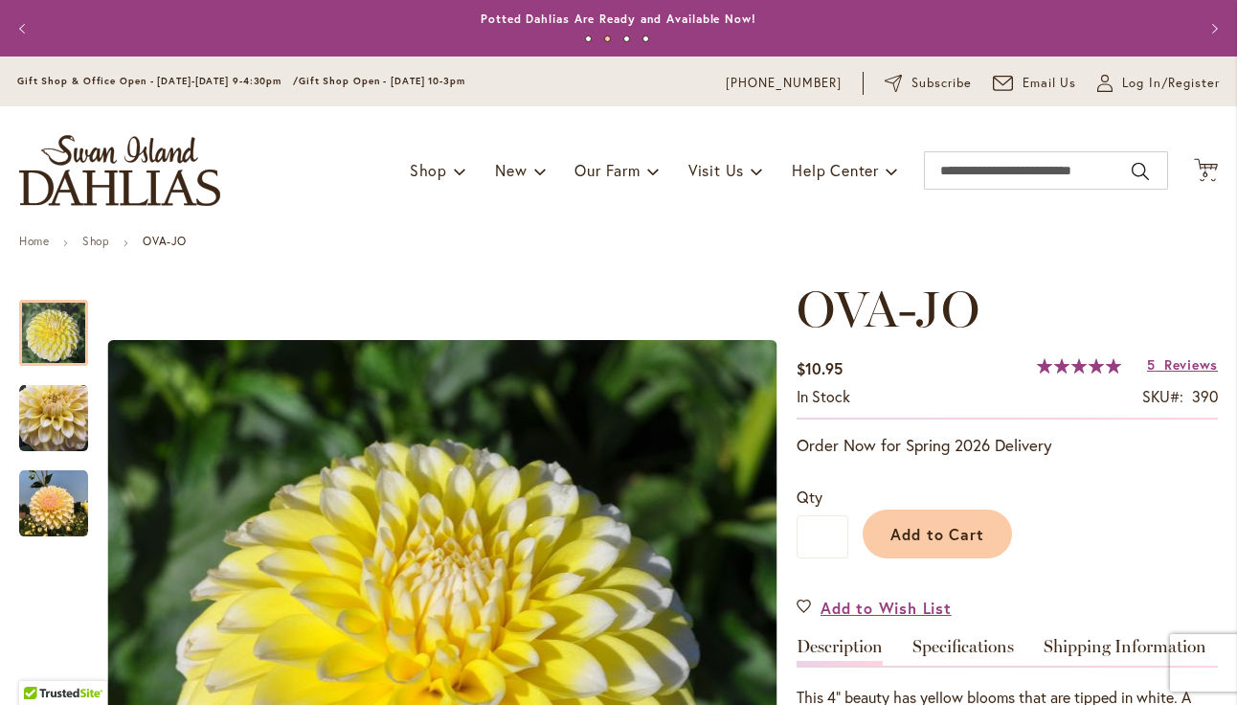
scroll to position [0, 0]
click at [1210, 170] on span "6 6 items" at bounding box center [1206, 175] width 19 height 10
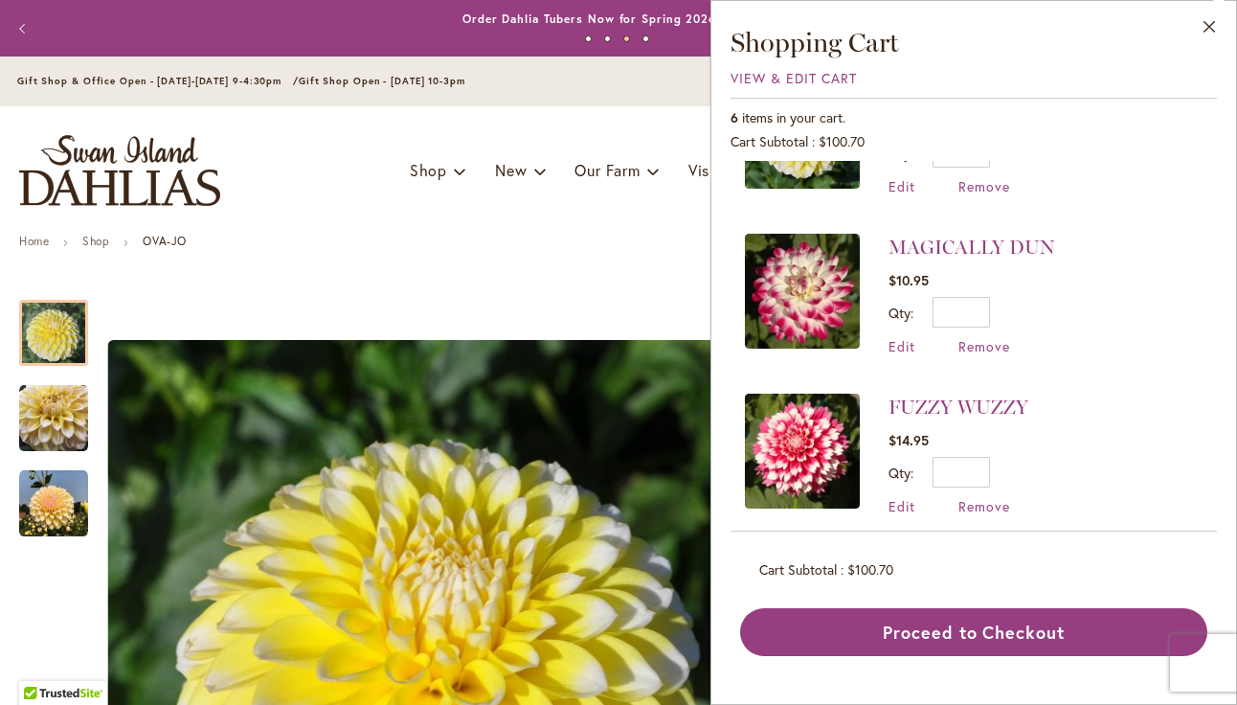
scroll to position [260, 0]
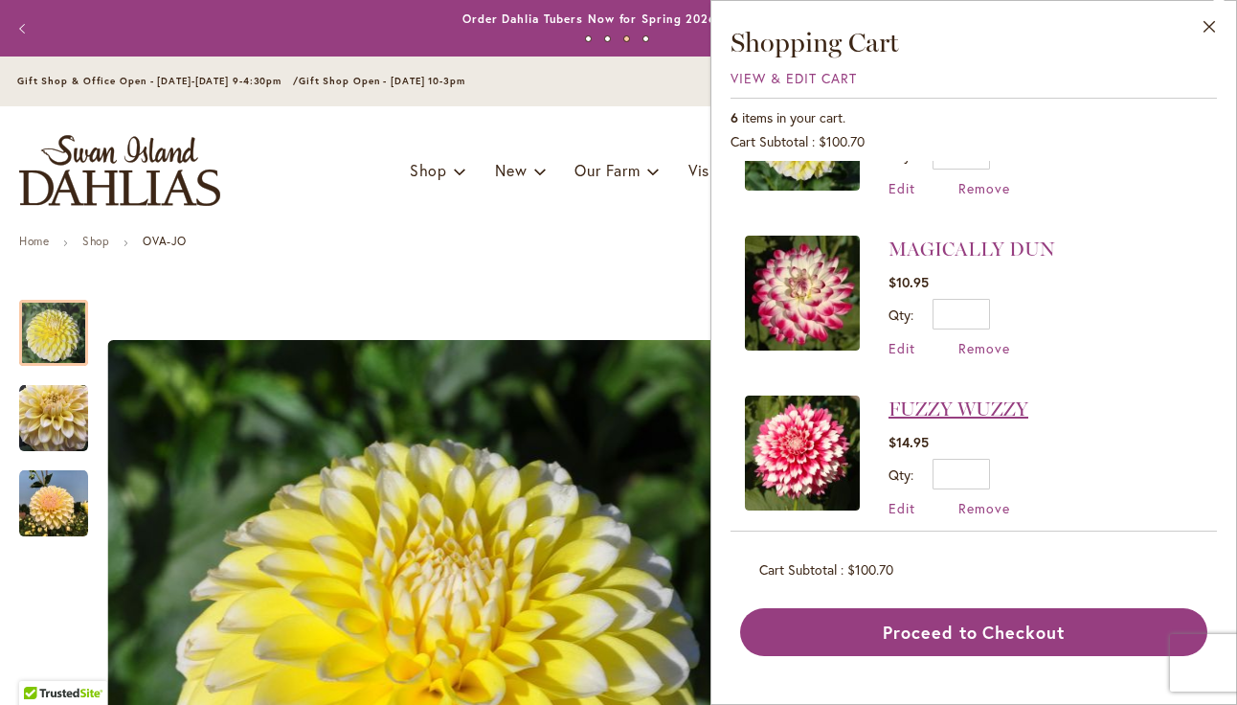
click at [973, 407] on link "FUZZY WUZZY" at bounding box center [959, 408] width 140 height 23
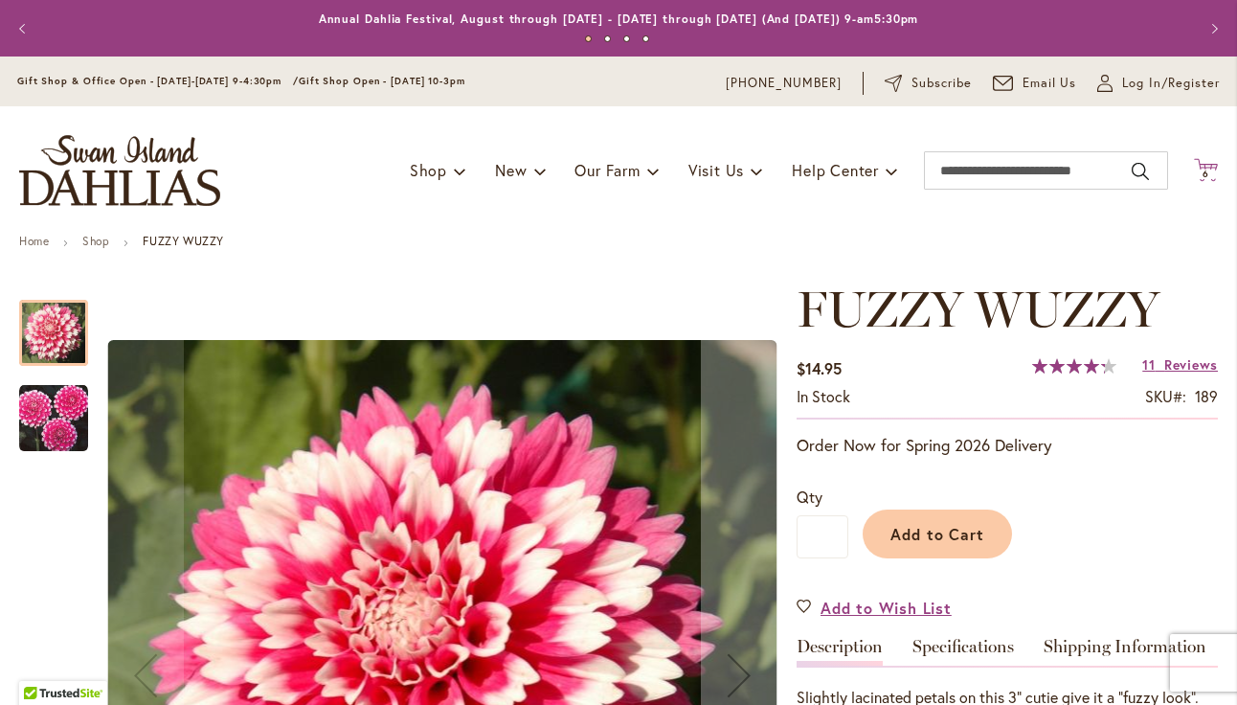
click at [1200, 170] on span "6 6 items" at bounding box center [1206, 175] width 19 height 10
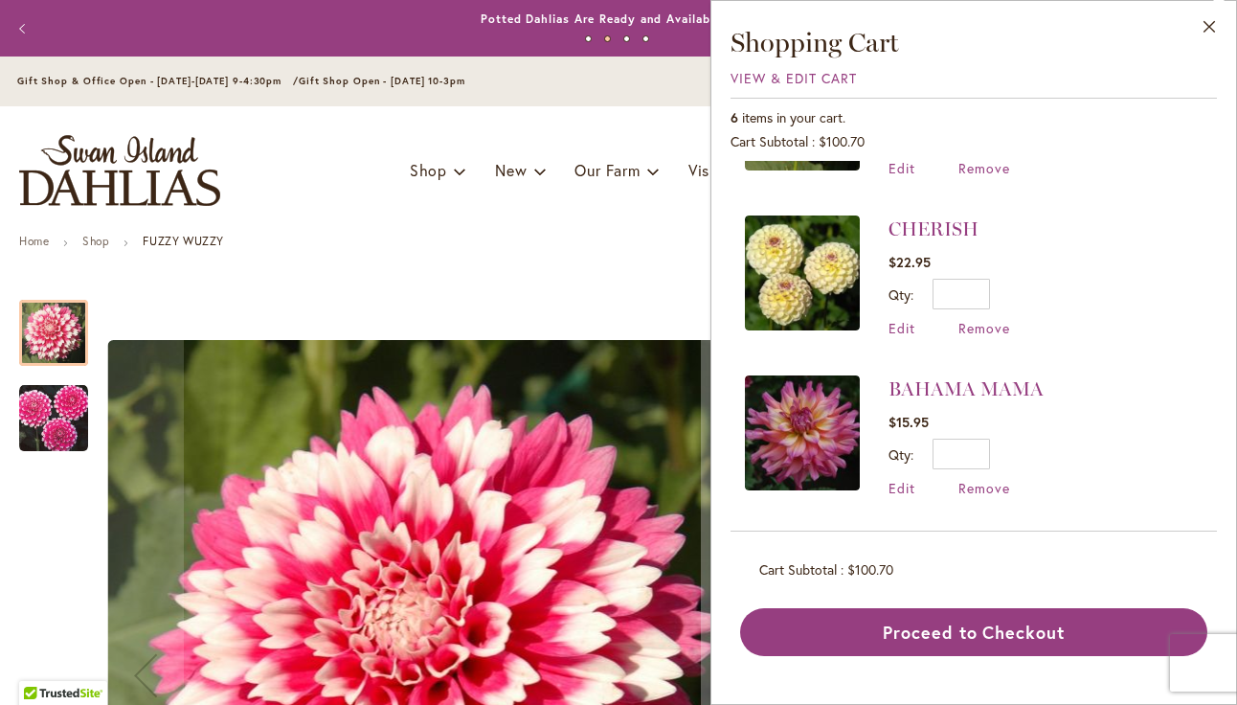
scroll to position [599, 0]
click at [938, 396] on link "BAHAMA MAMA" at bounding box center [966, 388] width 155 height 23
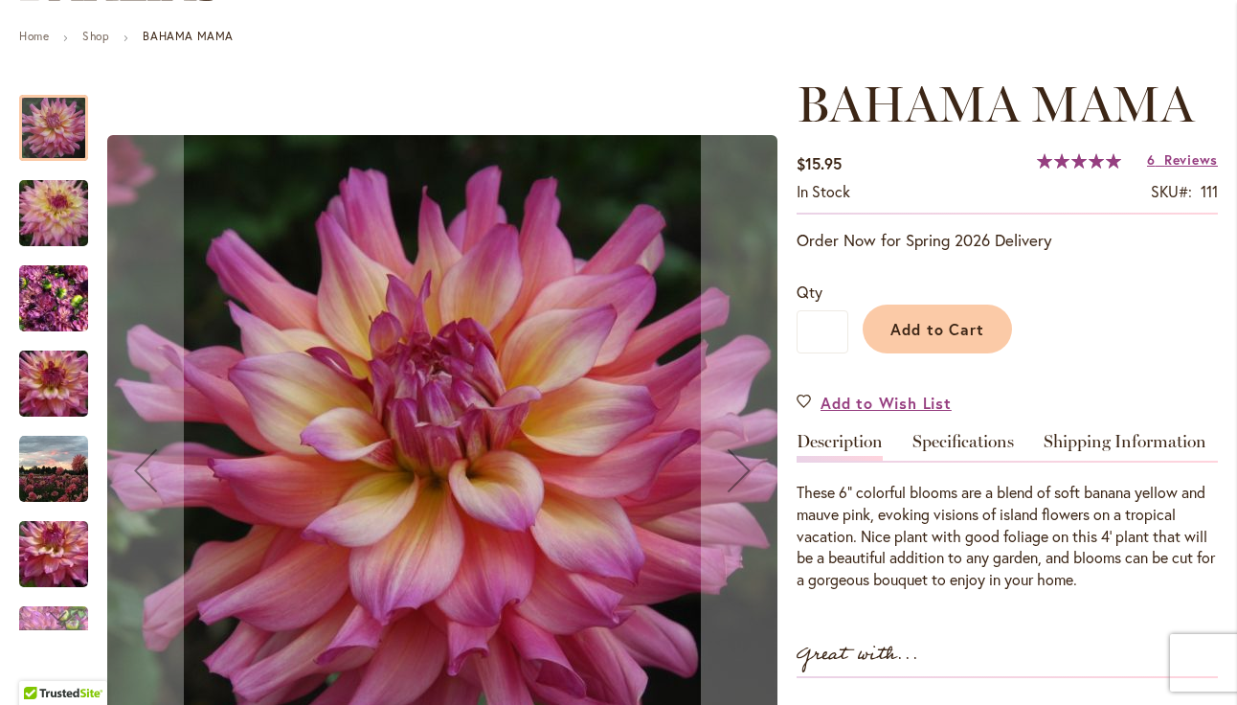
scroll to position [232, 0]
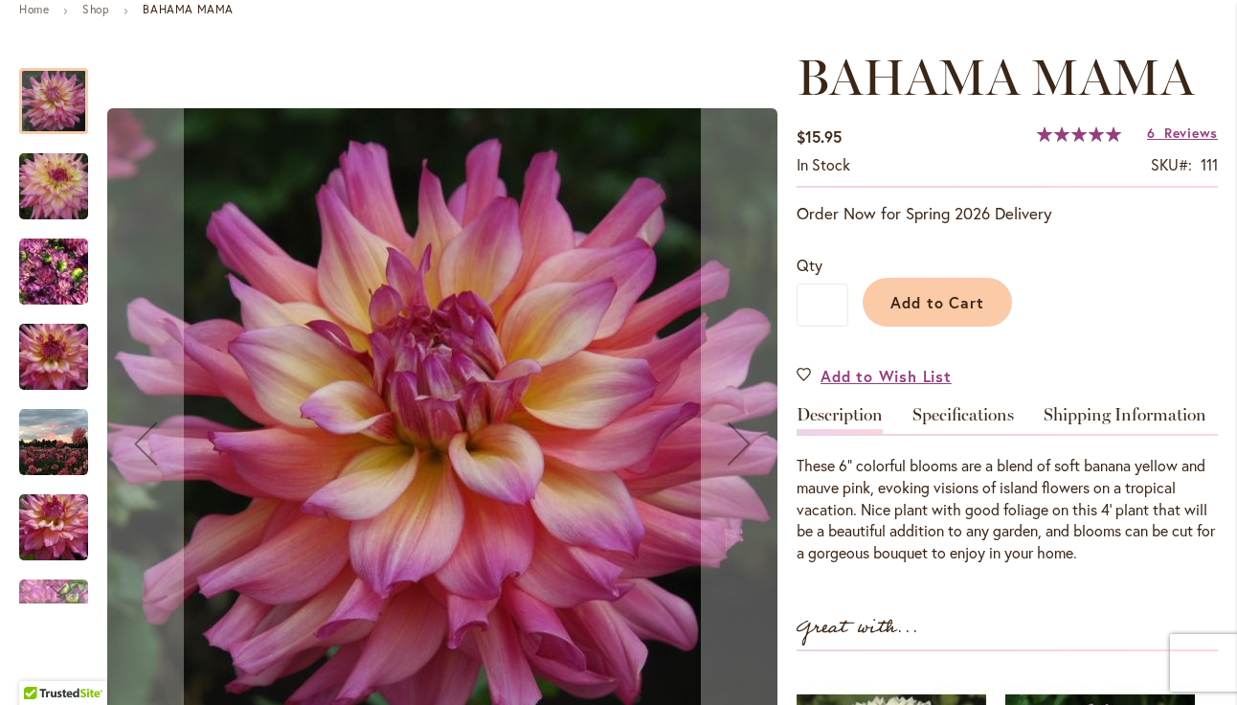
click at [54, 347] on img "Bahama Mama" at bounding box center [54, 357] width 138 height 92
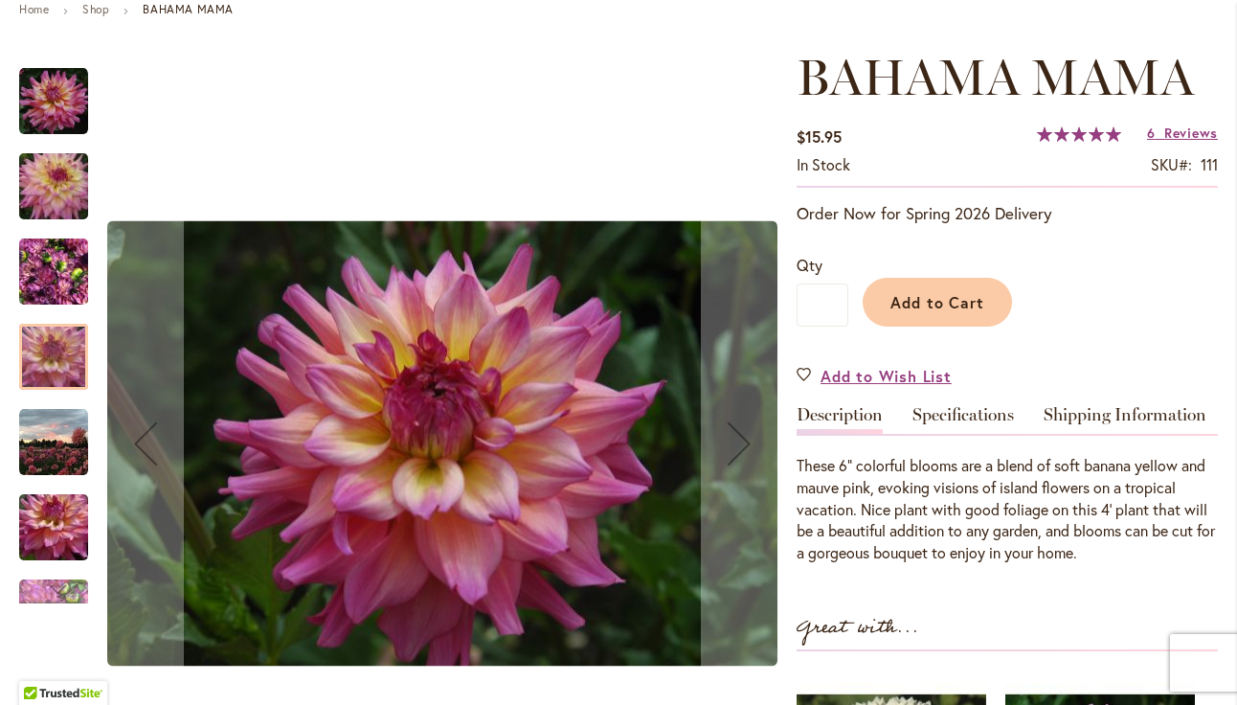
click at [57, 269] on img "Bahama Mama" at bounding box center [53, 272] width 69 height 92
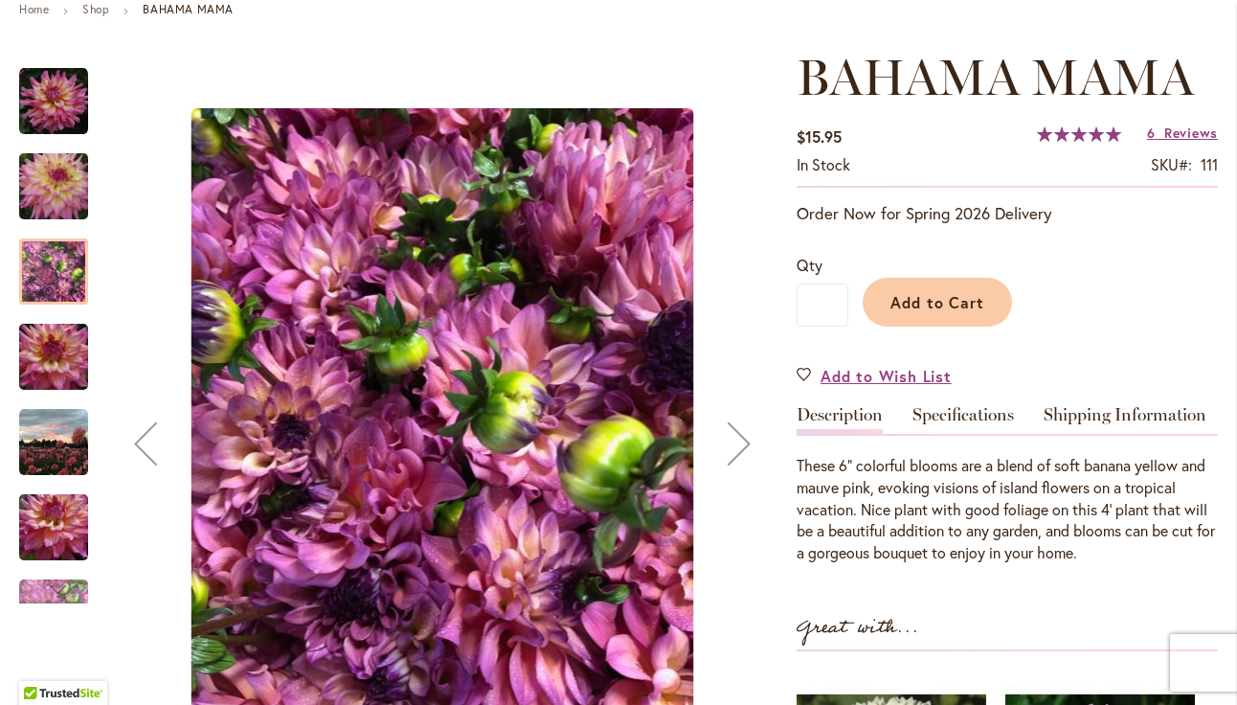
click at [32, 525] on img "Bahama Mama" at bounding box center [54, 528] width 138 height 92
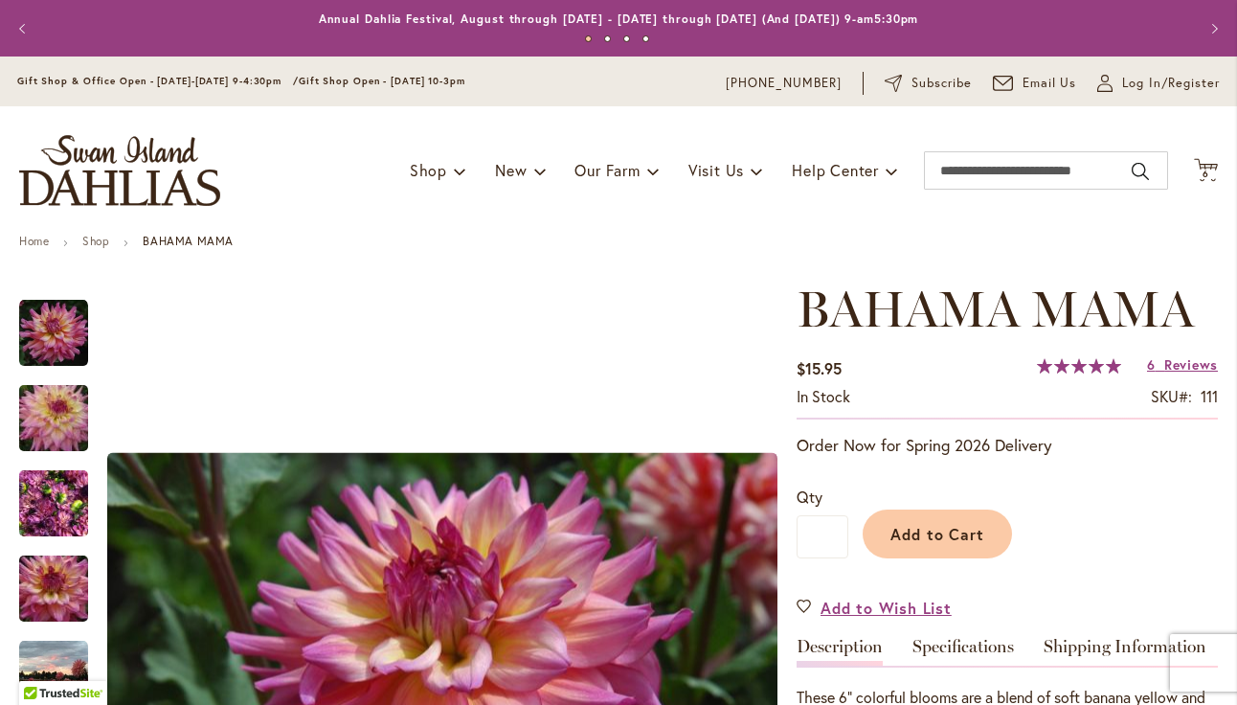
scroll to position [0, 0]
click at [1207, 170] on span "6" at bounding box center [1206, 174] width 7 height 12
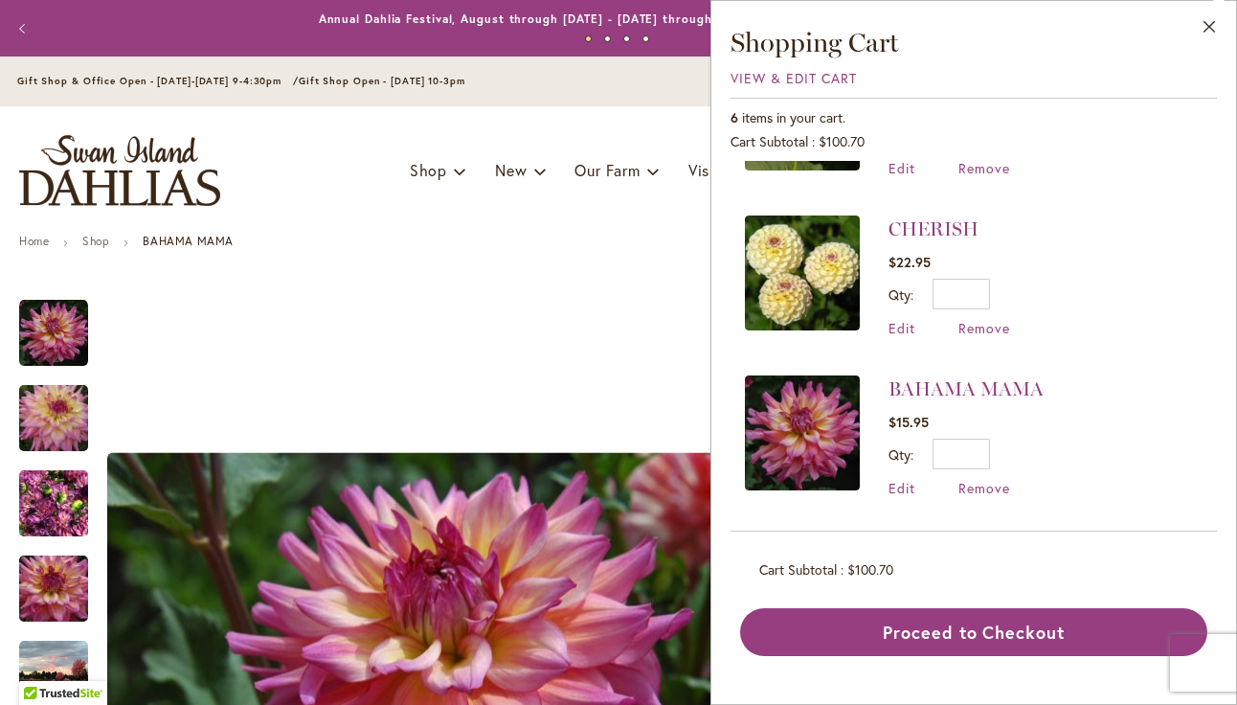
scroll to position [599, 0]
click at [990, 489] on span "Remove" at bounding box center [985, 488] width 52 height 18
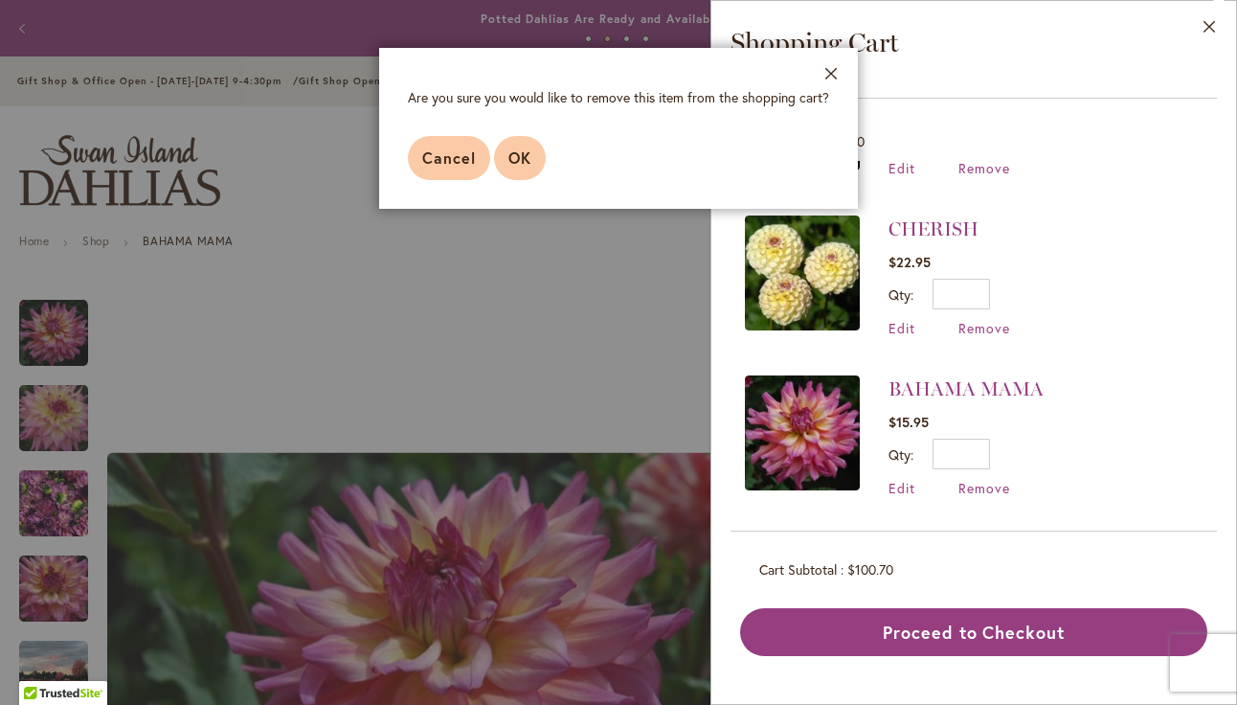
click at [509, 157] on span "OK" at bounding box center [520, 157] width 23 height 20
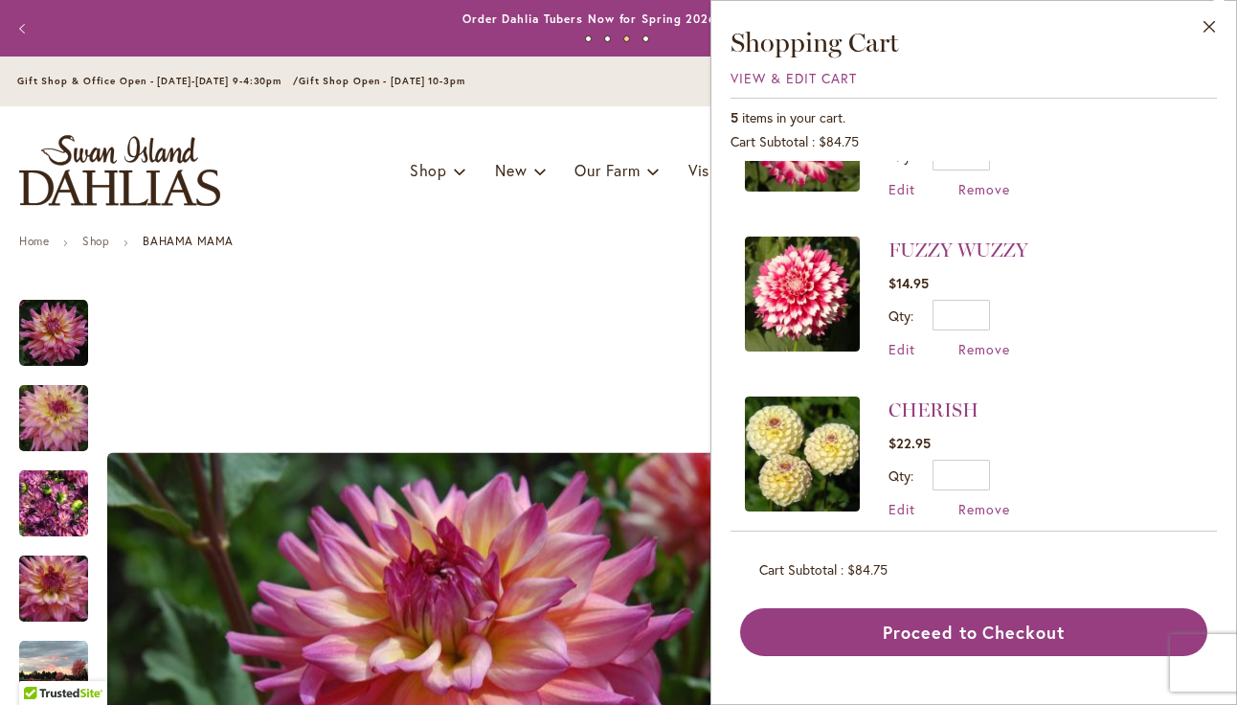
scroll to position [423, 0]
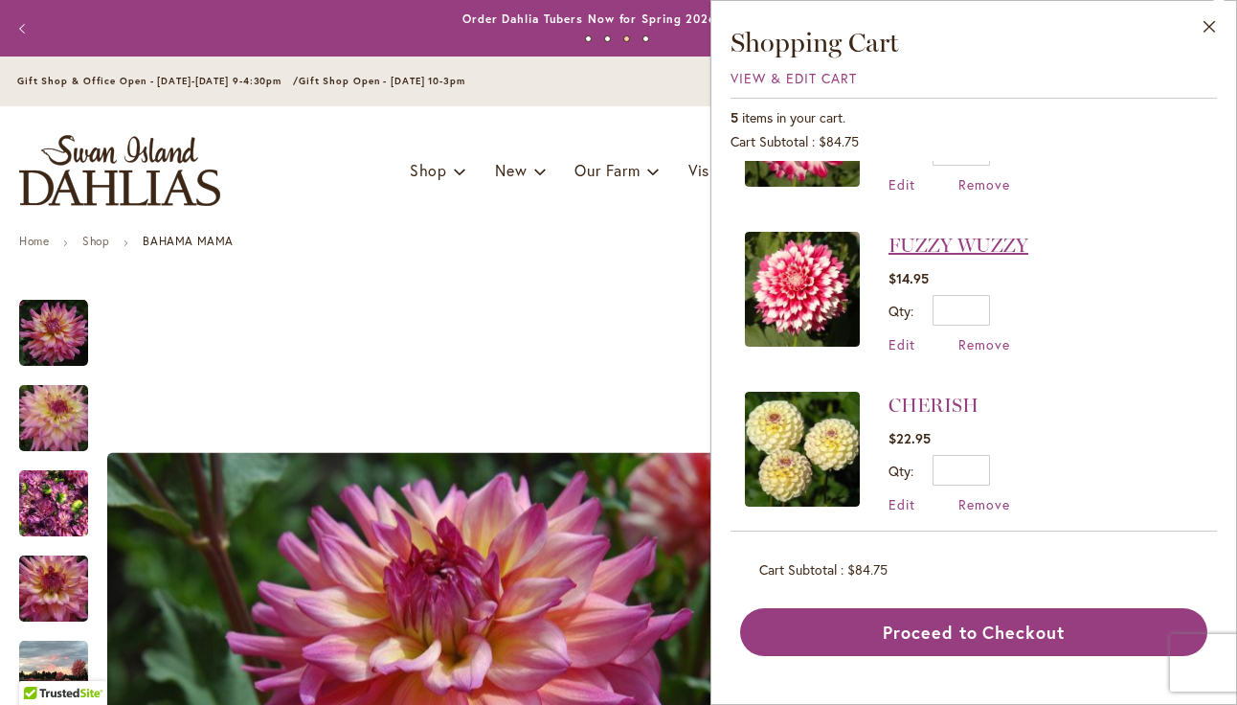
click at [931, 252] on link "FUZZY WUZZY" at bounding box center [959, 245] width 140 height 23
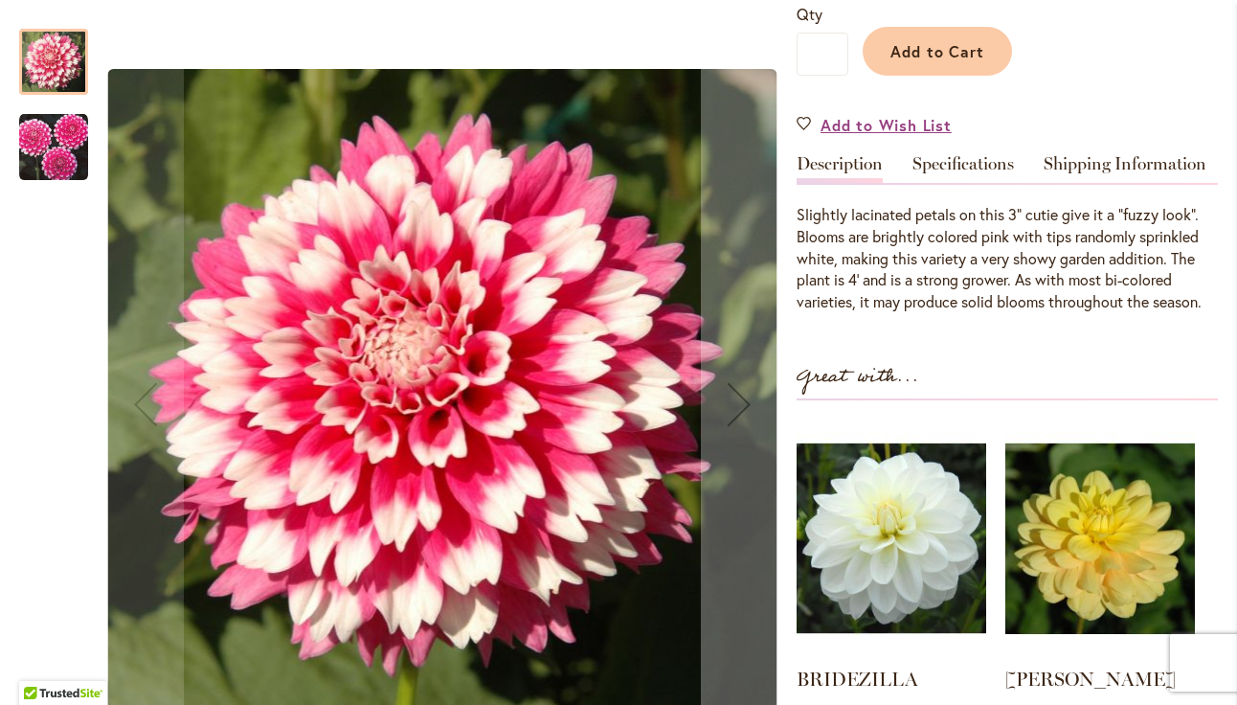
scroll to position [483, 0]
click at [76, 144] on img "FUZZY WUZZY" at bounding box center [53, 147] width 69 height 69
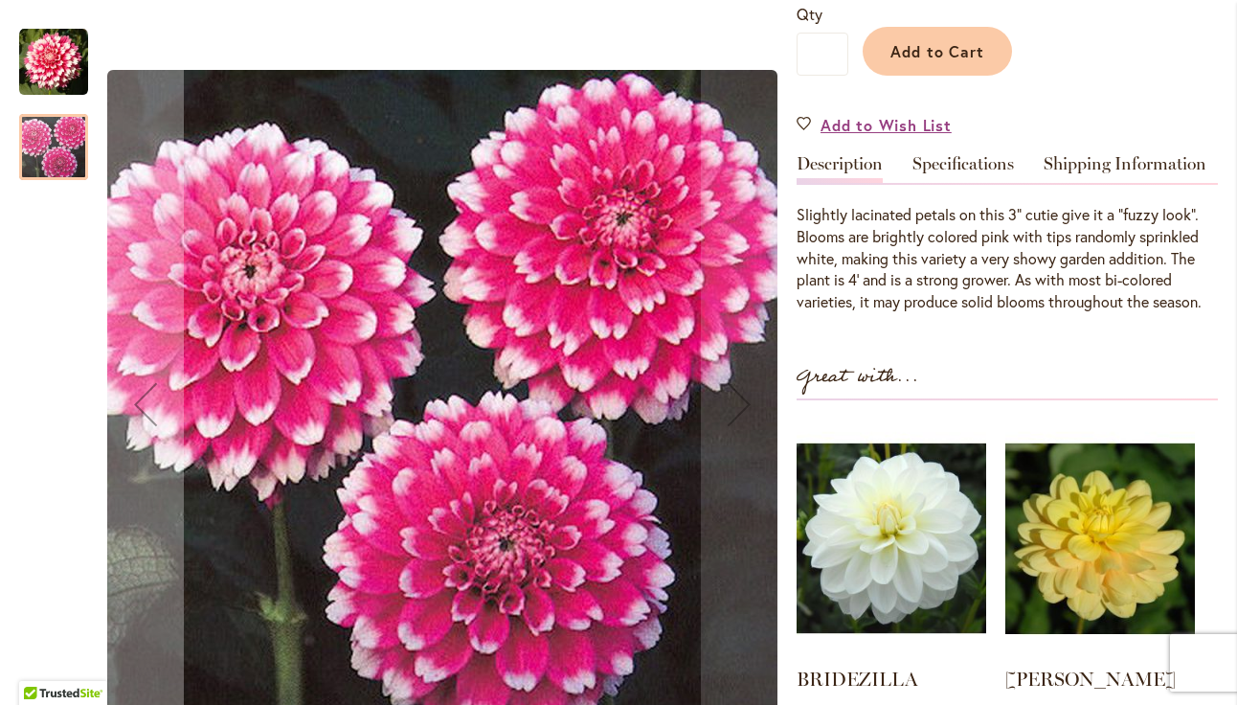
click at [59, 70] on img "FUZZY WUZZY" at bounding box center [53, 62] width 69 height 69
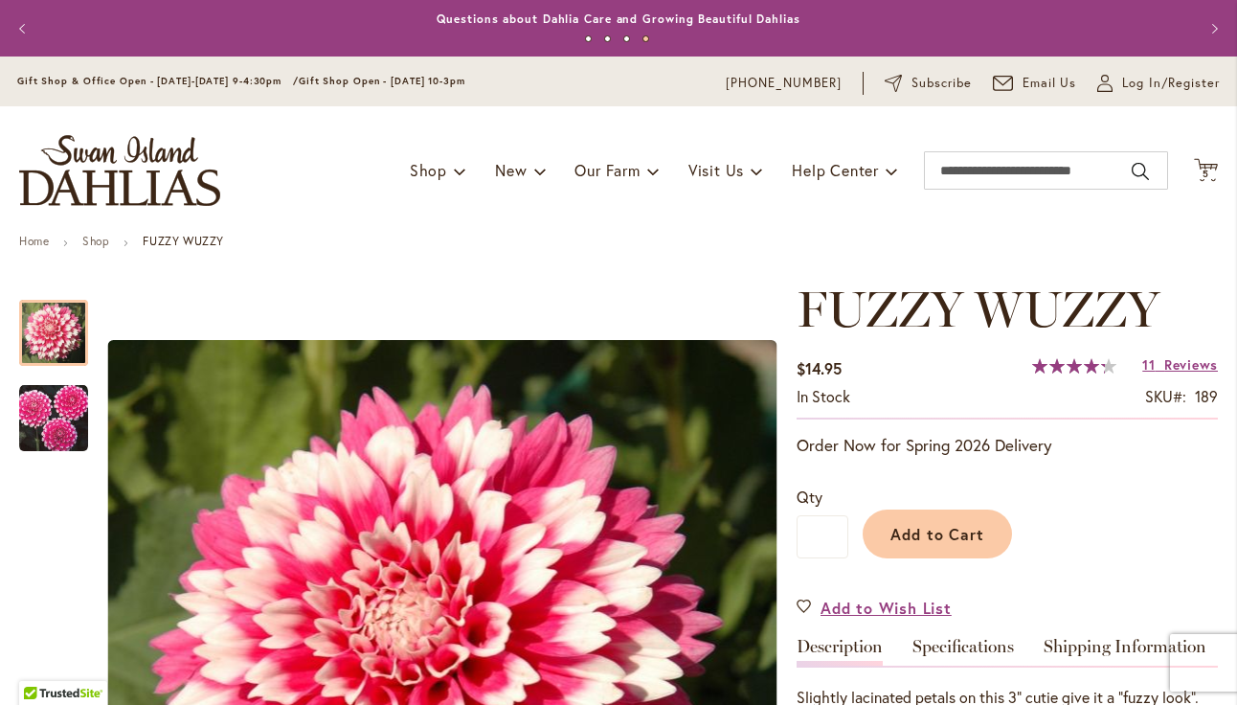
scroll to position [0, 0]
click at [1201, 170] on span "5 5 items" at bounding box center [1206, 175] width 19 height 10
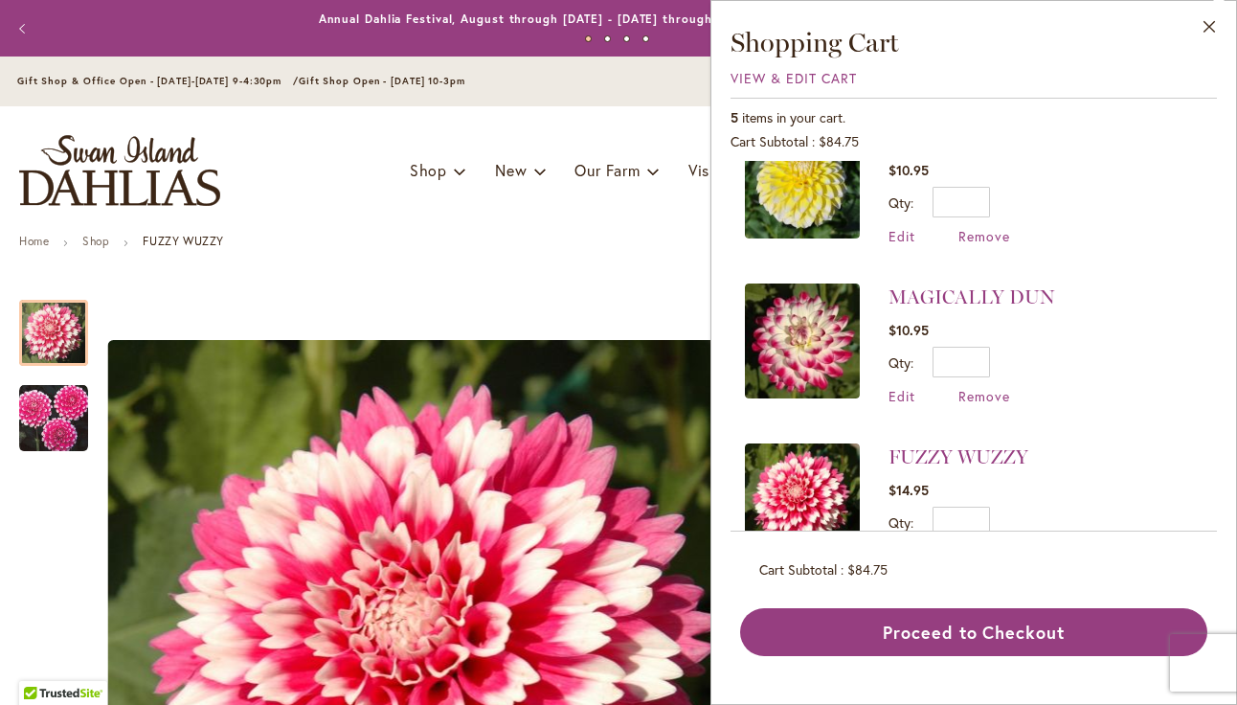
scroll to position [215, 0]
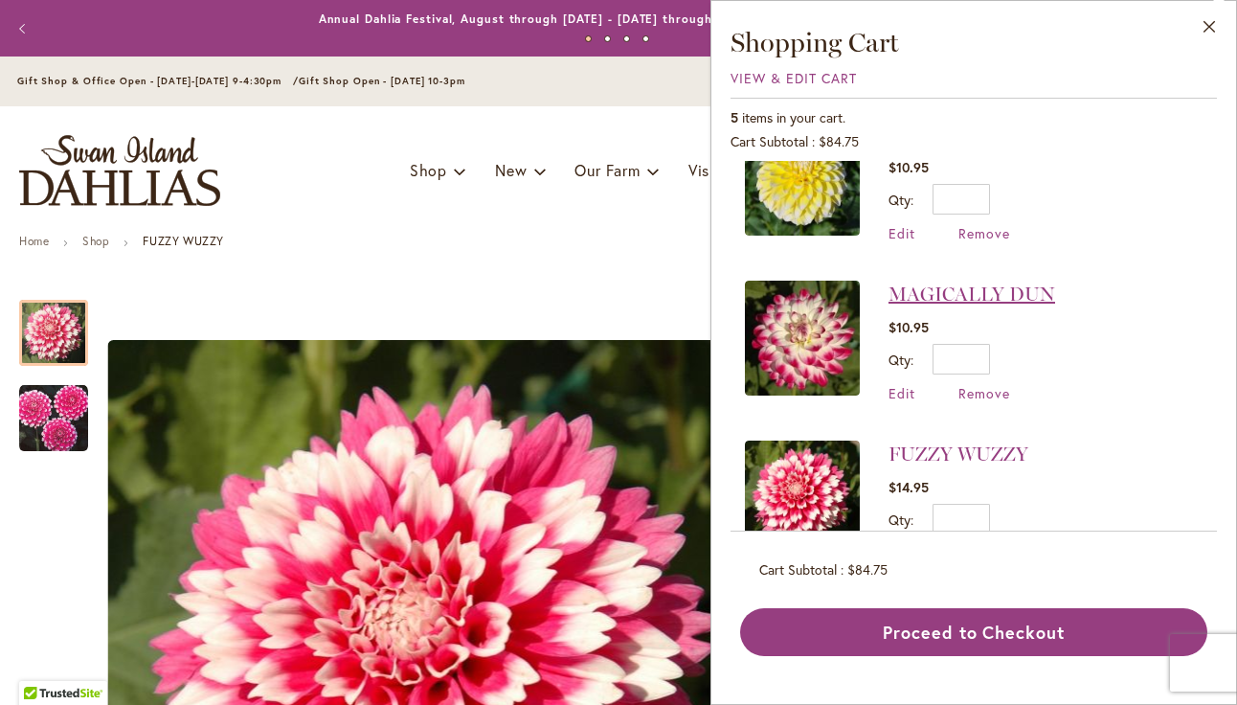
click at [968, 300] on link "MAGICALLY DUN" at bounding box center [972, 294] width 167 height 23
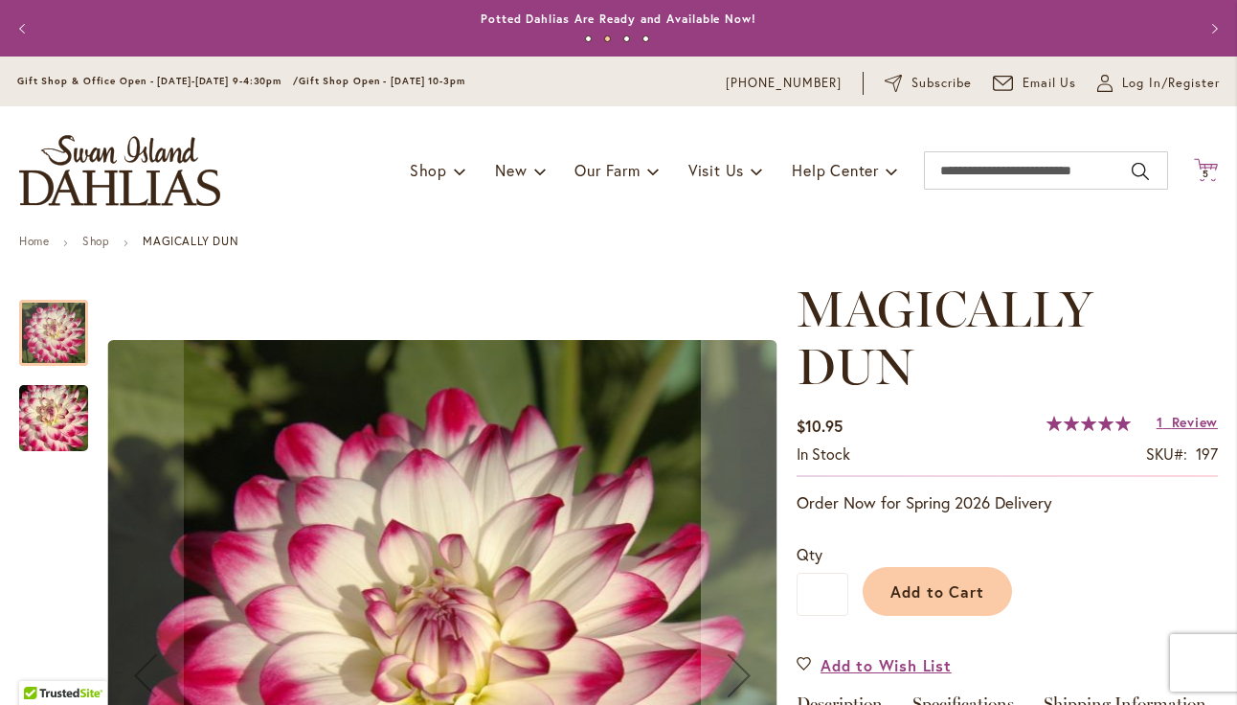
click at [1203, 173] on span "5" at bounding box center [1206, 174] width 7 height 12
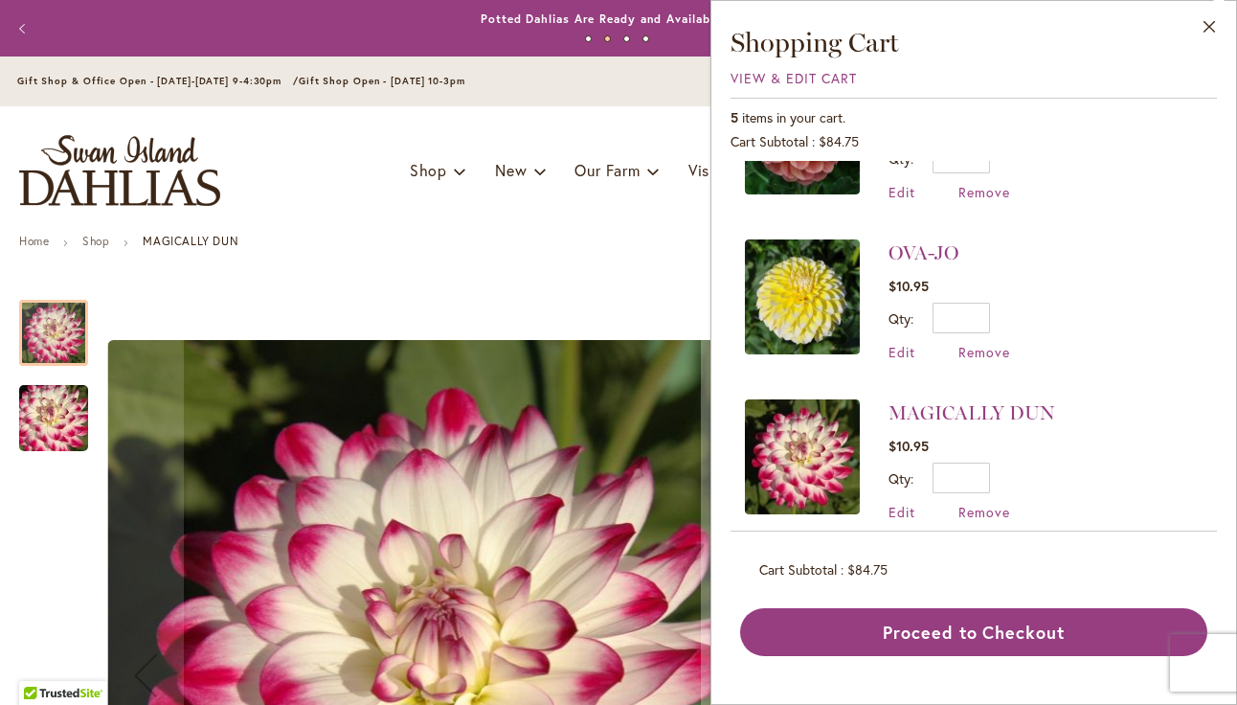
scroll to position [107, 0]
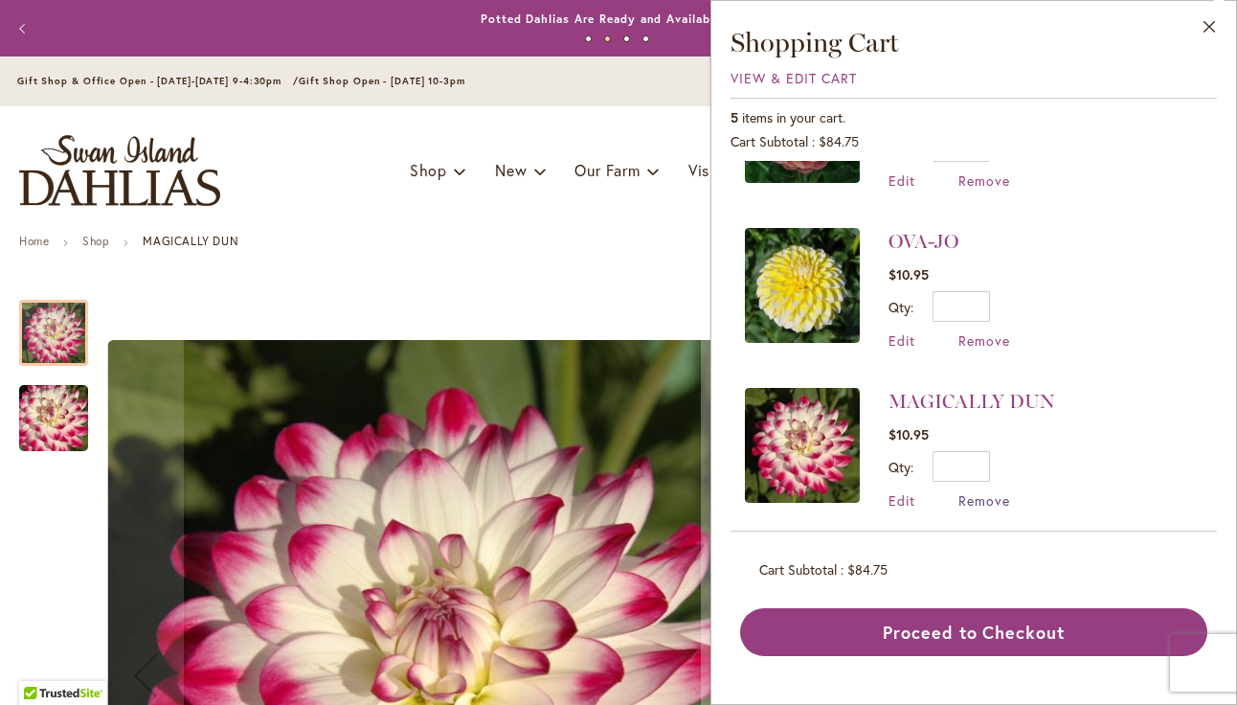
click at [972, 499] on span "Remove" at bounding box center [985, 500] width 52 height 18
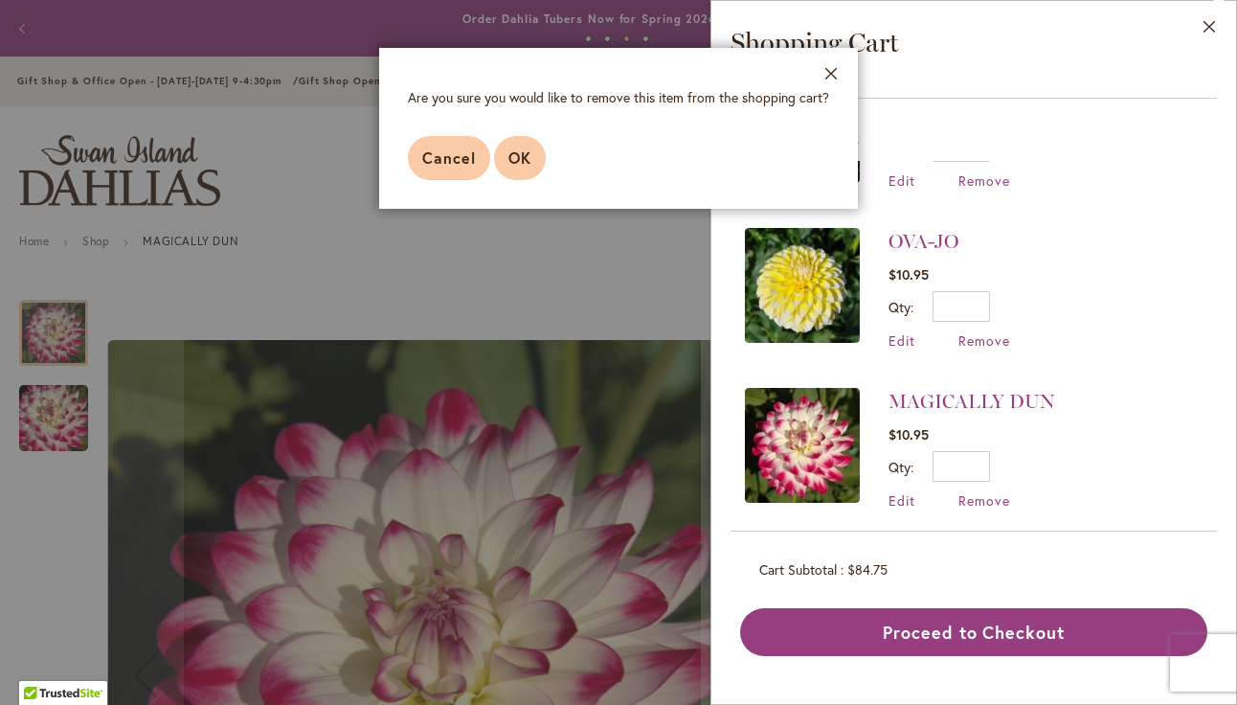
click at [531, 165] on span "OK" at bounding box center [520, 157] width 23 height 20
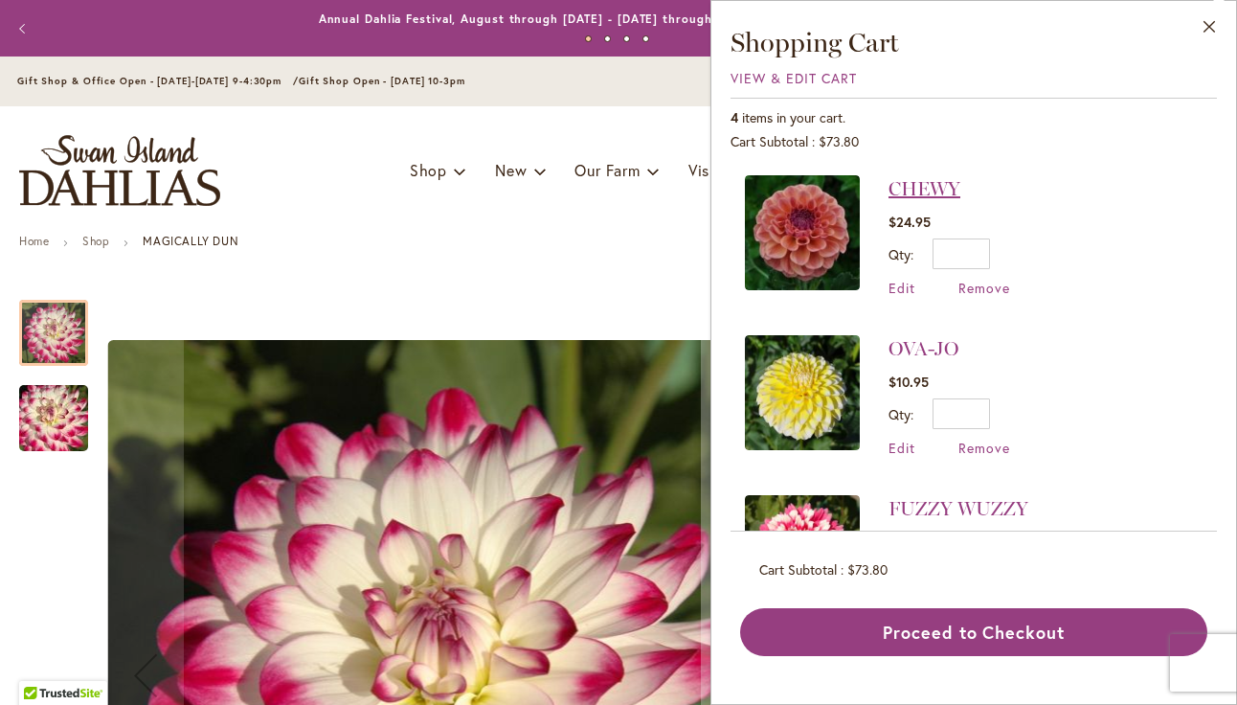
click at [931, 187] on link "CHEWY" at bounding box center [925, 188] width 72 height 23
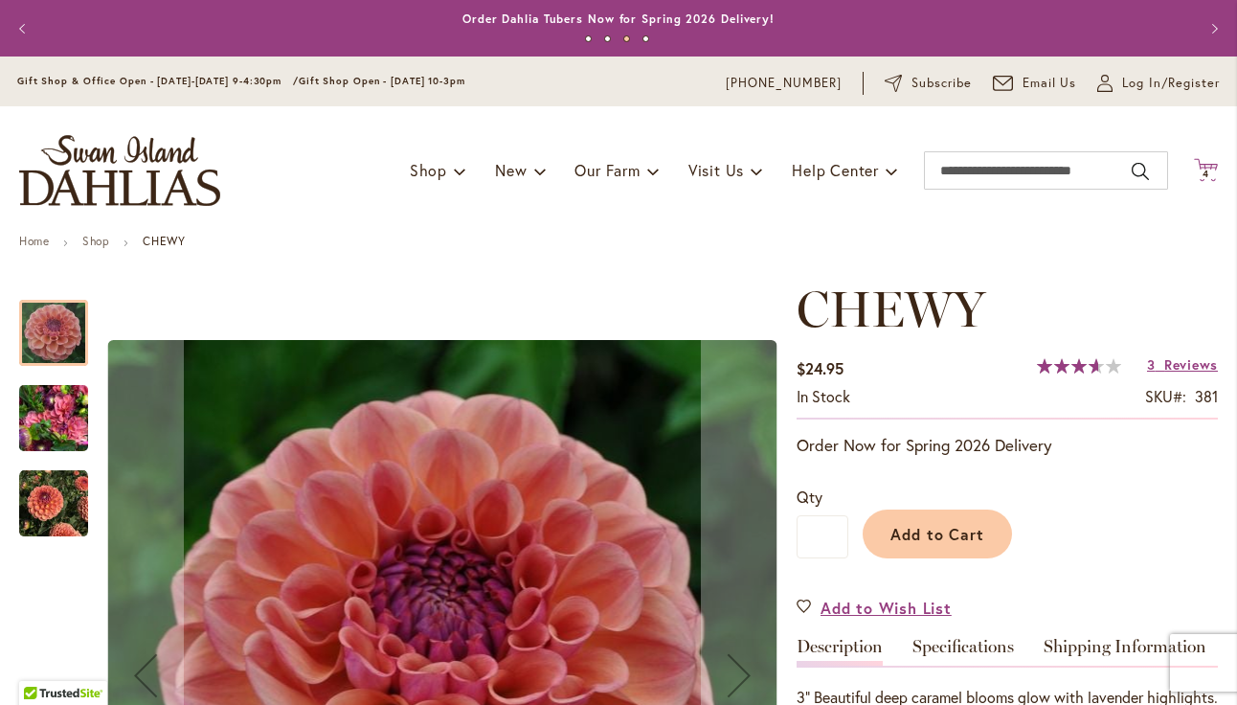
click at [1208, 172] on span "4" at bounding box center [1206, 174] width 7 height 12
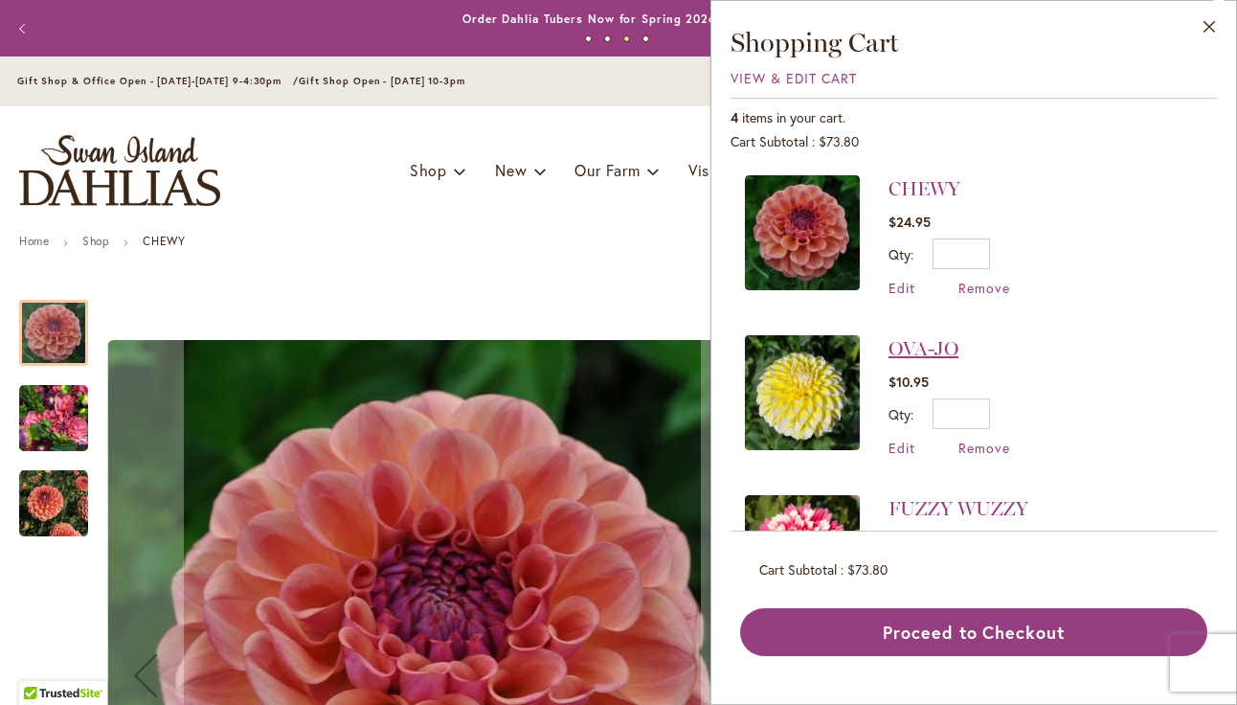
click at [923, 348] on link "OVA-JO" at bounding box center [924, 348] width 70 height 23
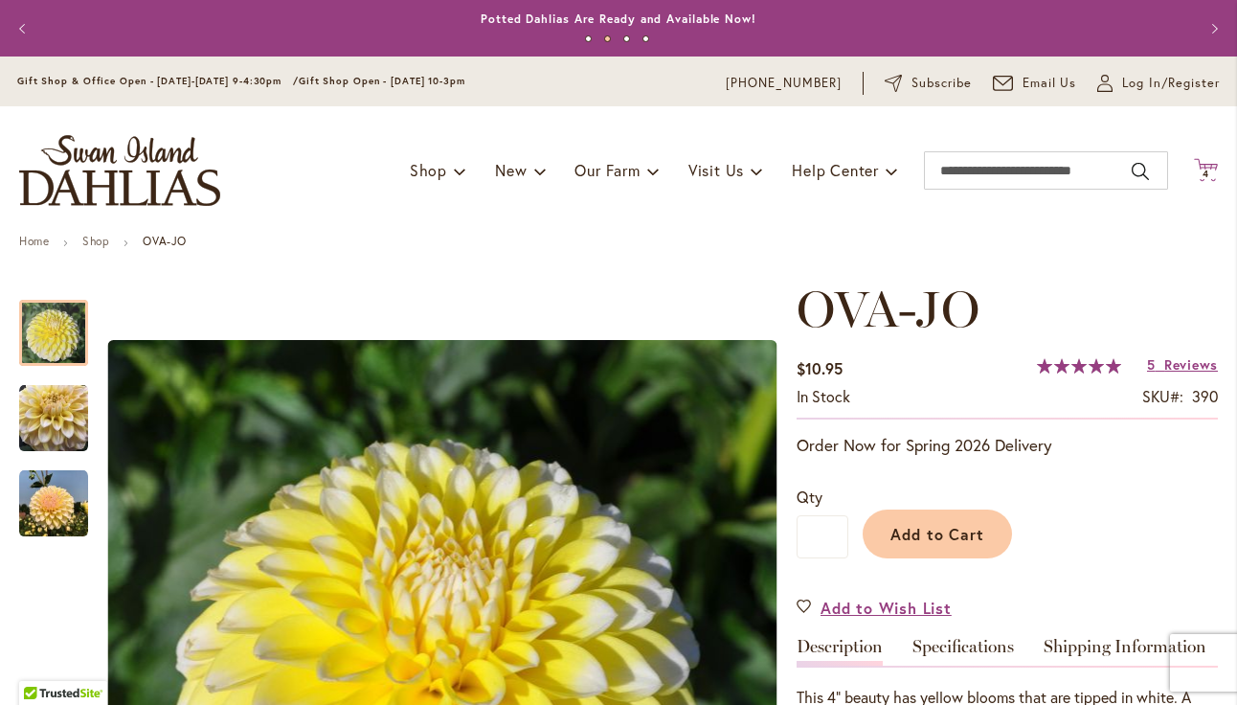
click at [1205, 170] on span "4" at bounding box center [1206, 174] width 7 height 12
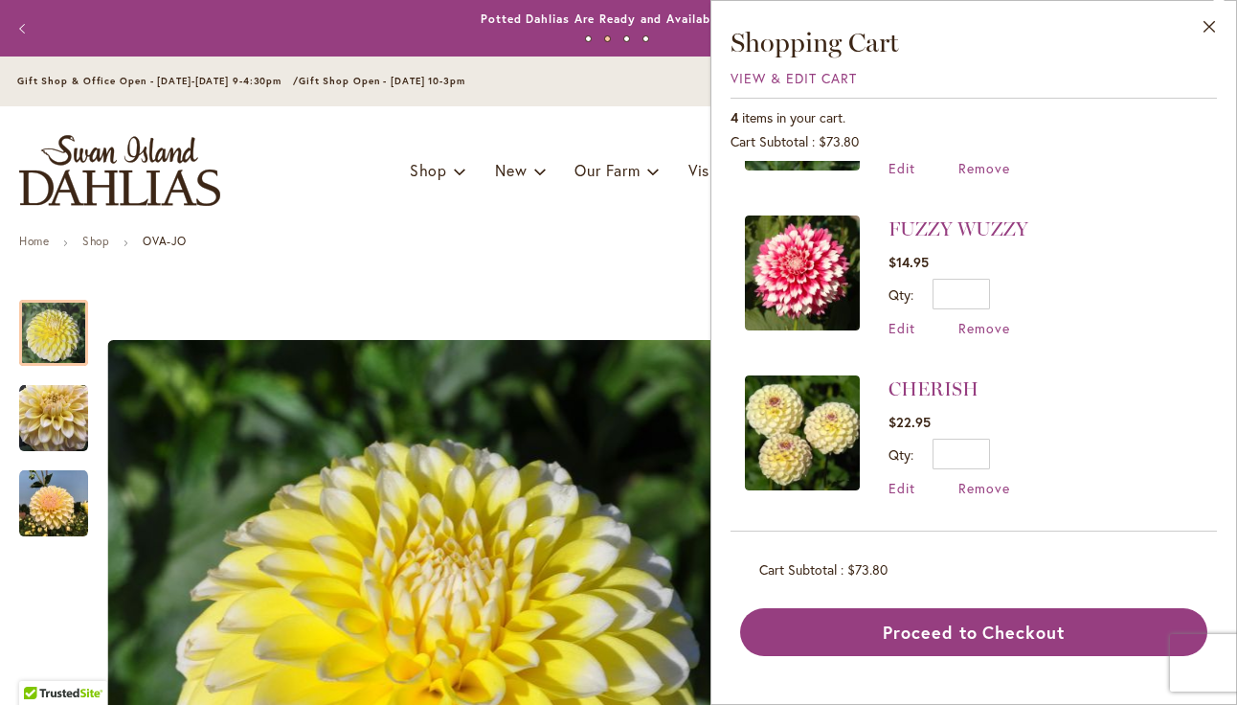
scroll to position [280, 0]
click at [961, 227] on link "FUZZY WUZZY" at bounding box center [959, 228] width 140 height 23
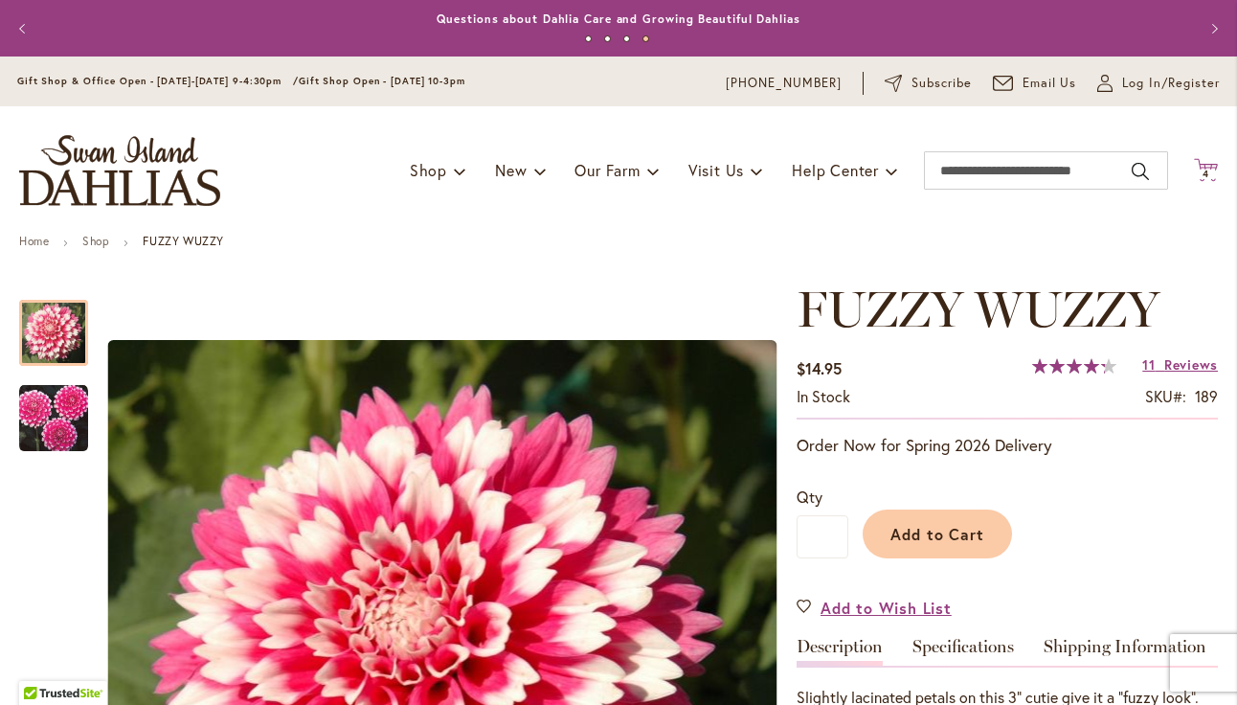
click at [1202, 174] on span "4 4 items" at bounding box center [1206, 175] width 19 height 10
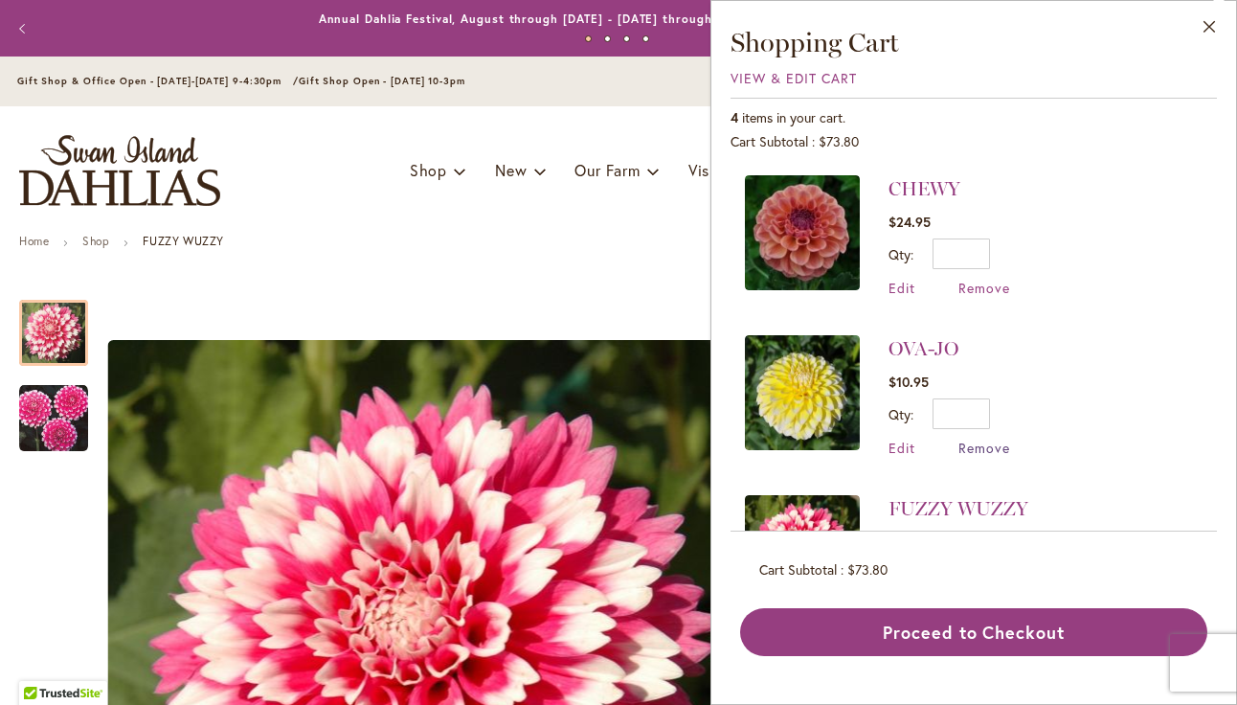
click at [975, 451] on span "Remove" at bounding box center [985, 448] width 52 height 18
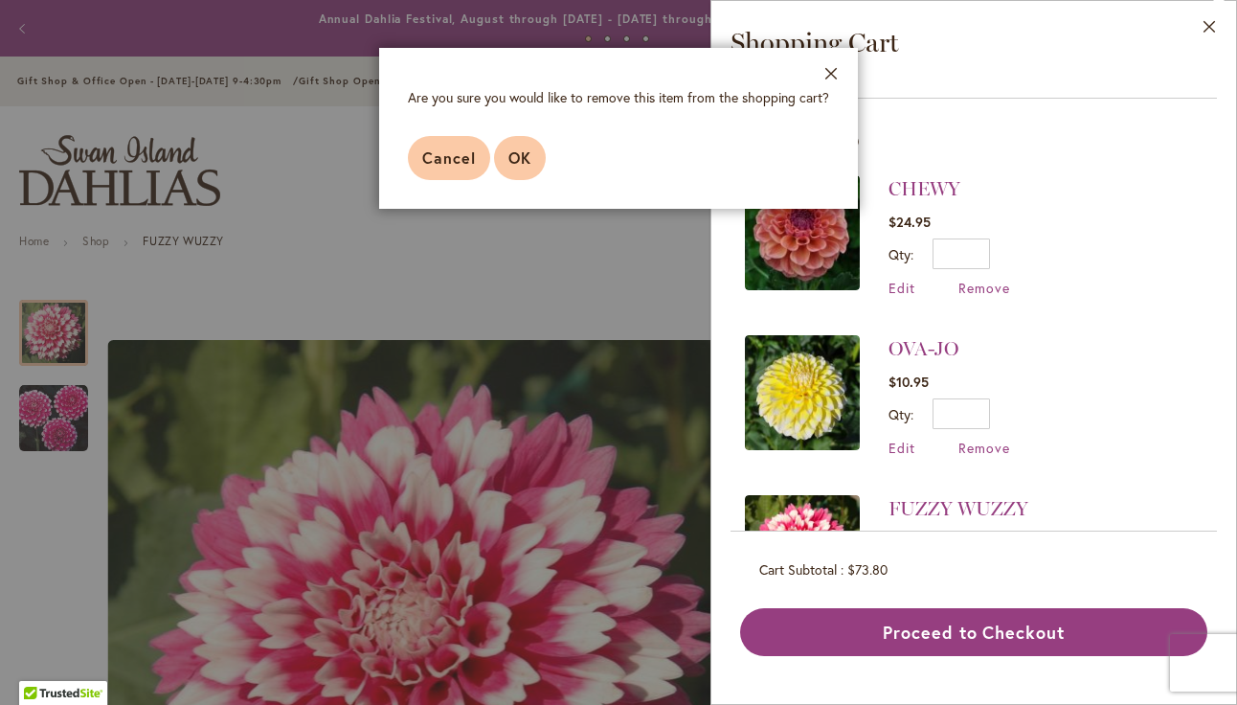
click at [519, 152] on span "OK" at bounding box center [520, 157] width 23 height 20
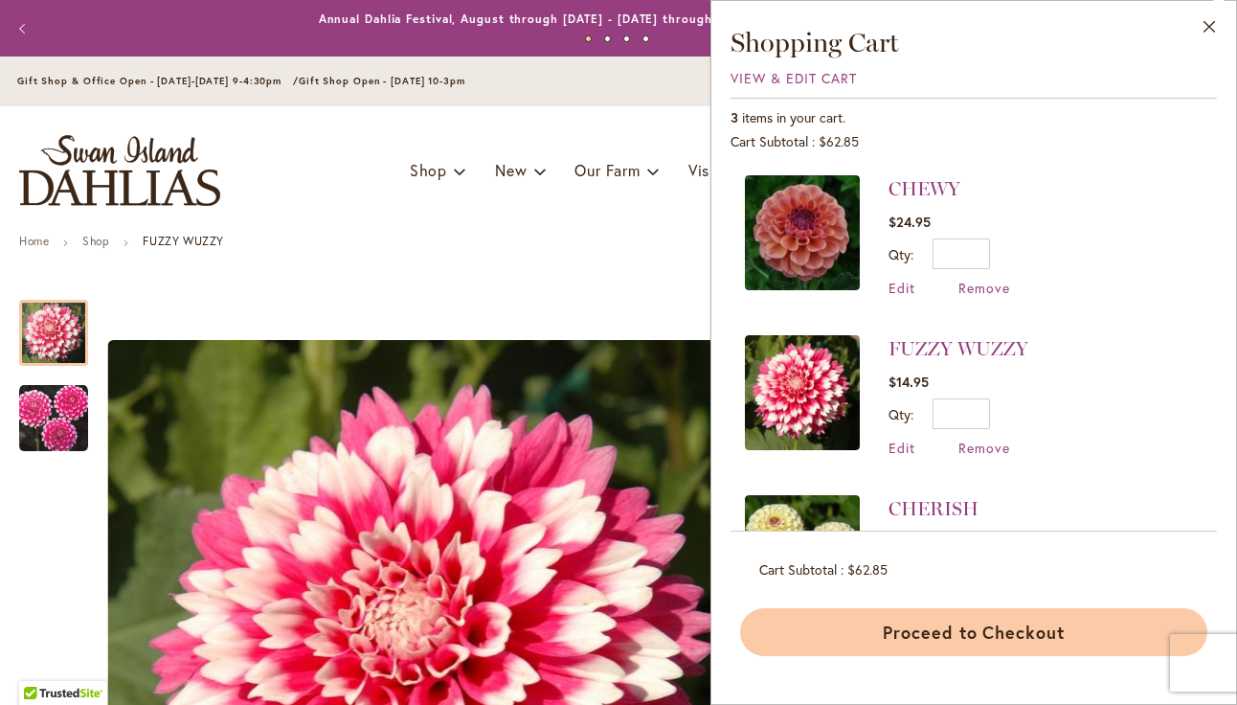
click at [966, 611] on button "Proceed to Checkout" at bounding box center [973, 632] width 467 height 48
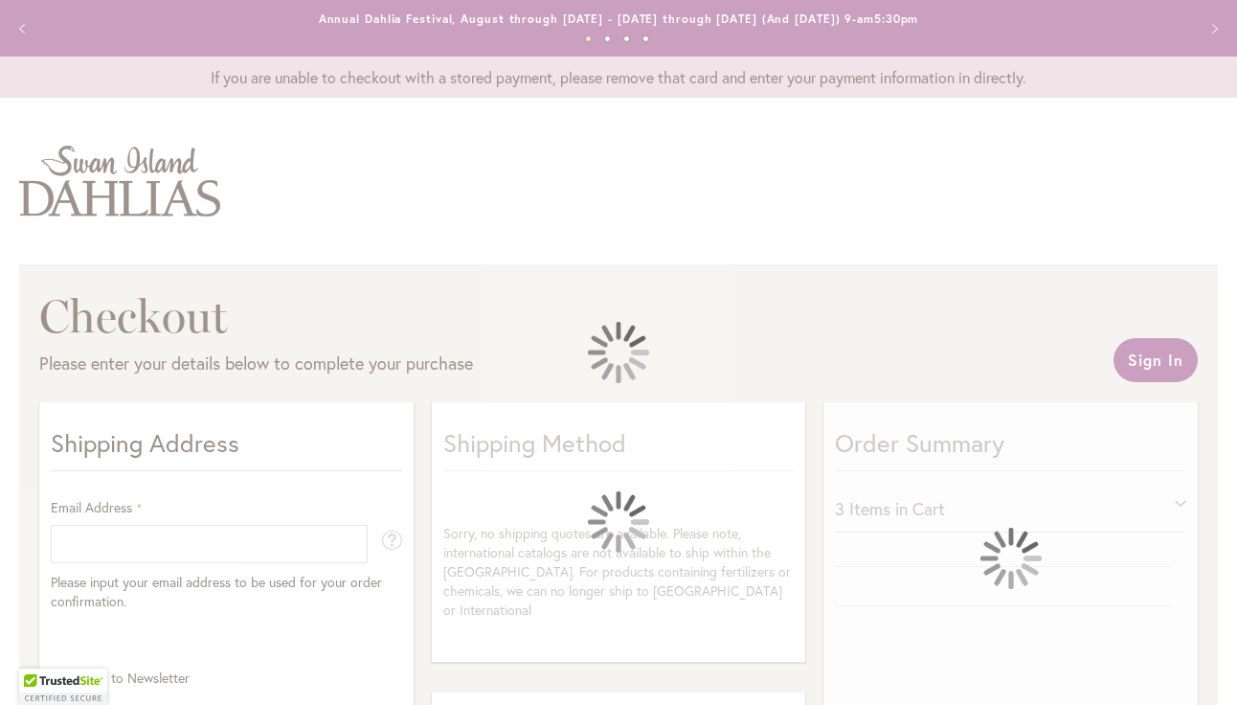
select select "**"
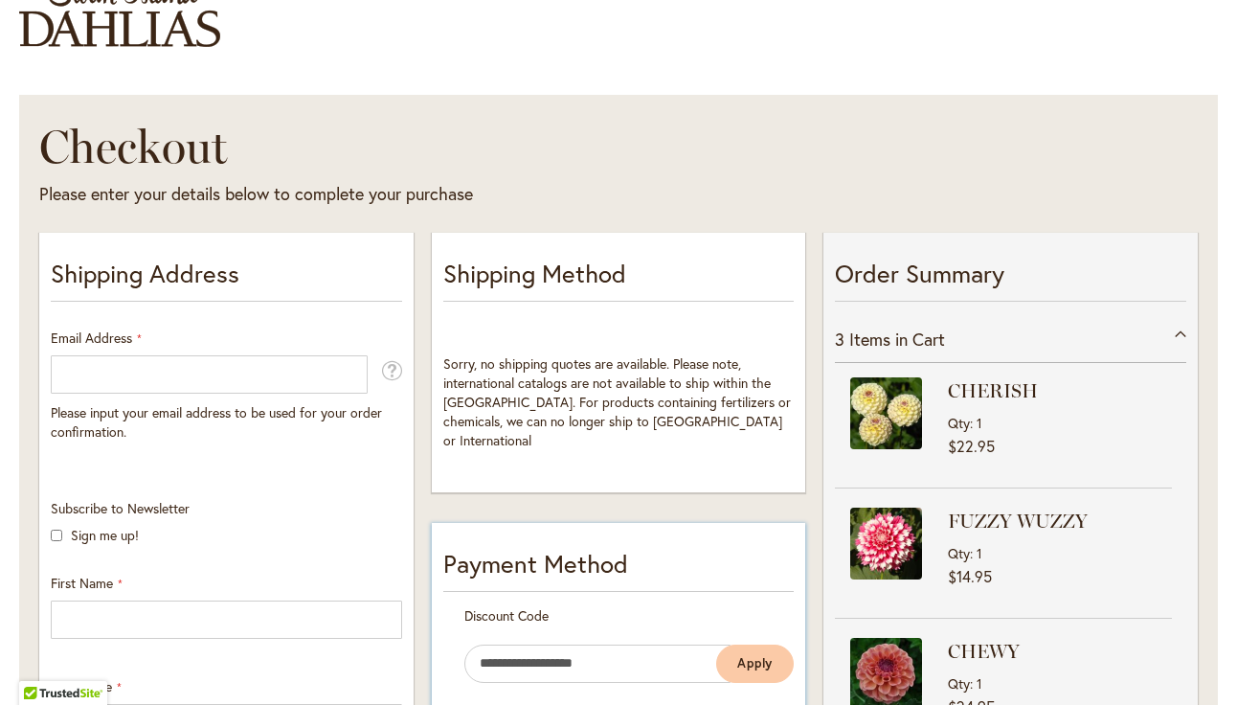
scroll to position [138, 0]
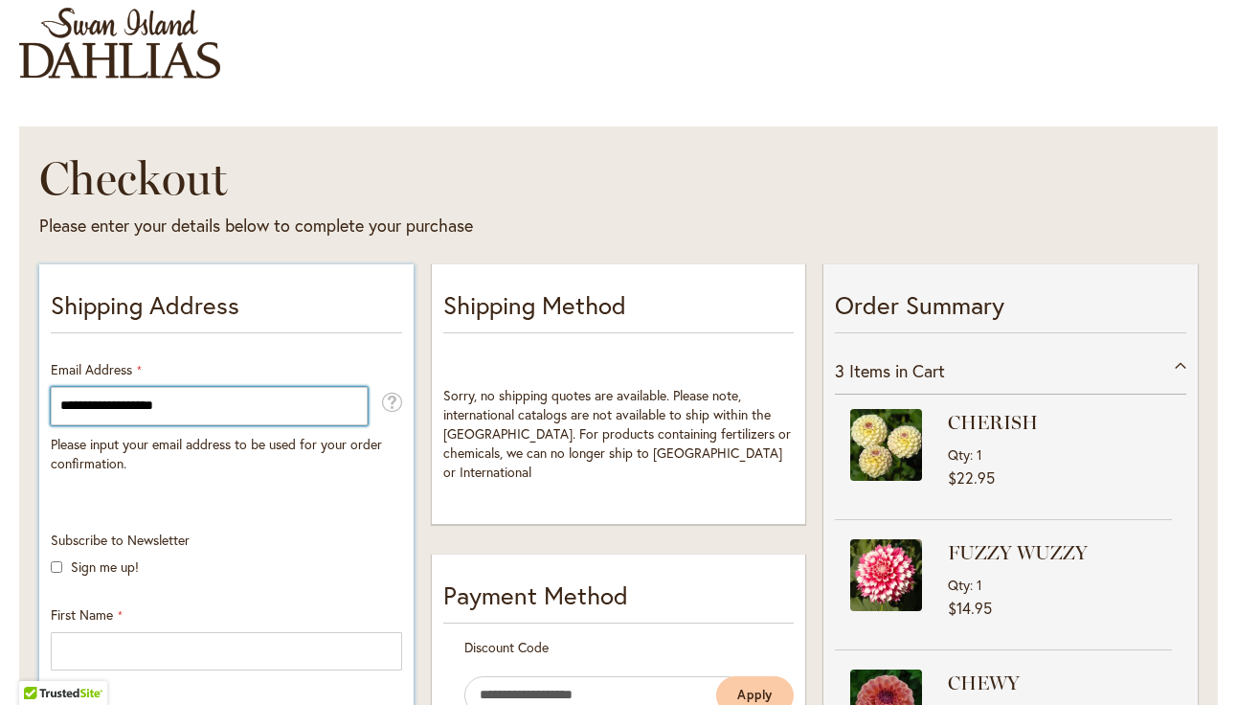
type input "**********"
click at [338, 537] on div "Subscribe to Newsletter Sign me up!" at bounding box center [226, 559] width 365 height 56
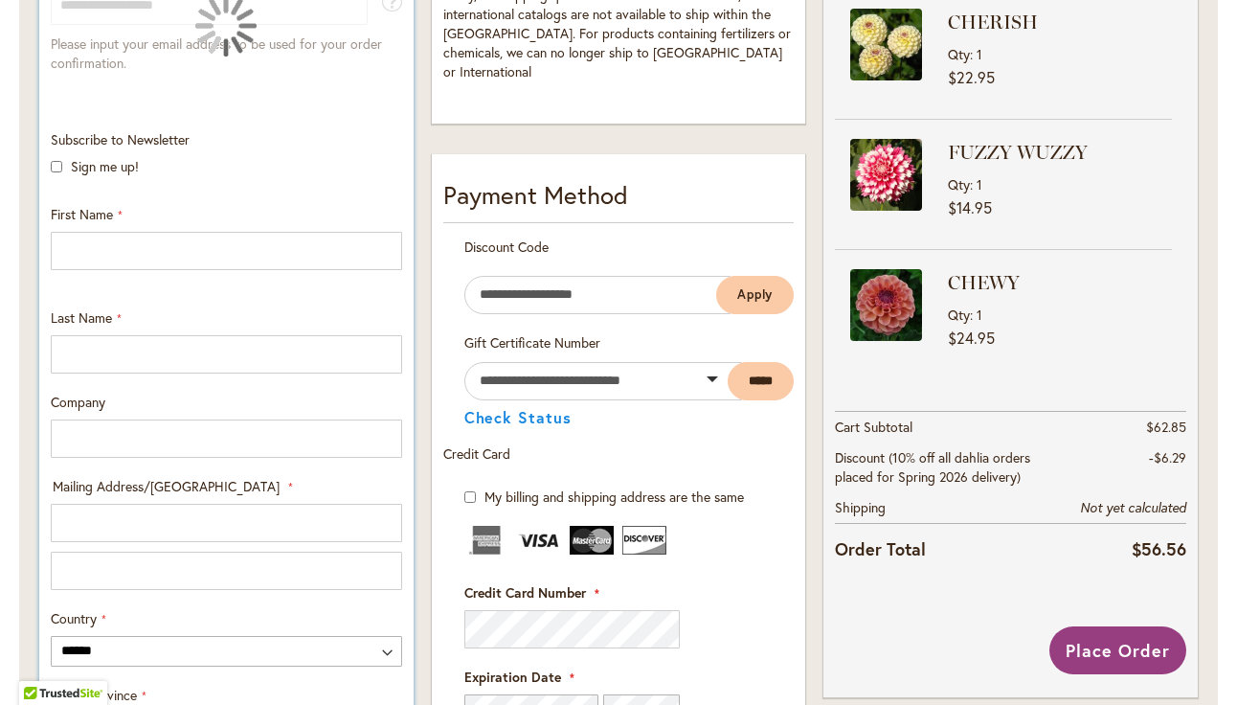
scroll to position [540, 0]
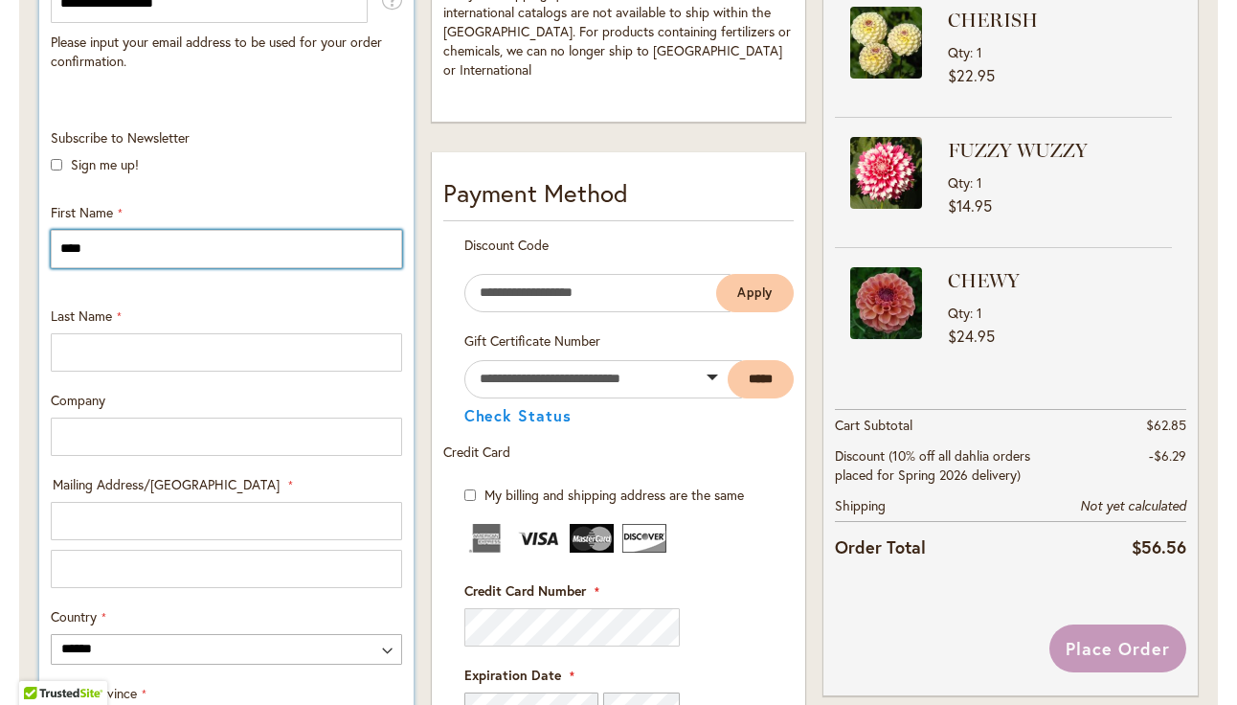
type input "****"
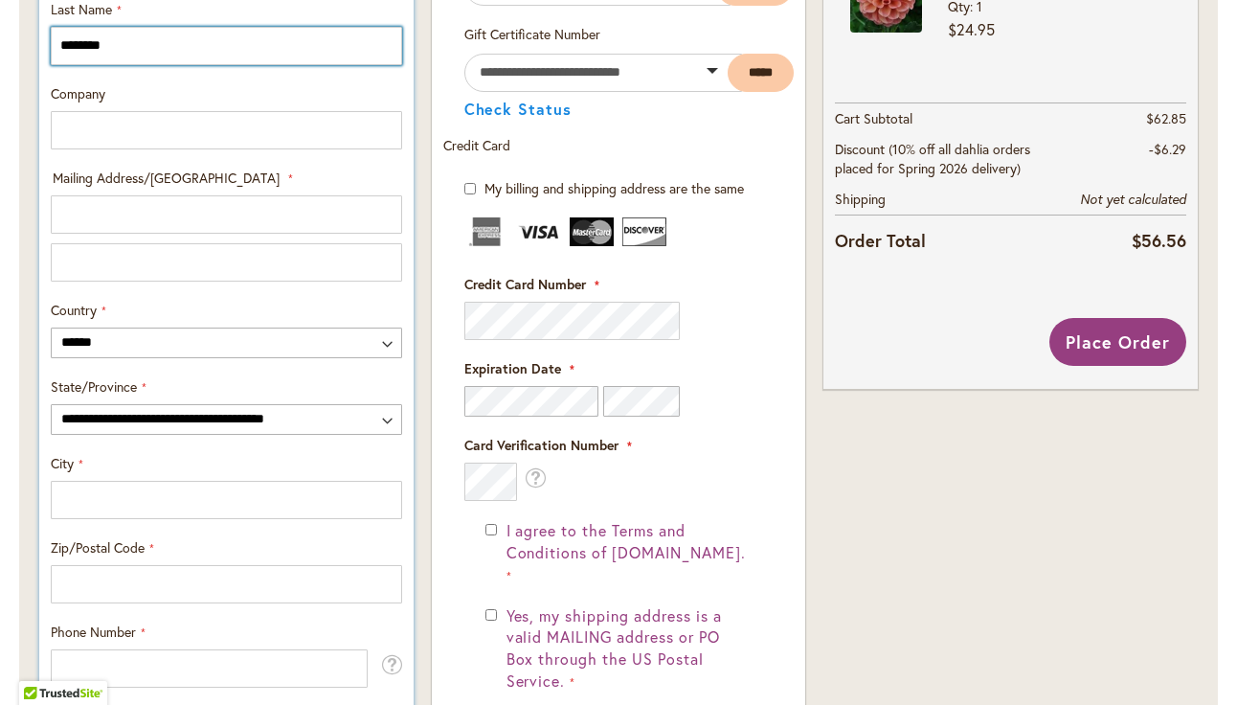
scroll to position [859, 0]
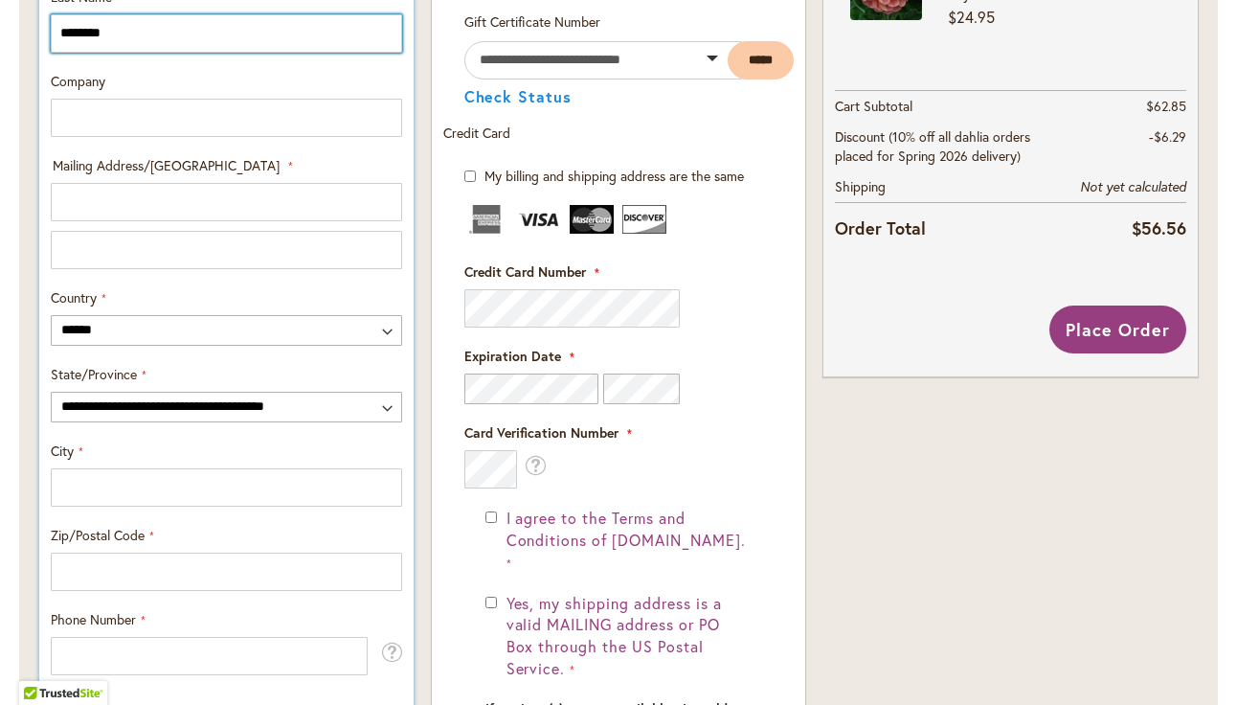
type input "********"
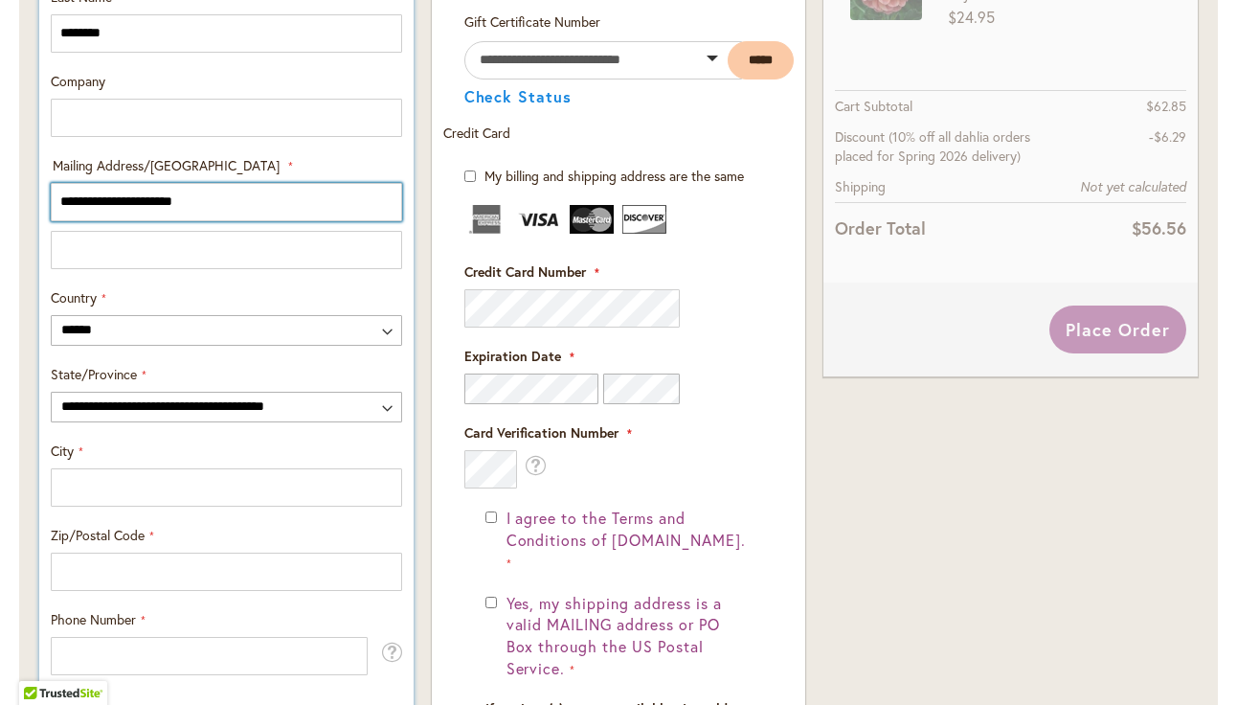
type input "**********"
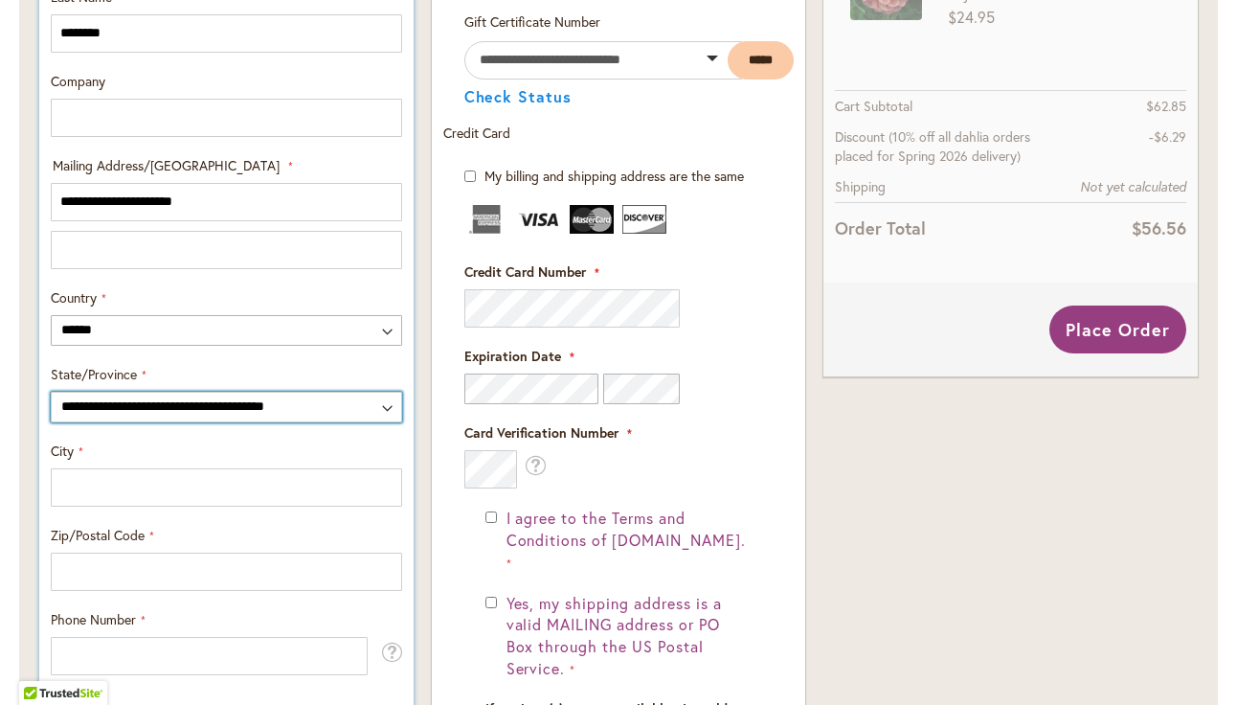
select select "**"
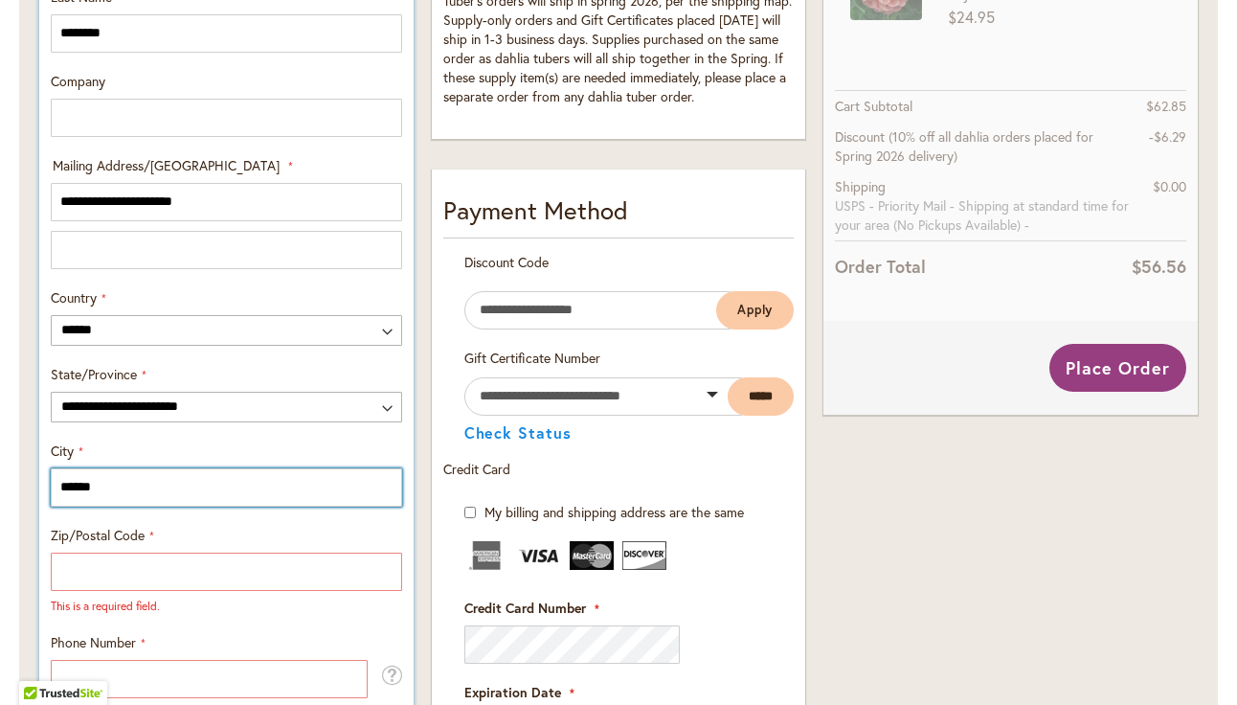
type input "******"
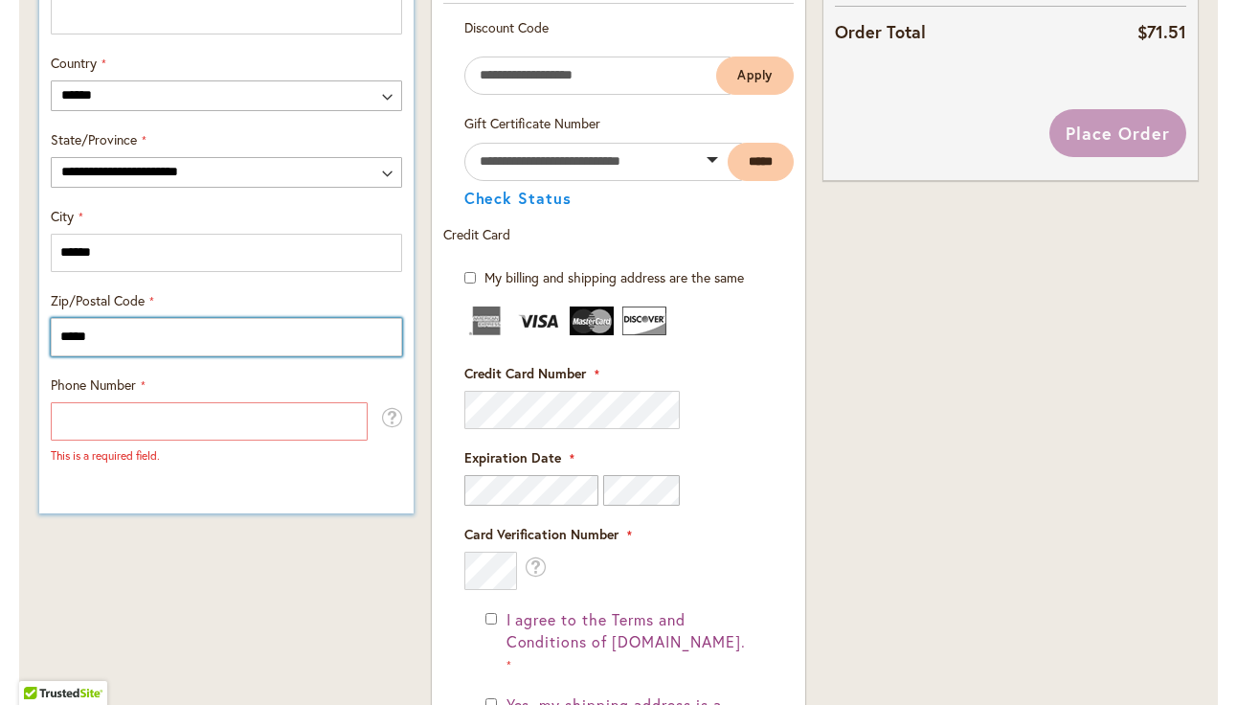
scroll to position [1104, 0]
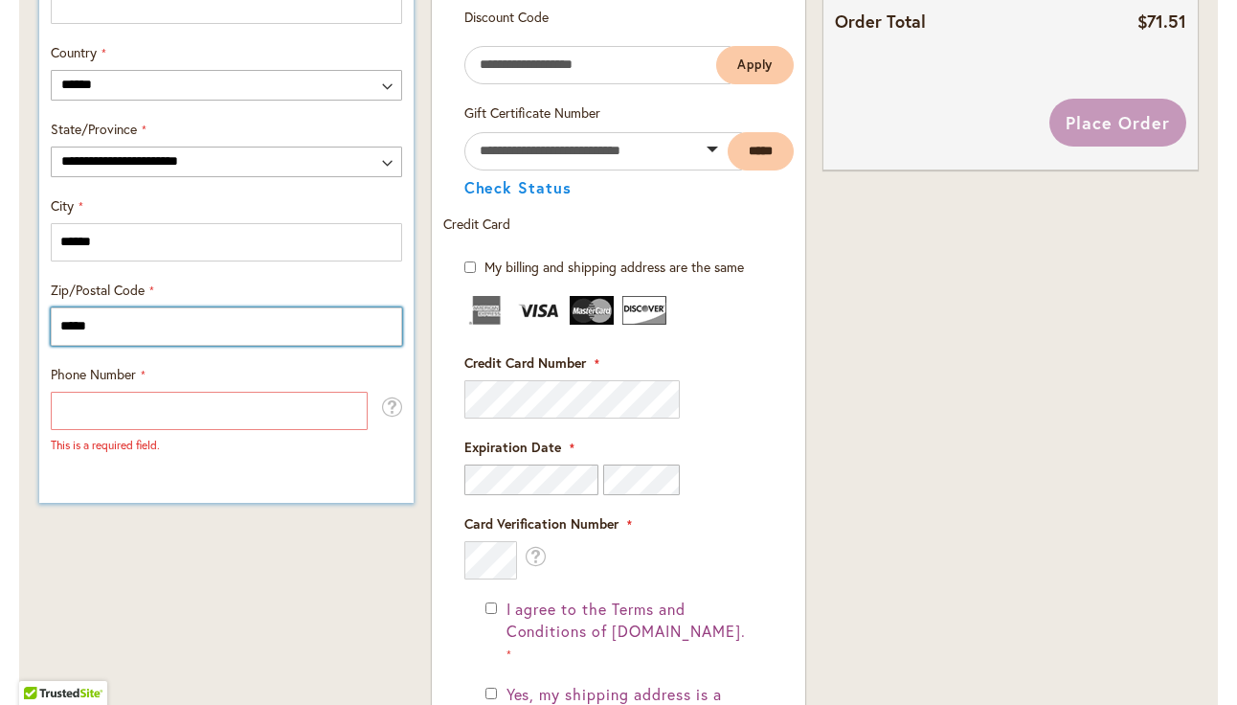
type input "*****"
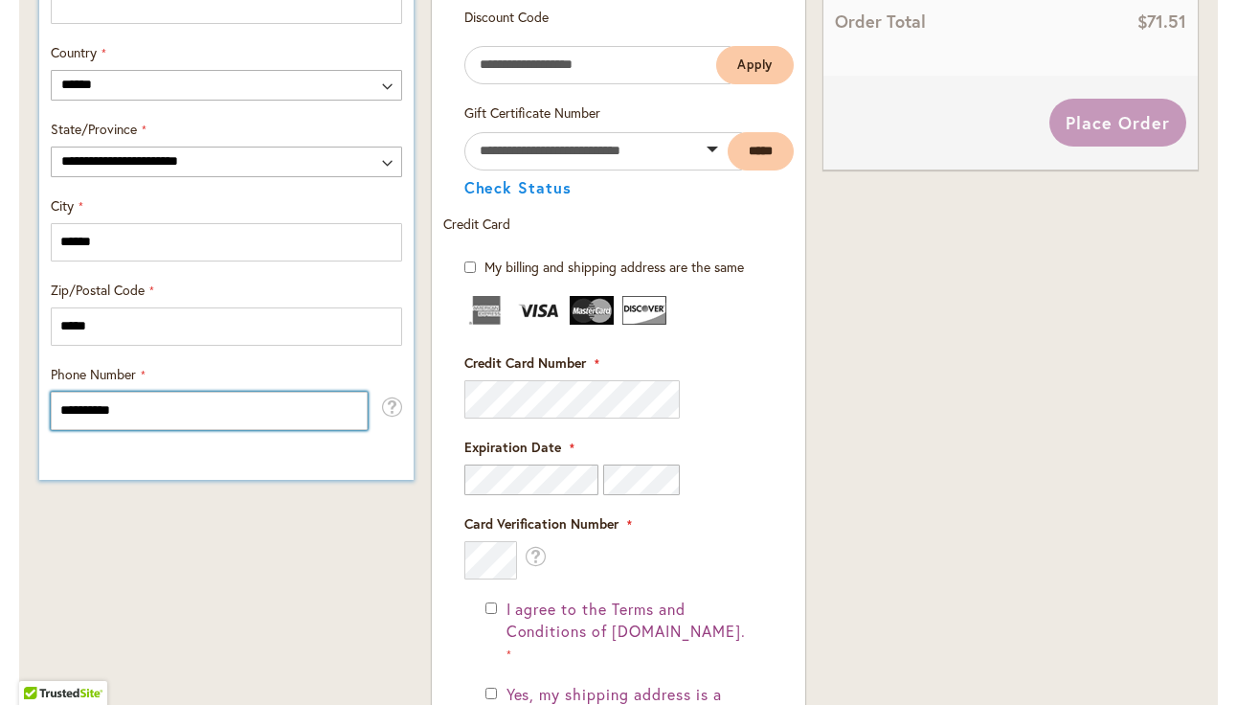
type input "**********"
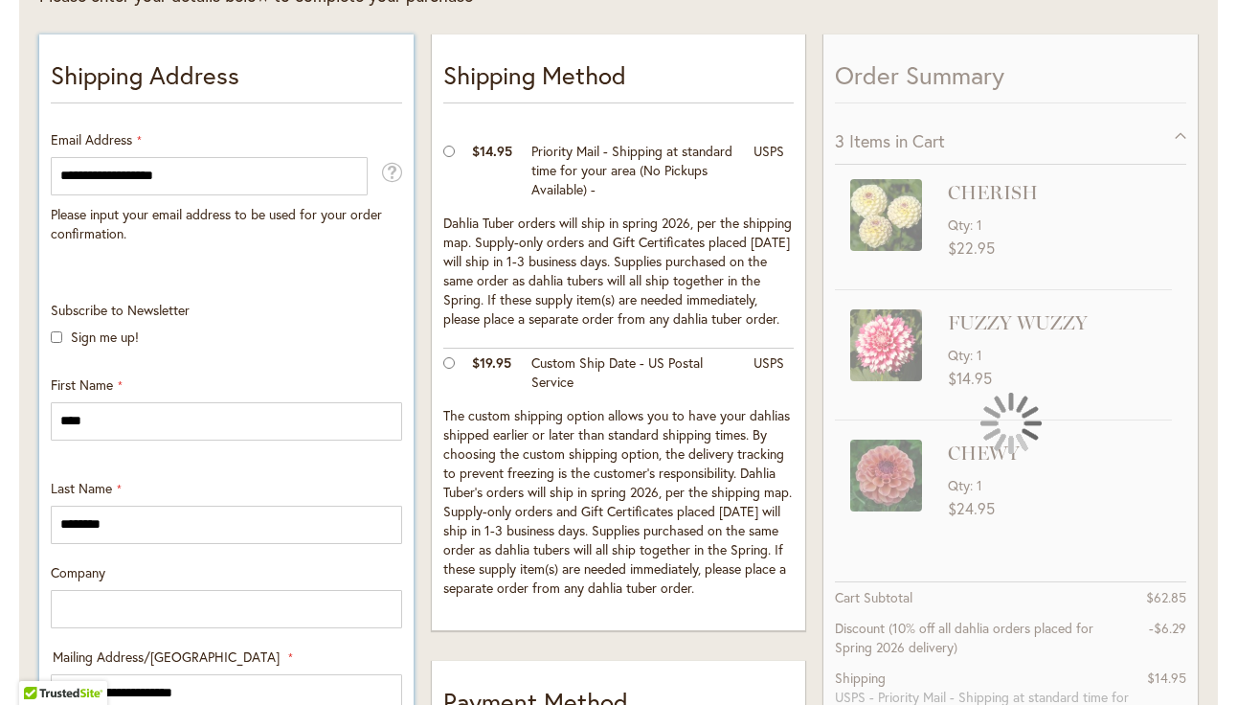
scroll to position [372, 0]
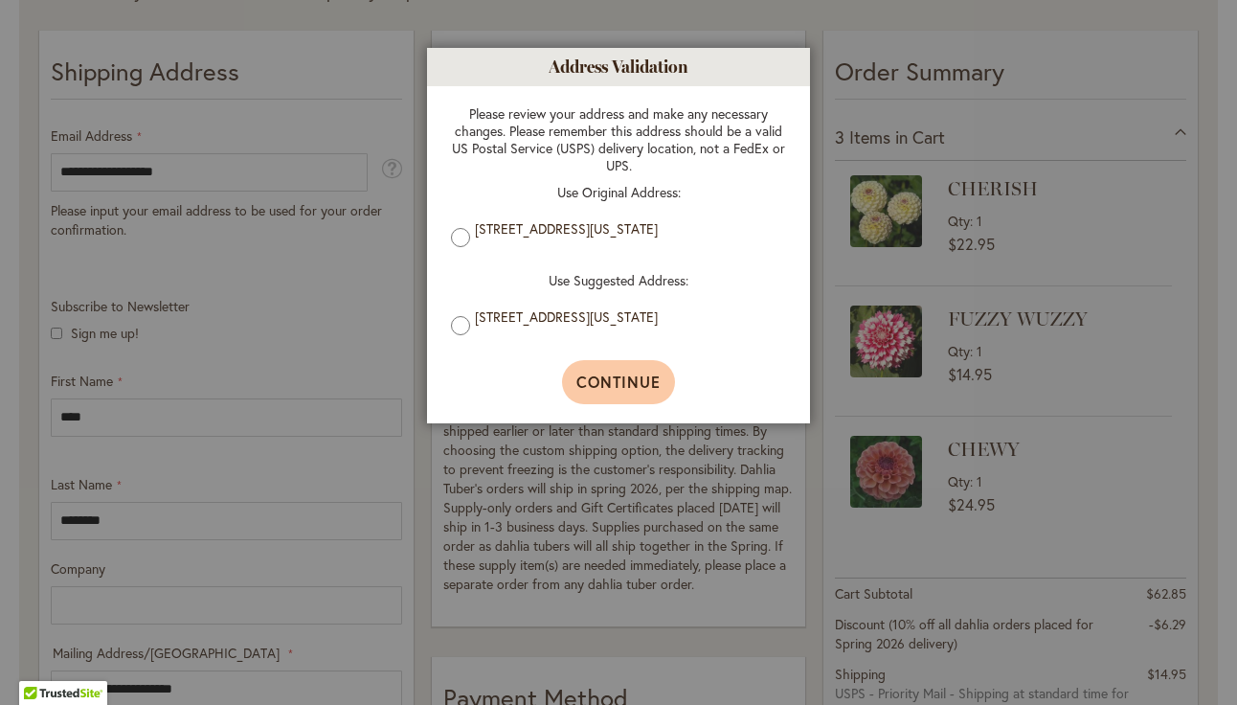
click at [607, 391] on span "Continue" at bounding box center [619, 382] width 85 height 20
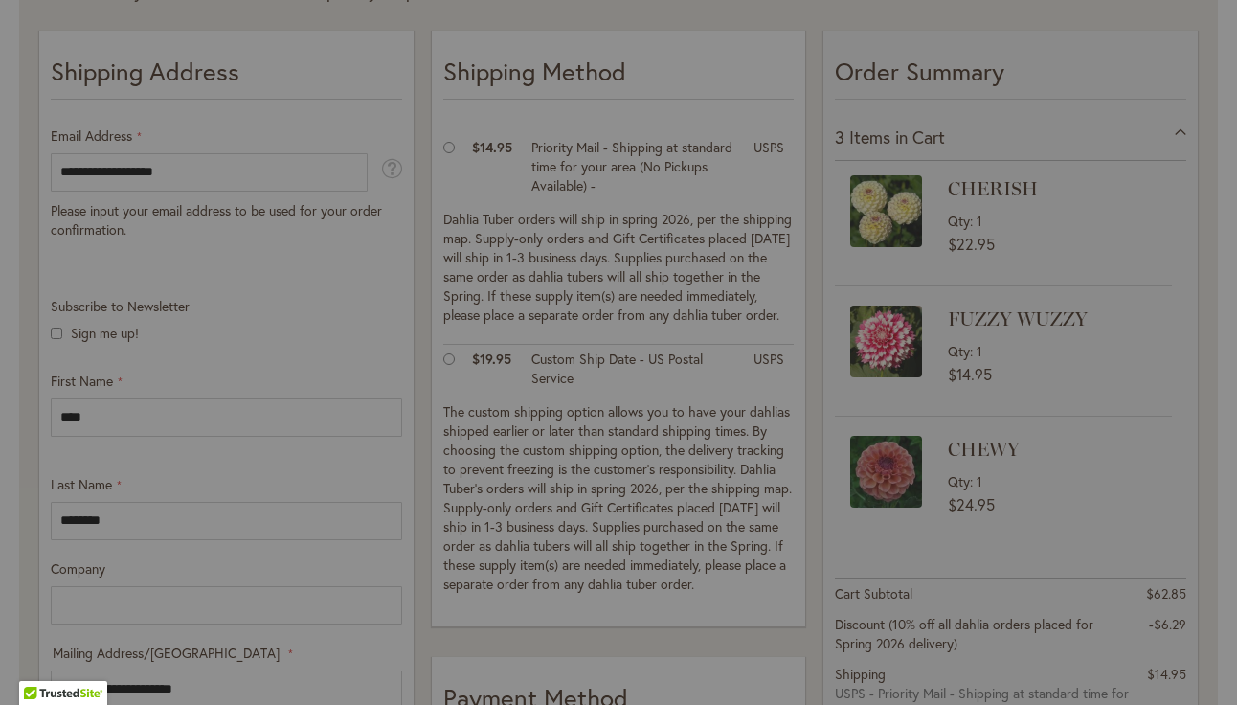
type input "**********"
type input "******"
type input "**********"
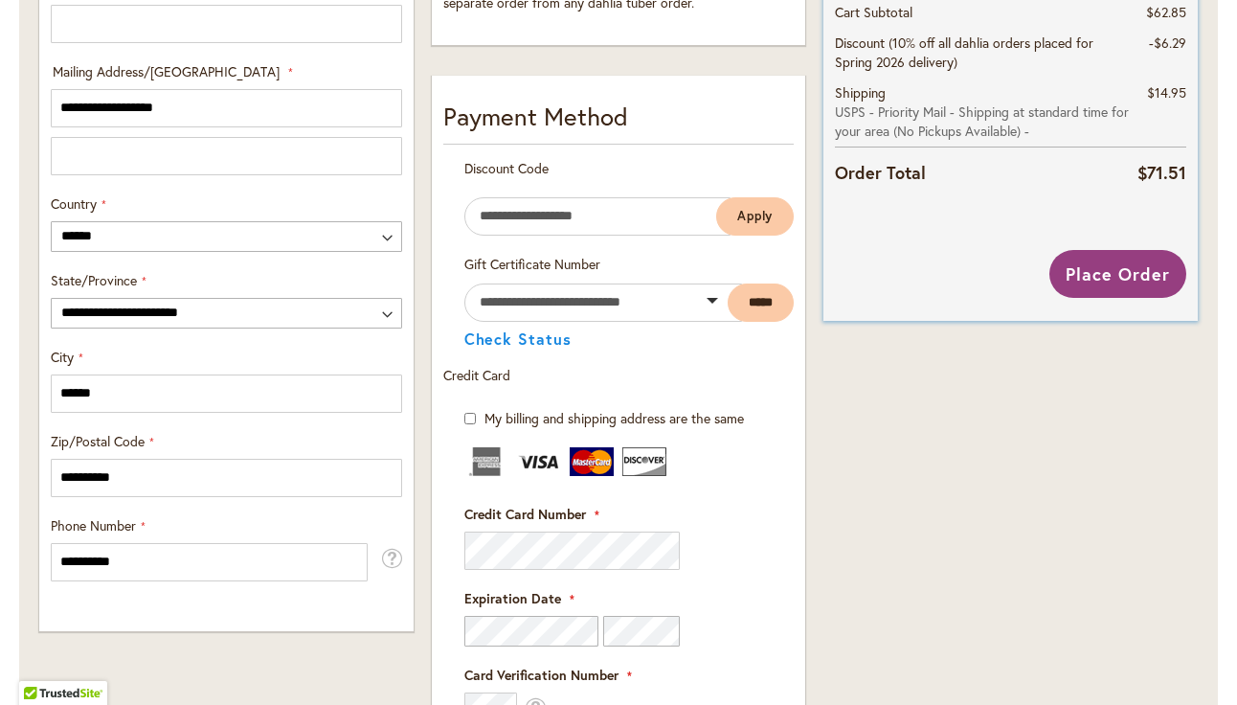
scroll to position [961, 0]
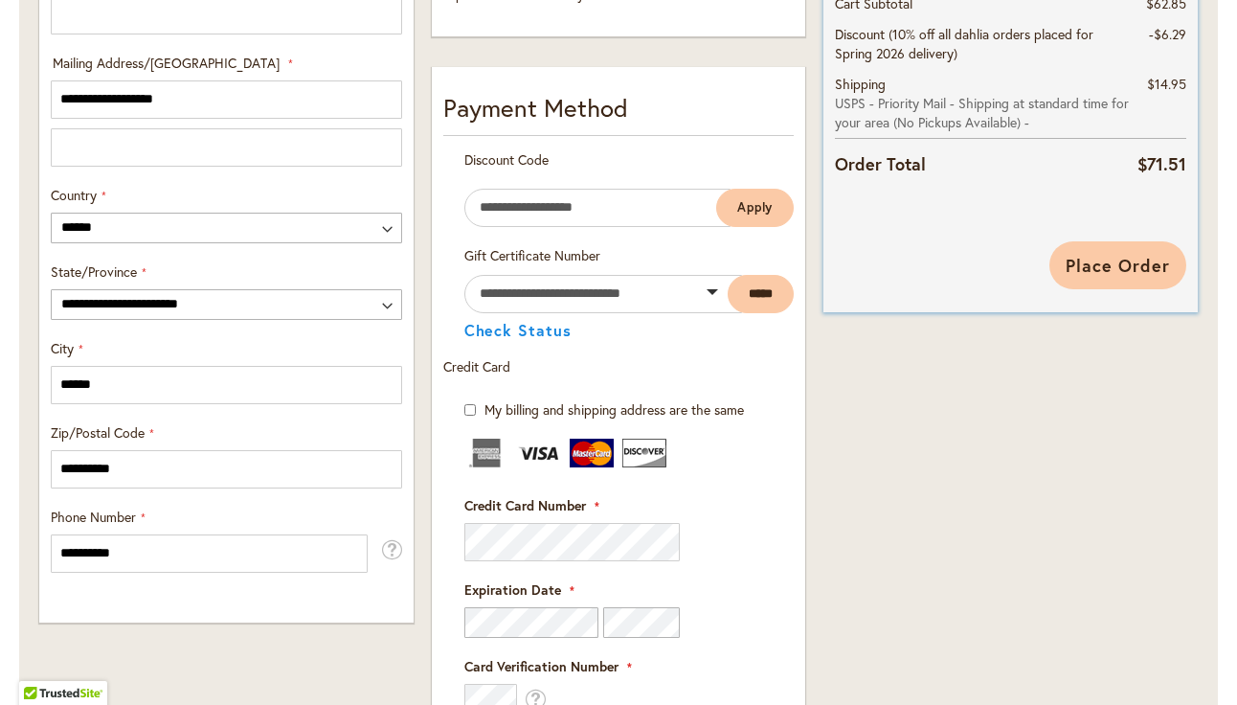
click at [1109, 260] on span "Place Order" at bounding box center [1118, 265] width 104 height 23
